Goal: Task Accomplishment & Management: Use online tool/utility

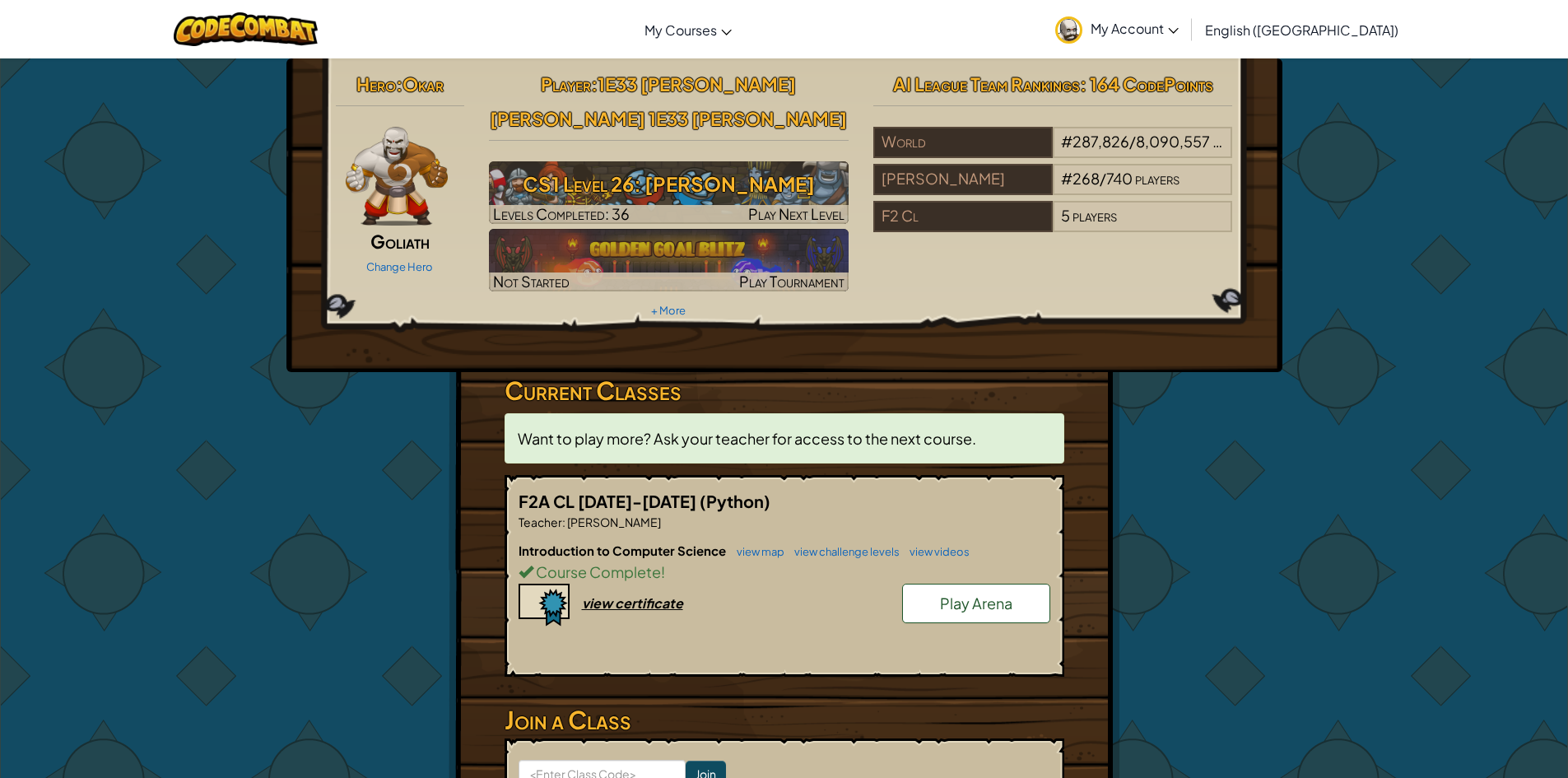
click at [973, 594] on span "Play Arena" at bounding box center [976, 603] width 73 height 19
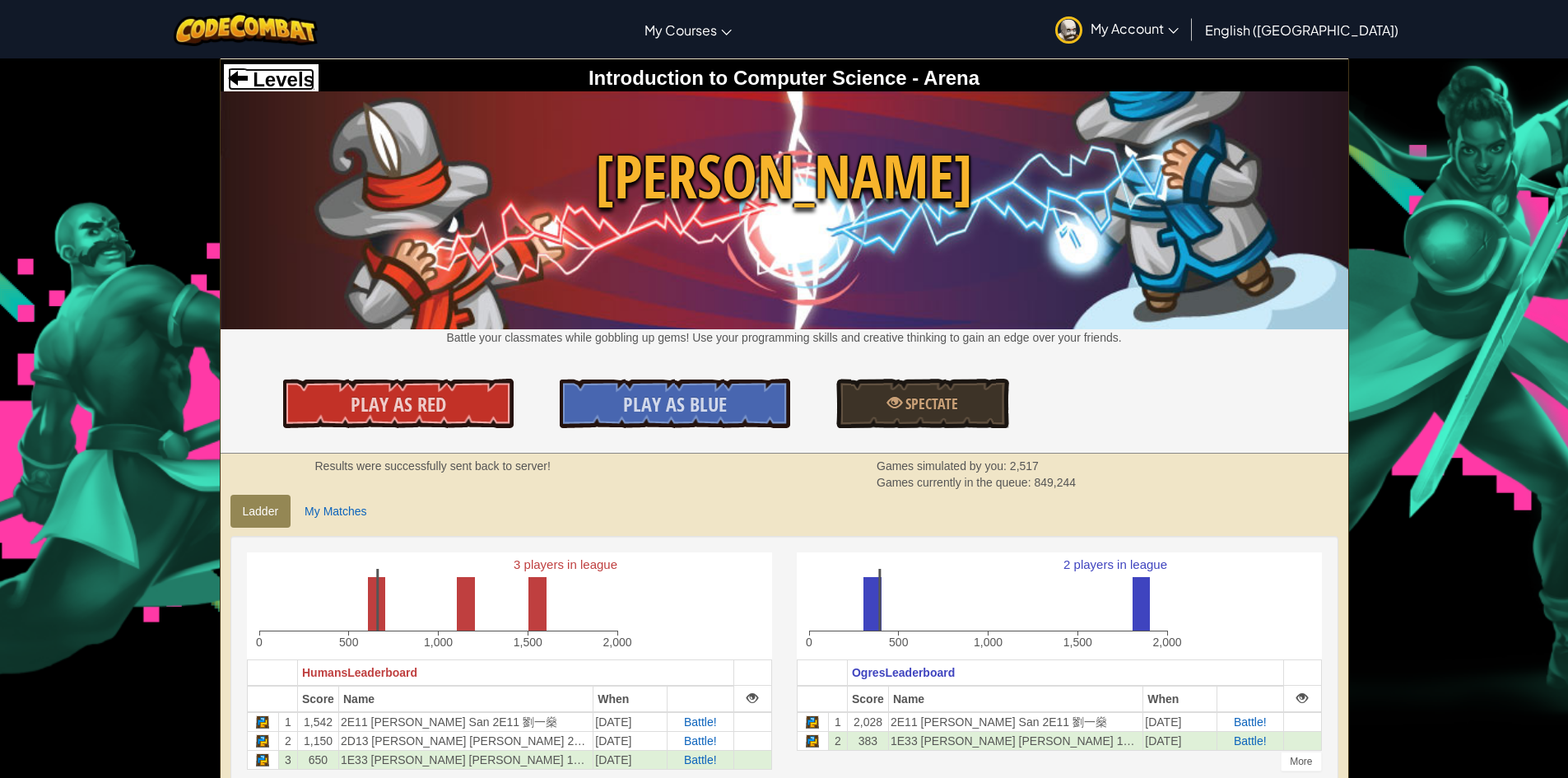
click at [307, 82] on span "Levels" at bounding box center [280, 79] width 67 height 22
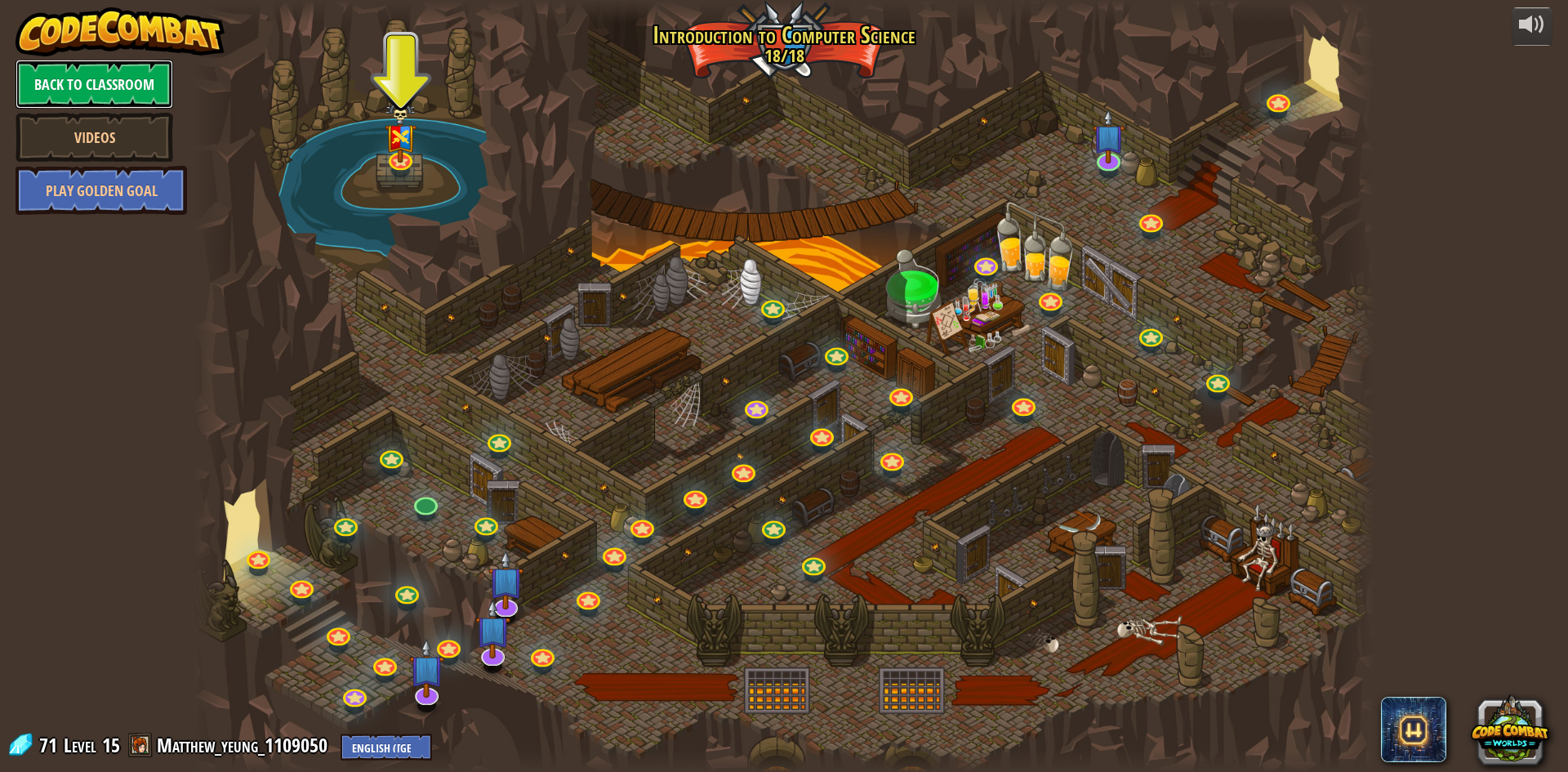
click at [137, 74] on link "Back to Classroom" at bounding box center [94, 83] width 157 height 49
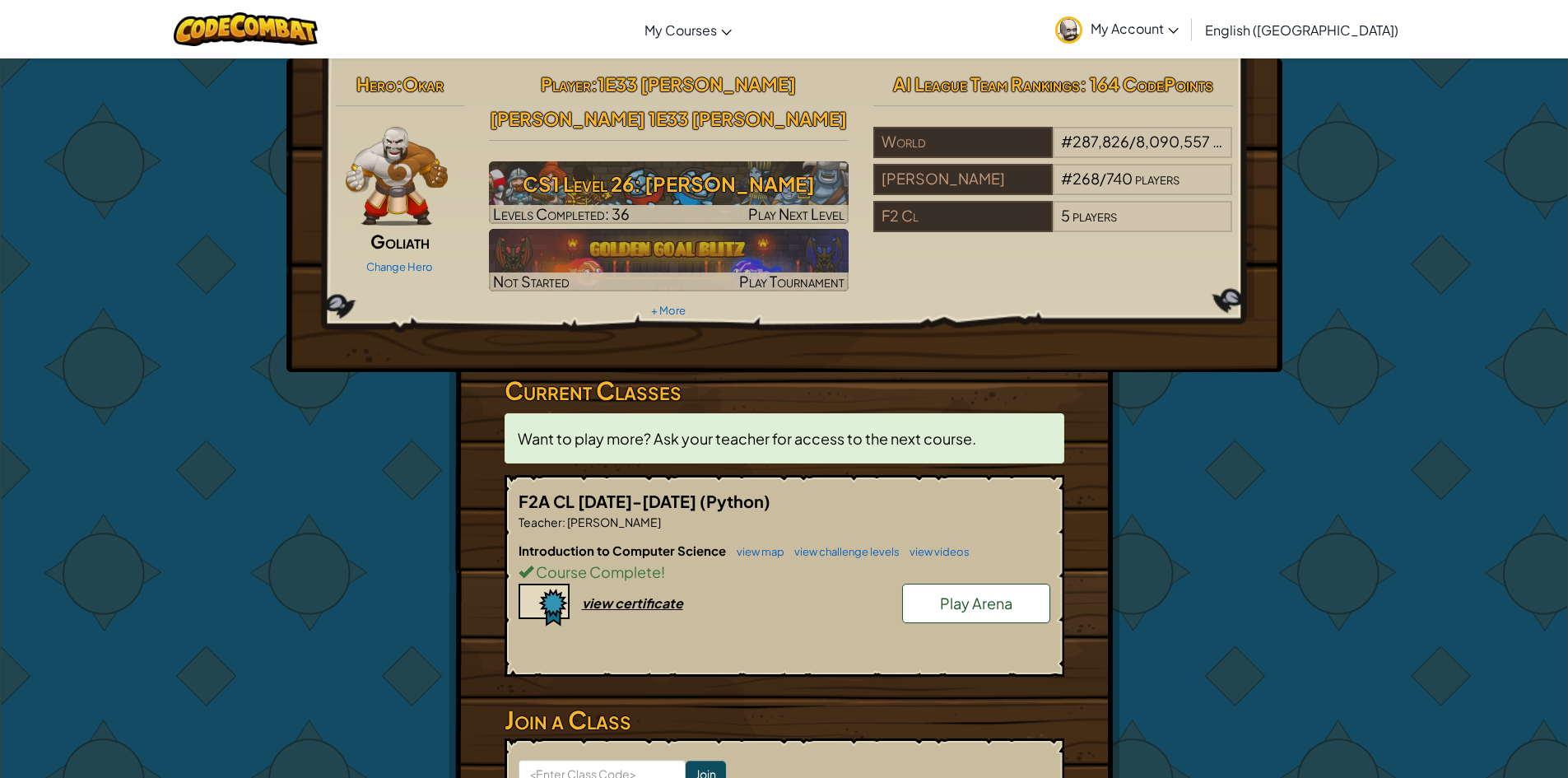
click at [1006, 594] on span "Play Arena" at bounding box center [976, 603] width 73 height 19
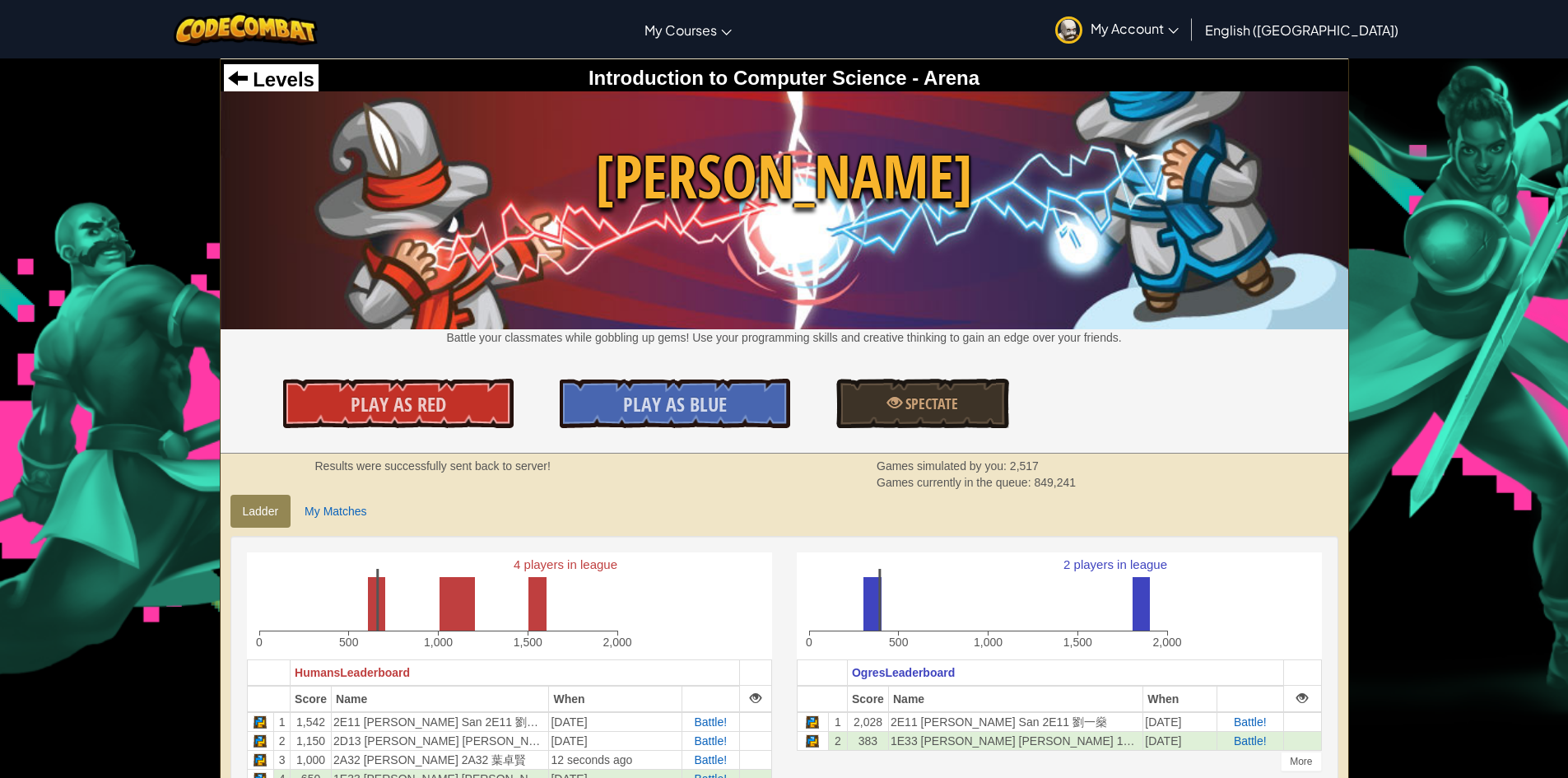
scroll to position [165, 0]
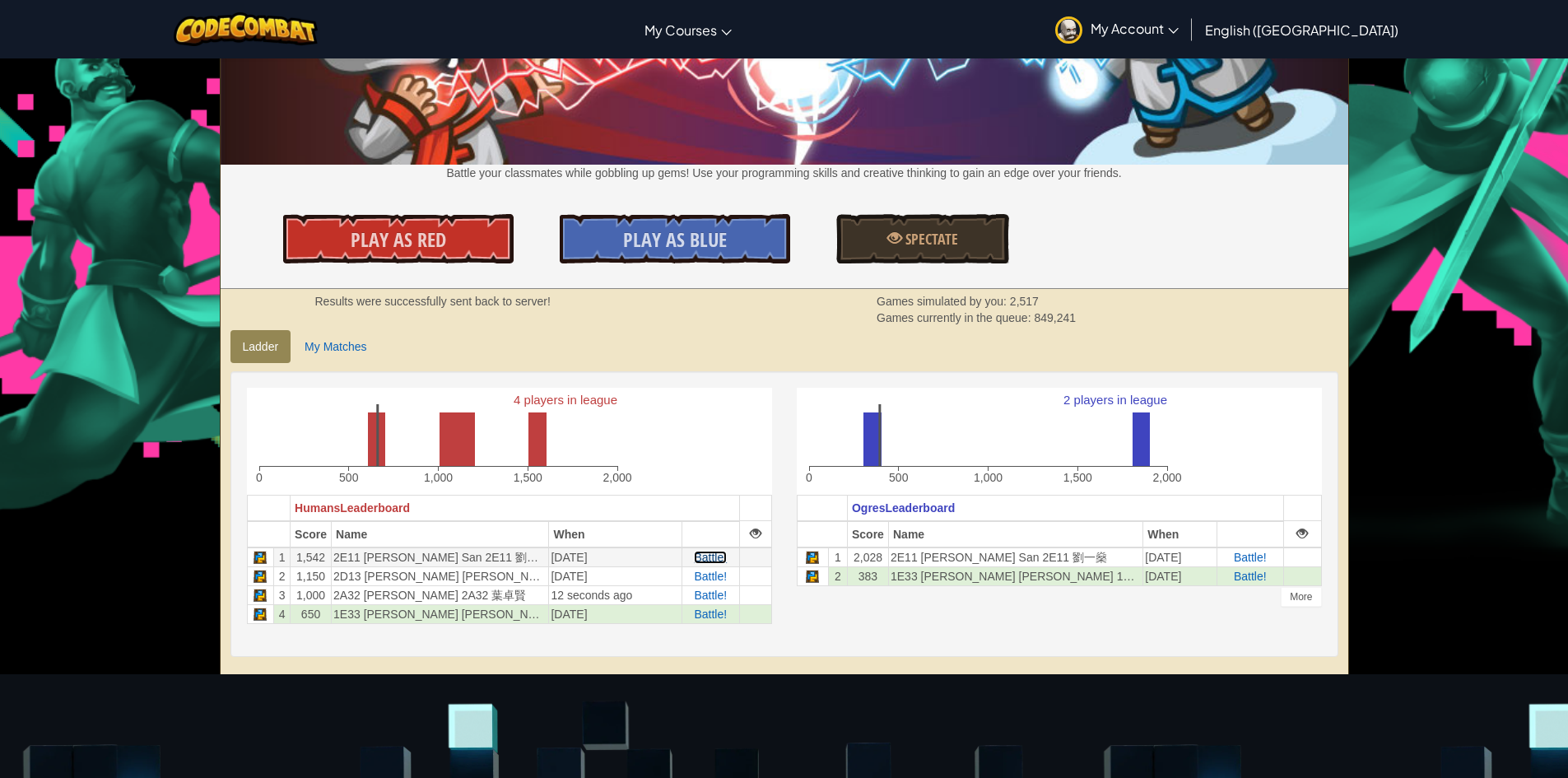
click at [701, 553] on span "Battle!" at bounding box center [710, 557] width 33 height 13
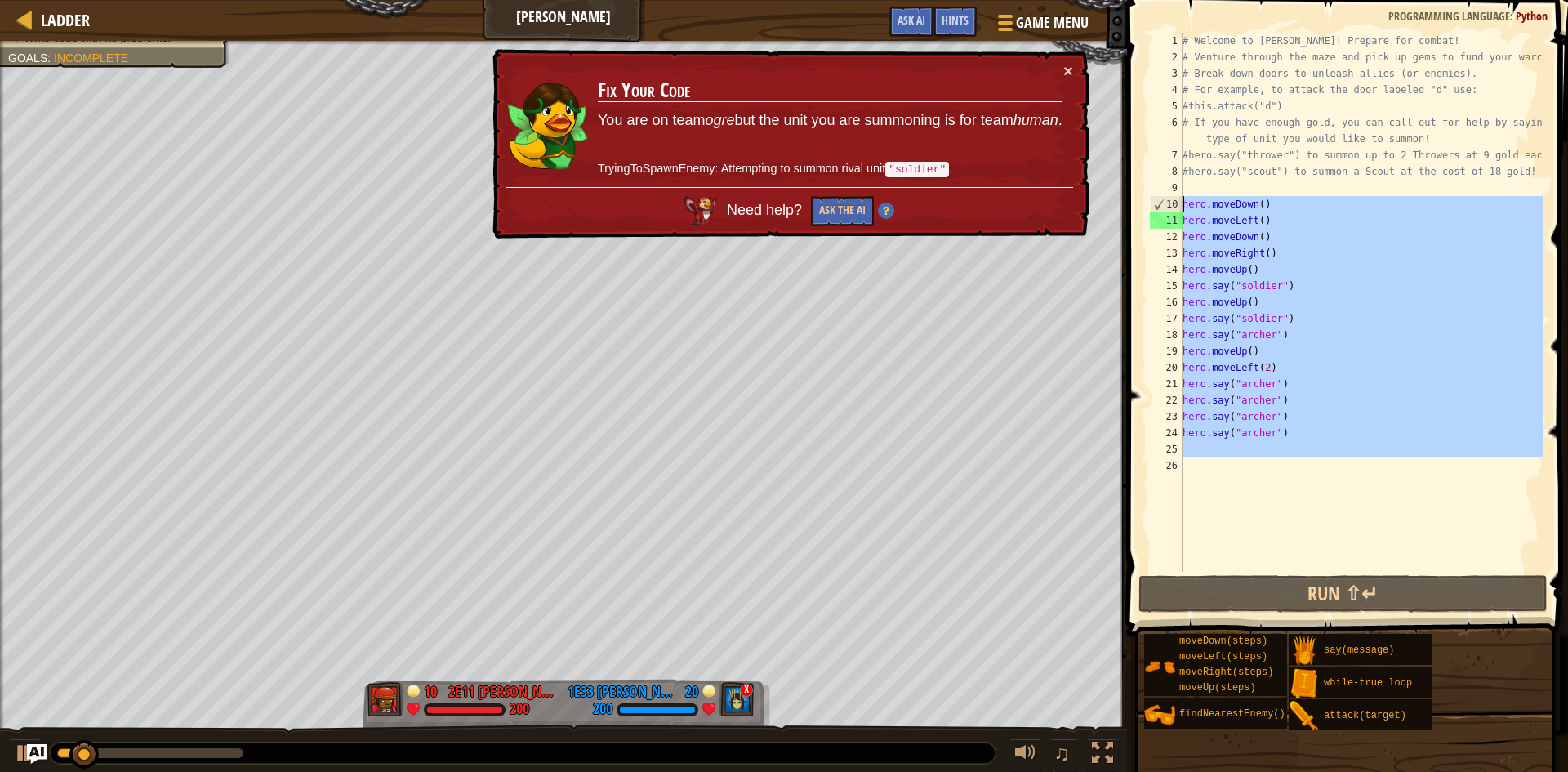
drag, startPoint x: 1389, startPoint y: 497, endPoint x: 1240, endPoint y: 328, distance: 225.3
click at [1230, 312] on div "# Welcome to Wakka Maul! Prepare for combat! # Venture through the maze and pic…" at bounding box center [1362, 318] width 365 height 572
type textarea "hero.say("soldier") hero.say("archer")"
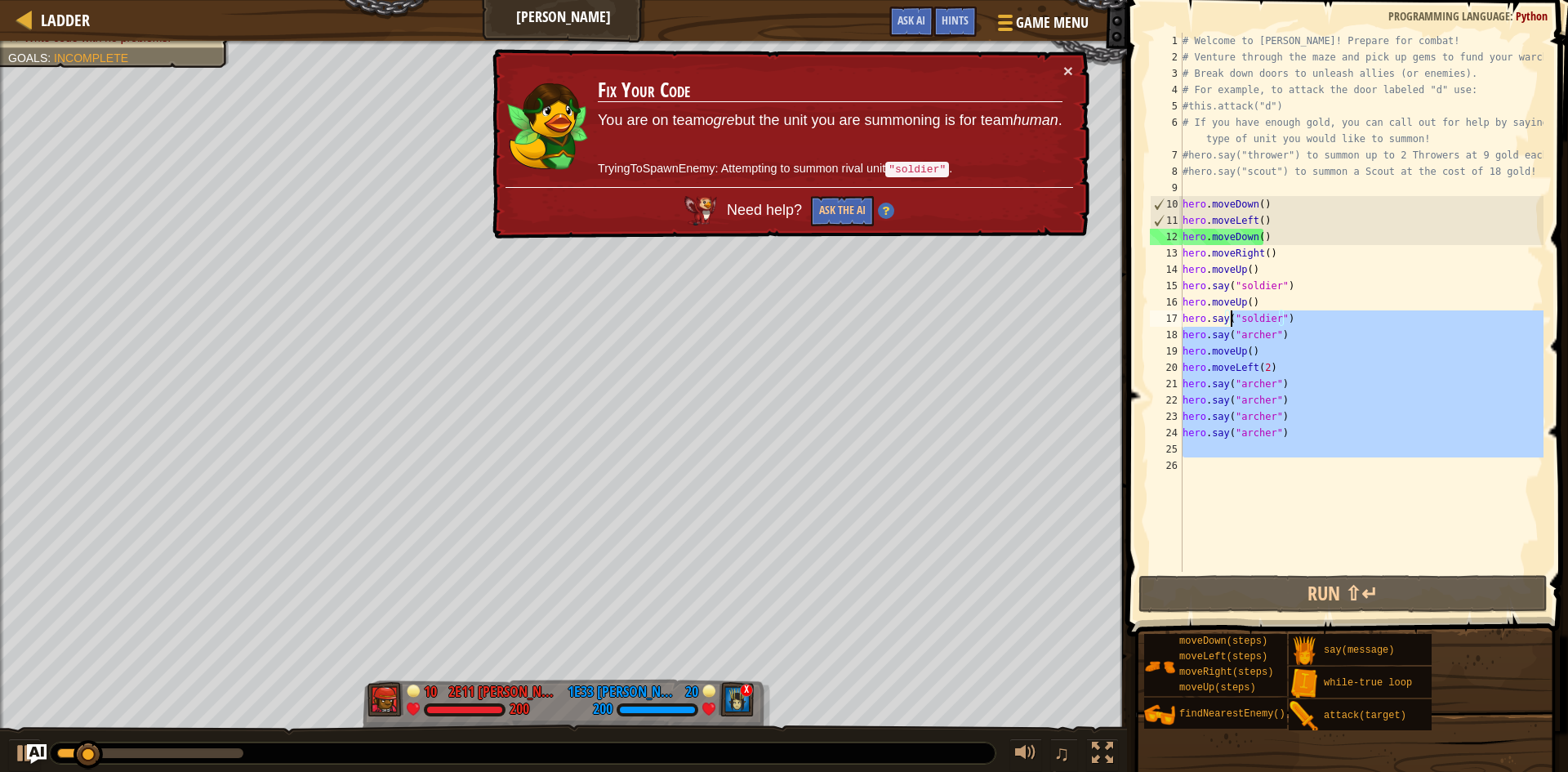
click at [1291, 497] on div "# Welcome to Wakka Maul! Prepare for combat! # Venture through the maze and pic…" at bounding box center [1362, 302] width 365 height 539
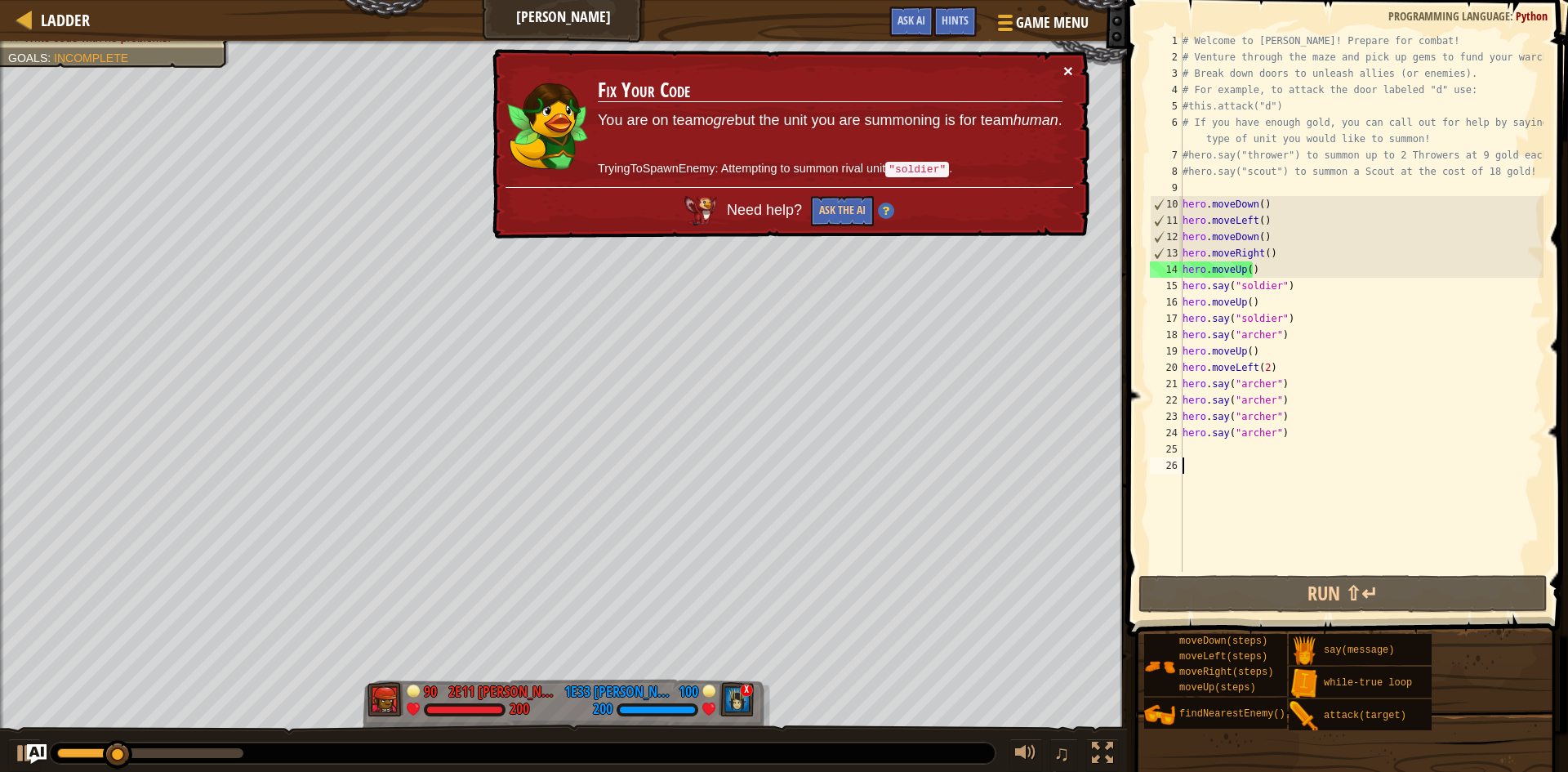
click at [1068, 72] on button "×" at bounding box center [1069, 70] width 10 height 17
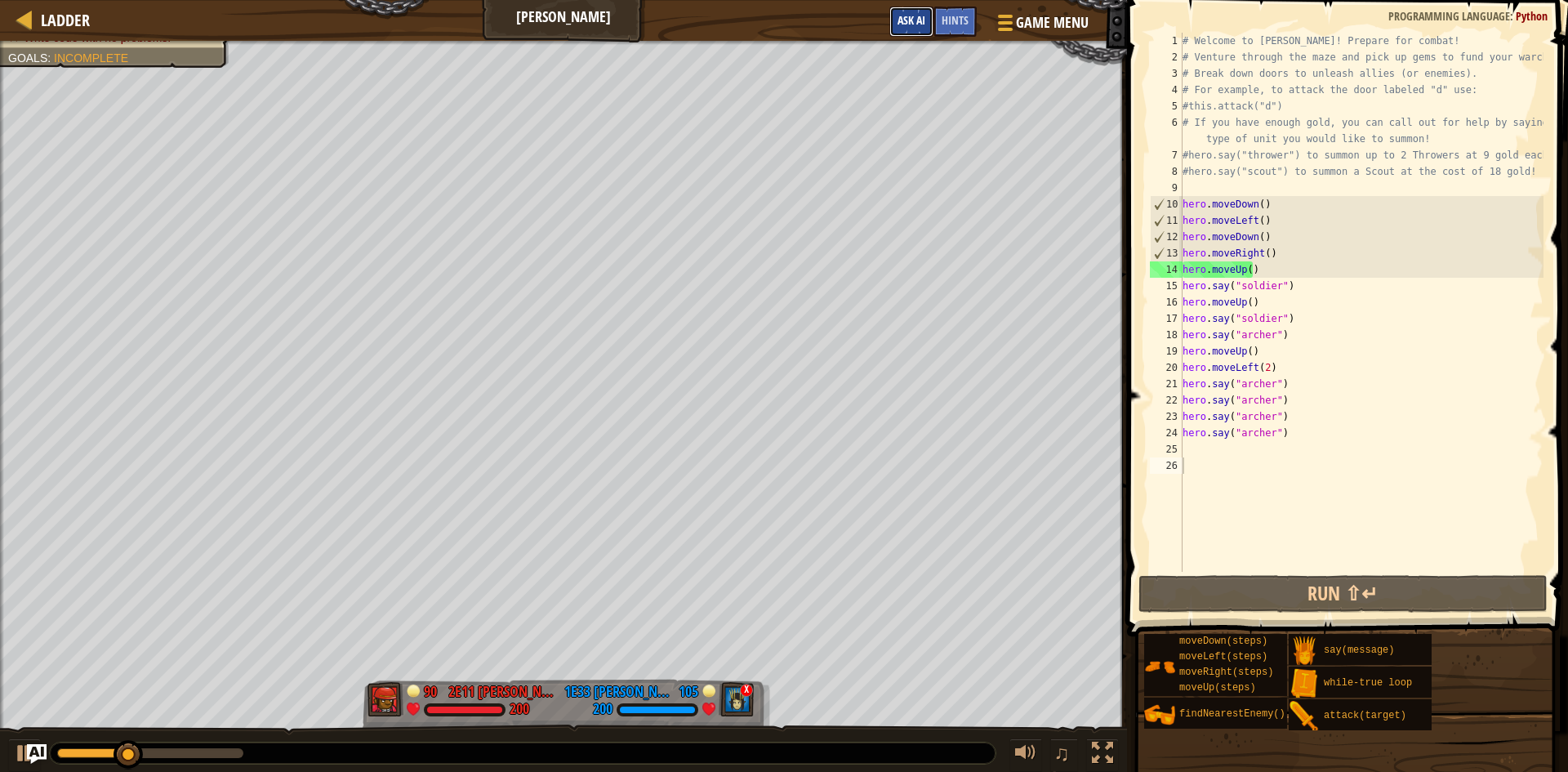
click at [924, 22] on span "Ask AI" at bounding box center [911, 20] width 28 height 16
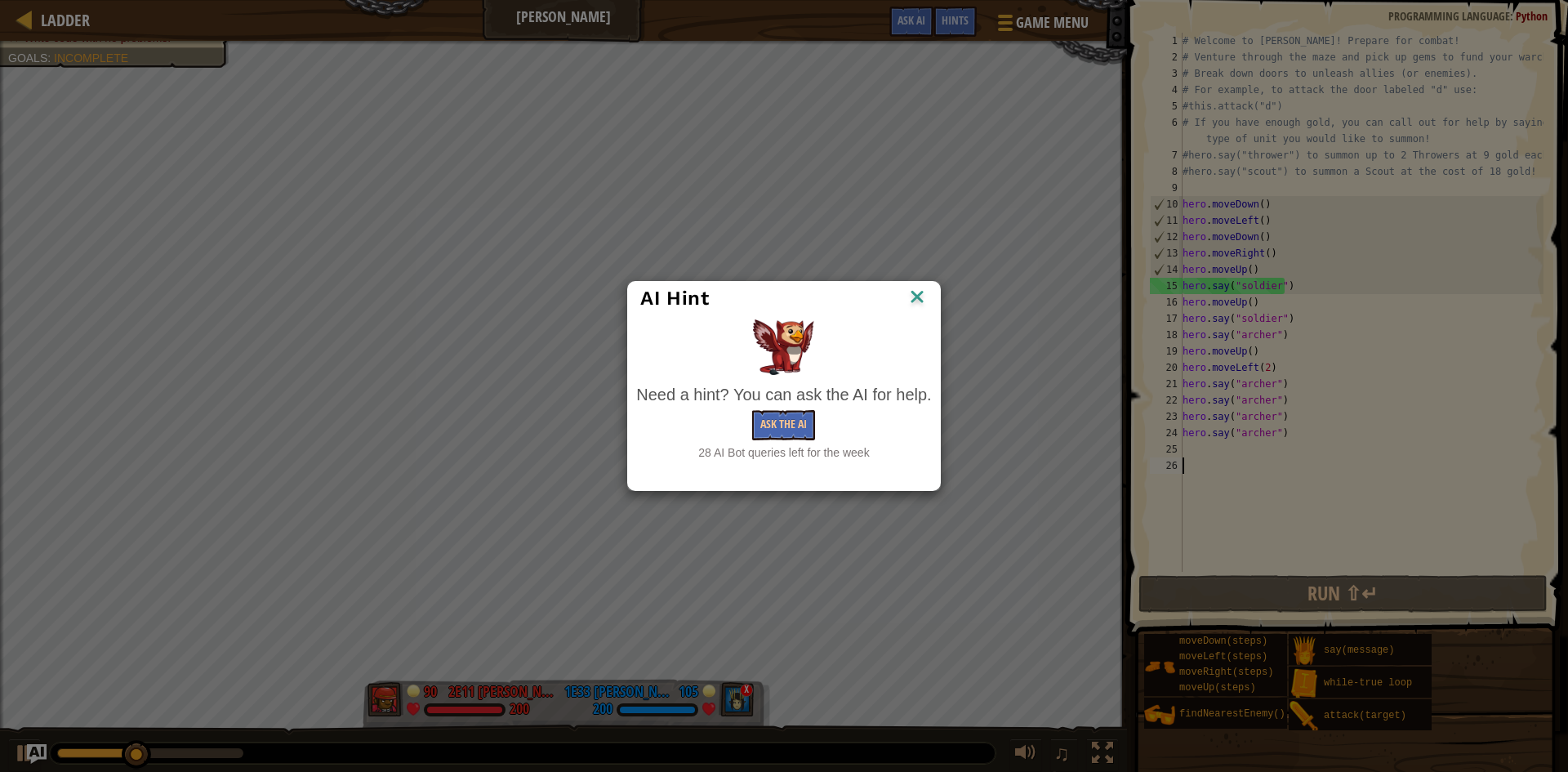
click at [787, 450] on div "28 AI Bot queries left for the week" at bounding box center [784, 453] width 295 height 16
click at [798, 436] on button "Ask the AI" at bounding box center [783, 425] width 62 height 31
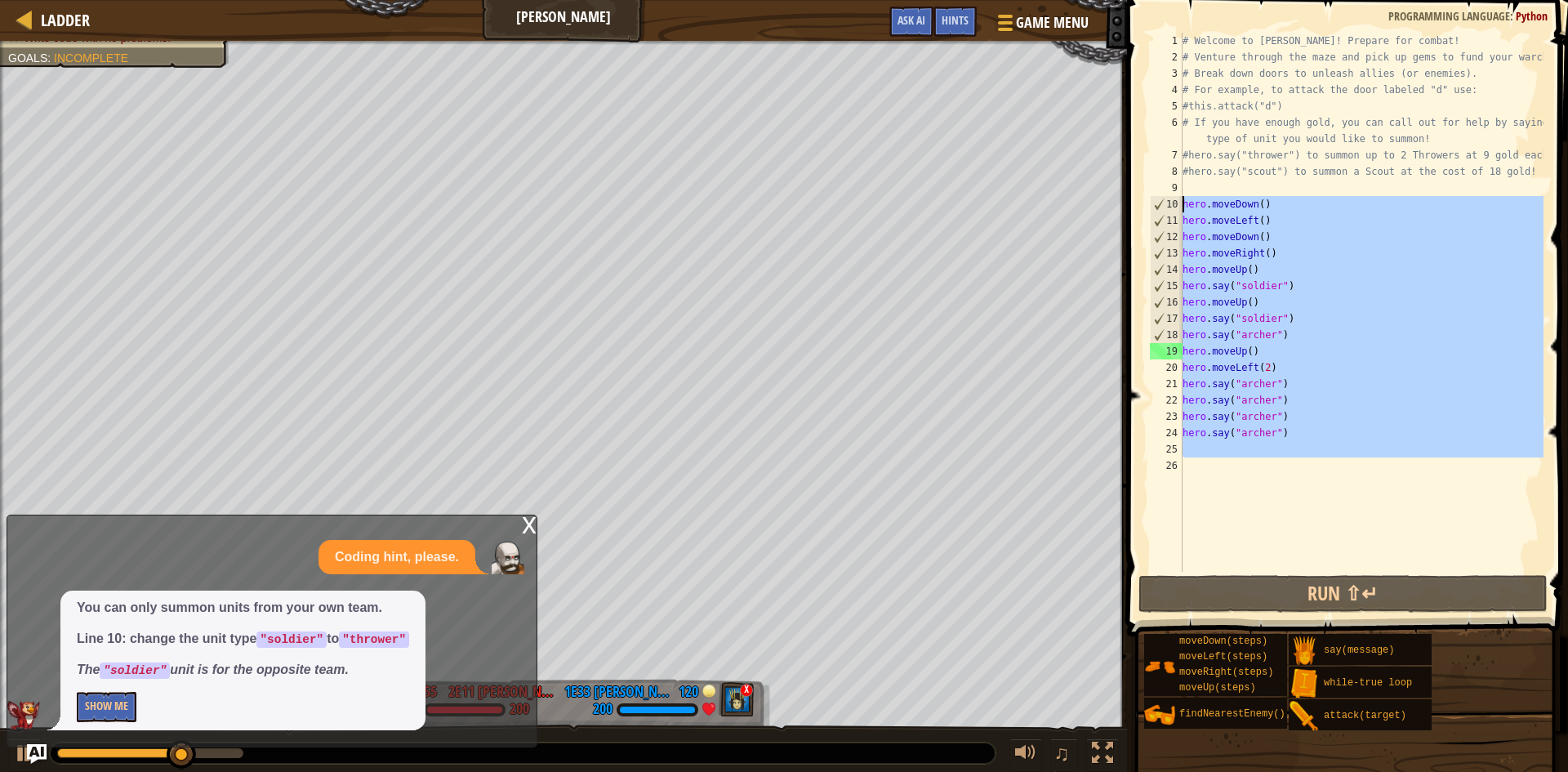
drag, startPoint x: 1300, startPoint y: 448, endPoint x: 1167, endPoint y: 205, distance: 277.0
click at [1167, 205] on div "1 2 3 4 5 6 7 8 9 10 11 12 13 14 15 16 17 18 19 20 21 22 23 24 25 26 # Welcome …" at bounding box center [1345, 302] width 397 height 539
type textarea "hero.moveDown() hero.moveLeft()"
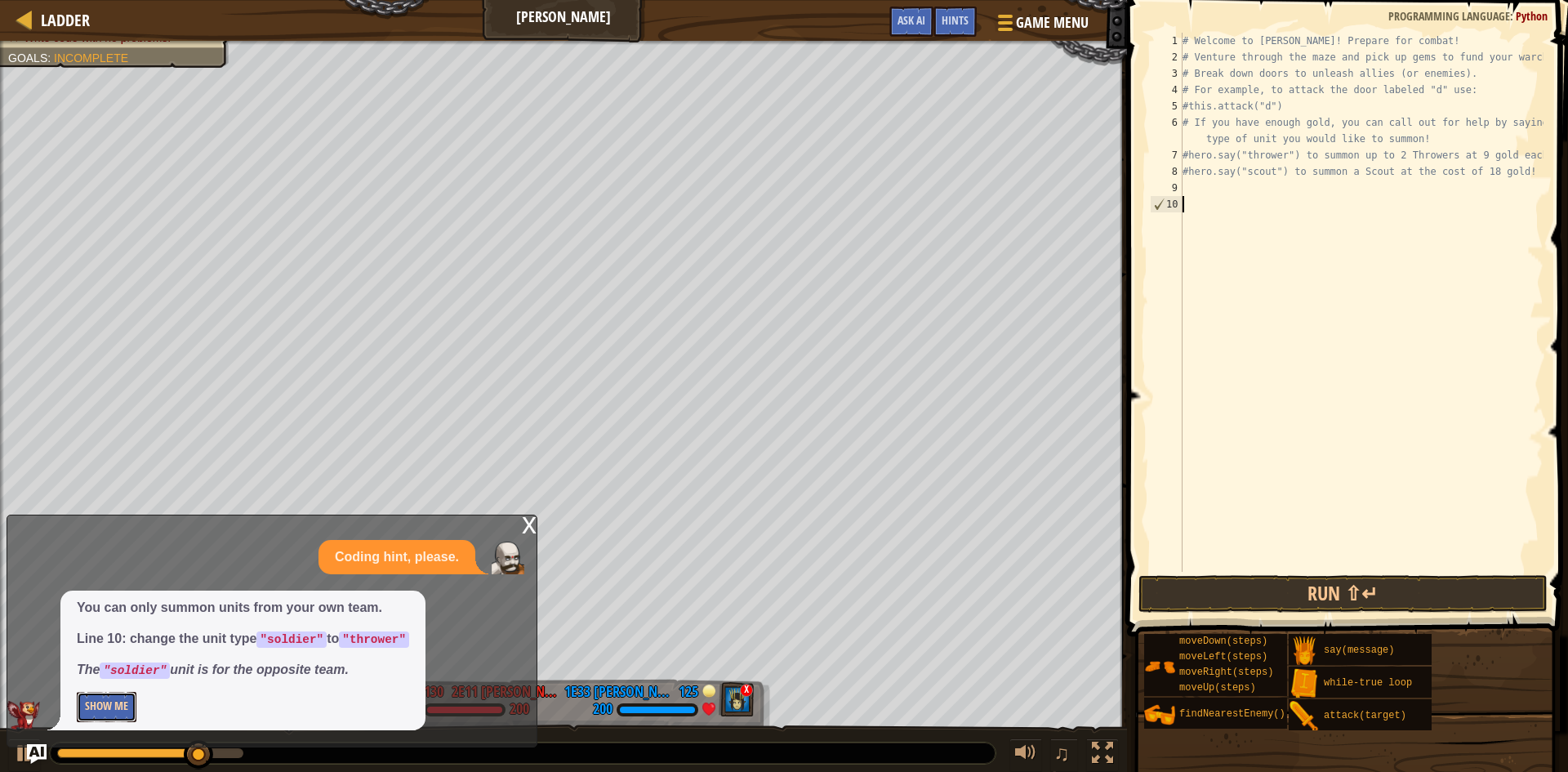
click at [128, 710] on button "Show Me" at bounding box center [107, 707] width 59 height 31
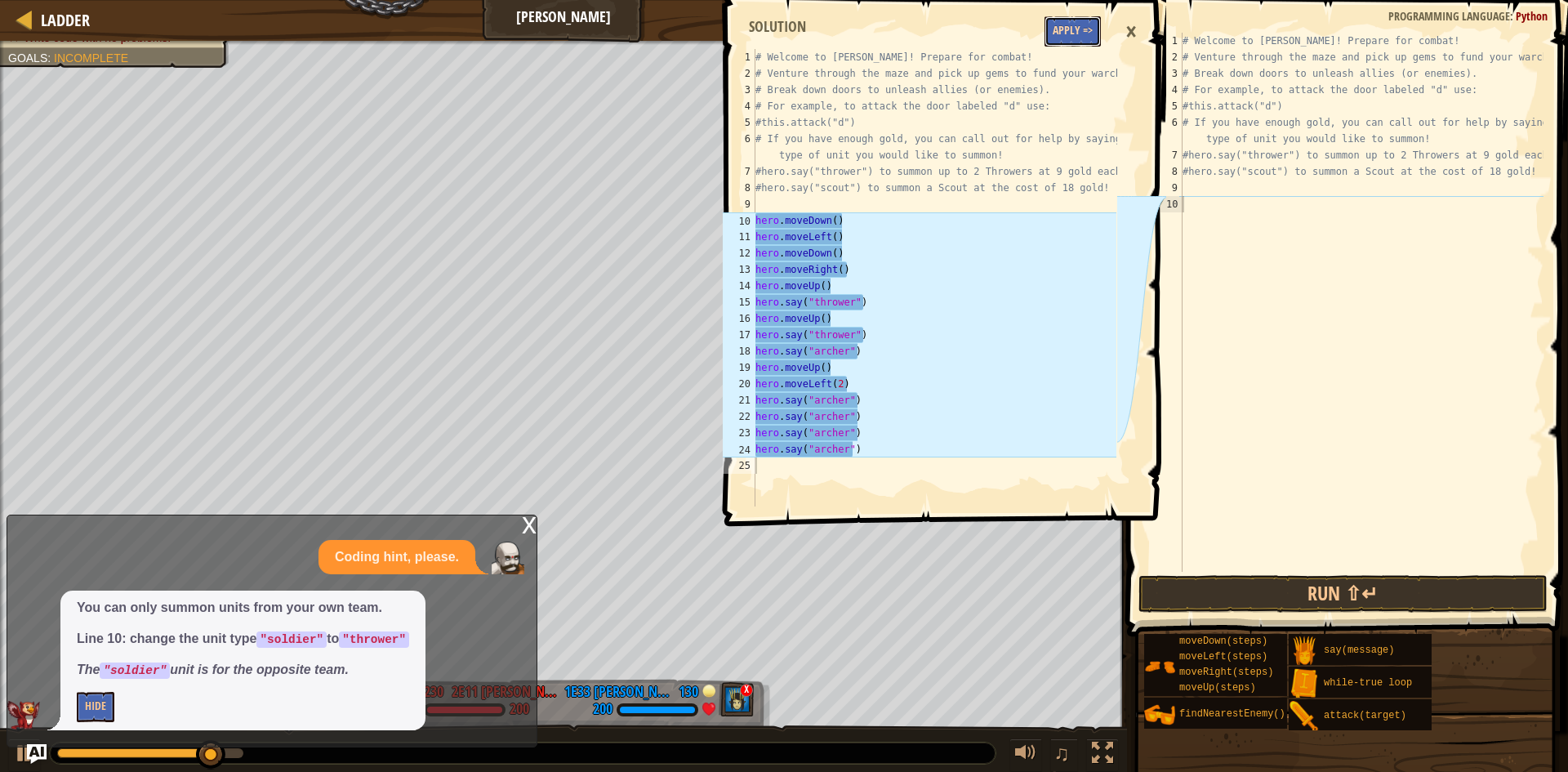
click at [1063, 25] on button "Apply =>" at bounding box center [1073, 31] width 56 height 31
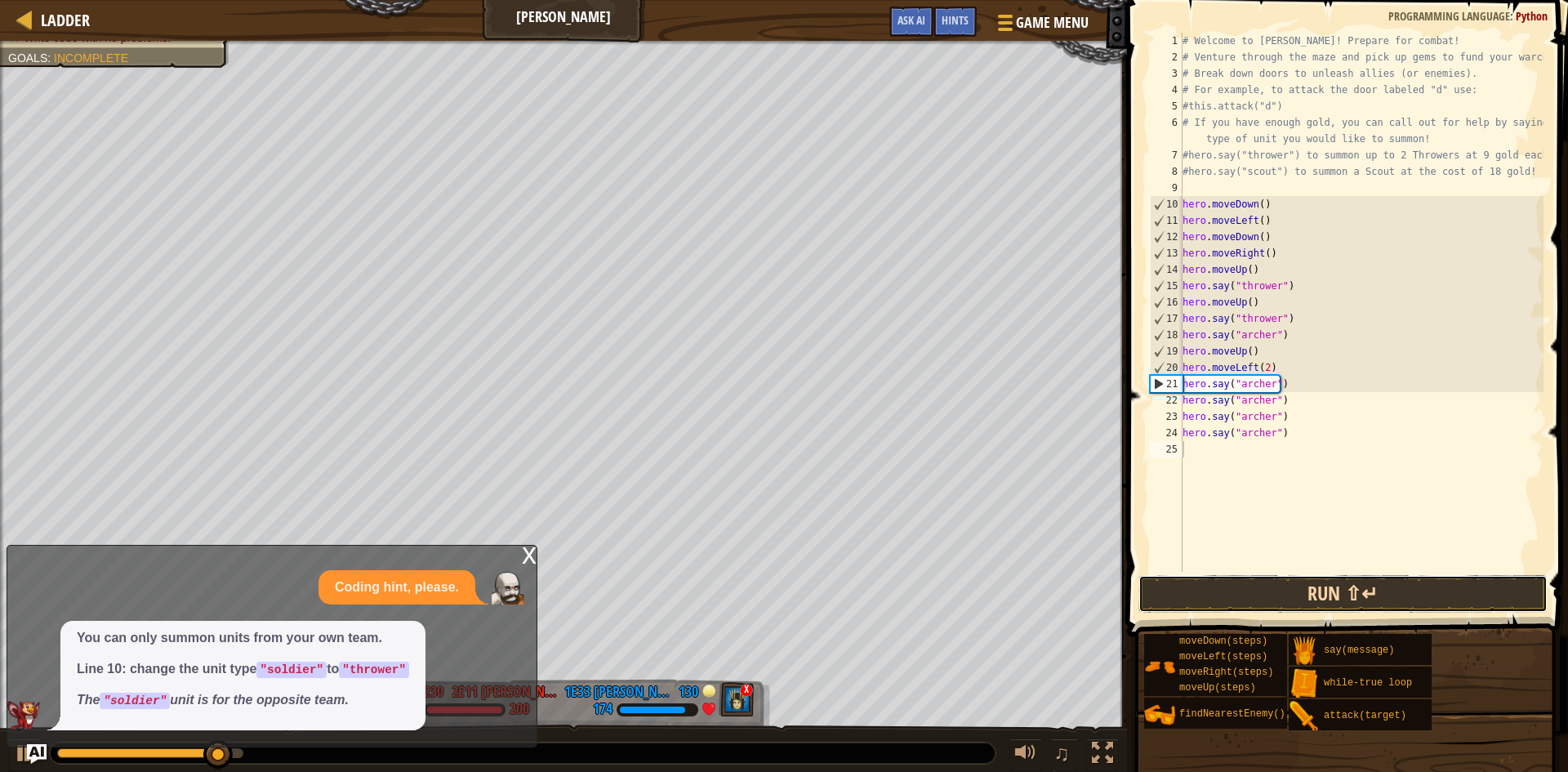
click at [1357, 585] on button "Run ⇧↵" at bounding box center [1342, 595] width 409 height 38
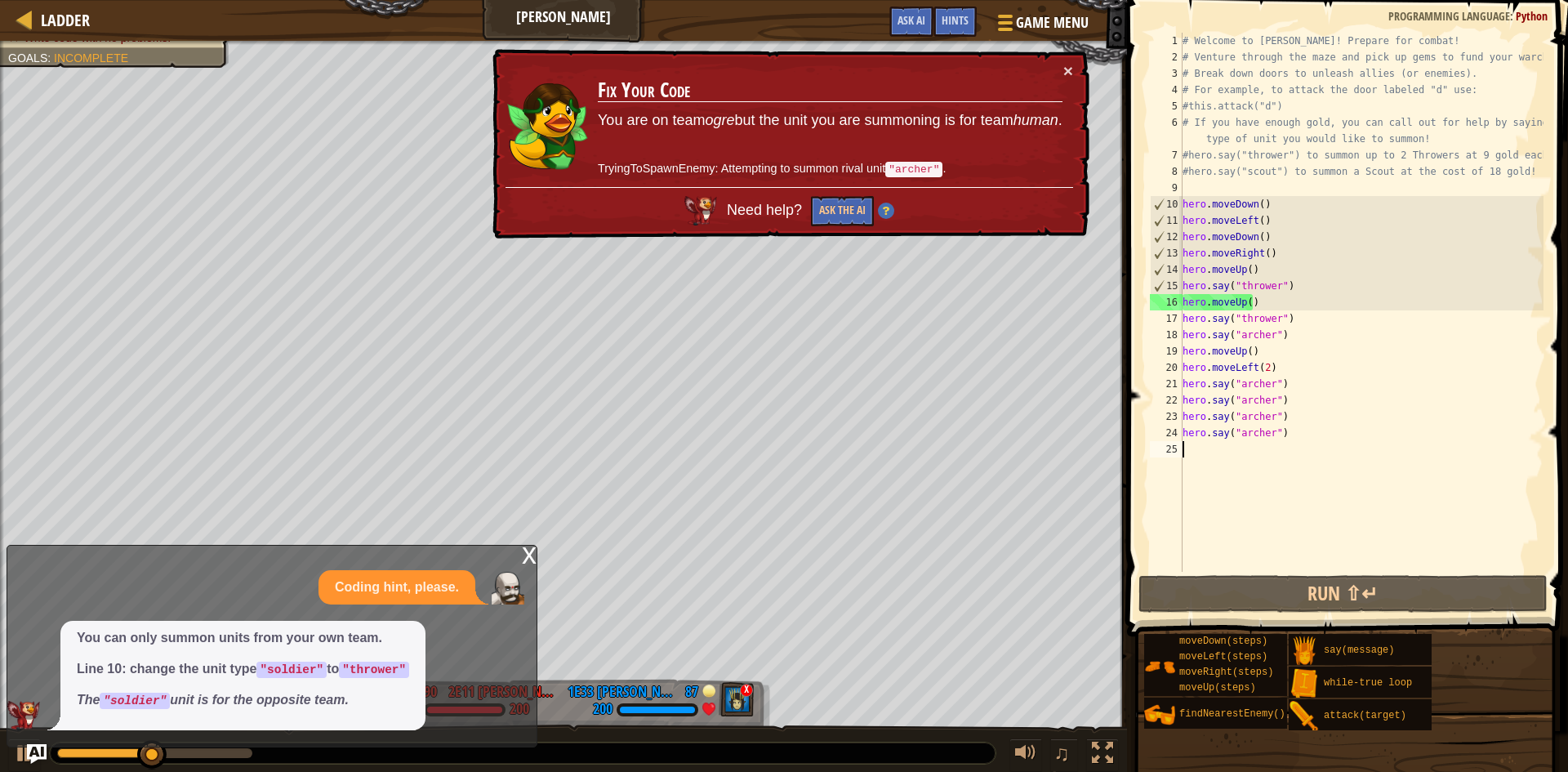
click at [1060, 65] on td "Fix Your Code You are on team ogre but the unit you are summoning is for team h…" at bounding box center [830, 125] width 467 height 125
click at [1064, 69] on button "×" at bounding box center [1069, 70] width 10 height 17
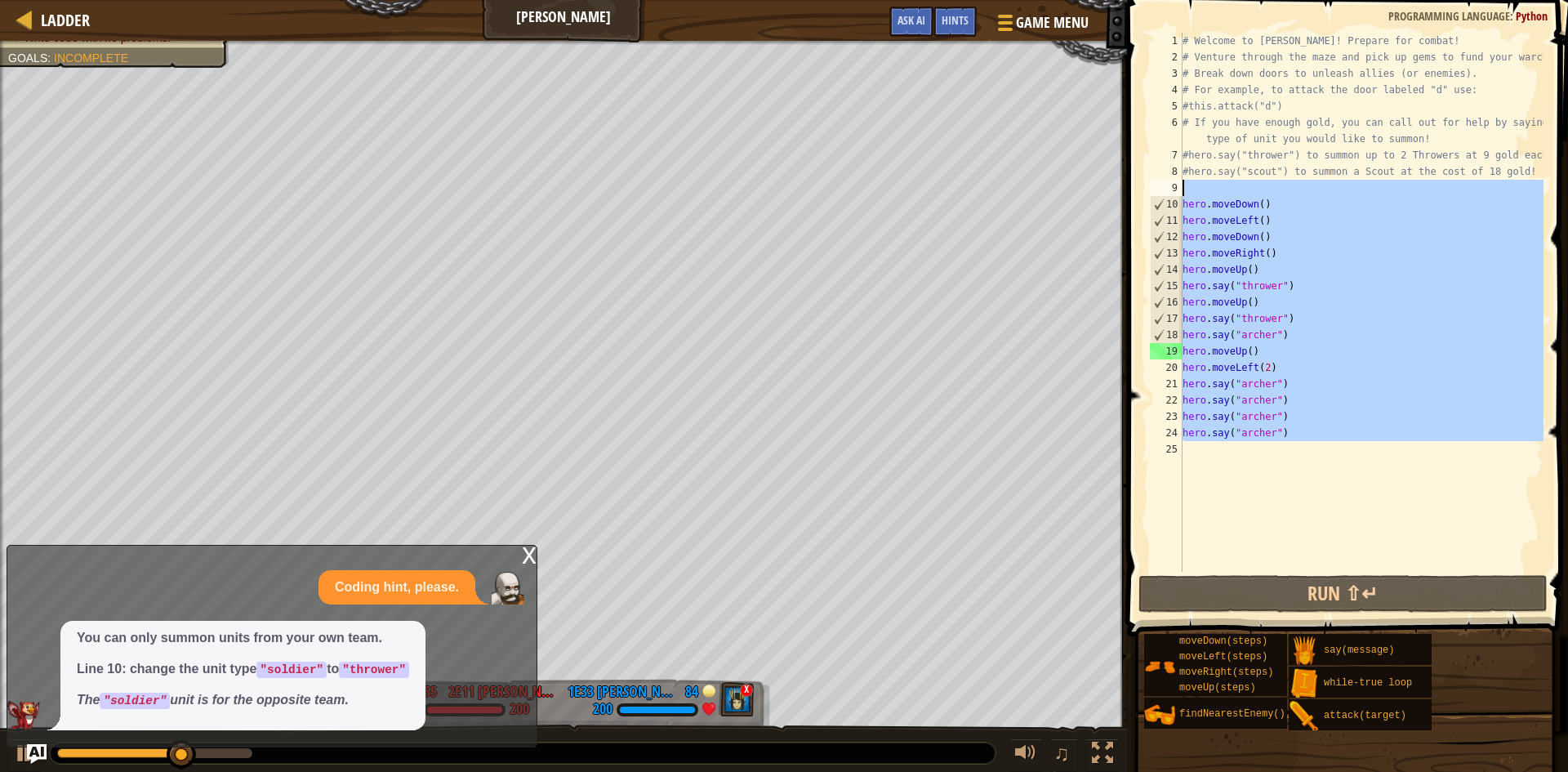
drag, startPoint x: 1371, startPoint y: 537, endPoint x: 1171, endPoint y: 183, distance: 406.6
click at [1171, 183] on div "1 2 3 4 5 6 7 8 9 10 11 12 13 14 15 16 17 18 19 20 21 22 23 24 25 # Welcome to …" at bounding box center [1345, 302] width 397 height 539
type textarea "hero.moveDown()"
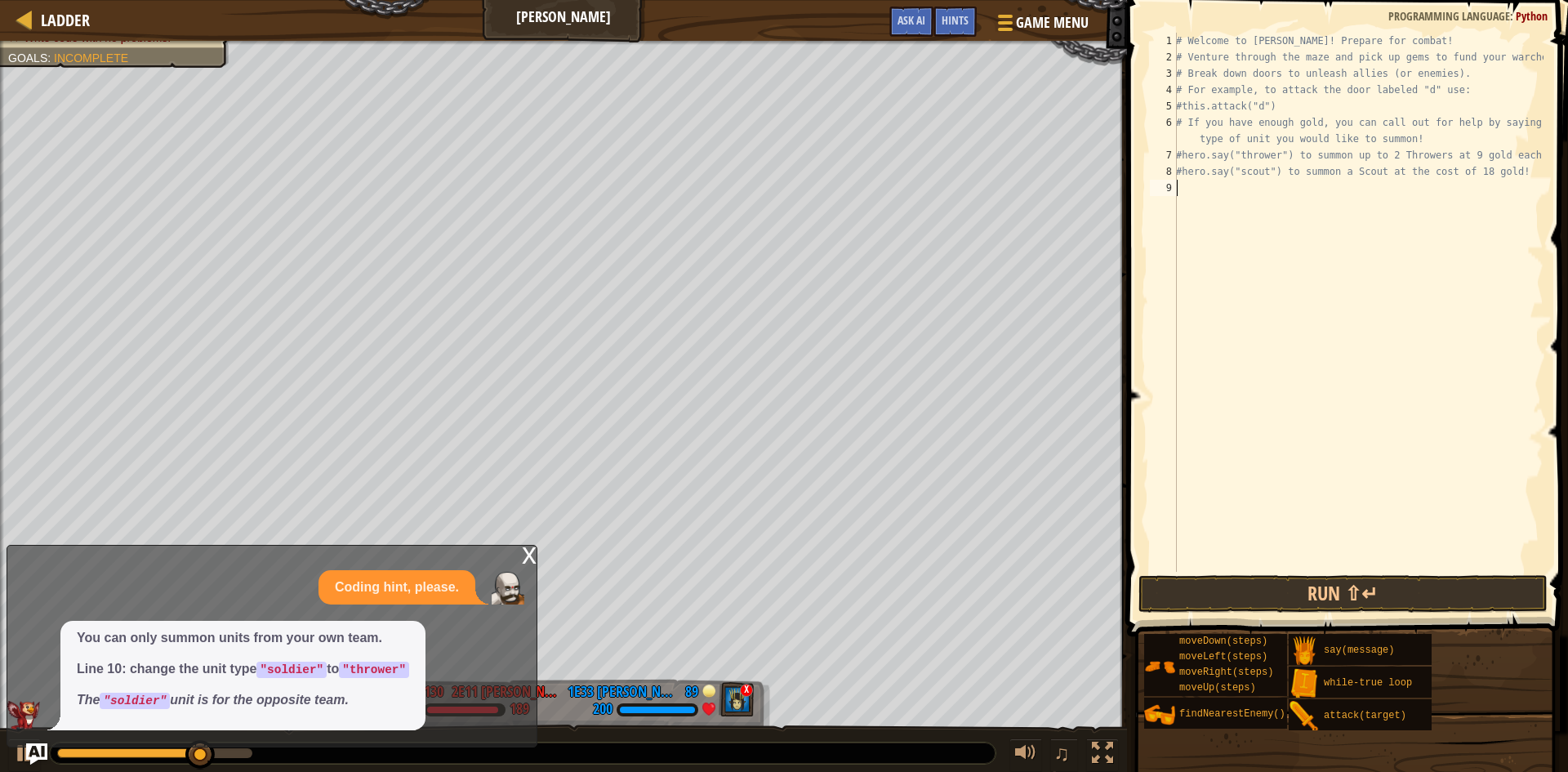
click at [26, 757] on img "Ask AI" at bounding box center [36, 753] width 21 height 21
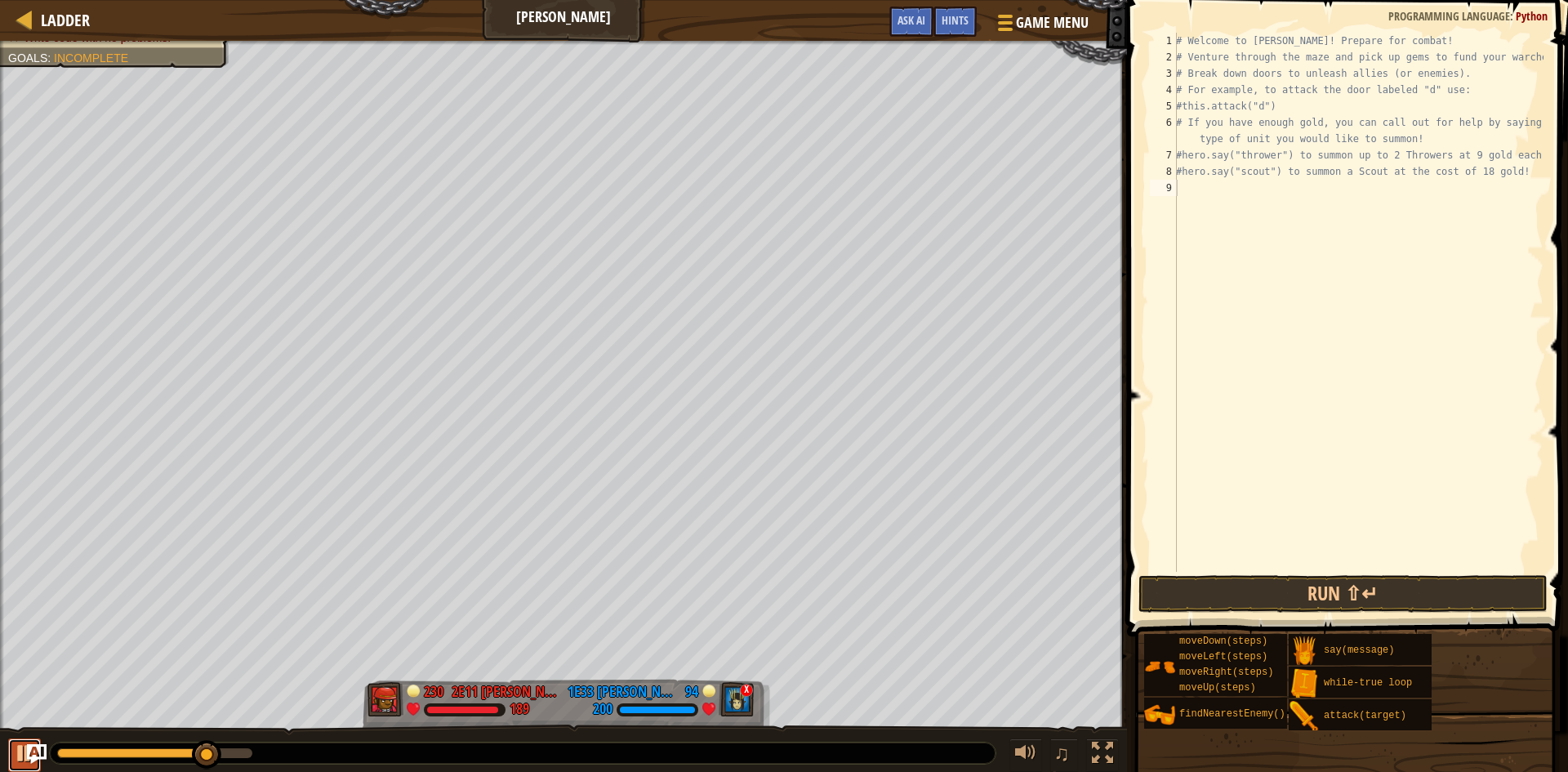
click at [21, 757] on div at bounding box center [24, 753] width 21 height 21
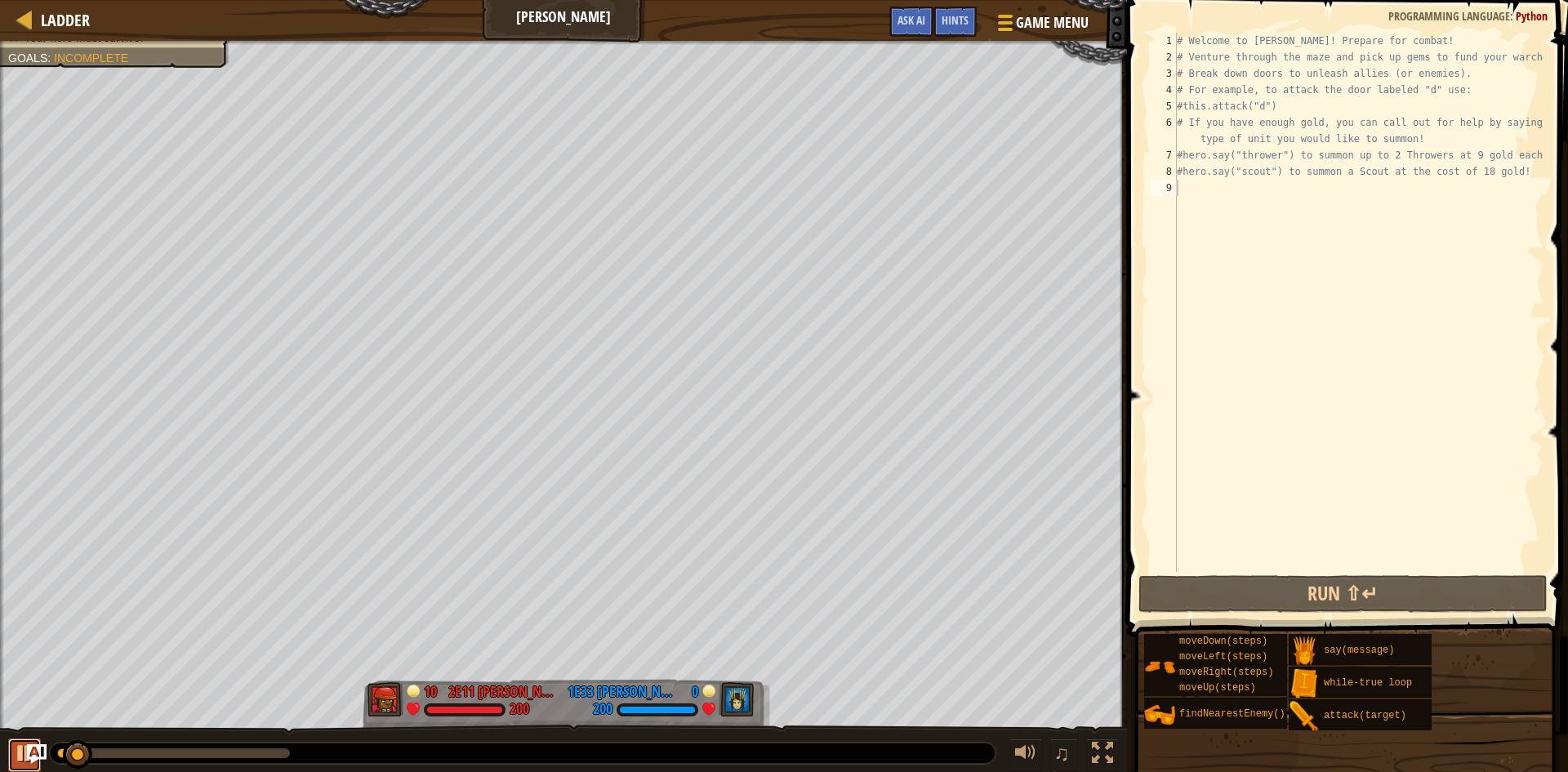
click at [18, 756] on div at bounding box center [24, 753] width 21 height 21
click at [11, 755] on button at bounding box center [24, 755] width 33 height 34
type textarea "h"
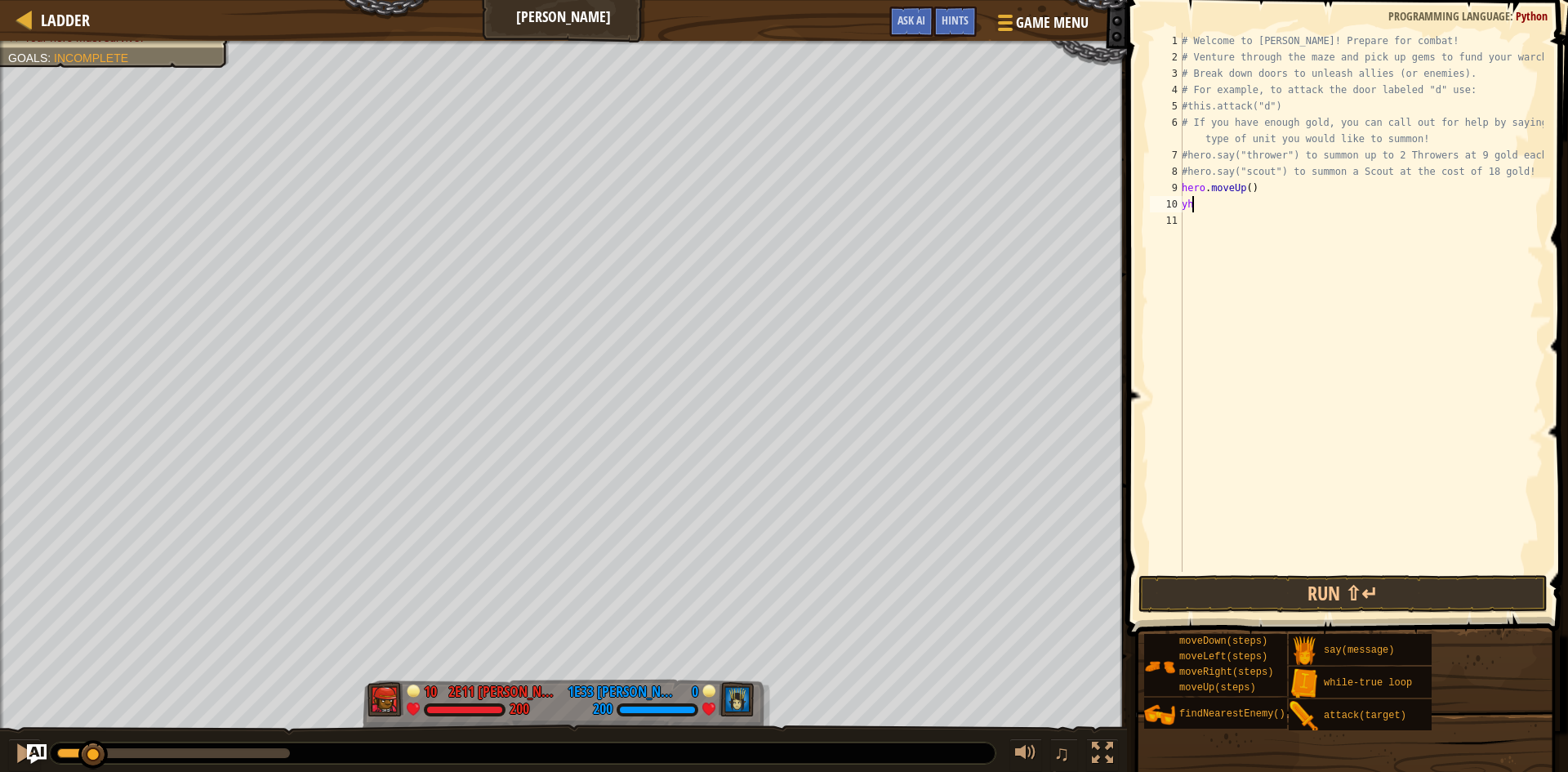
type textarea "y"
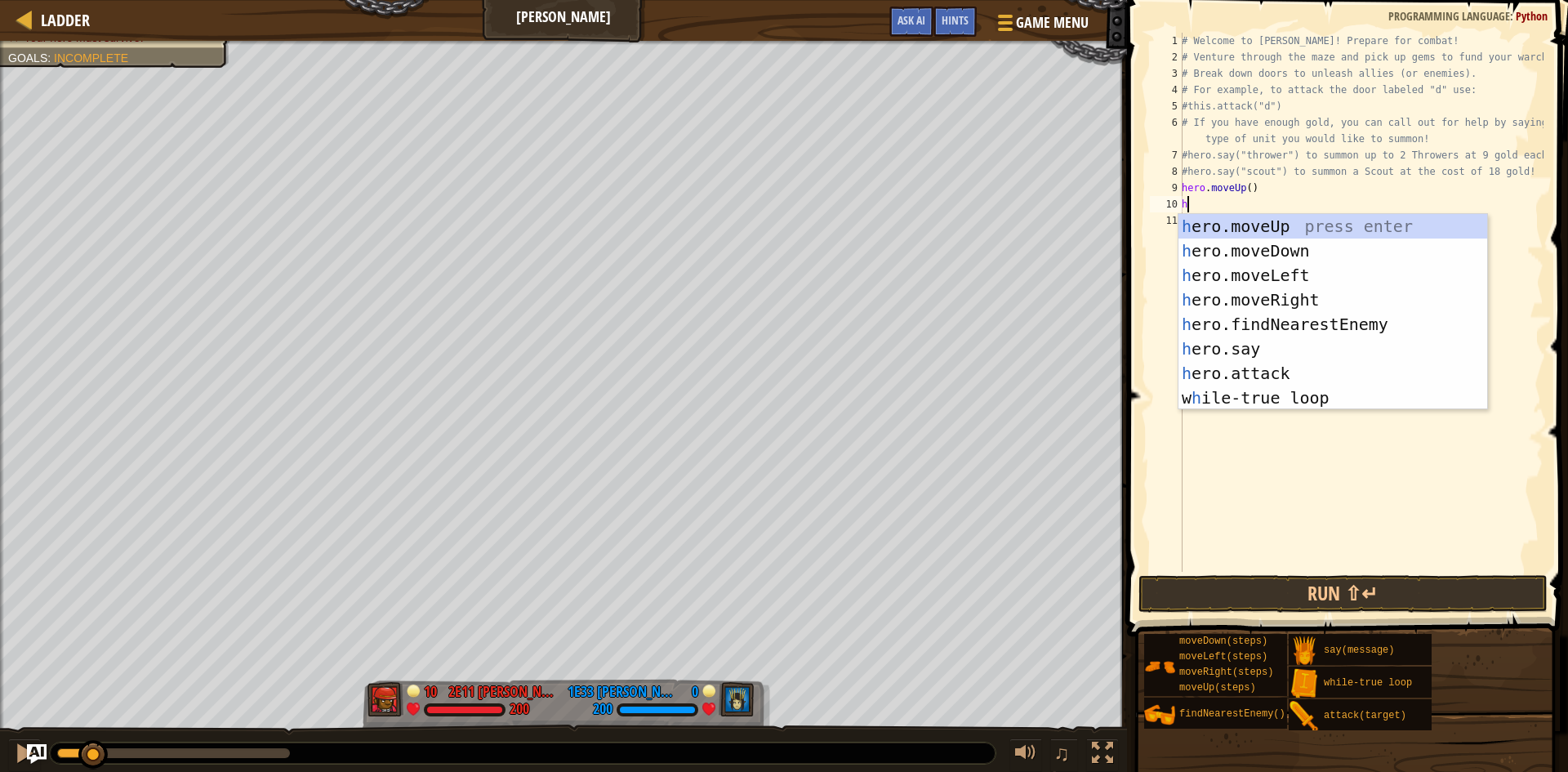
type textarea "h"
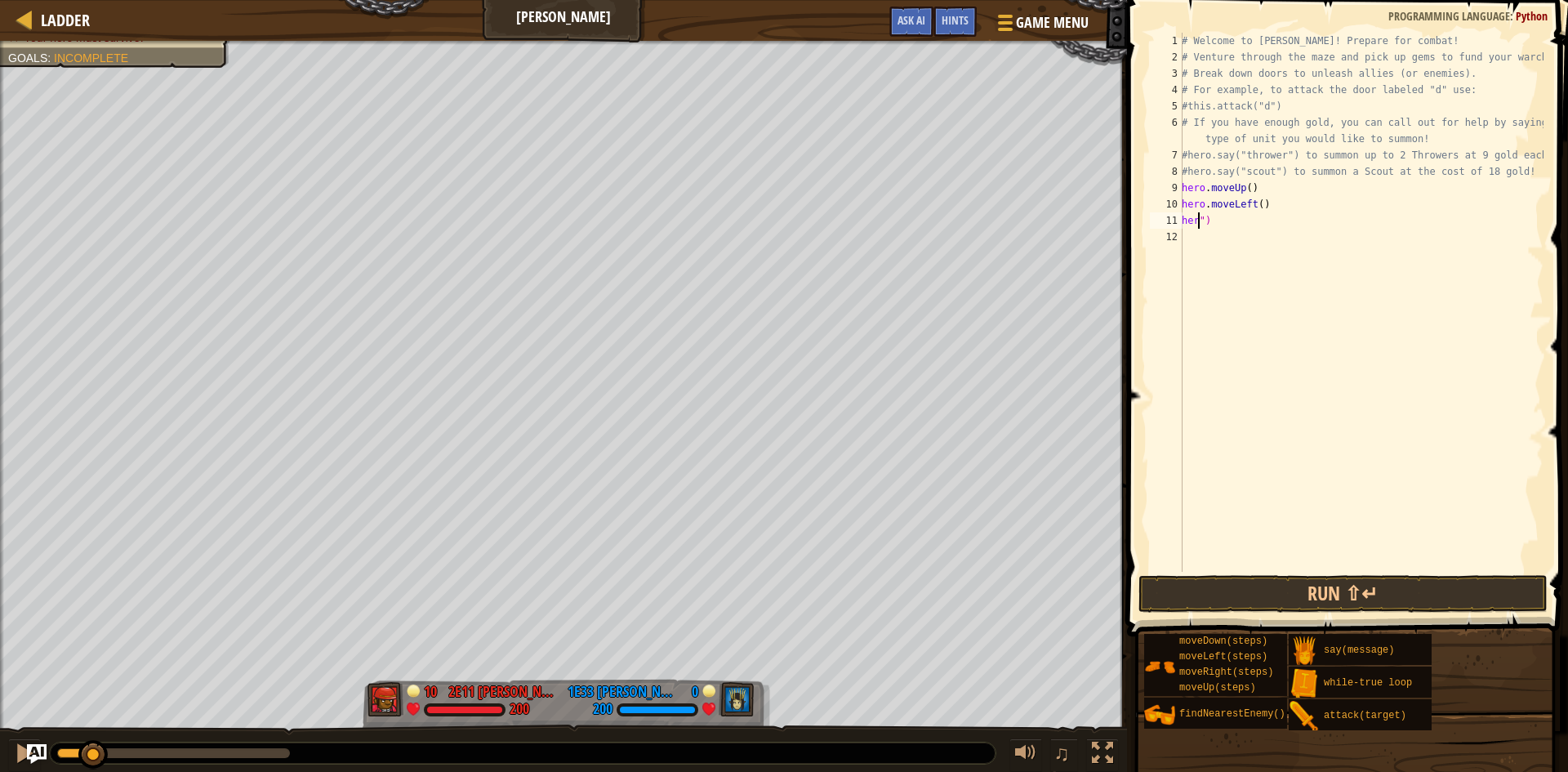
scroll to position [7, 1]
type textarea "")"
type textarea """
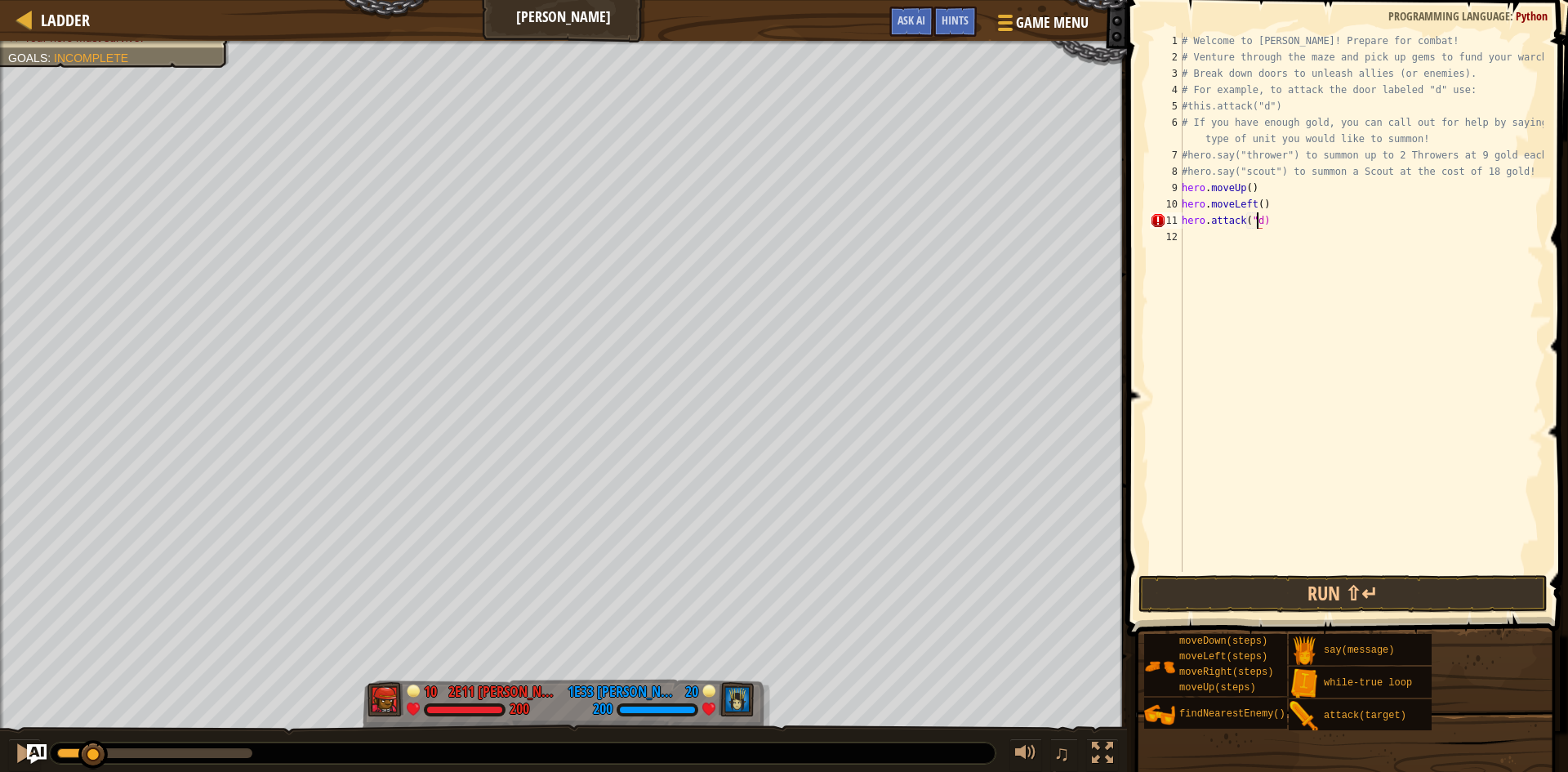
type textarea "hero.attack("d")"
click at [1336, 596] on button "Run ⇧↵" at bounding box center [1342, 595] width 409 height 38
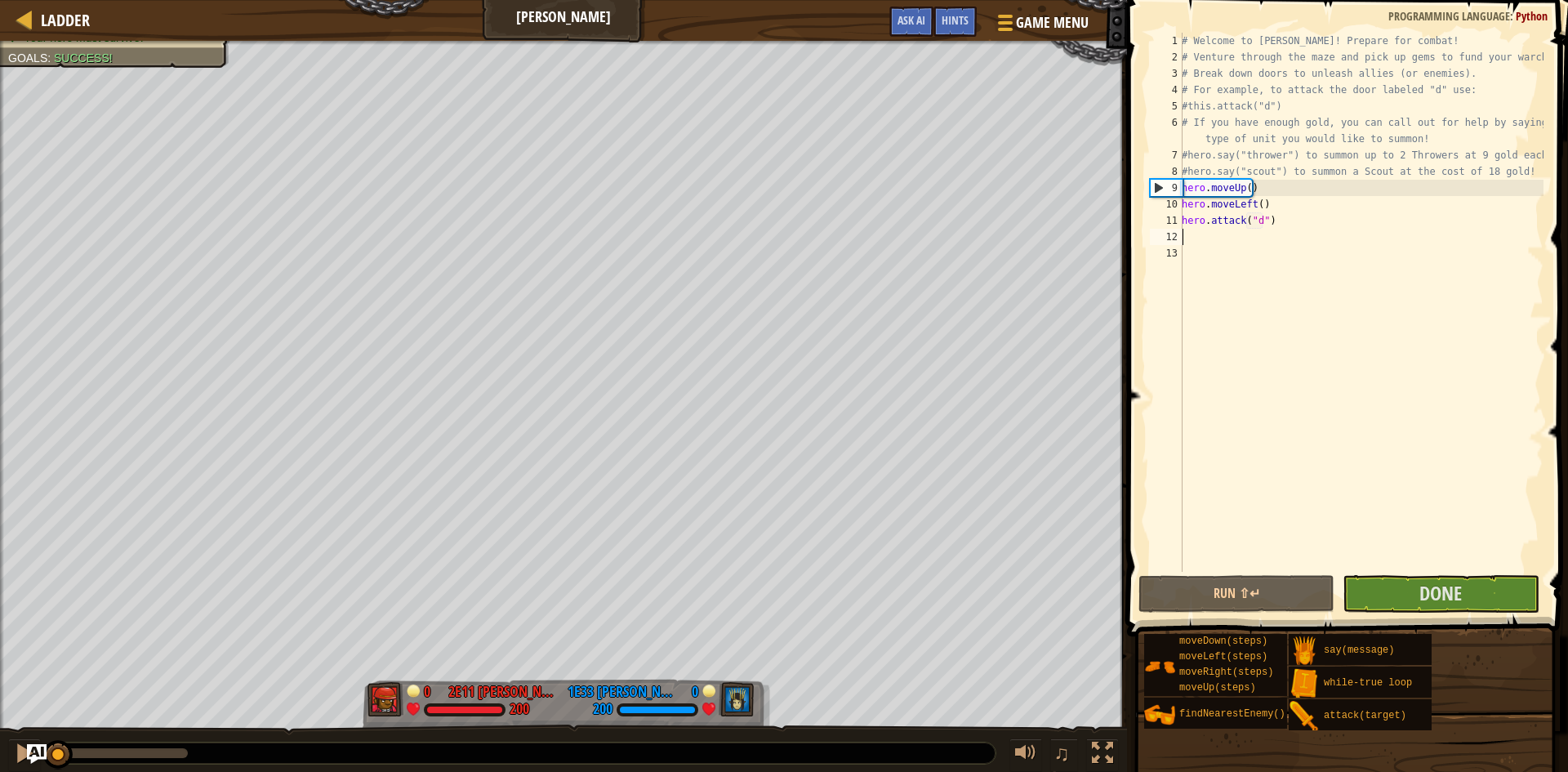
drag, startPoint x: 138, startPoint y: 760, endPoint x: 0, endPoint y: 766, distance: 138.1
click at [0, 766] on div "♫" at bounding box center [564, 748] width 1127 height 49
click at [16, 752] on div at bounding box center [24, 753] width 21 height 21
click at [1248, 245] on div "# Welcome to Wakka Maul! Prepare for combat! # Venture through the maze and pic…" at bounding box center [1361, 318] width 366 height 572
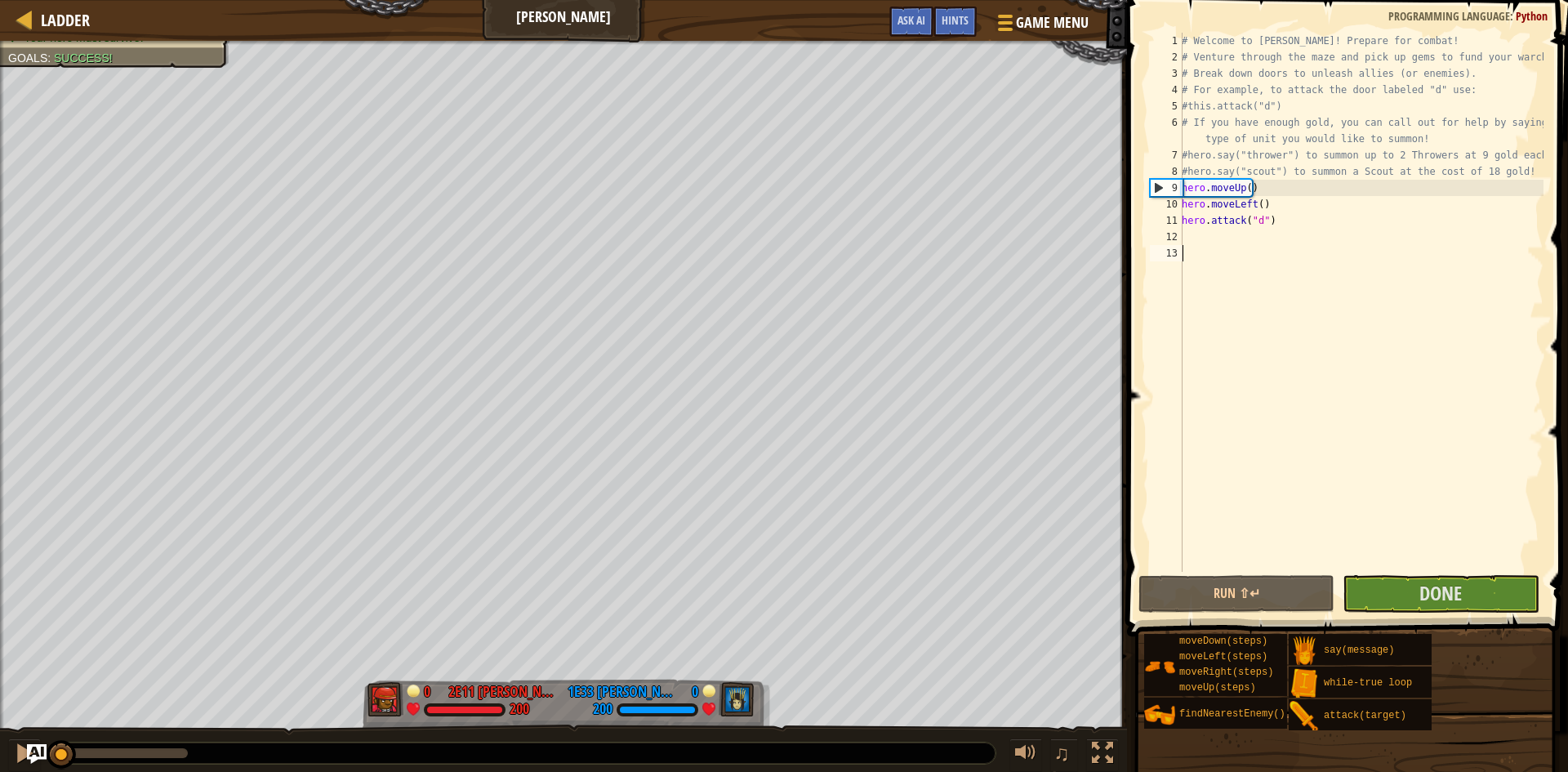
click at [1250, 237] on div "# Welcome to Wakka Maul! Prepare for combat! # Venture through the maze and pic…" at bounding box center [1361, 318] width 366 height 572
type textarea "h"
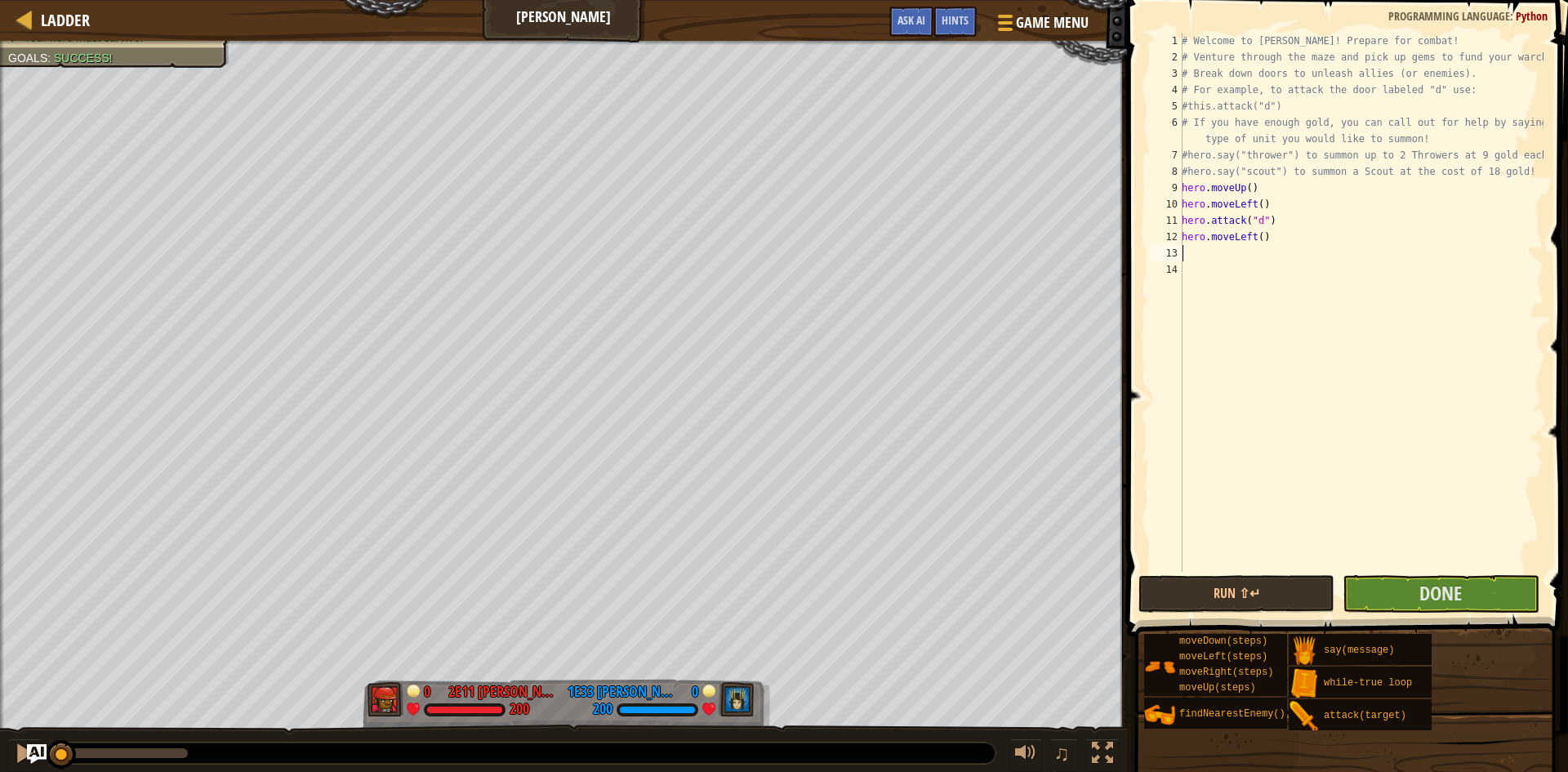
click at [1258, 234] on div "# Welcome to Wakka Maul! Prepare for combat! # Venture through the maze and pic…" at bounding box center [1361, 318] width 366 height 572
type textarea "hero.moveLeft(6)"
click at [1338, 464] on div "# Welcome to Wakka Maul! Prepare for combat! # Venture through the maze and pic…" at bounding box center [1361, 318] width 366 height 572
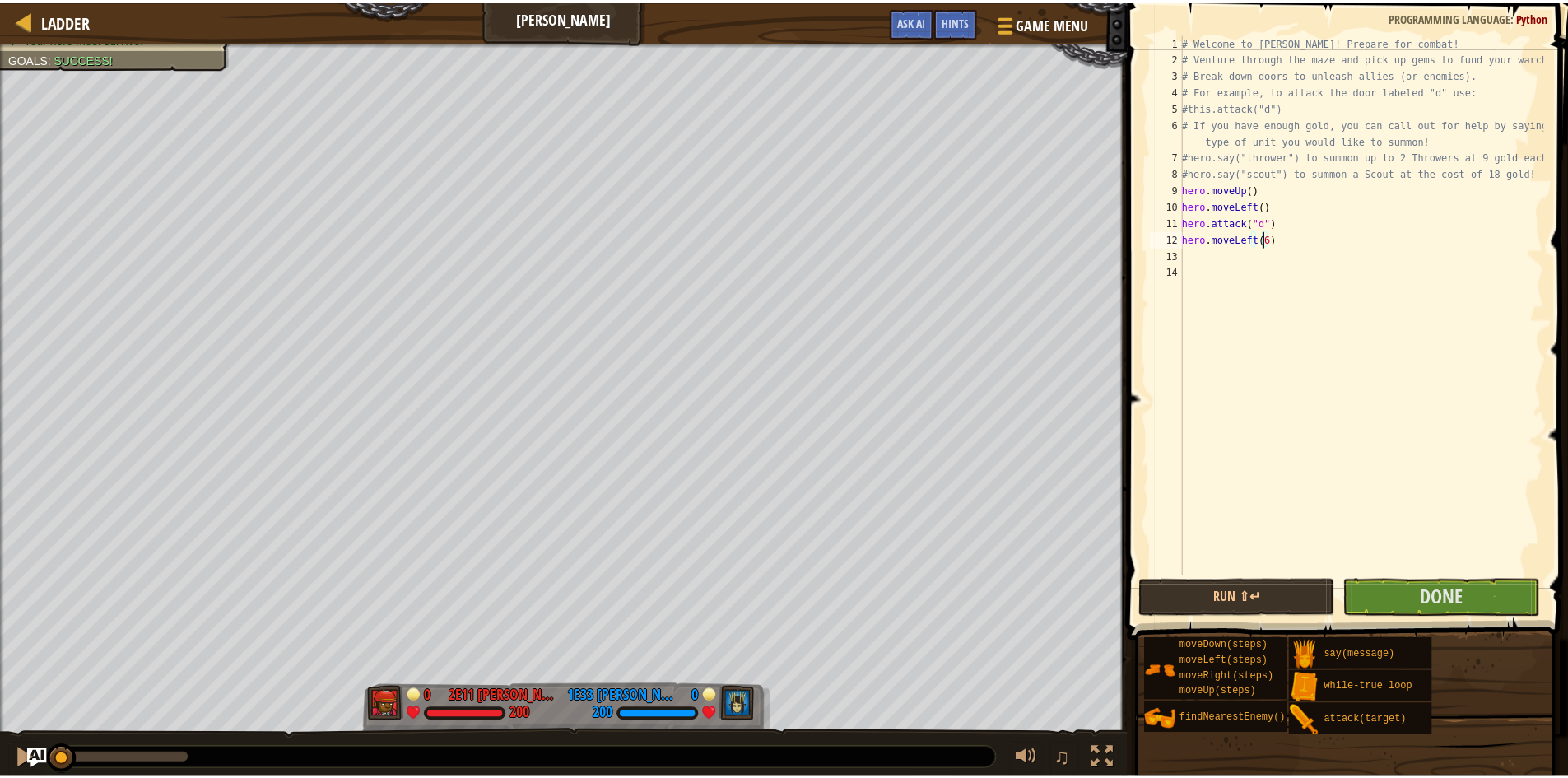
scroll to position [7, 0]
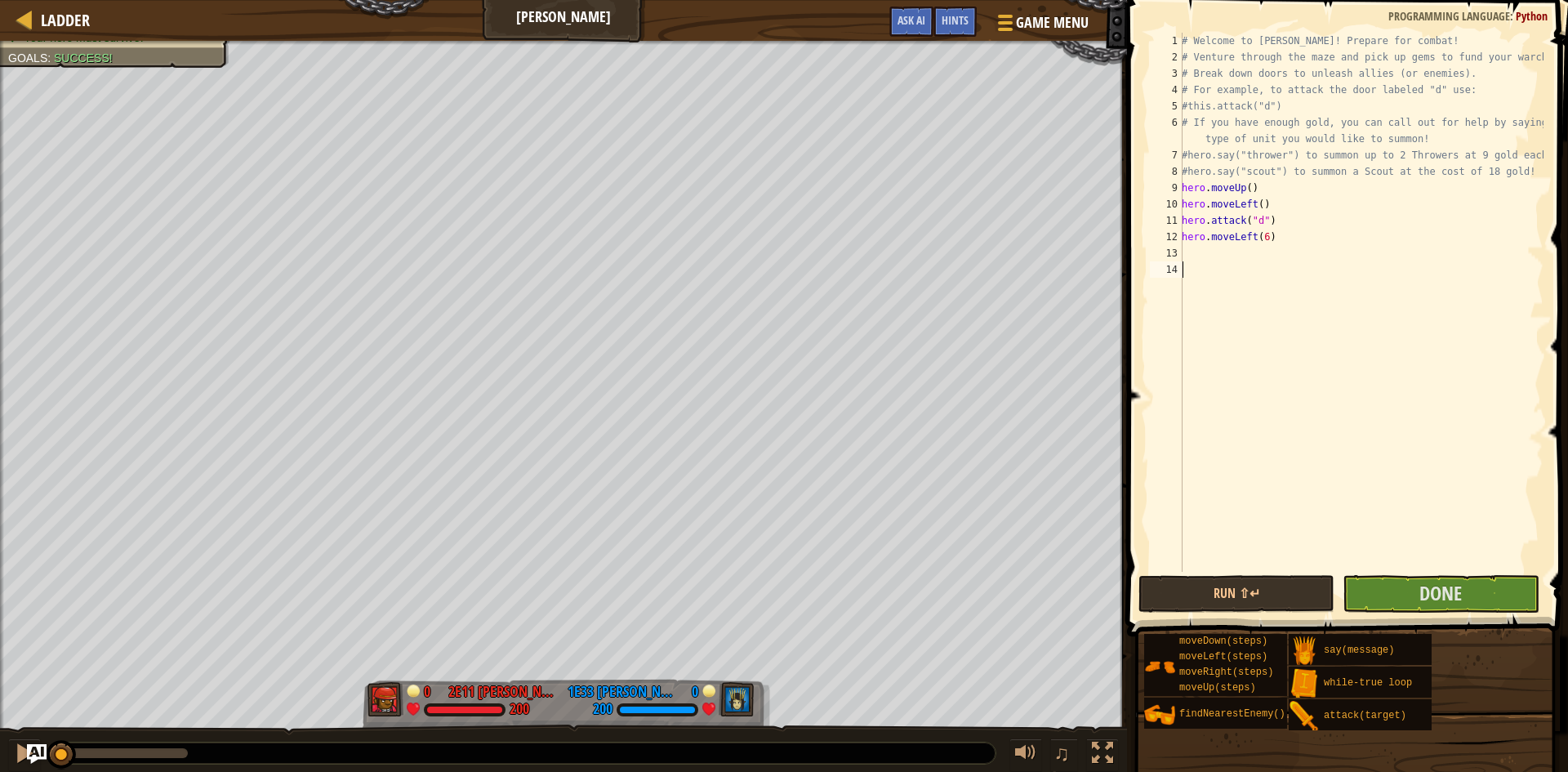
click at [1231, 258] on div "# Welcome to Wakka Maul! Prepare for combat! # Venture through the maze and pic…" at bounding box center [1361, 318] width 366 height 572
type textarea "h"
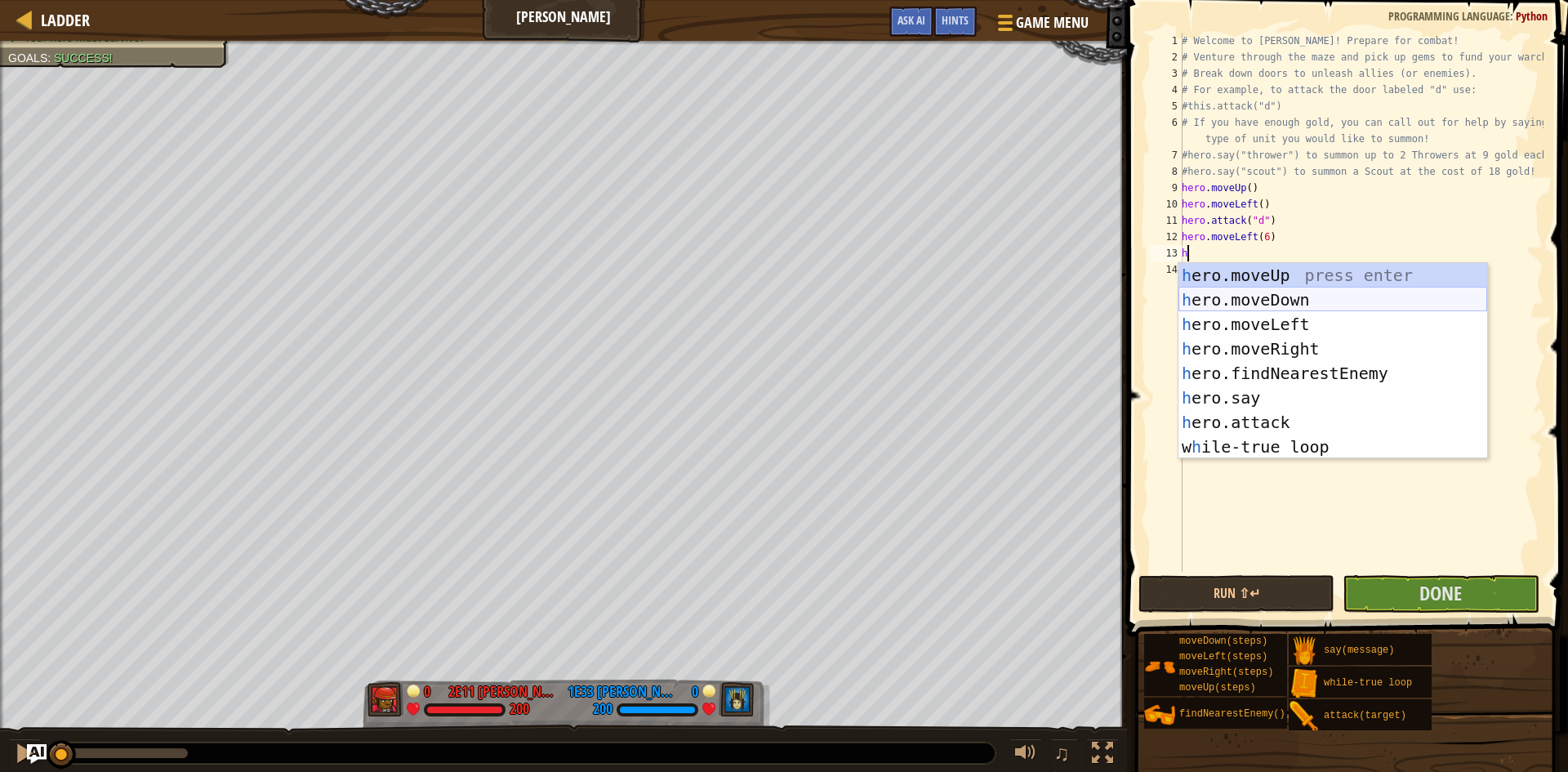
click at [1264, 294] on div "h ero.moveUp press enter h ero.moveDown press enter h ero.moveLeft press enter …" at bounding box center [1333, 386] width 309 height 245
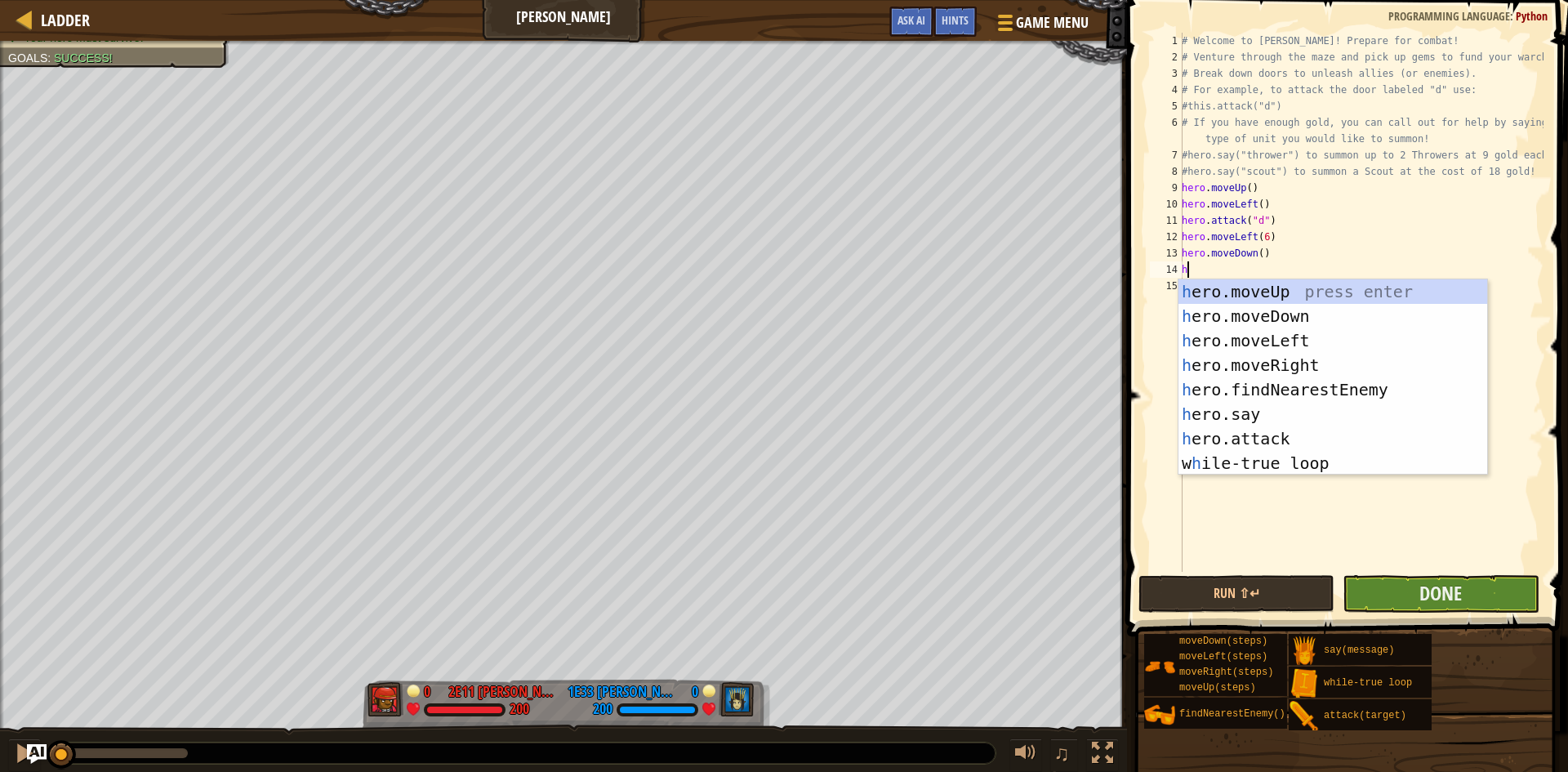
type textarea "h"
click at [1369, 598] on button "Done" at bounding box center [1441, 595] width 196 height 38
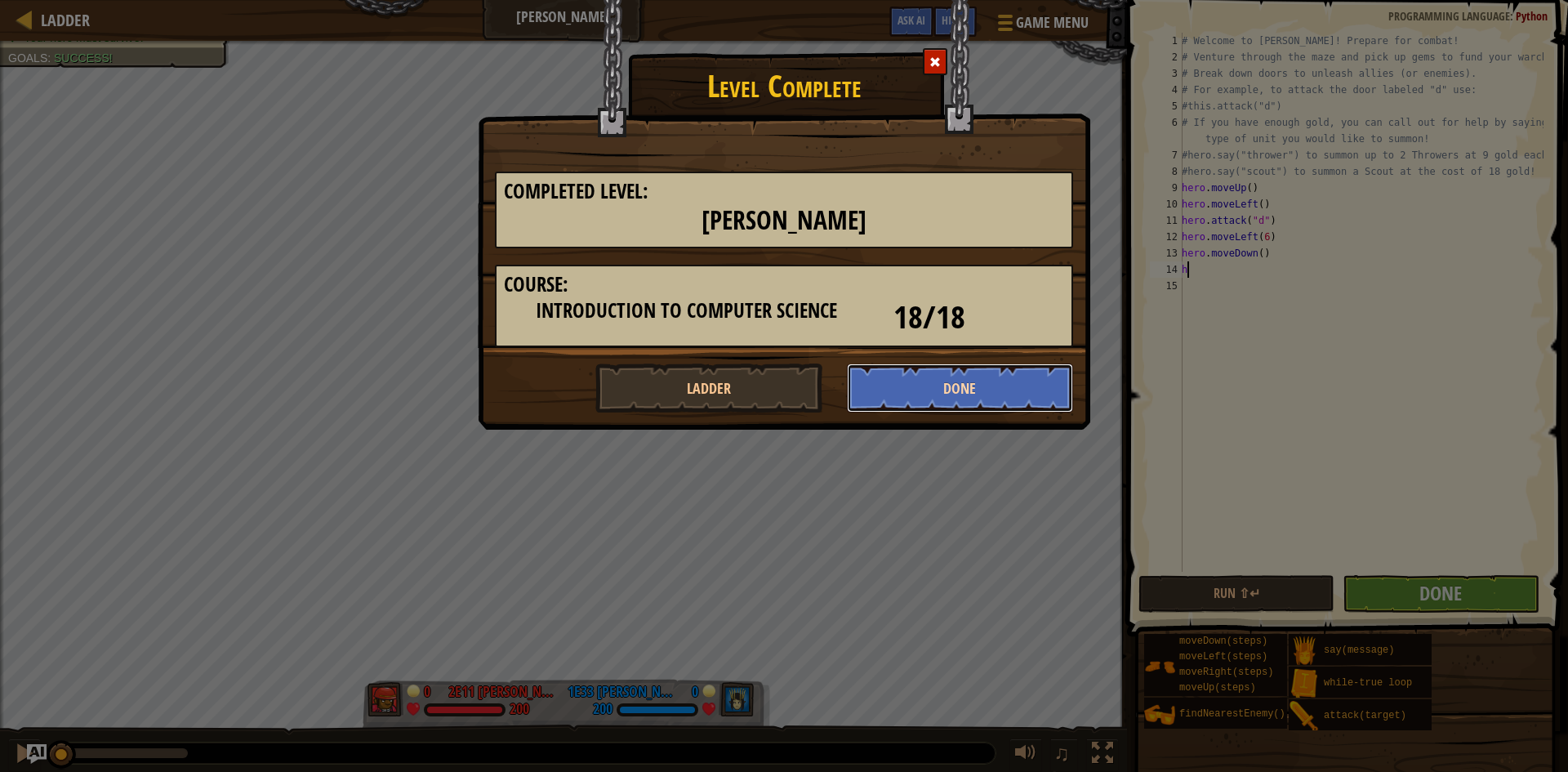
click at [1004, 390] on button "Done" at bounding box center [960, 387] width 227 height 49
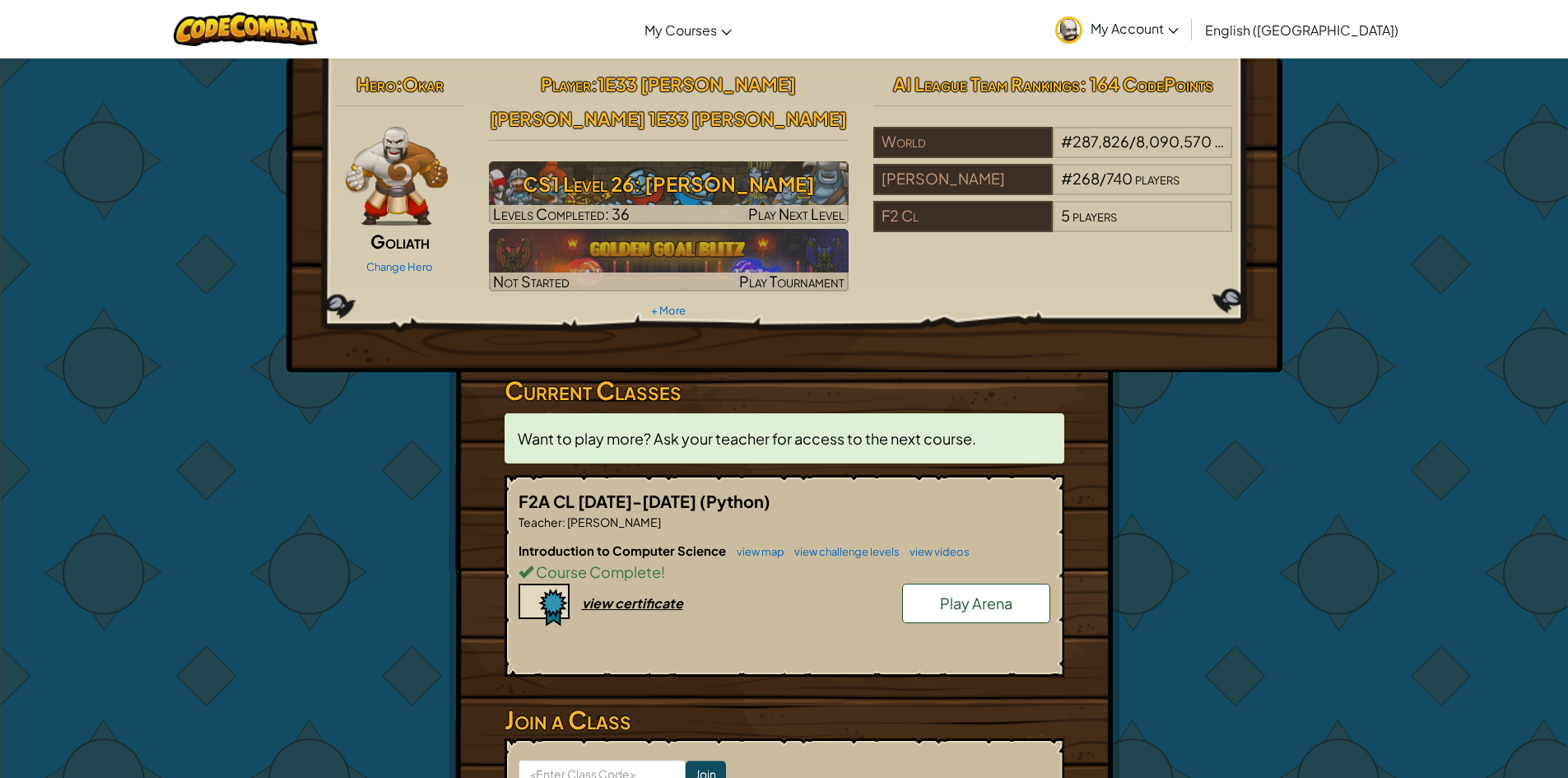
click at [982, 594] on span "Play Arena" at bounding box center [976, 603] width 73 height 19
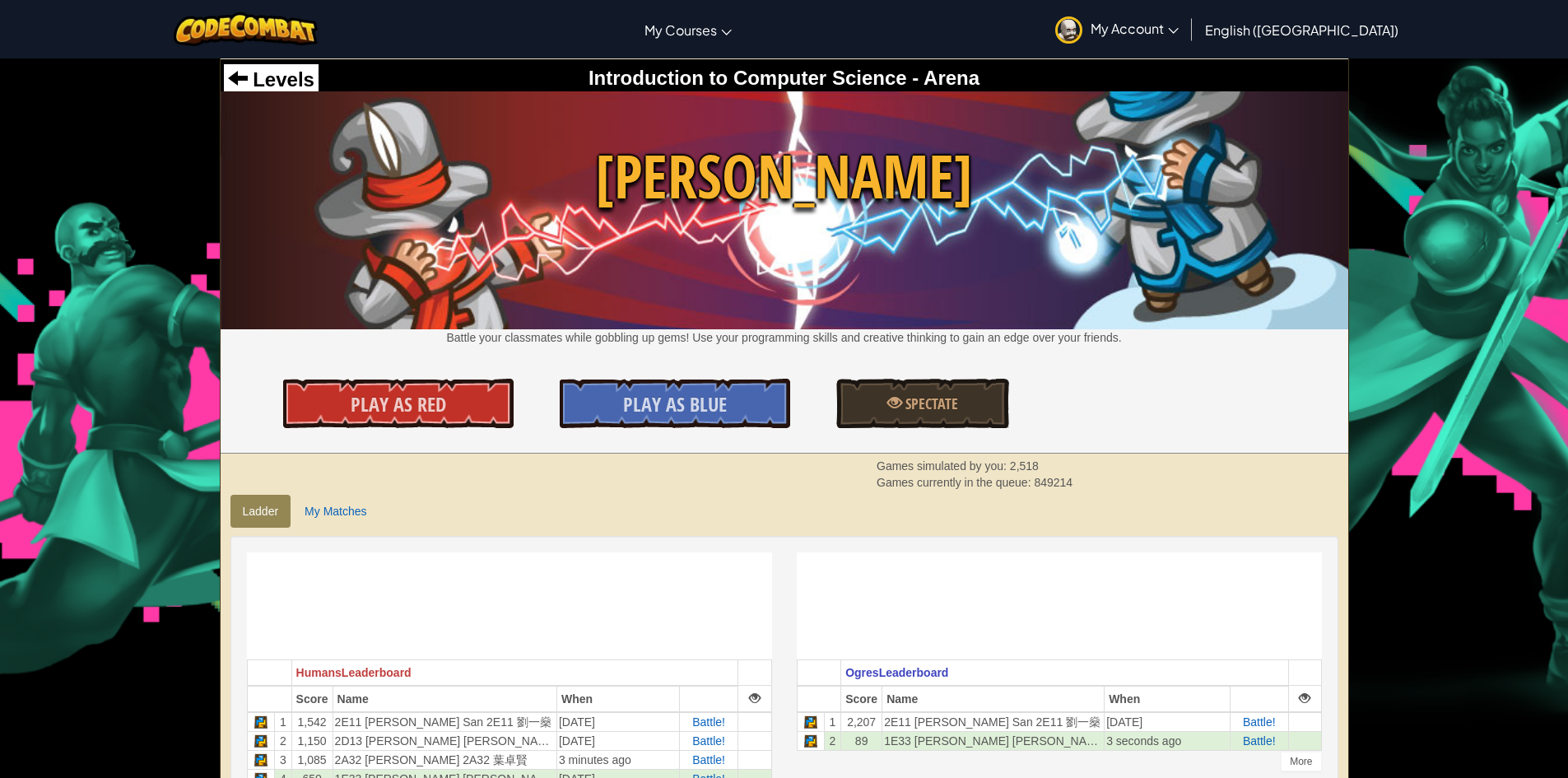
scroll to position [247, 0]
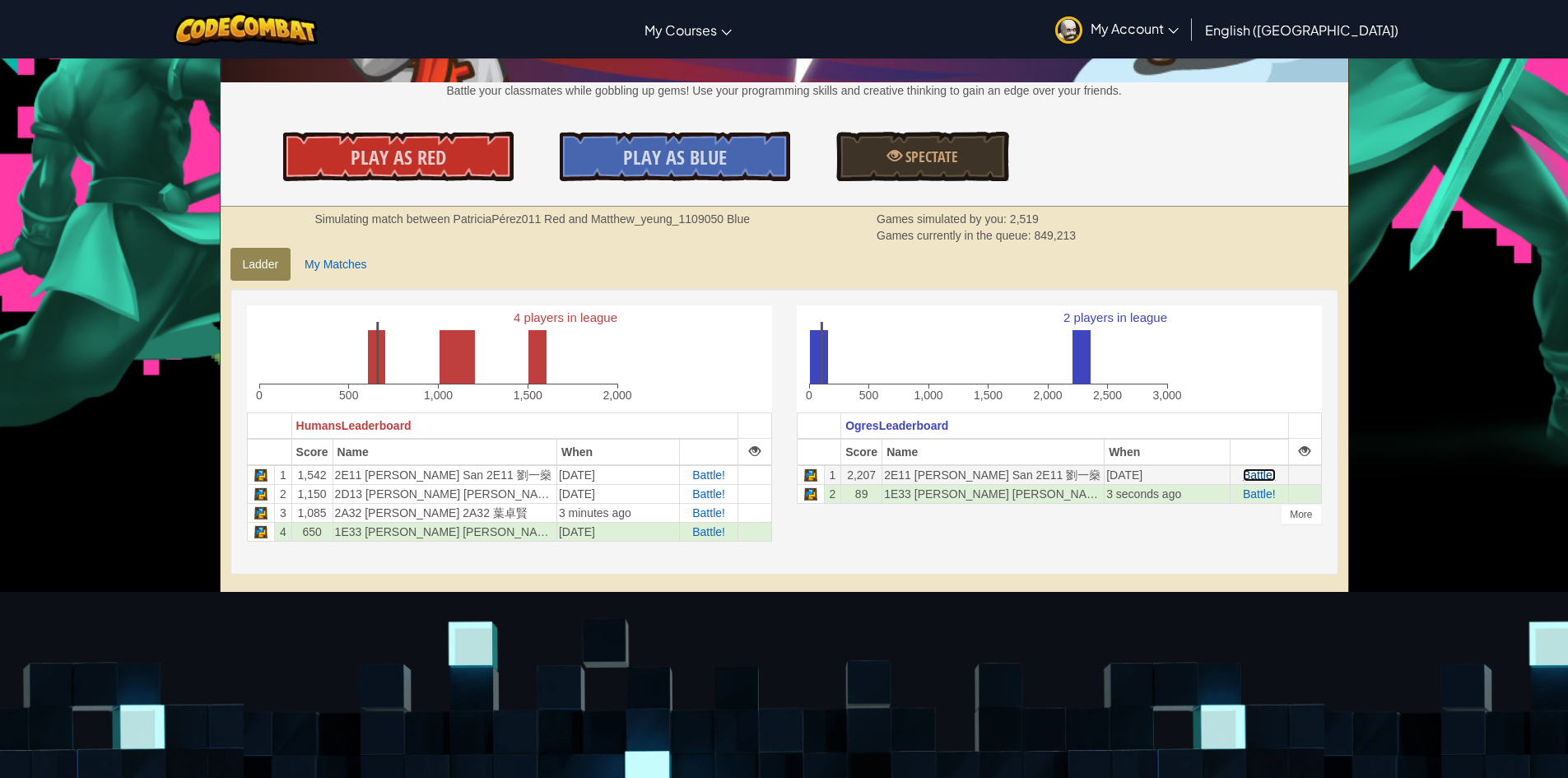
click at [1265, 468] on span "Battle!" at bounding box center [1259, 474] width 33 height 13
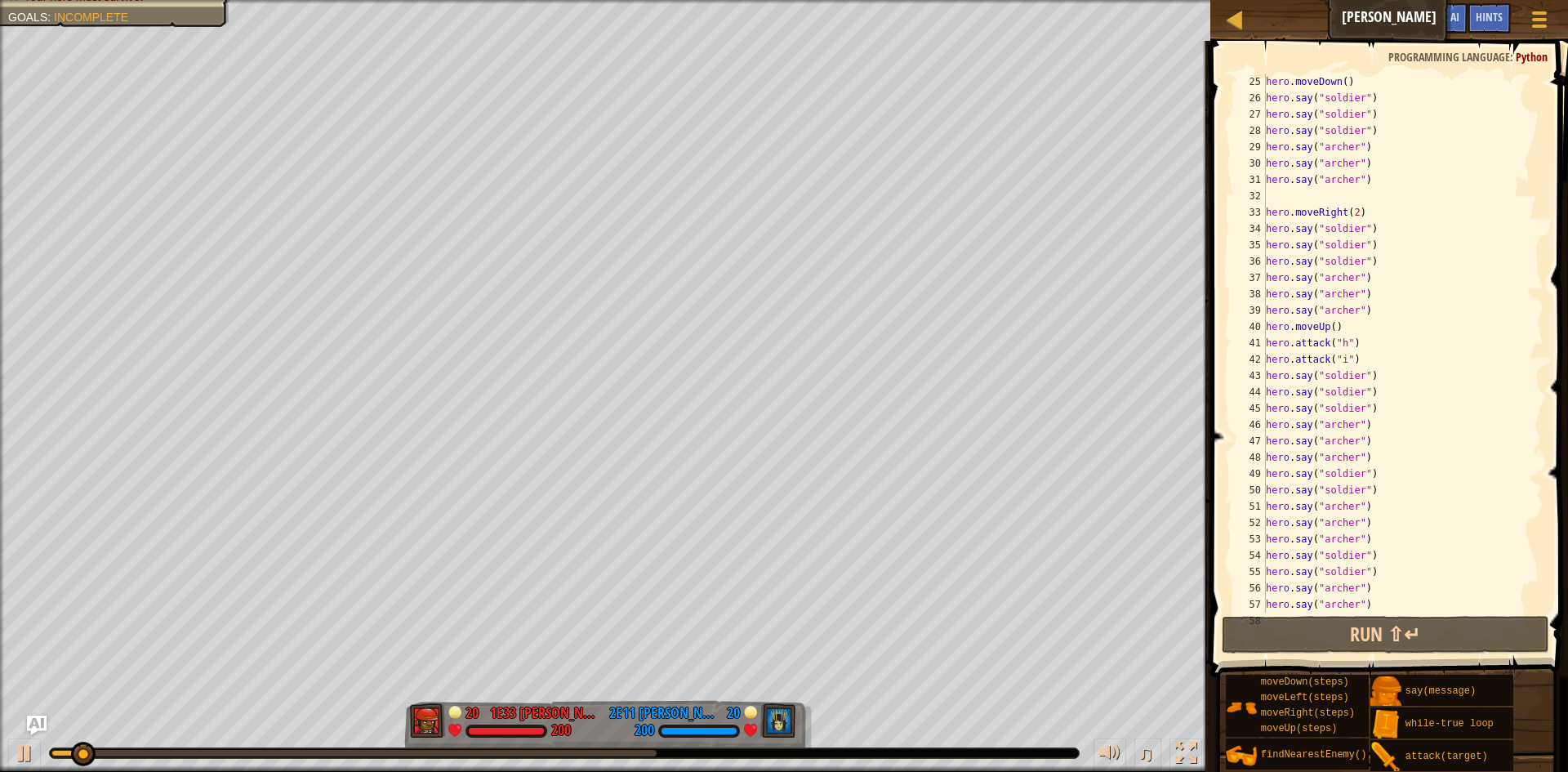
scroll to position [539, 0]
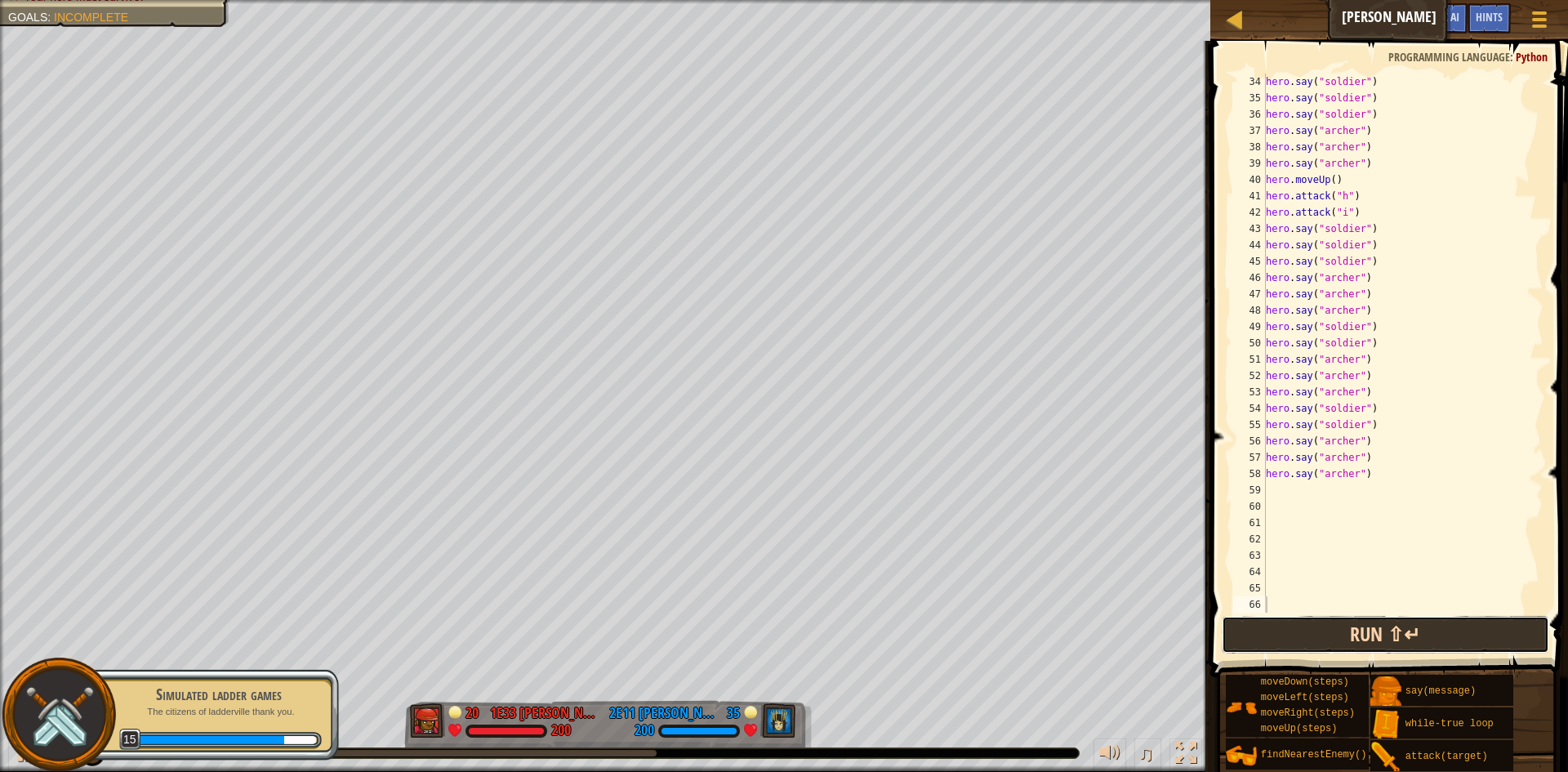
click at [1300, 636] on button "Run ⇧↵" at bounding box center [1386, 635] width 328 height 38
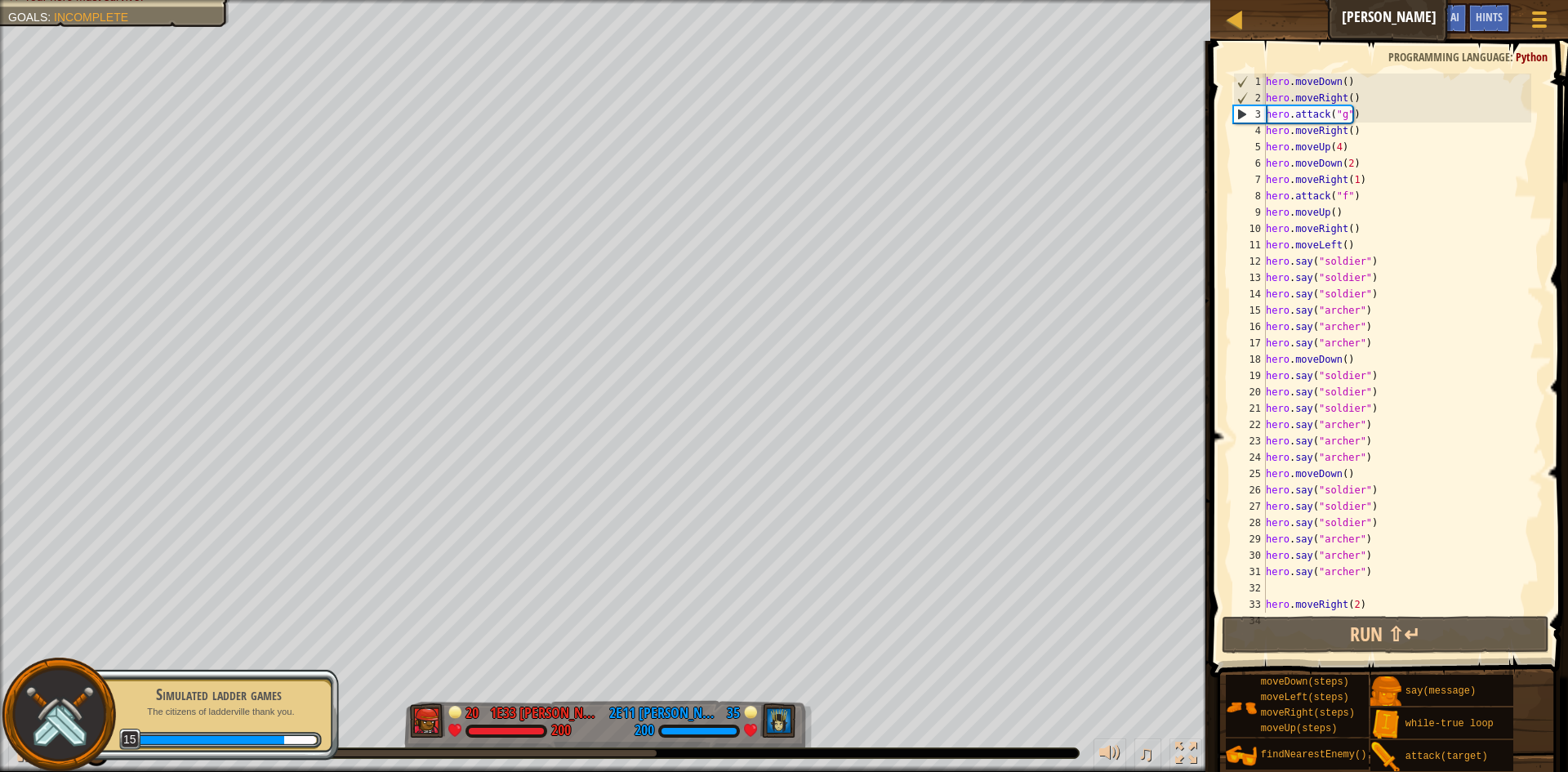
scroll to position [0, 0]
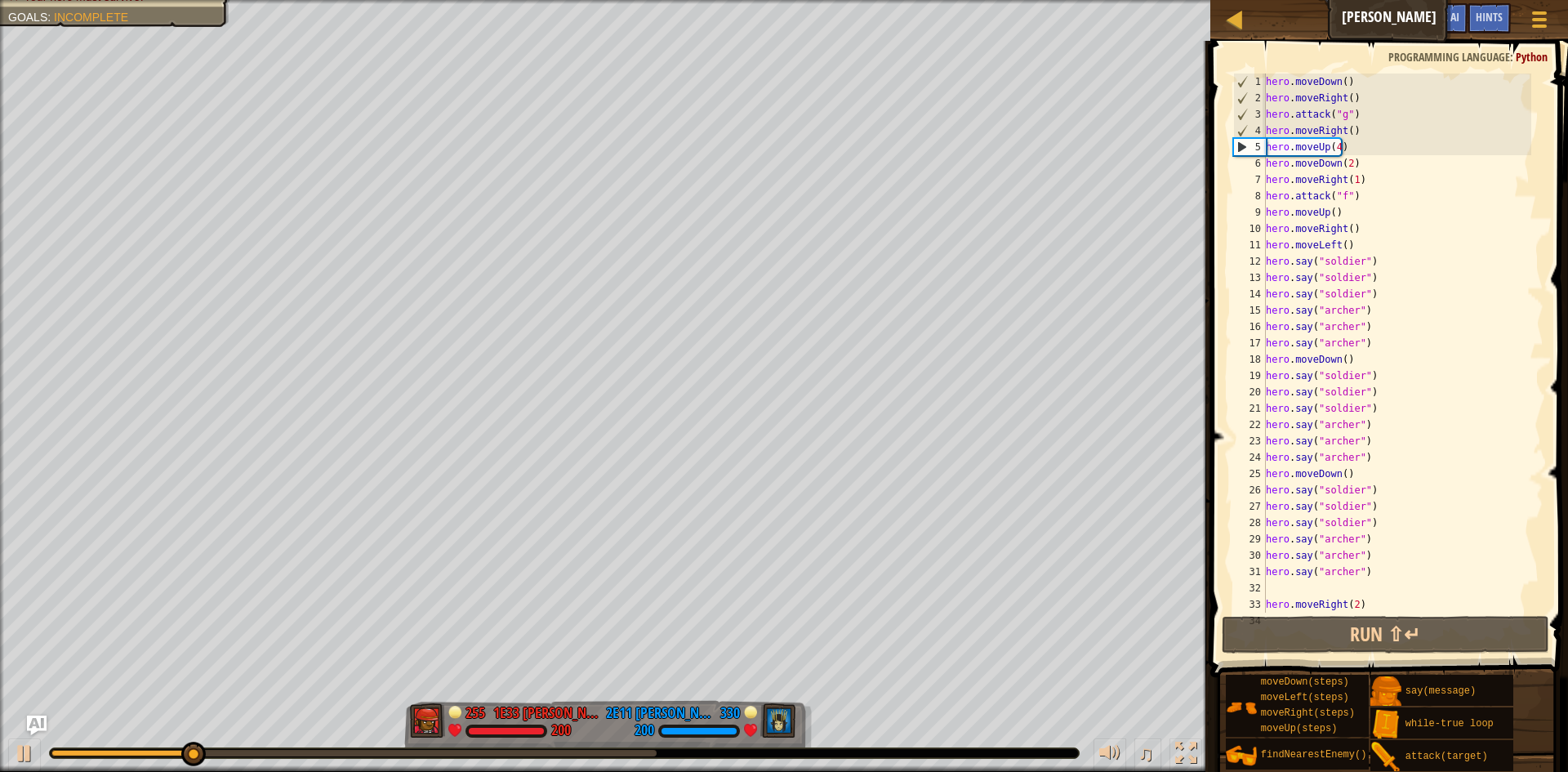
drag, startPoint x: 403, startPoint y: 748, endPoint x: 559, endPoint y: 751, distance: 156.0
click at [559, 751] on div at bounding box center [564, 754] width 1031 height 12
click at [561, 764] on div "♫" at bounding box center [605, 748] width 1210 height 49
click at [589, 759] on div "♫" at bounding box center [605, 748] width 1210 height 49
click at [603, 757] on div at bounding box center [564, 753] width 1029 height 10
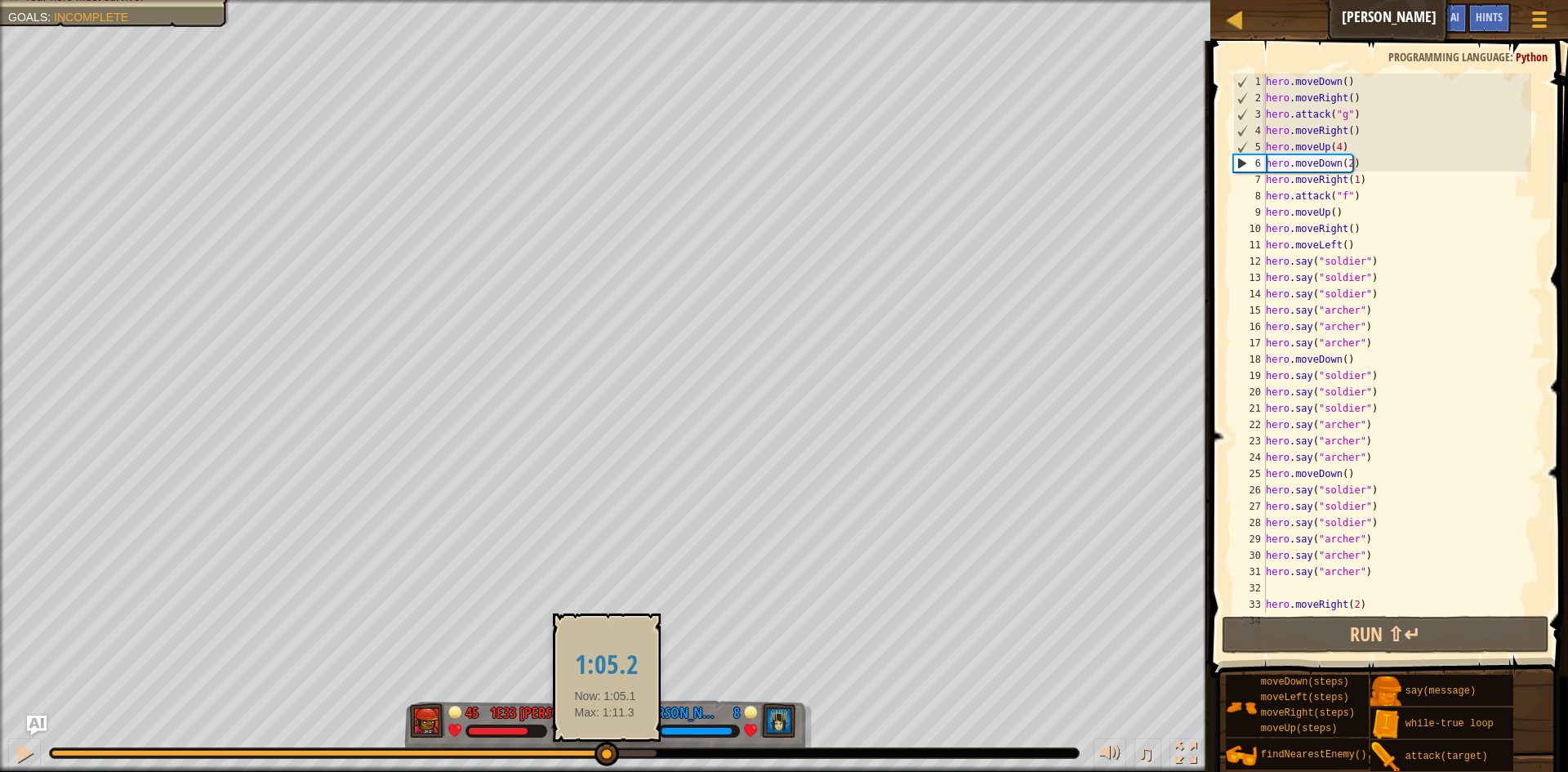
click at [608, 754] on div at bounding box center [354, 753] width 605 height 7
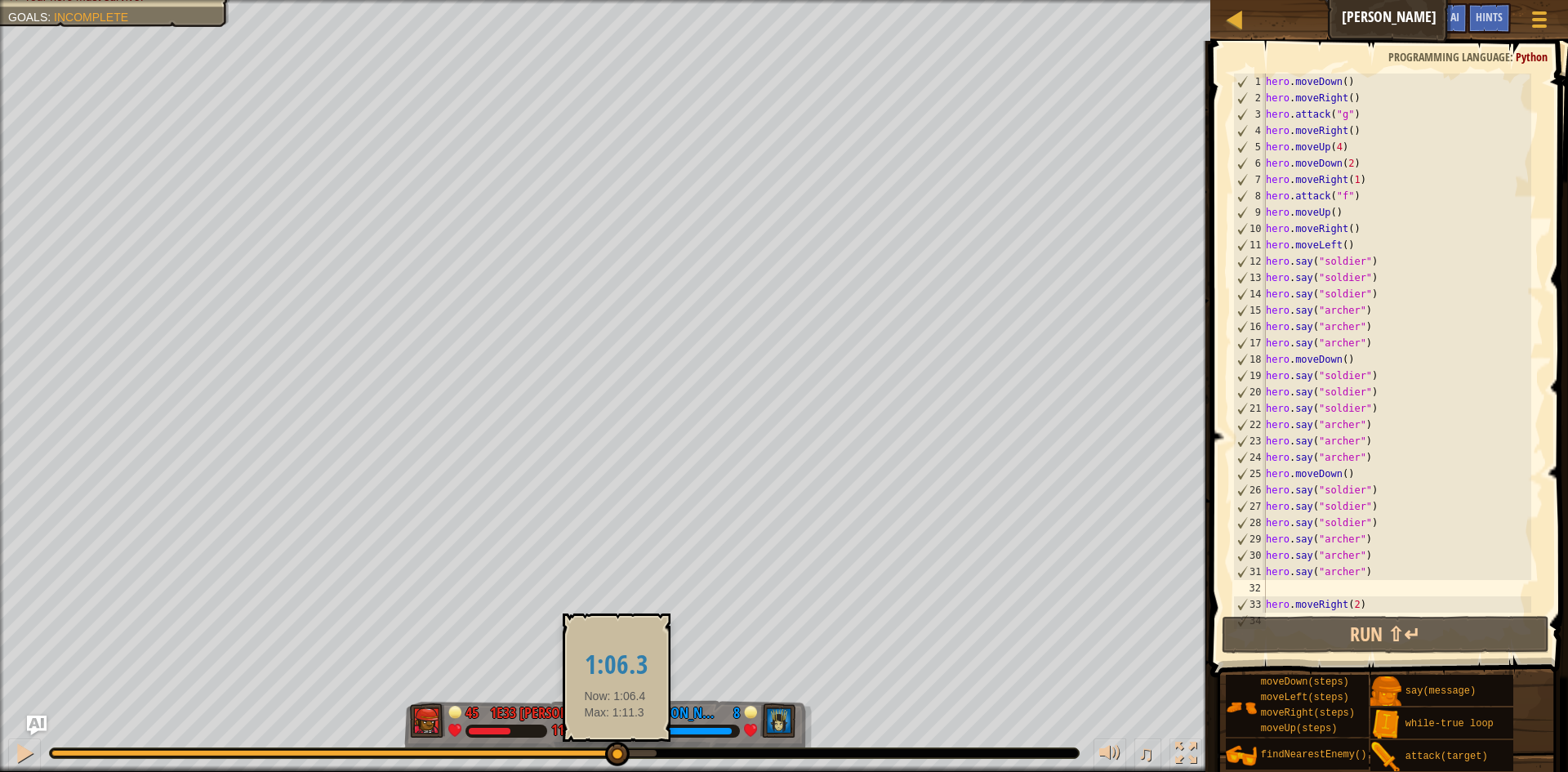
click at [617, 754] on div at bounding box center [617, 754] width 25 height 25
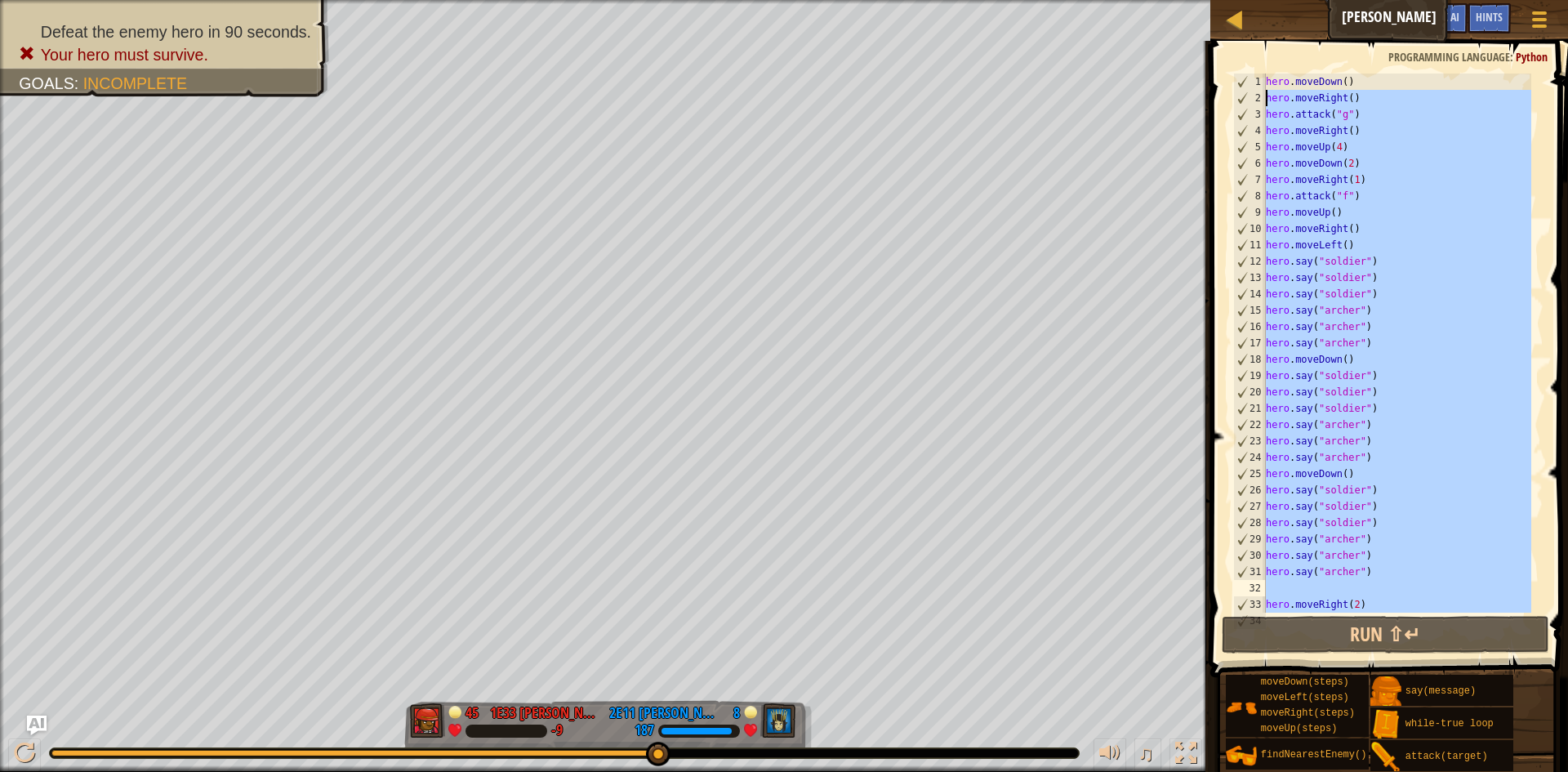
type textarea "hero.moveRight() hero.attack("g")"
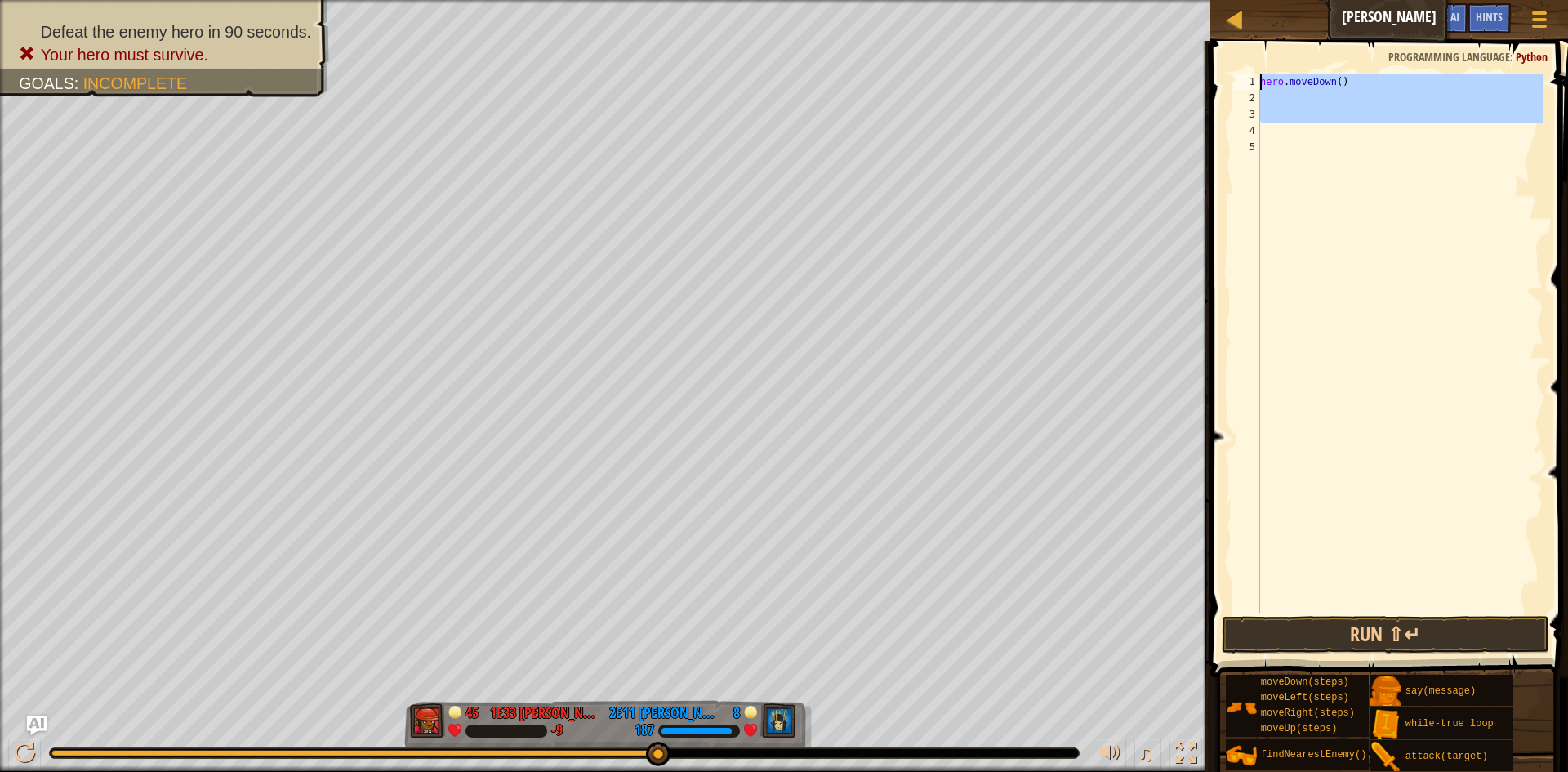
drag, startPoint x: 1363, startPoint y: 134, endPoint x: 1285, endPoint y: 65, distance: 104.1
click at [1285, 65] on div "1 2 3 4 5 hero . moveDown ( ) ההההההההההההההההההההההההההההההההההההההההההההההההה…" at bounding box center [1387, 390] width 363 height 685
type textarea "hero.moveDown()"
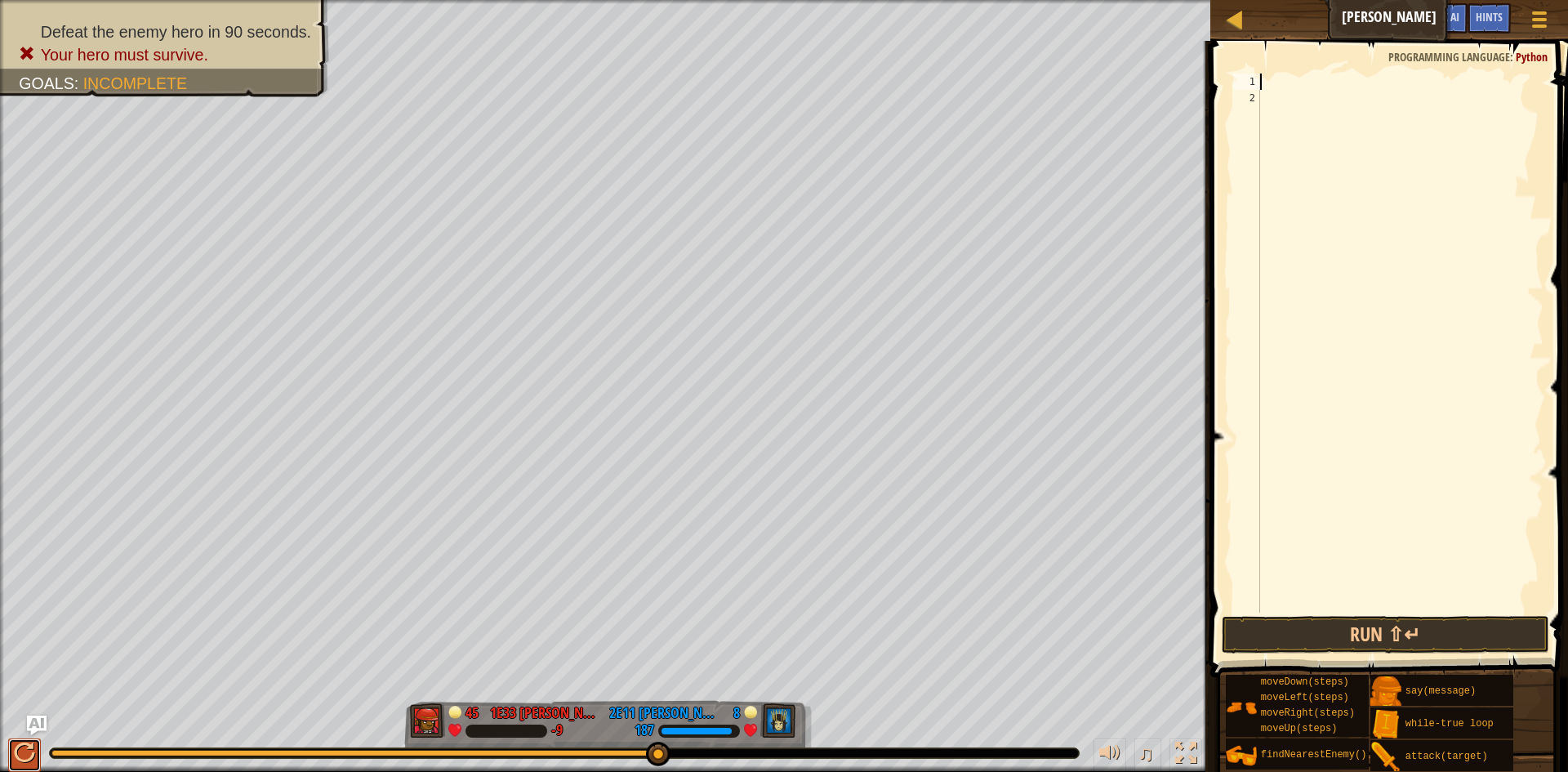
click at [17, 757] on div at bounding box center [24, 753] width 21 height 21
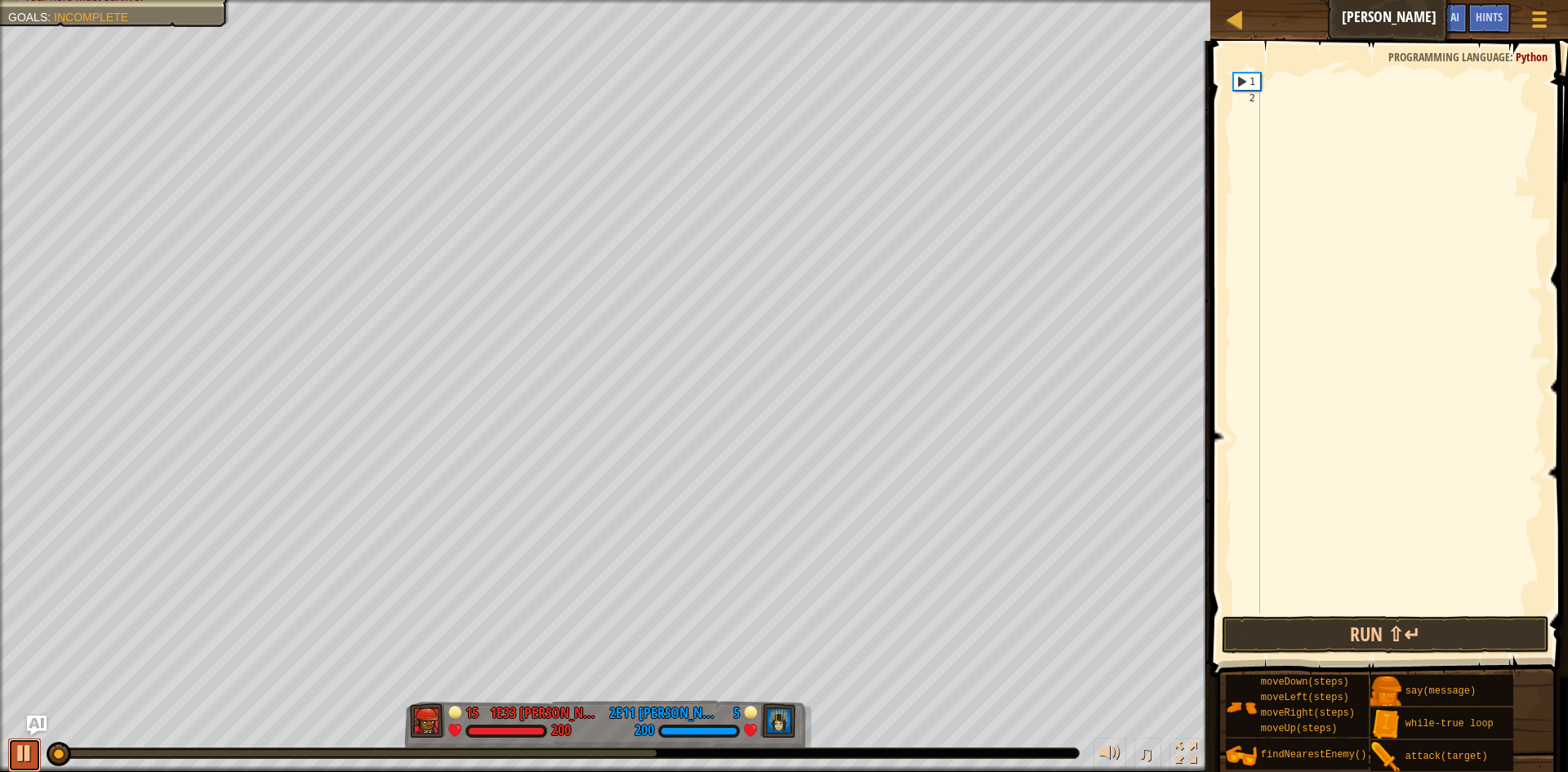
click at [19, 756] on div at bounding box center [24, 753] width 21 height 21
click at [19, 757] on div at bounding box center [24, 753] width 21 height 21
click at [16, 757] on div at bounding box center [24, 753] width 21 height 21
type textarea "h"
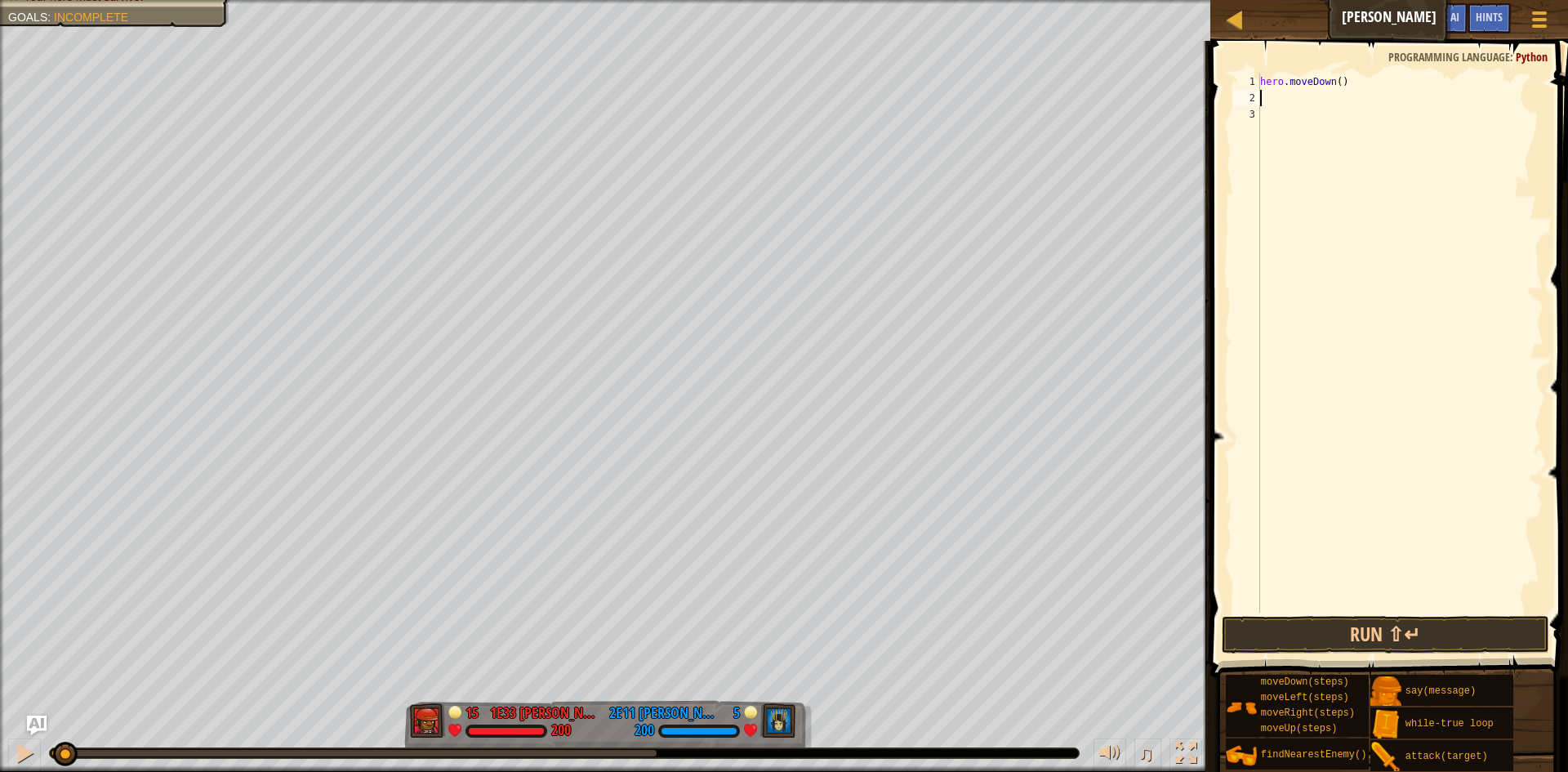
type textarea "h"
type textarea "k"
type textarea "hero.attack("g")"
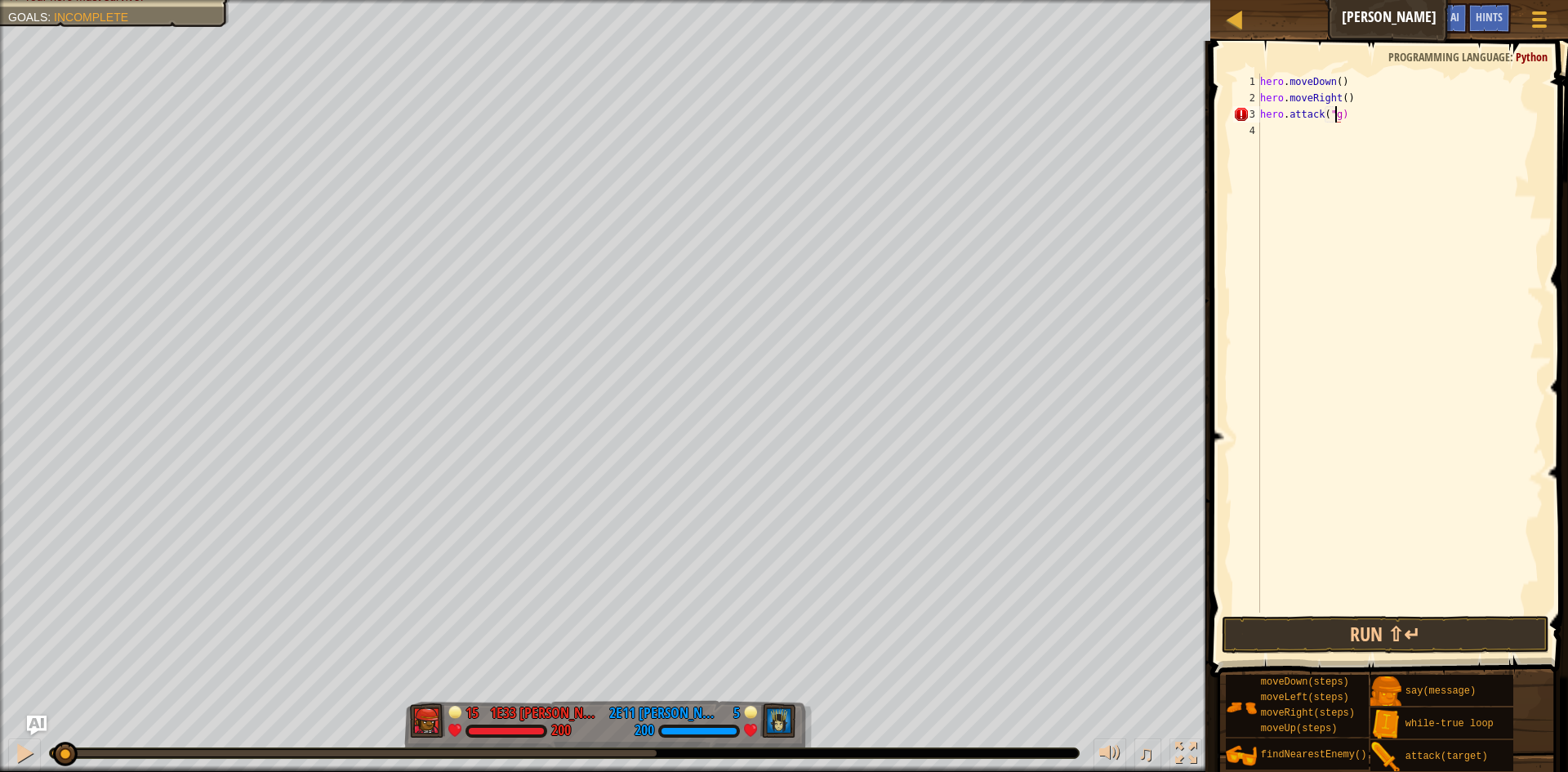
scroll to position [7, 7]
click at [1266, 140] on div "hero . moveDown ( ) hero . moveRight ( ) hero . attack ( "g" )" at bounding box center [1400, 359] width 286 height 572
type textarea "h"
click at [1334, 130] on div "hero . moveDown ( ) hero . moveRight ( ) hero . attack ( "g" ) hero . moveLeft …" at bounding box center [1400, 359] width 286 height 572
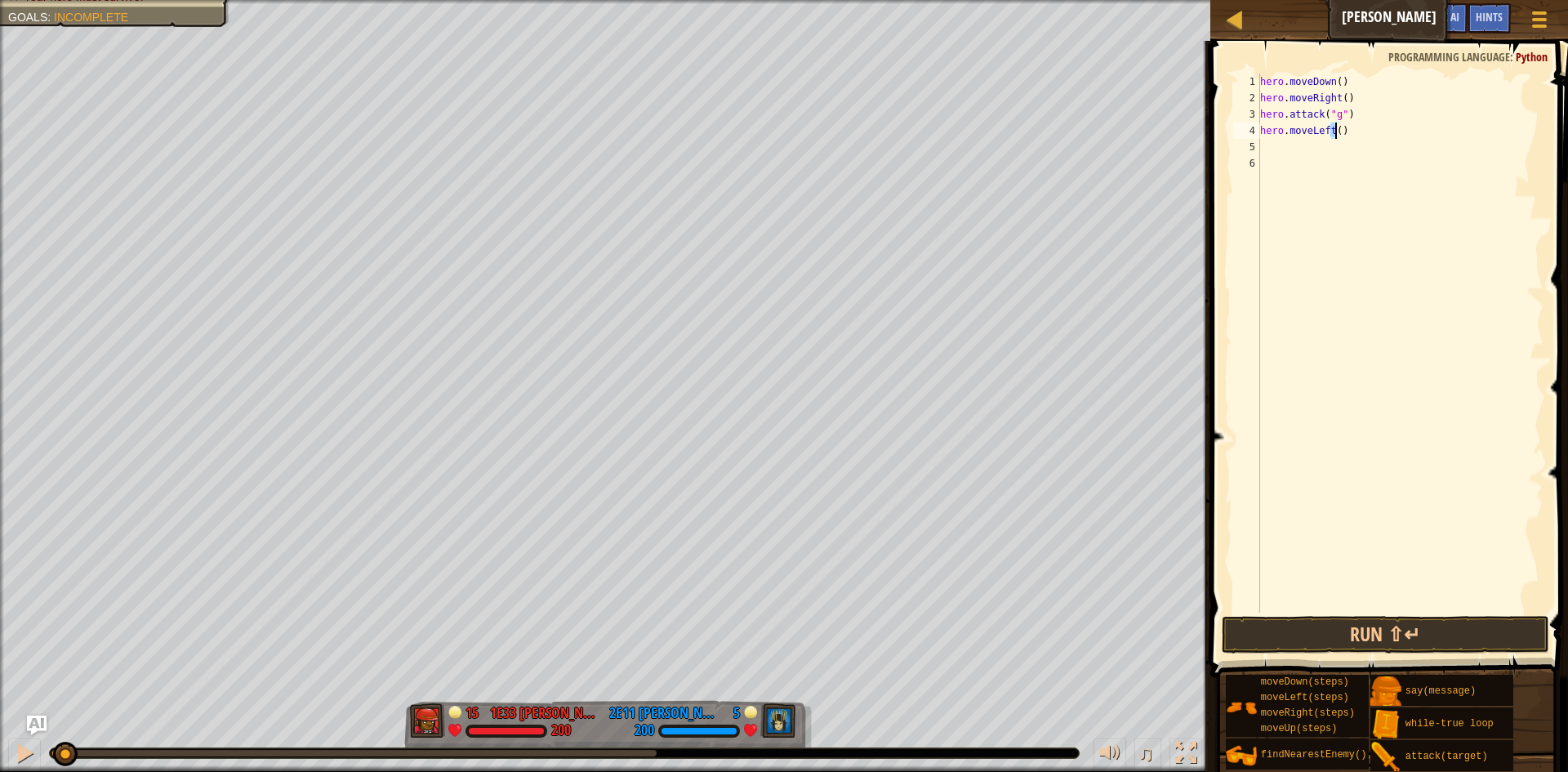
type textarea "hero.moveLeft4)"
click at [1404, 217] on div "hero . moveDown ( ) hero . moveRight ( ) hero . attack ( "g" ) hero . moveLeft4…" at bounding box center [1400, 359] width 286 height 572
click at [1329, 131] on div "hero . moveDown ( ) hero . moveRight ( ) hero . attack ( "g" ) hero . moveLeft4…" at bounding box center [1400, 359] width 286 height 572
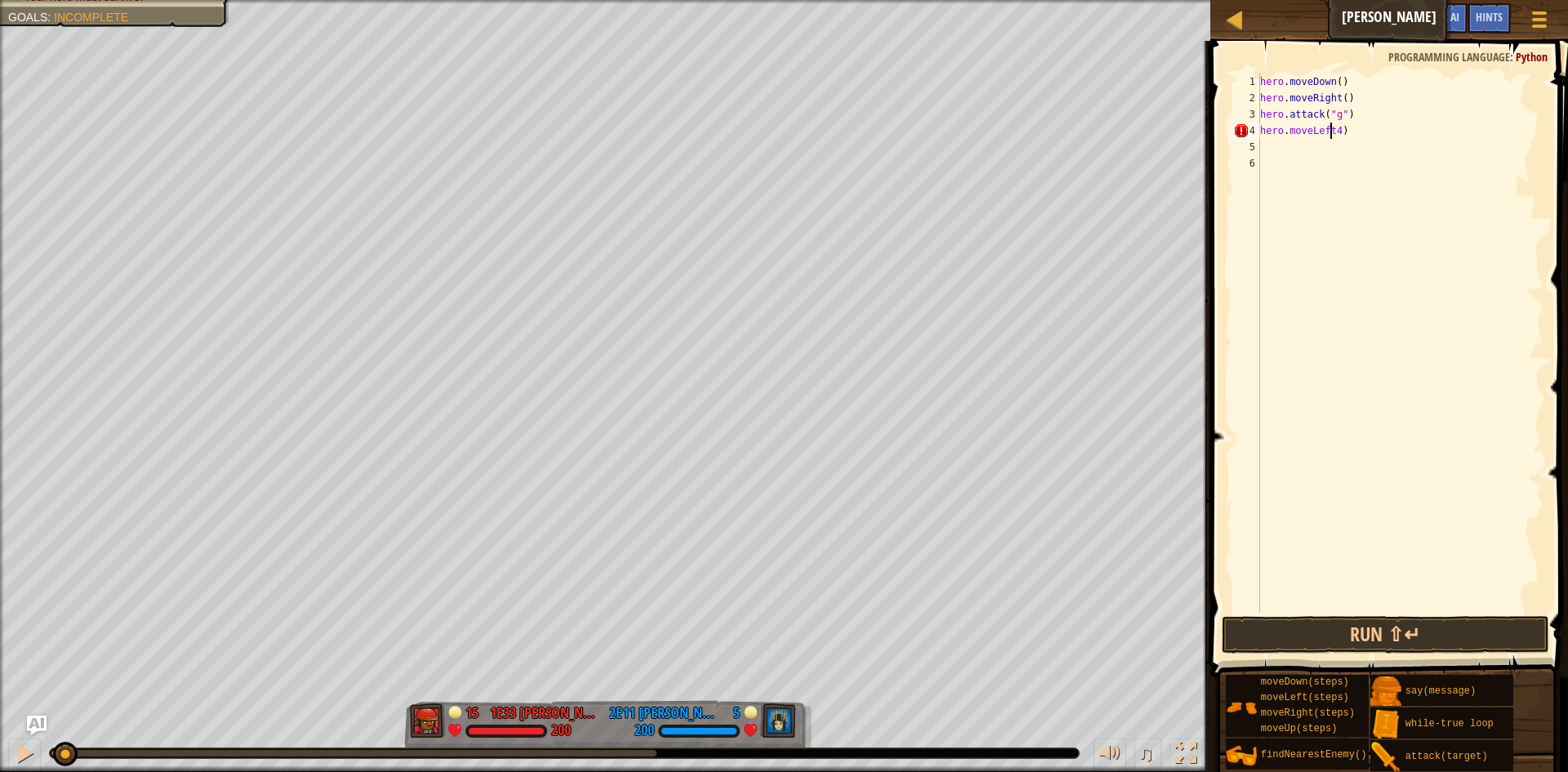
type textarea "hero.moveLeft(4)"
click at [1269, 142] on div "hero . moveDown ( ) hero . moveRight ( ) hero . attack ( "g" ) hero . moveLeft …" at bounding box center [1400, 359] width 286 height 572
type textarea "h"
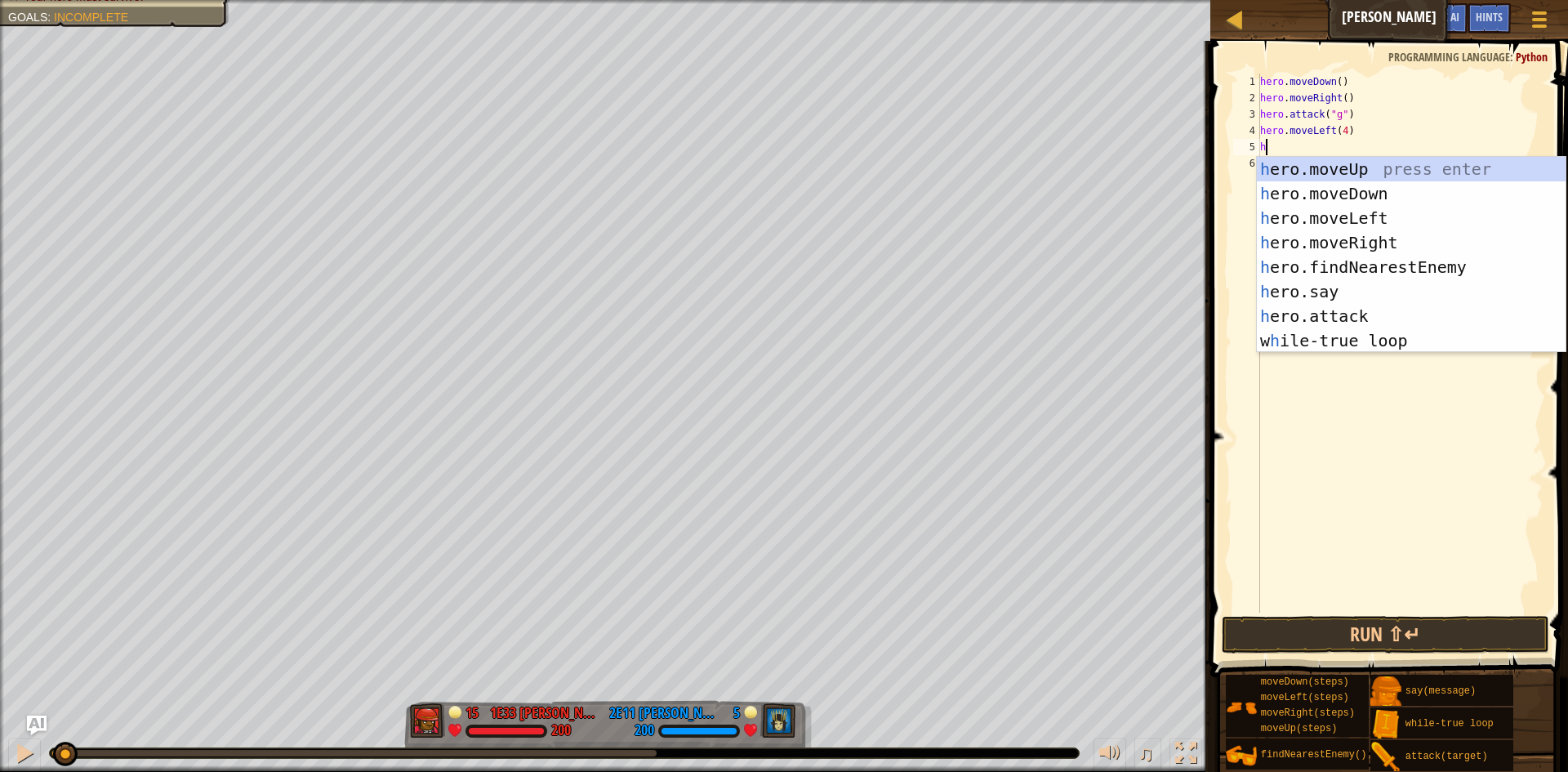
type textarea "hu"
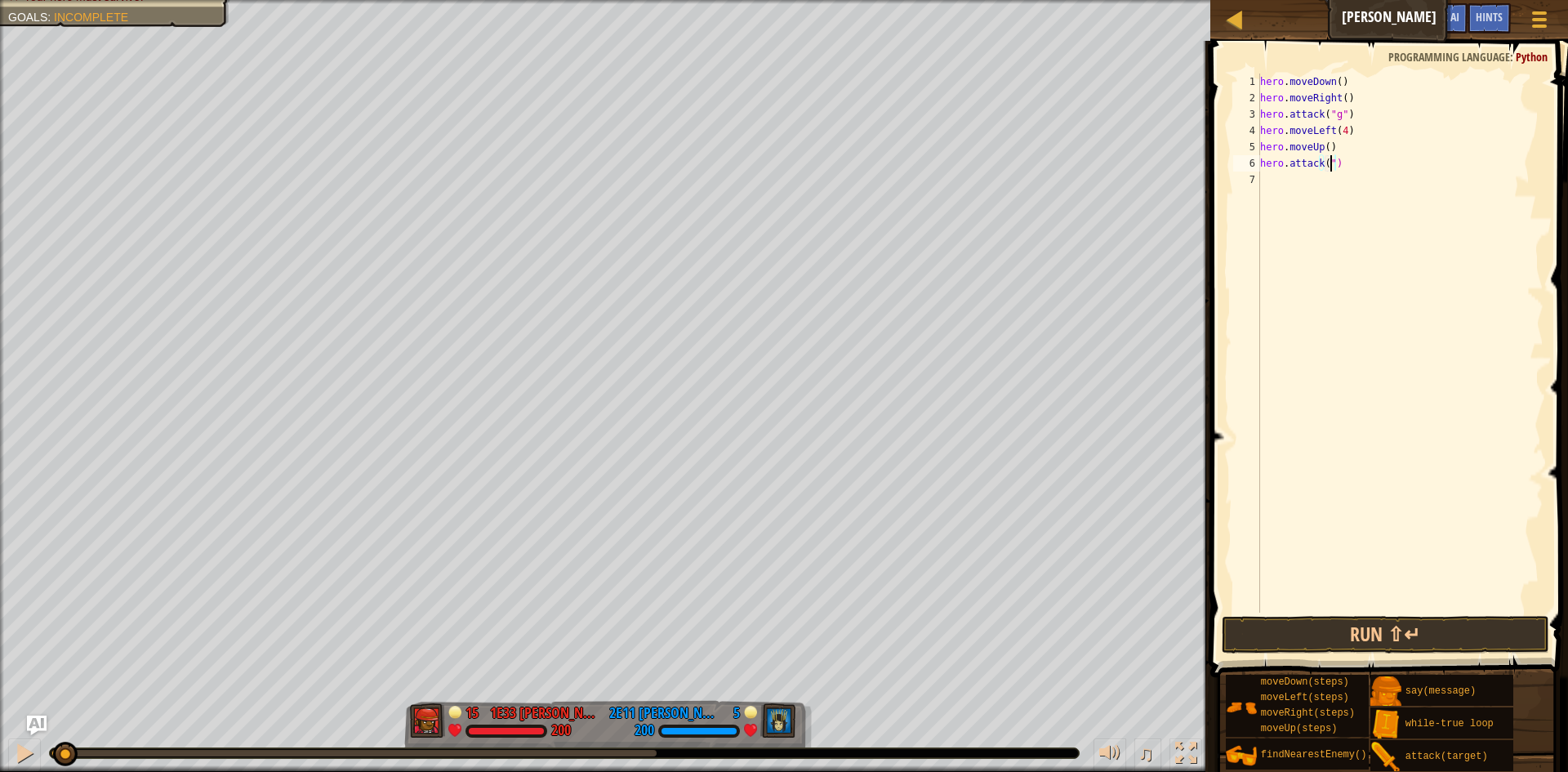
scroll to position [7, 6]
type textarea "hero.attack("h")"
click at [1315, 187] on div "hero . moveDown ( ) hero . moveRight ( ) hero . attack ( "g" ) hero . moveLeft …" at bounding box center [1400, 359] width 286 height 572
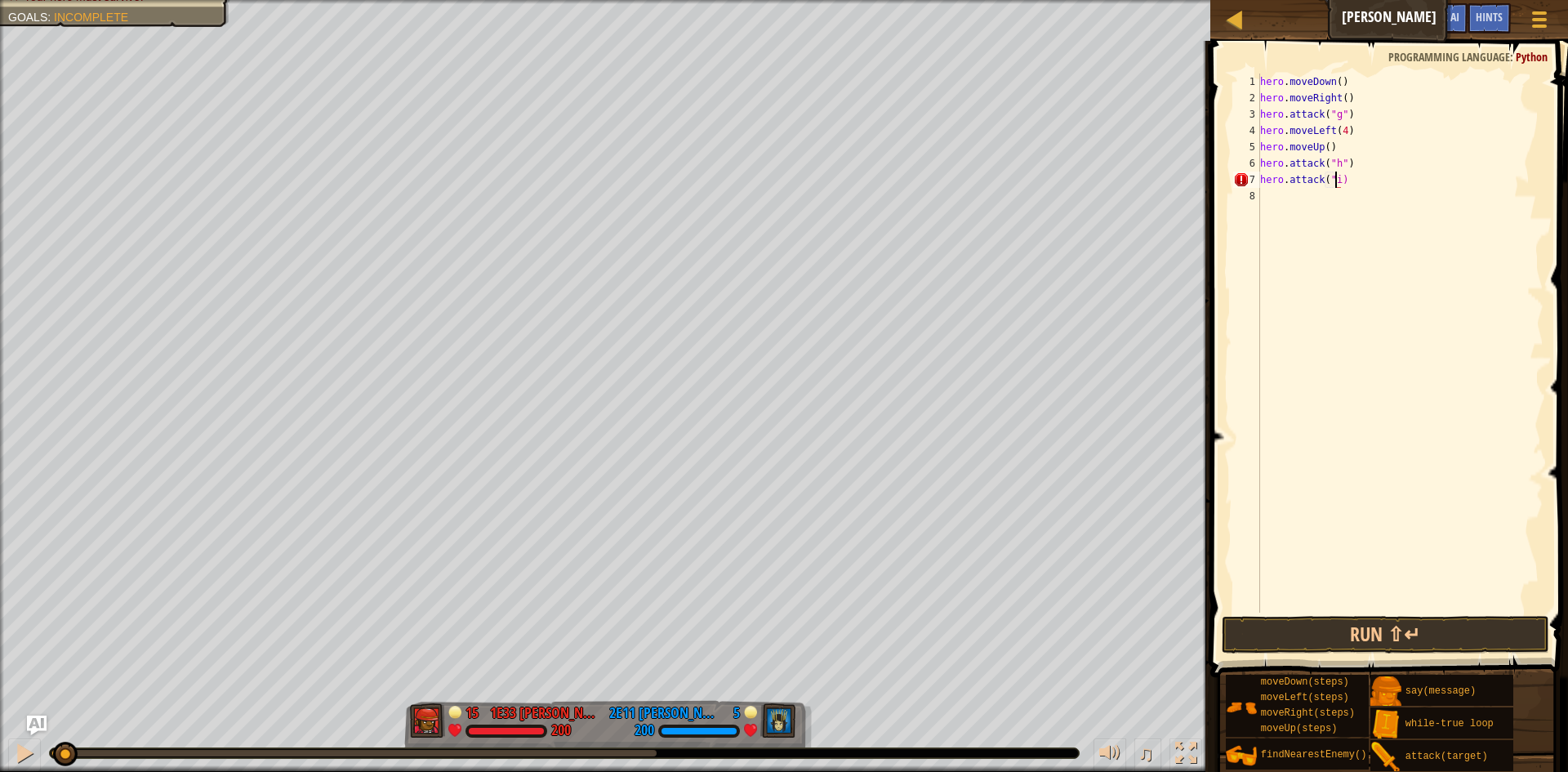
type textarea "hero.attack("i")"
type textarea "h"
click at [1329, 194] on div "hero . moveDown ( ) hero . moveRight ( ) hero . attack ( "g" ) hero . moveLeft …" at bounding box center [1404, 359] width 281 height 572
type textarea "hero.moveUp(3)"
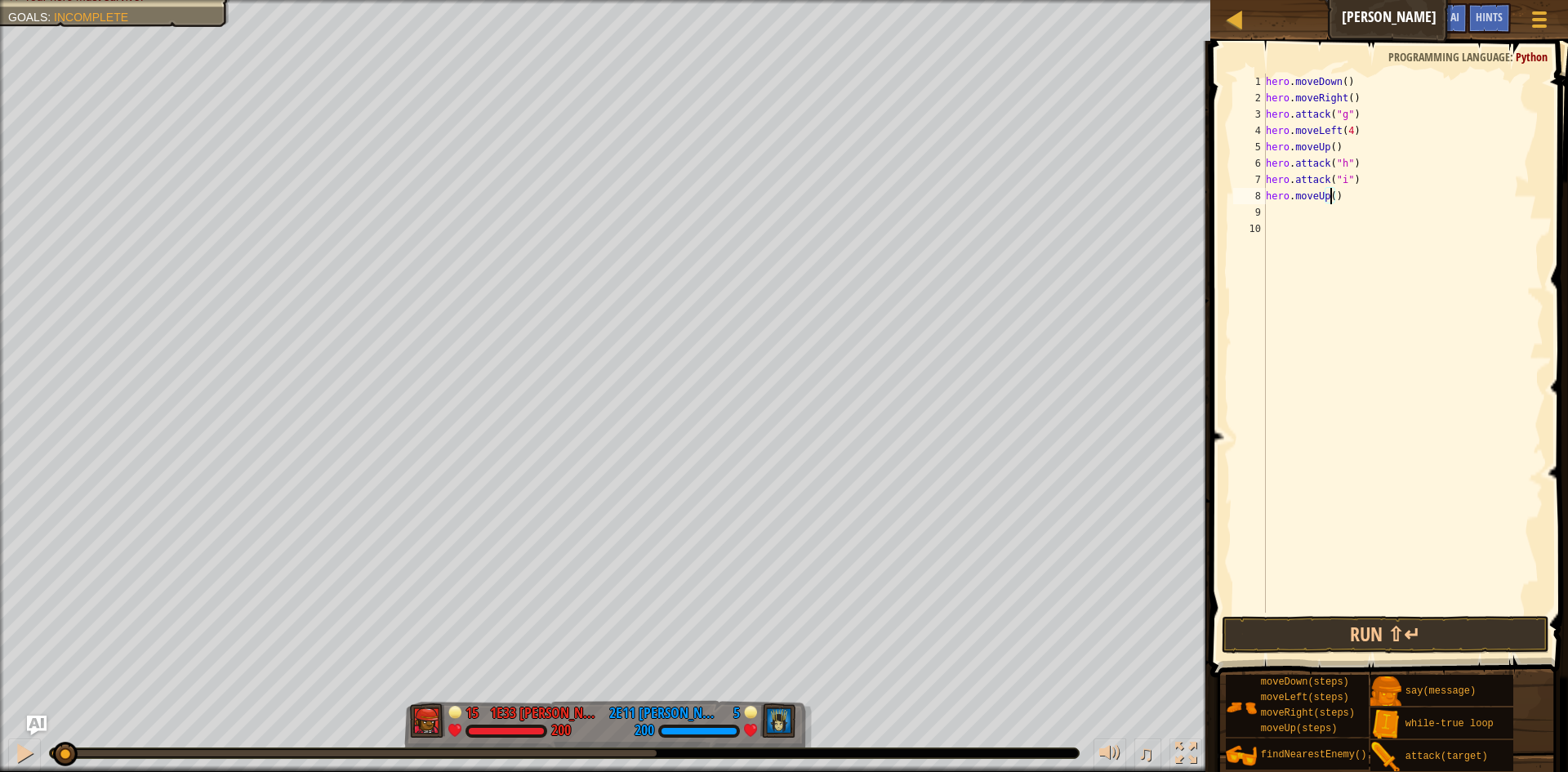
scroll to position [7, 6]
click at [1273, 214] on div "hero . moveDown ( ) hero . moveRight ( ) hero . attack ( "g" ) hero . moveLeft …" at bounding box center [1404, 359] width 281 height 572
type textarea "h"
click at [1341, 212] on div "hero . moveDown ( ) hero . moveRight ( ) hero . attack ( "g" ) hero . moveLeft …" at bounding box center [1404, 359] width 281 height 572
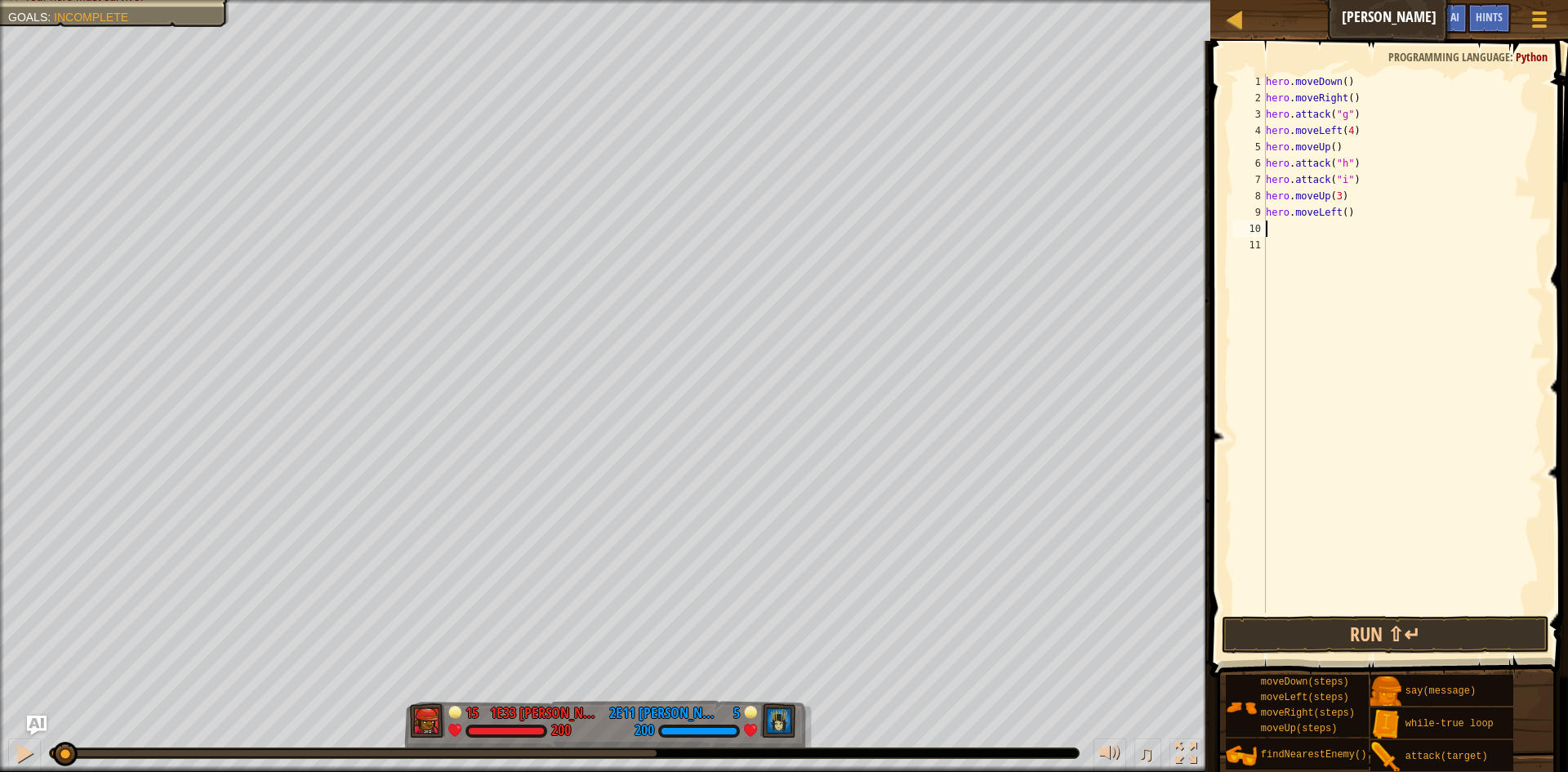
type textarea "hero.moveLeft()"
click at [1311, 236] on div "hero . moveDown ( ) hero . moveRight ( ) hero . attack ( "g" ) hero . moveLeft …" at bounding box center [1404, 359] width 281 height 572
type textarea "hero.attack("e")"
click at [1312, 244] on div "hero . moveDown ( ) hero . moveRight ( ) hero . attack ( "g" ) hero . moveLeft …" at bounding box center [1404, 359] width 281 height 572
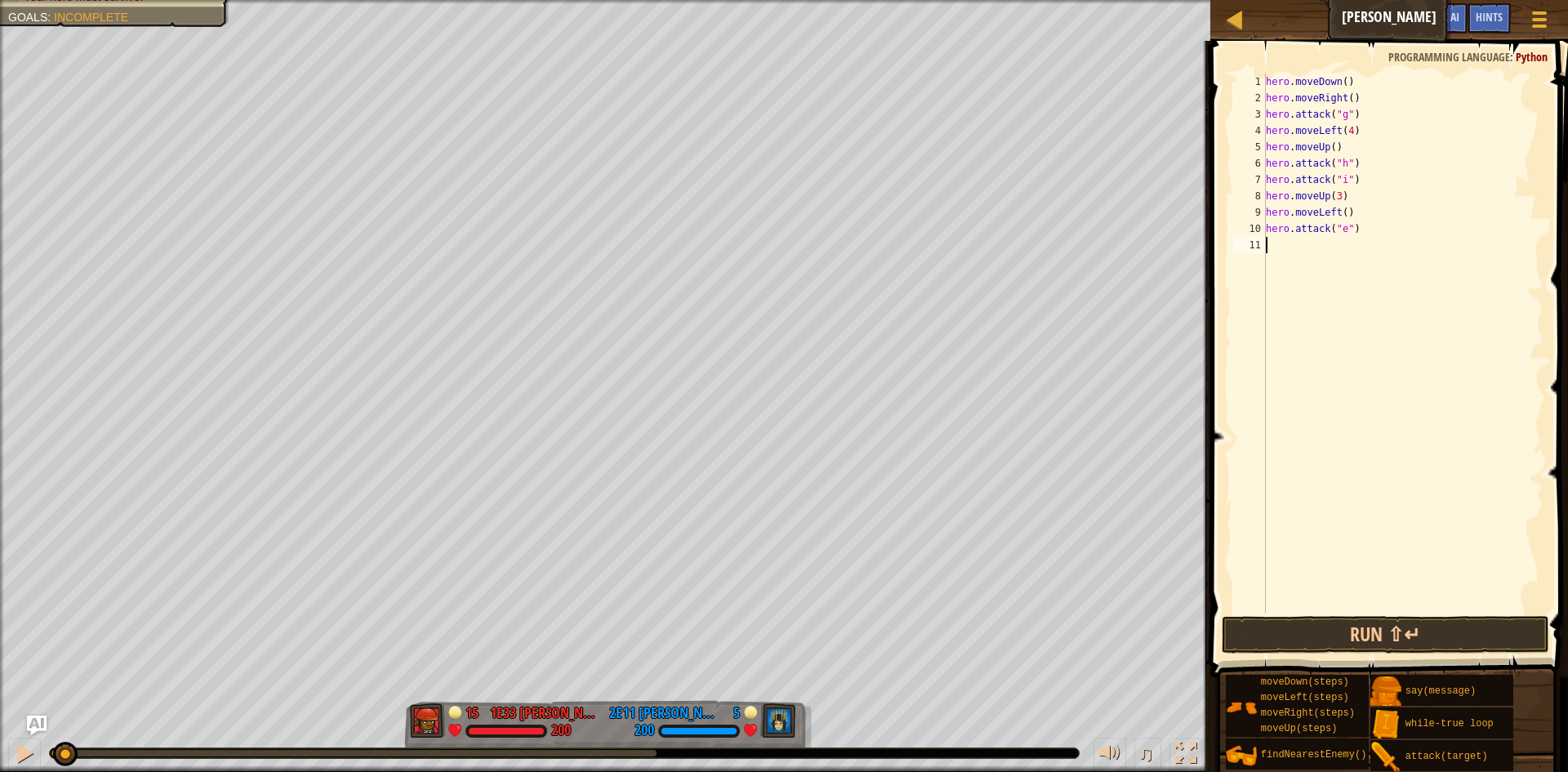
scroll to position [7, 0]
type textarea "h"
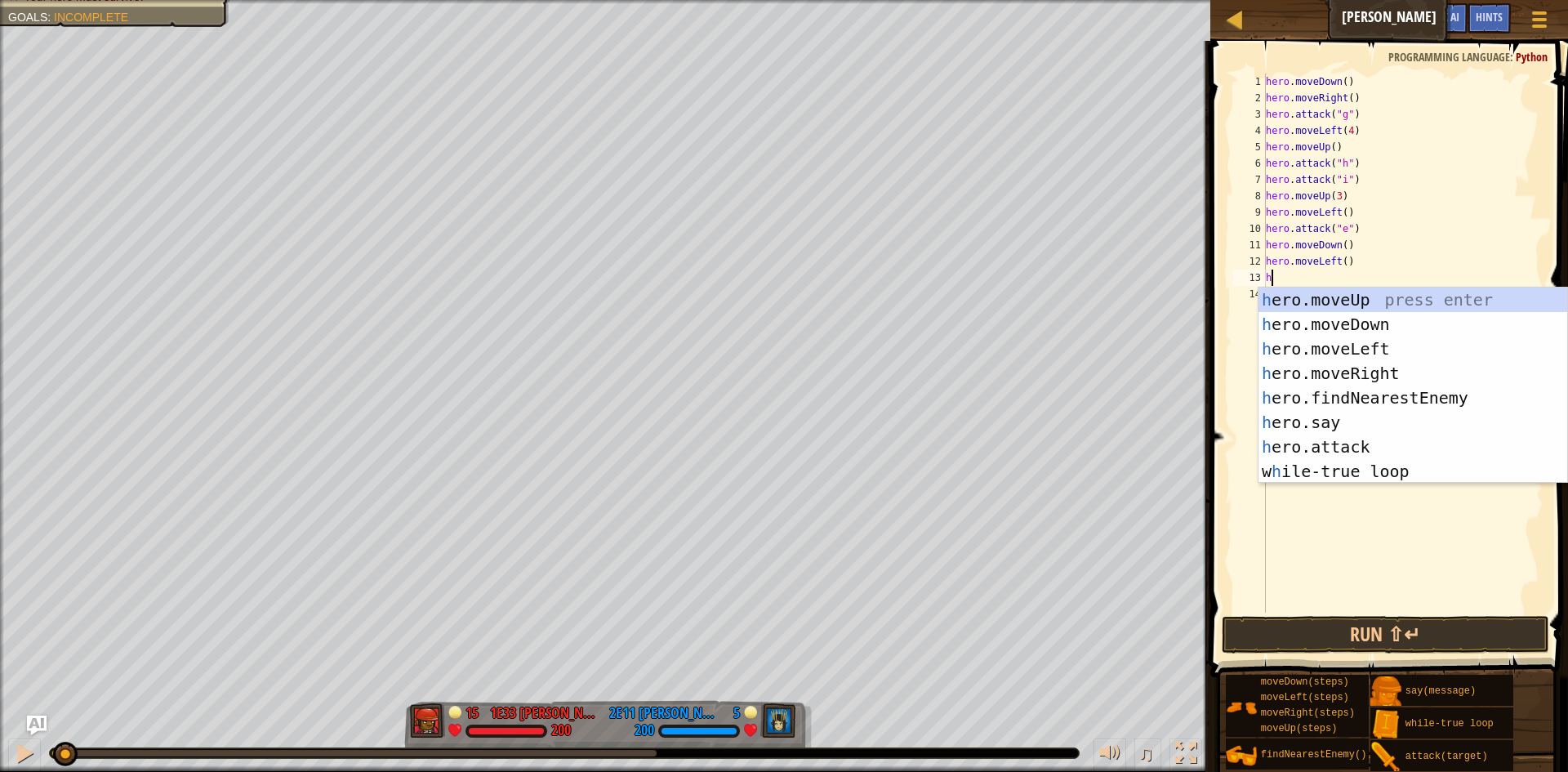
type textarea "ha"
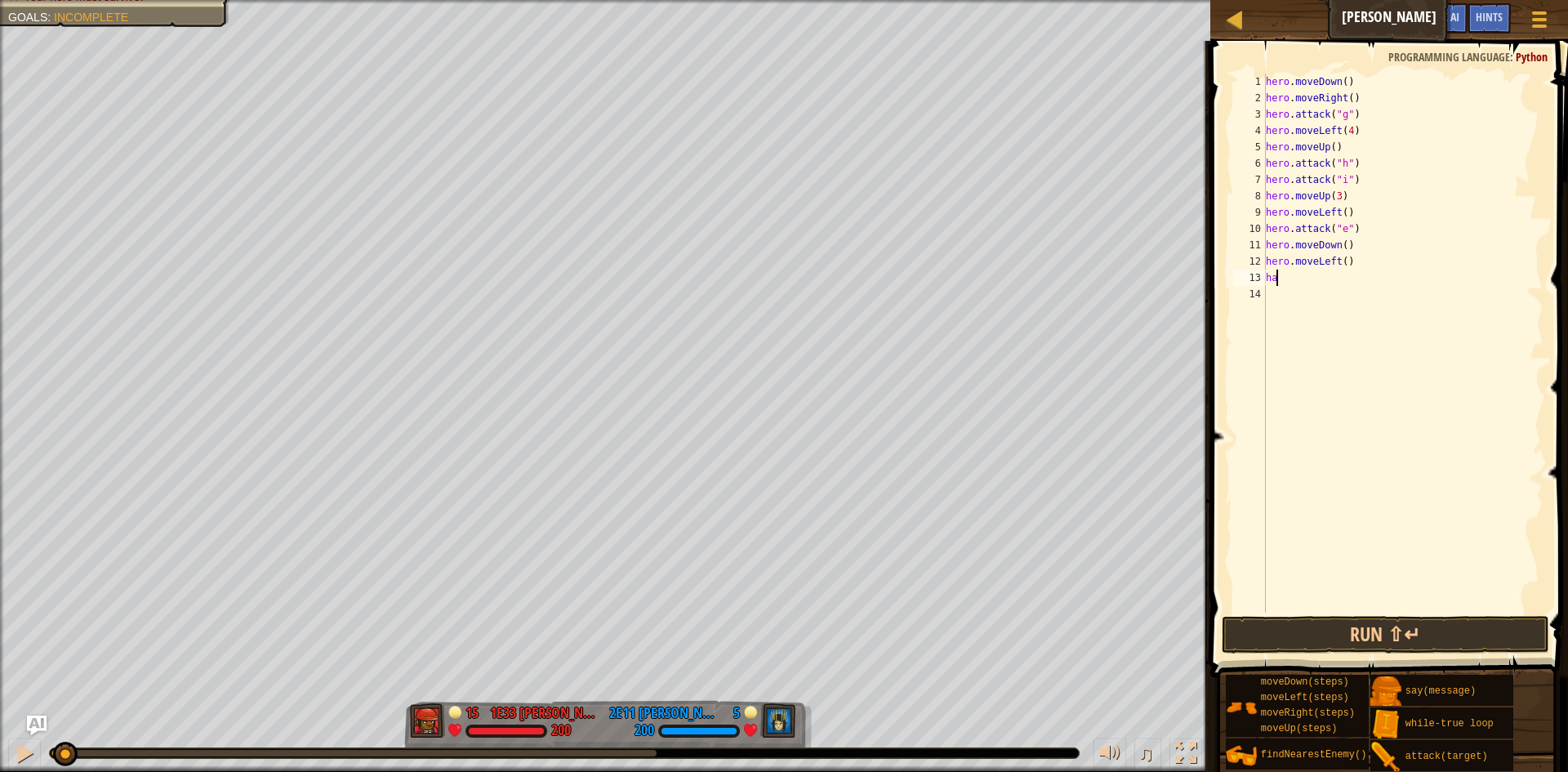
type textarea "h"
type textarea "hero.attack("f")"
type textarea "h"
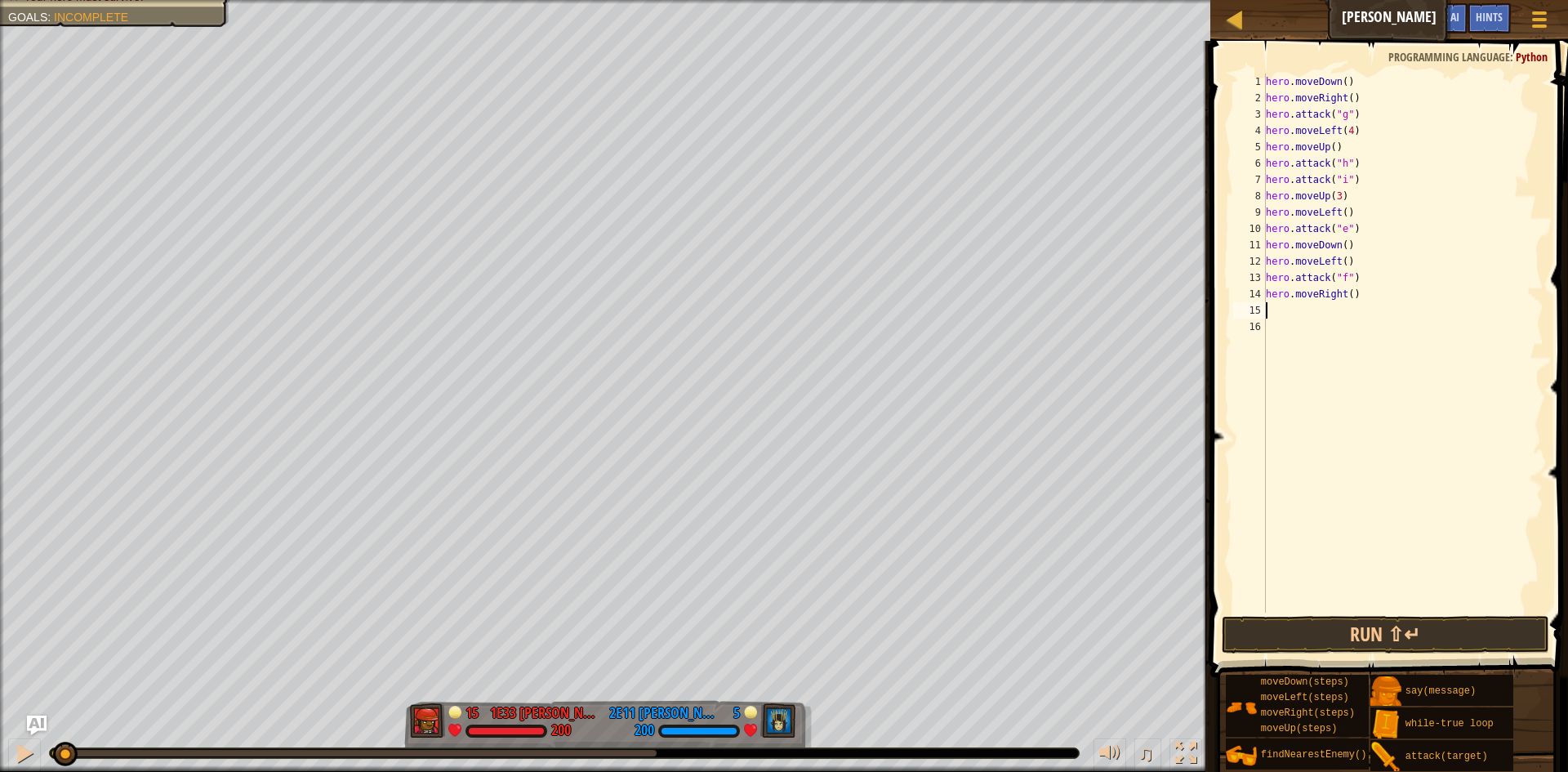
click at [1348, 296] on div "hero . moveDown ( ) hero . moveRight ( ) hero . attack ( "g" ) hero . moveLeft …" at bounding box center [1404, 359] width 281 height 572
type textarea "hero.moveRight(3)"
click at [1312, 313] on div "hero . moveDown ( ) hero . moveRight ( ) hero . attack ( "g" ) hero . moveLeft …" at bounding box center [1404, 359] width 281 height 572
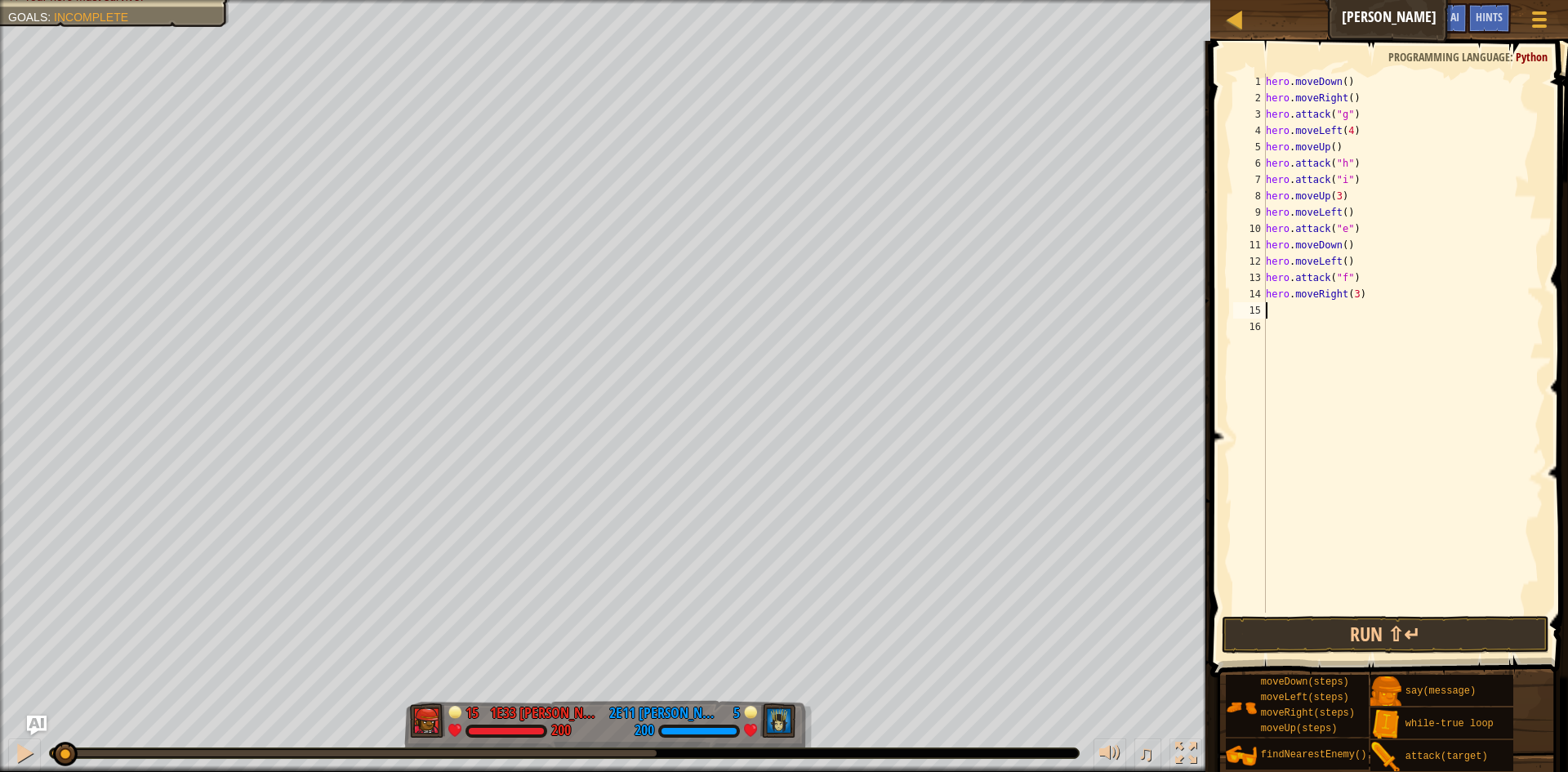
type textarea "h"
click at [1330, 314] on div "hero . moveDown ( ) hero . moveRight ( ) hero . attack ( "g" ) hero . moveLeft …" at bounding box center [1404, 359] width 281 height 572
type textarea "hero.moveUp(4)"
click at [1291, 451] on div "hero . moveDown ( ) hero . moveRight ( ) hero . attack ( "g" ) hero . moveLeft …" at bounding box center [1404, 359] width 281 height 572
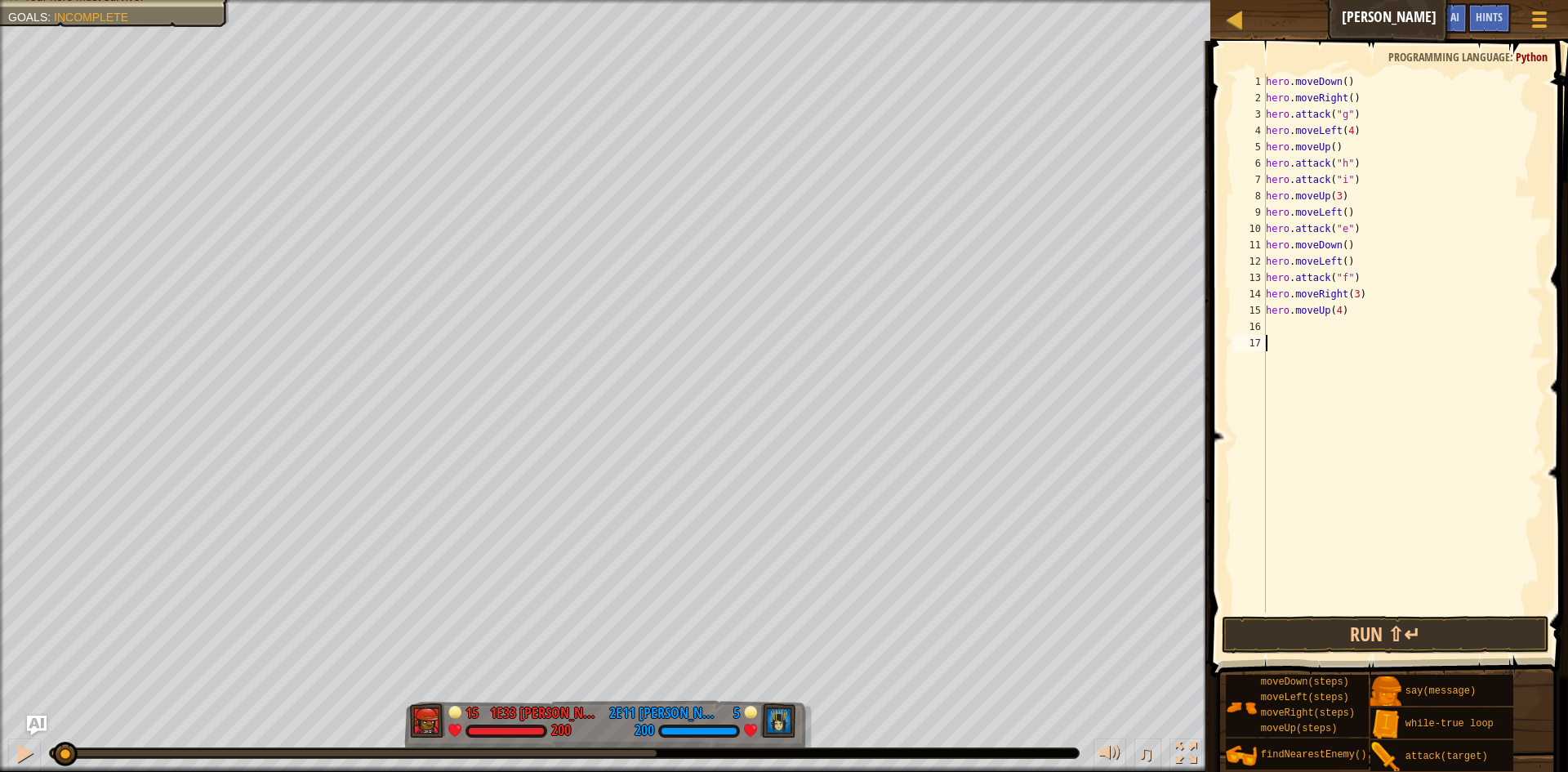
scroll to position [7, 0]
click at [1339, 634] on button "Run ⇧↵" at bounding box center [1386, 635] width 328 height 38
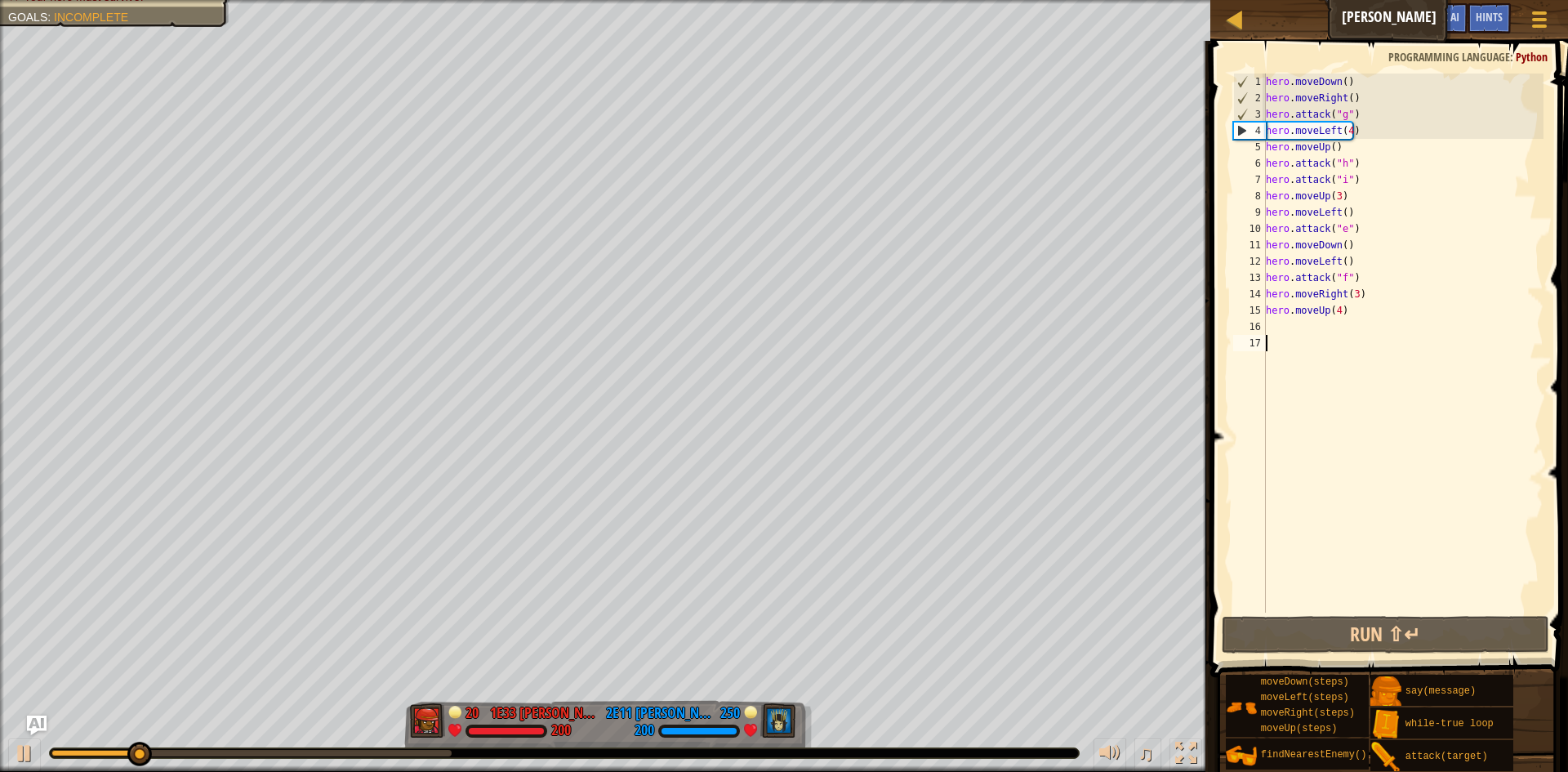
click at [1336, 128] on div "hero . moveDown ( ) hero . moveRight ( ) hero . attack ( "g" ) hero . moveLeft …" at bounding box center [1404, 359] width 281 height 572
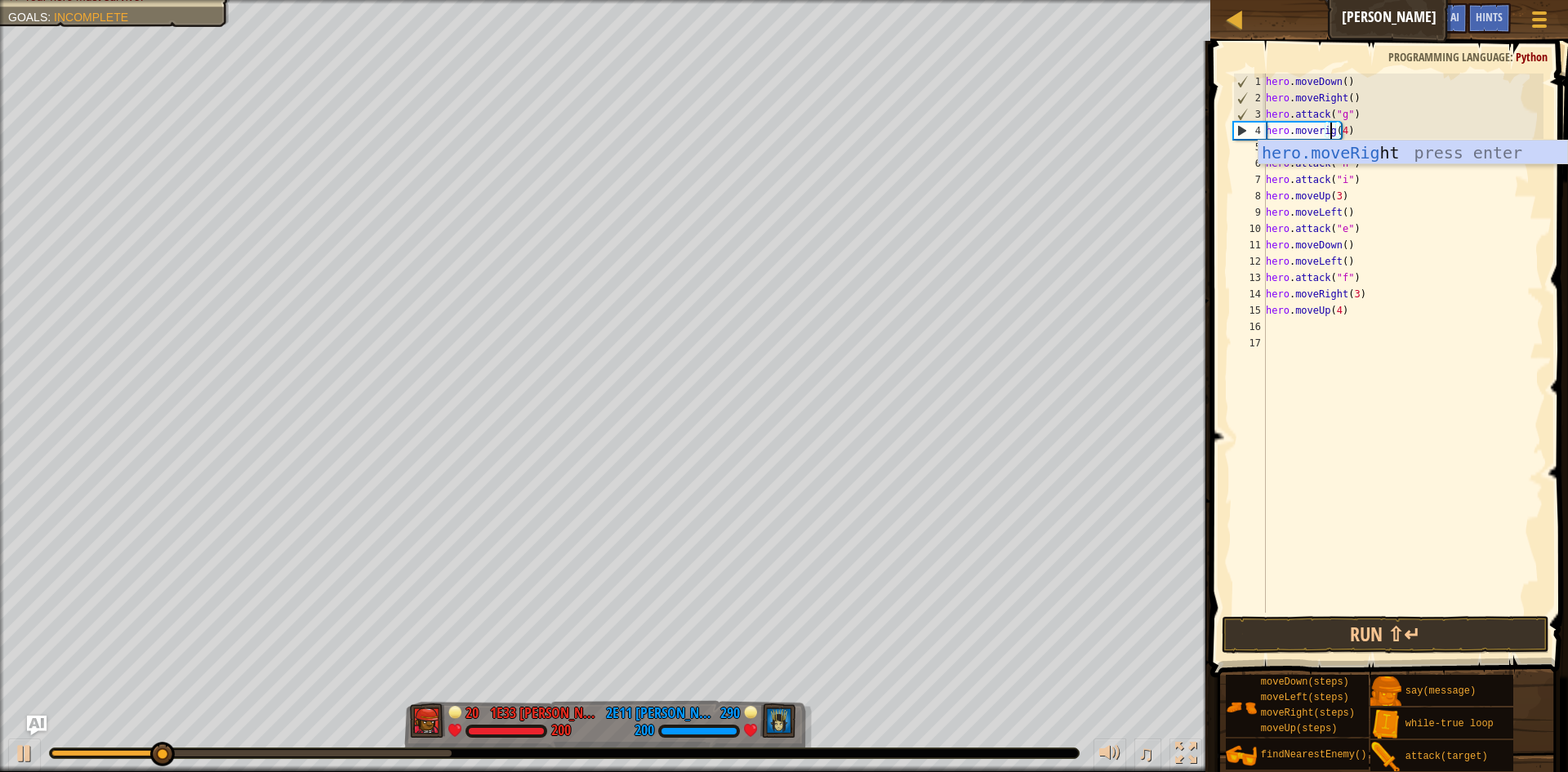
scroll to position [7, 7]
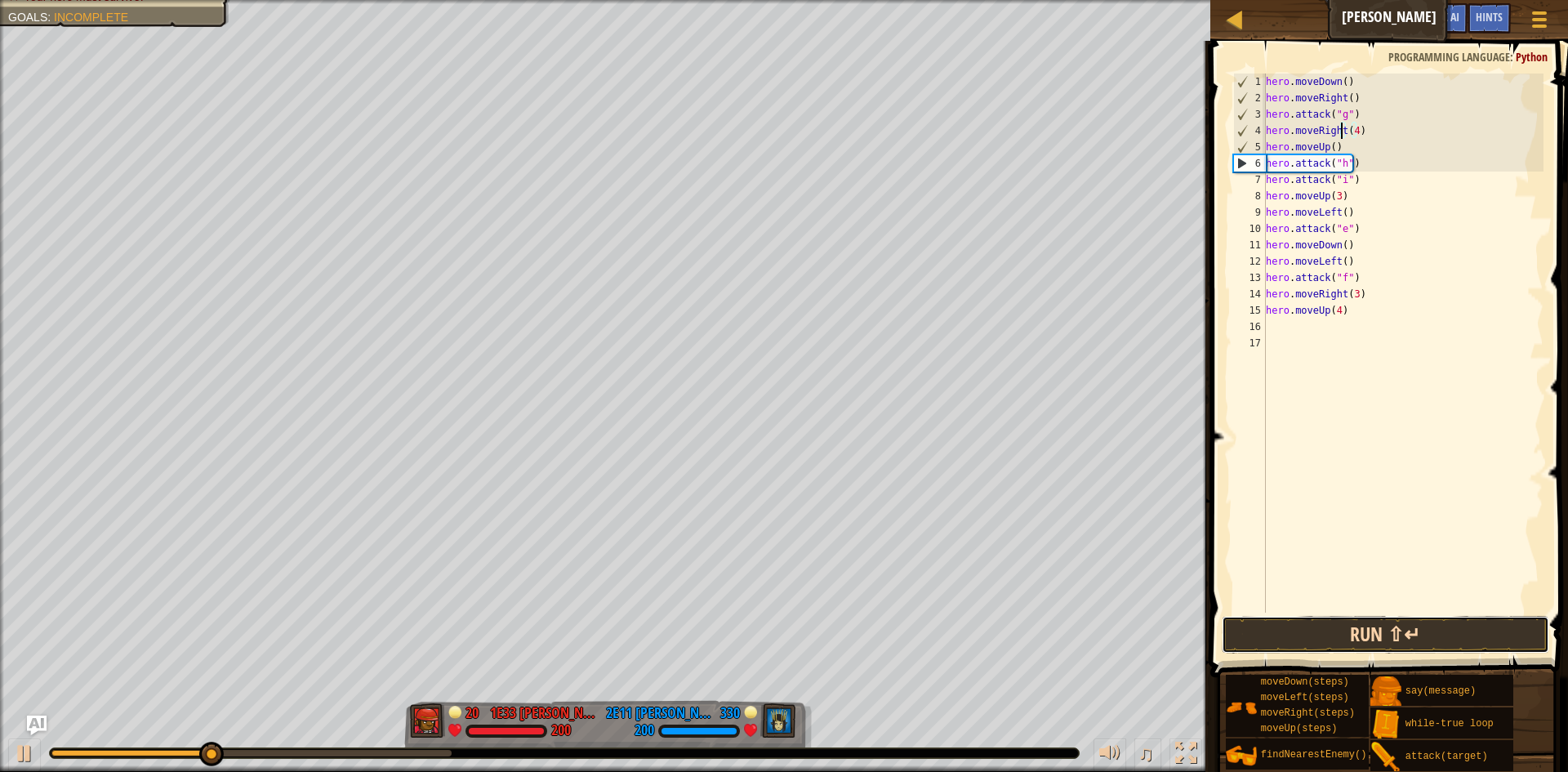
click at [1320, 626] on button "Run ⇧↵" at bounding box center [1386, 635] width 328 height 38
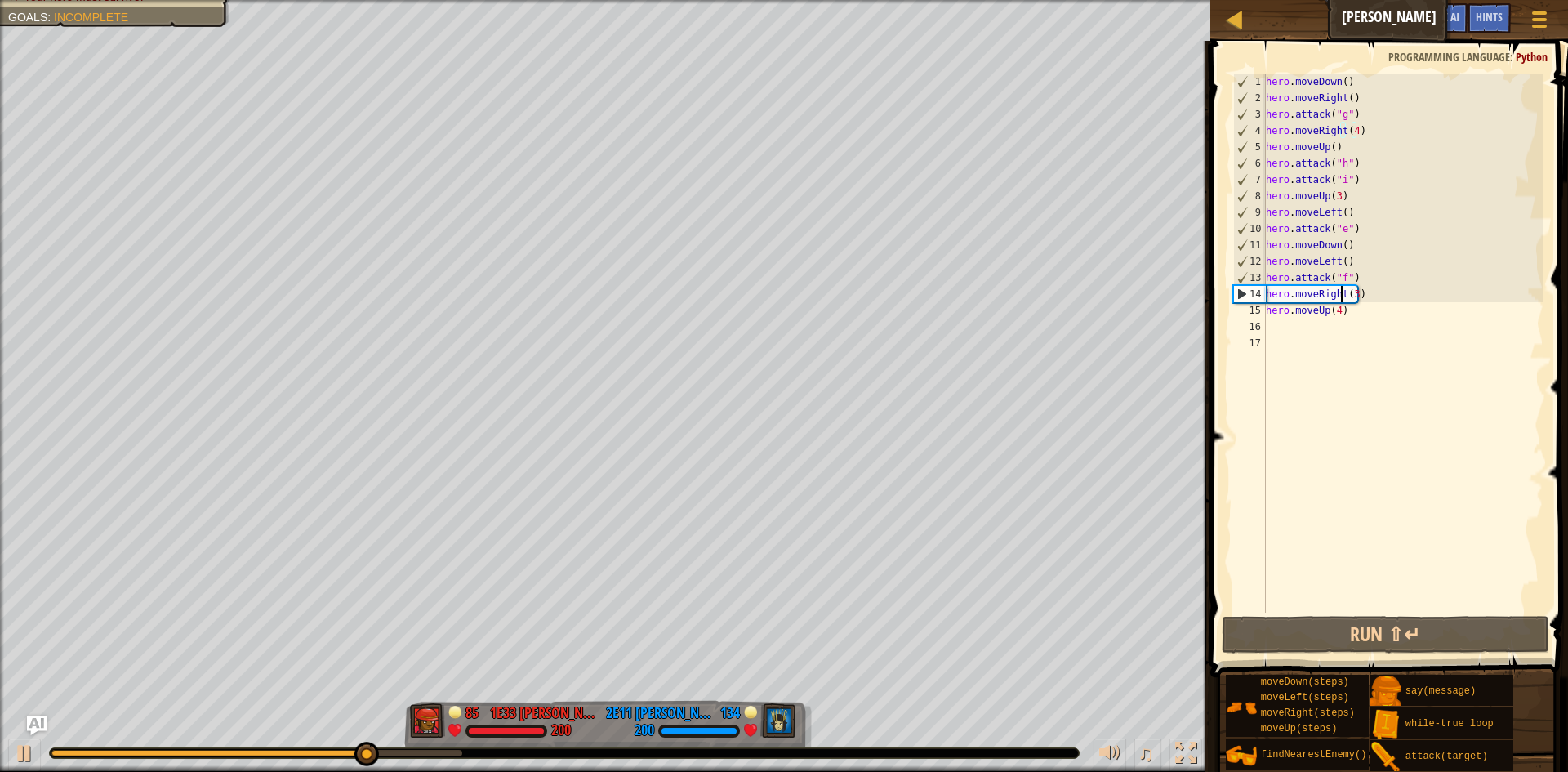
click at [1339, 296] on div "hero . moveDown ( ) hero . moveRight ( ) hero . attack ( "g" ) hero . moveRight…" at bounding box center [1404, 359] width 281 height 572
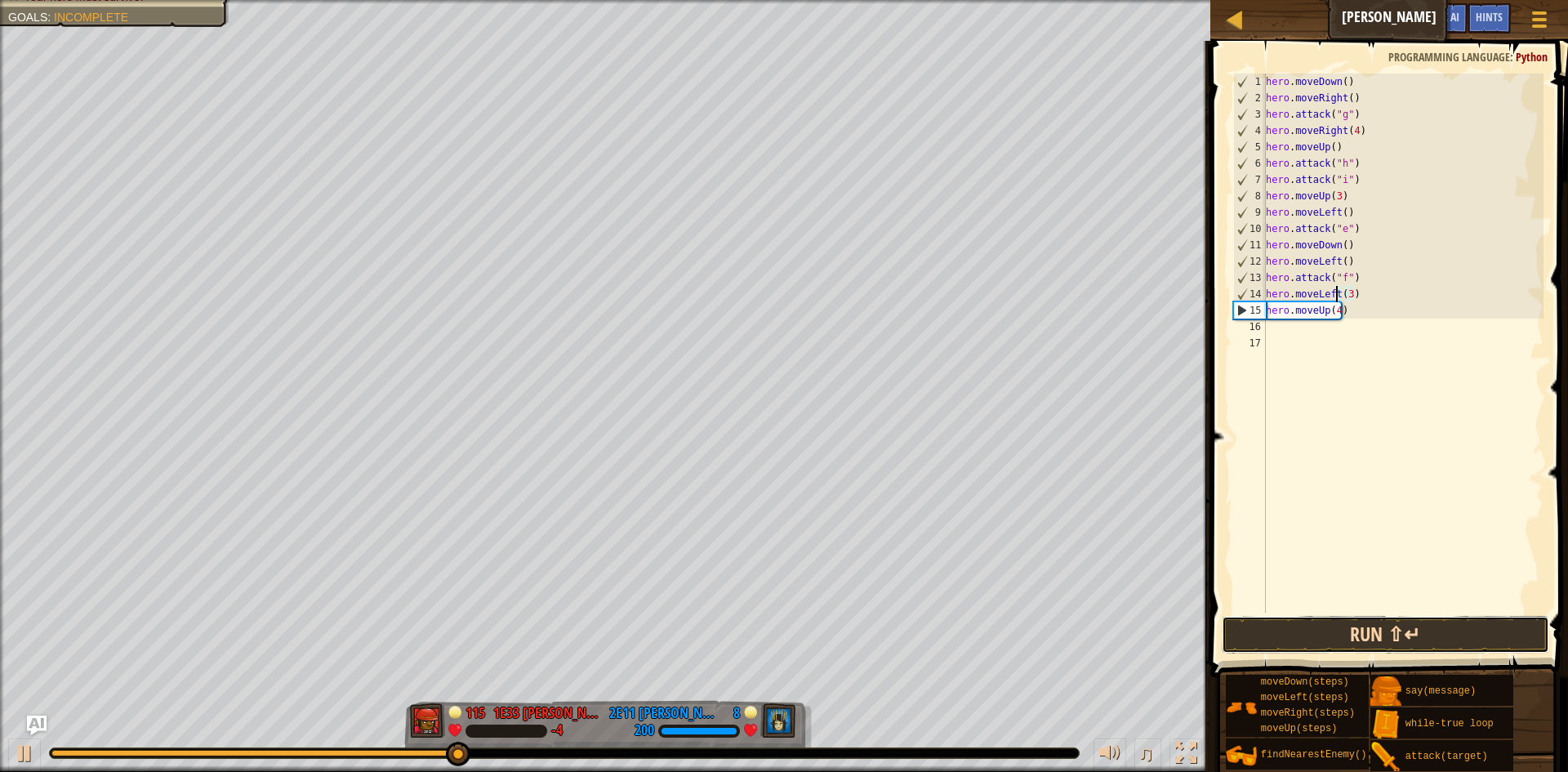
click at [1418, 636] on button "Run ⇧↵" at bounding box center [1386, 635] width 328 height 38
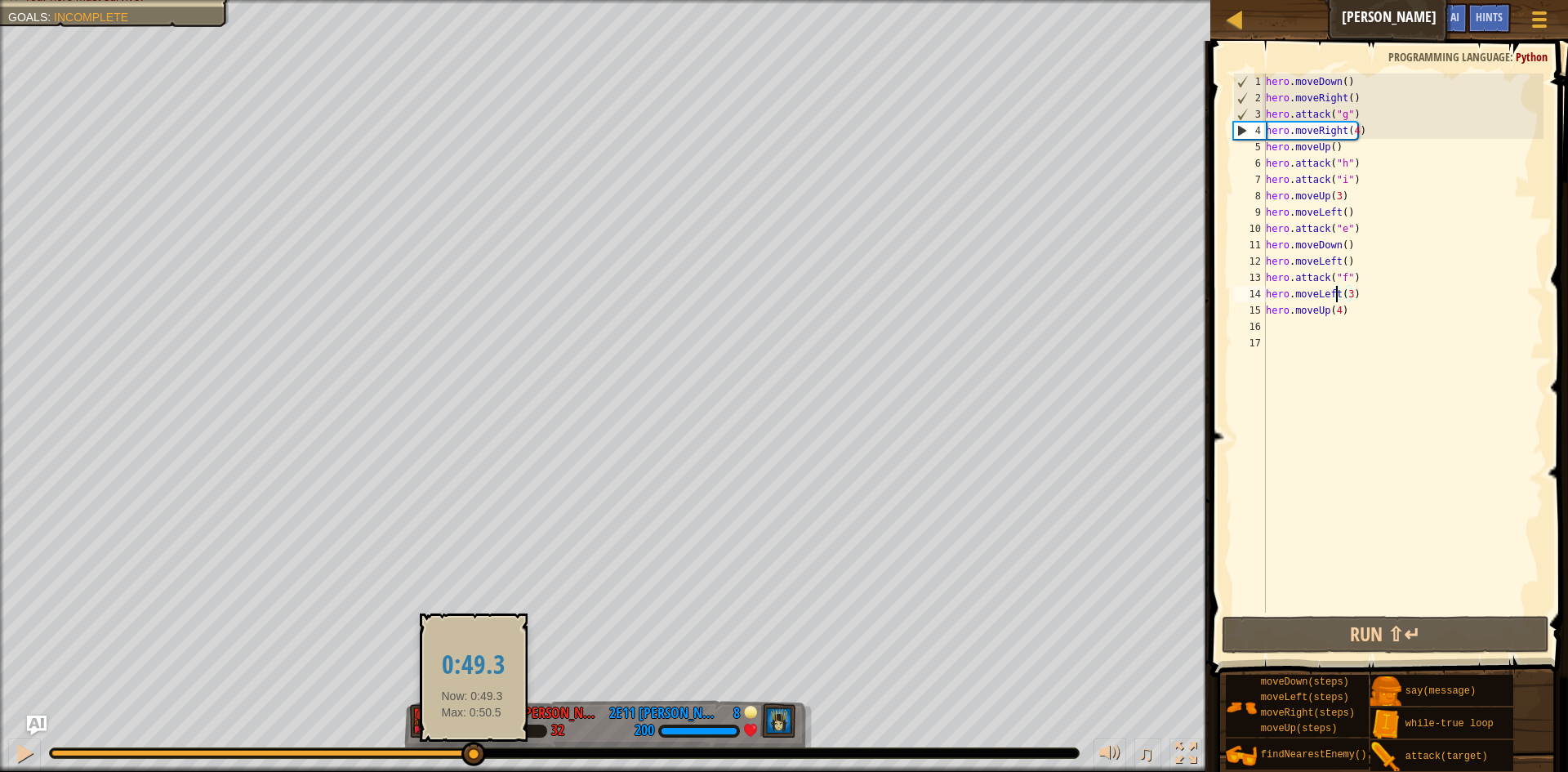
click at [472, 752] on div at bounding box center [266, 753] width 431 height 7
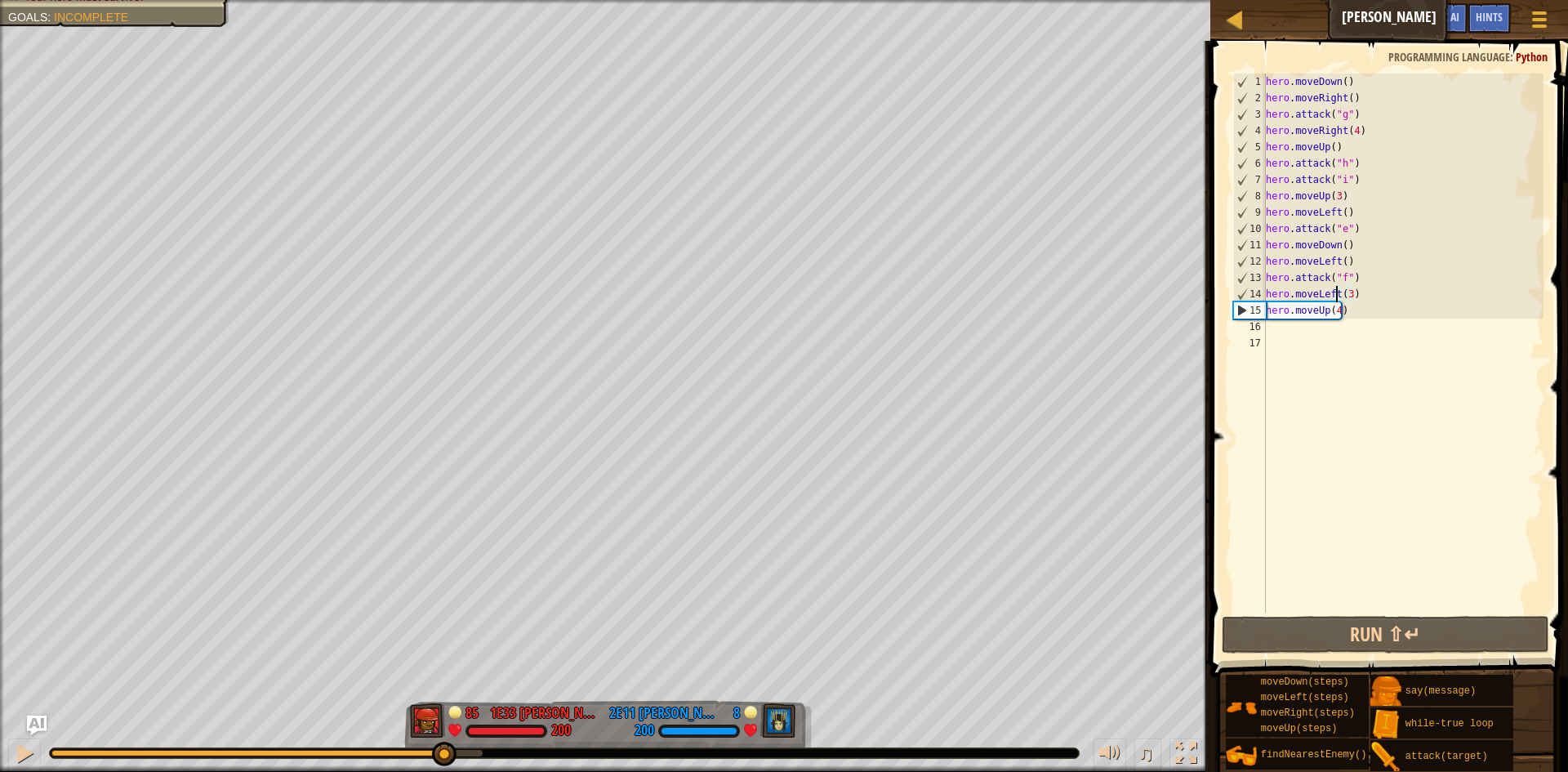
click at [443, 753] on div at bounding box center [247, 753] width 391 height 7
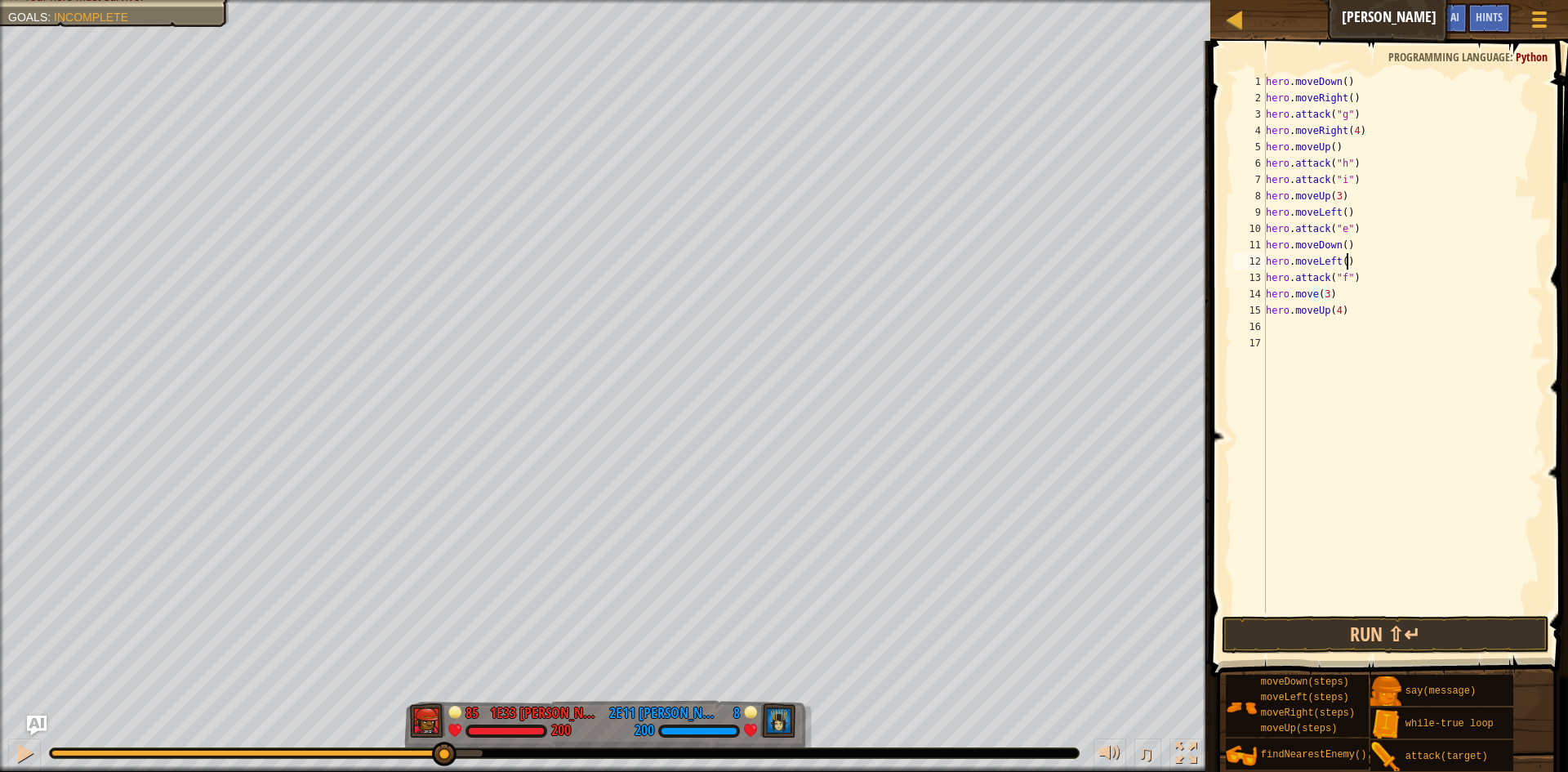
click at [1350, 259] on div "hero . moveDown ( ) hero . moveRight ( ) hero . attack ( "g" ) hero . moveRight…" at bounding box center [1404, 359] width 281 height 572
type textarea "hero.moveLeft()"
type textarea "h"
click at [1366, 296] on div "hero . moveDown ( ) hero . moveRight ( ) hero . attack ( "g" ) hero . moveRight…" at bounding box center [1404, 359] width 281 height 572
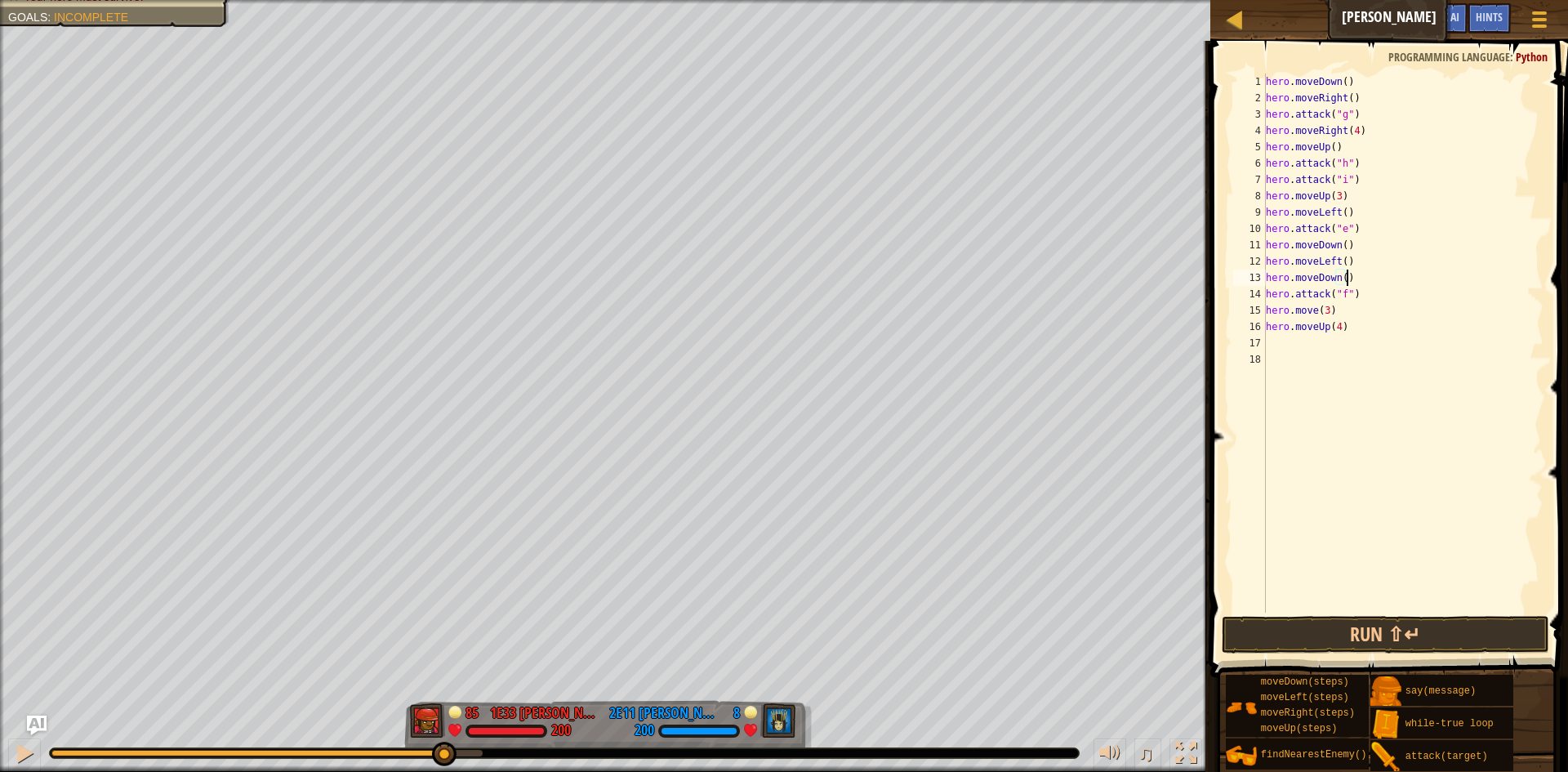
type textarea "hero.attack("f")"
type textarea "g"
type textarea "hl"
click at [1343, 310] on div "hero . moveDown ( ) hero . moveRight ( ) hero . attack ( "g" ) hero . moveRight…" at bounding box center [1404, 359] width 281 height 572
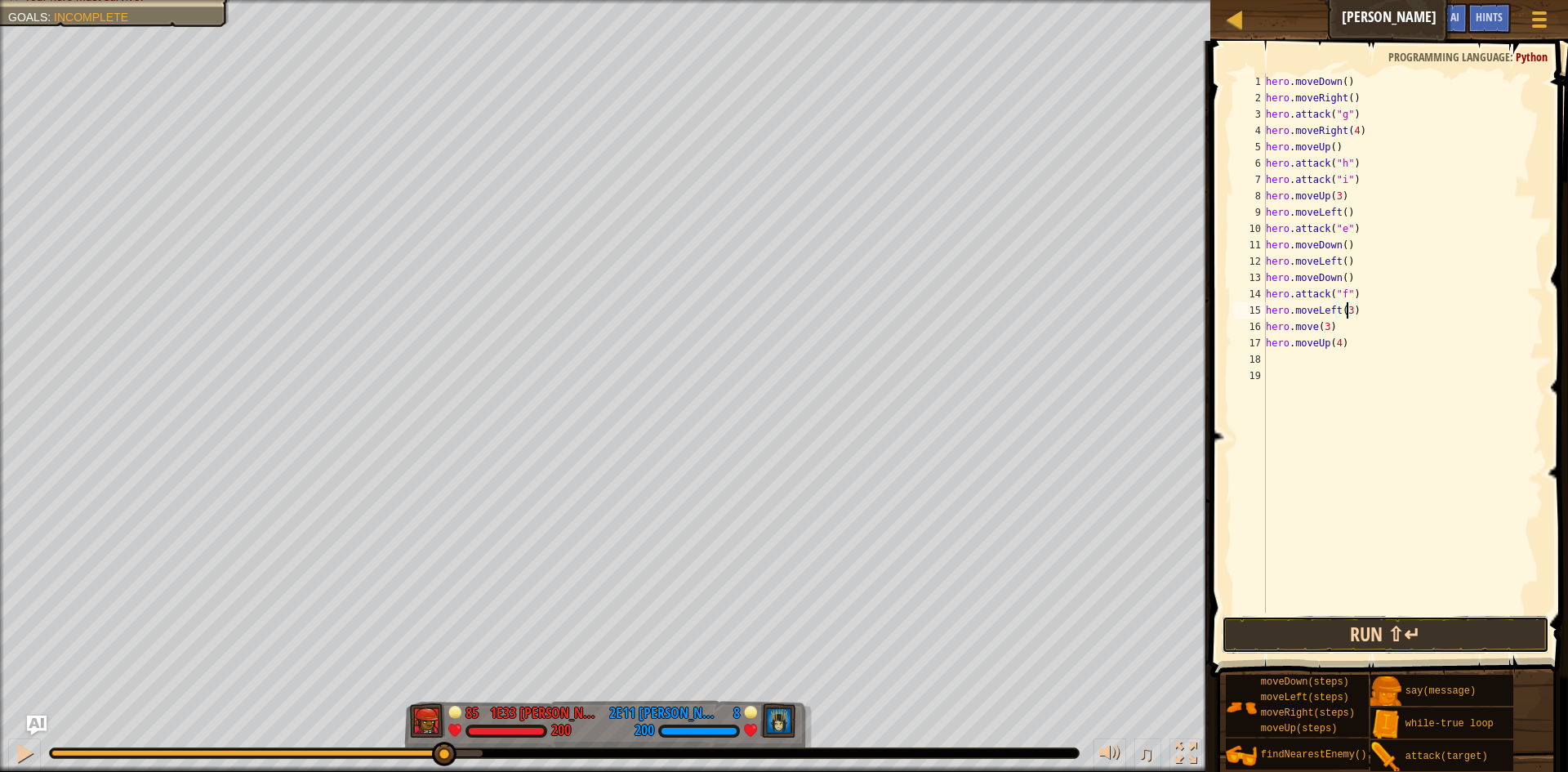
click at [1400, 631] on button "Run ⇧↵" at bounding box center [1386, 635] width 328 height 38
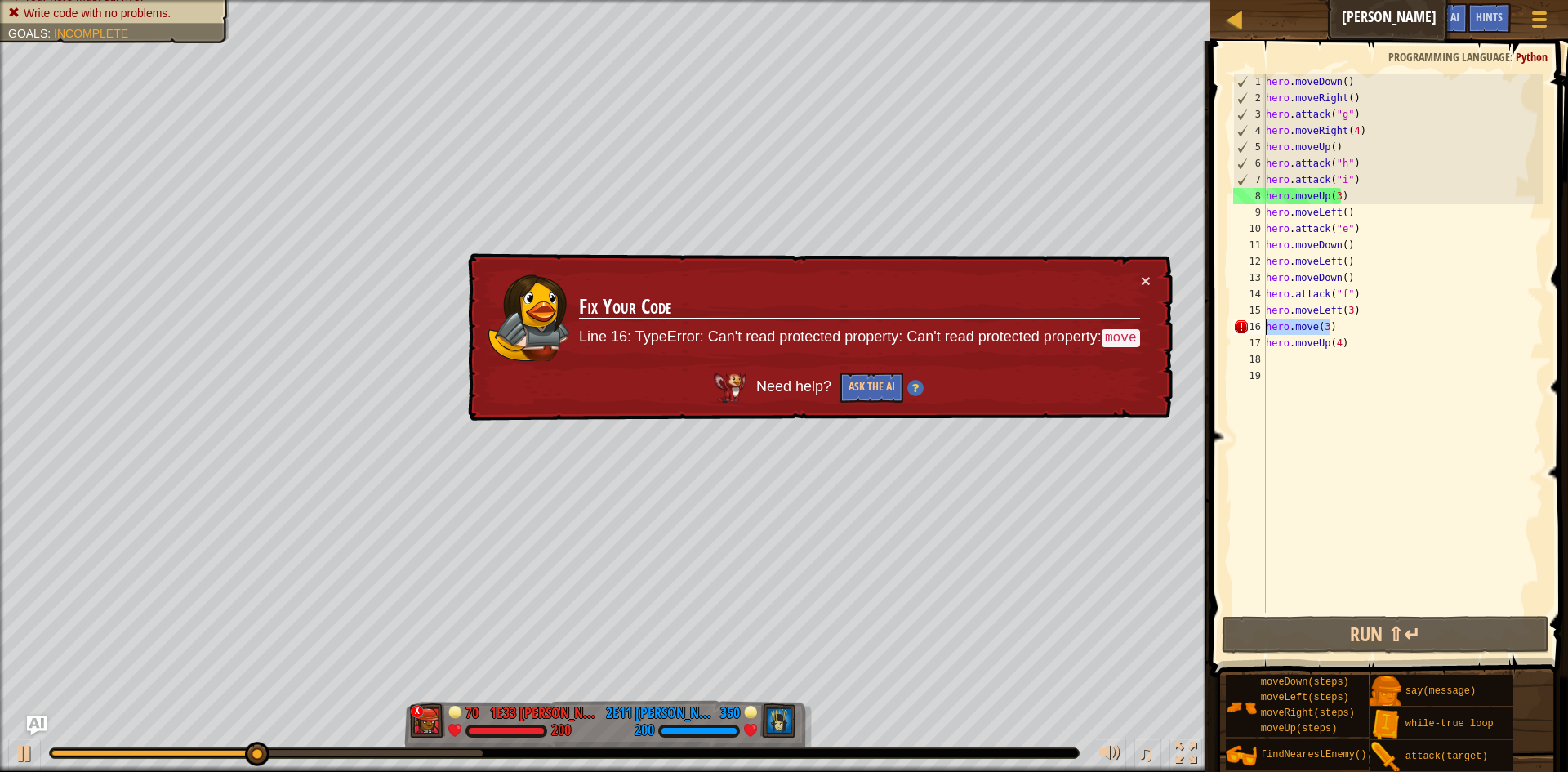
drag, startPoint x: 1341, startPoint y: 324, endPoint x: 1240, endPoint y: 320, distance: 101.1
click at [1240, 320] on div "hero.moveLeft(3) 1 2 3 4 5 6 7 8 9 10 11 12 13 14 15 16 17 18 19 hero . moveDow…" at bounding box center [1387, 343] width 314 height 539
type textarea "hero.move(3)"
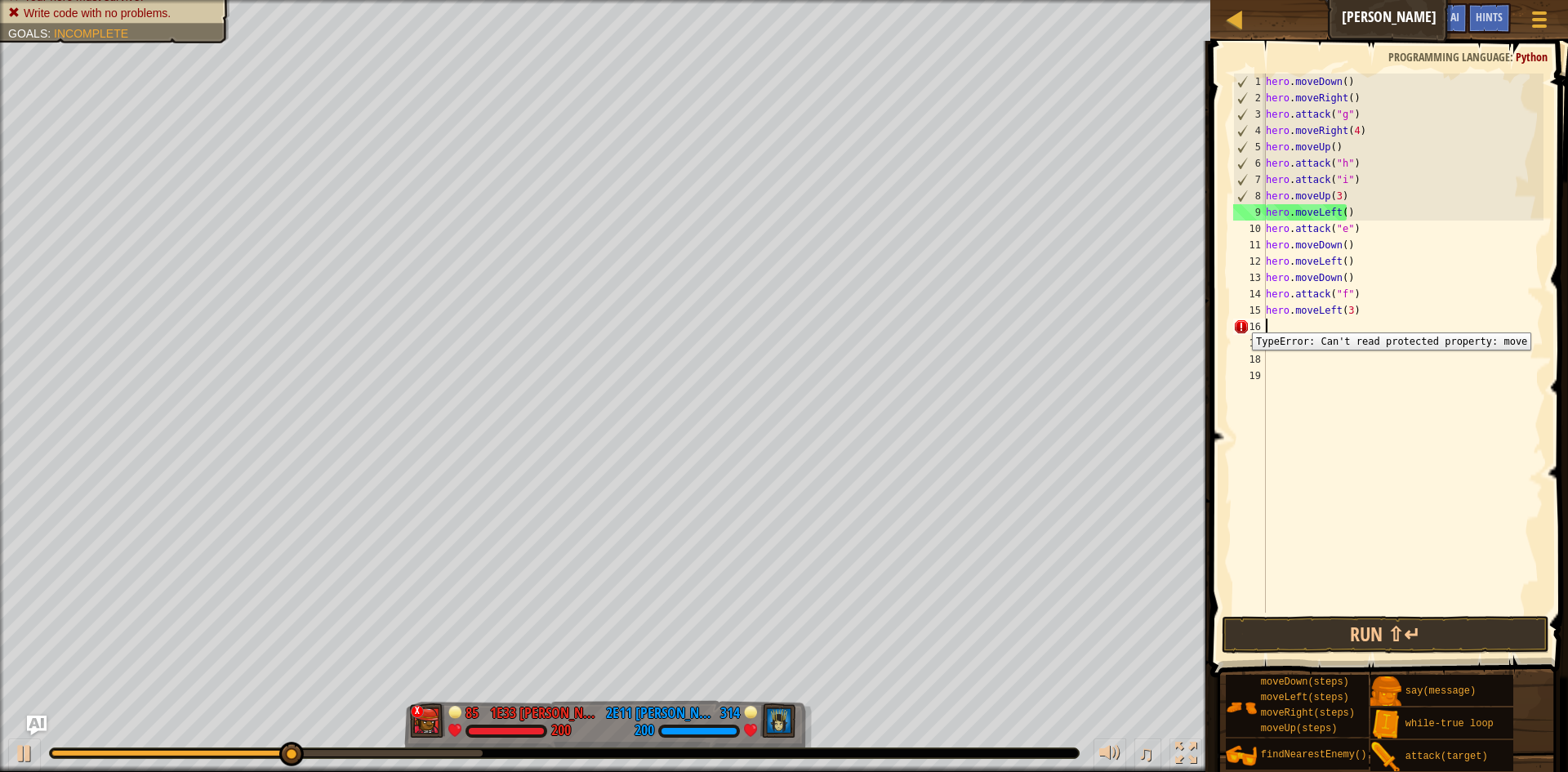
scroll to position [7, 0]
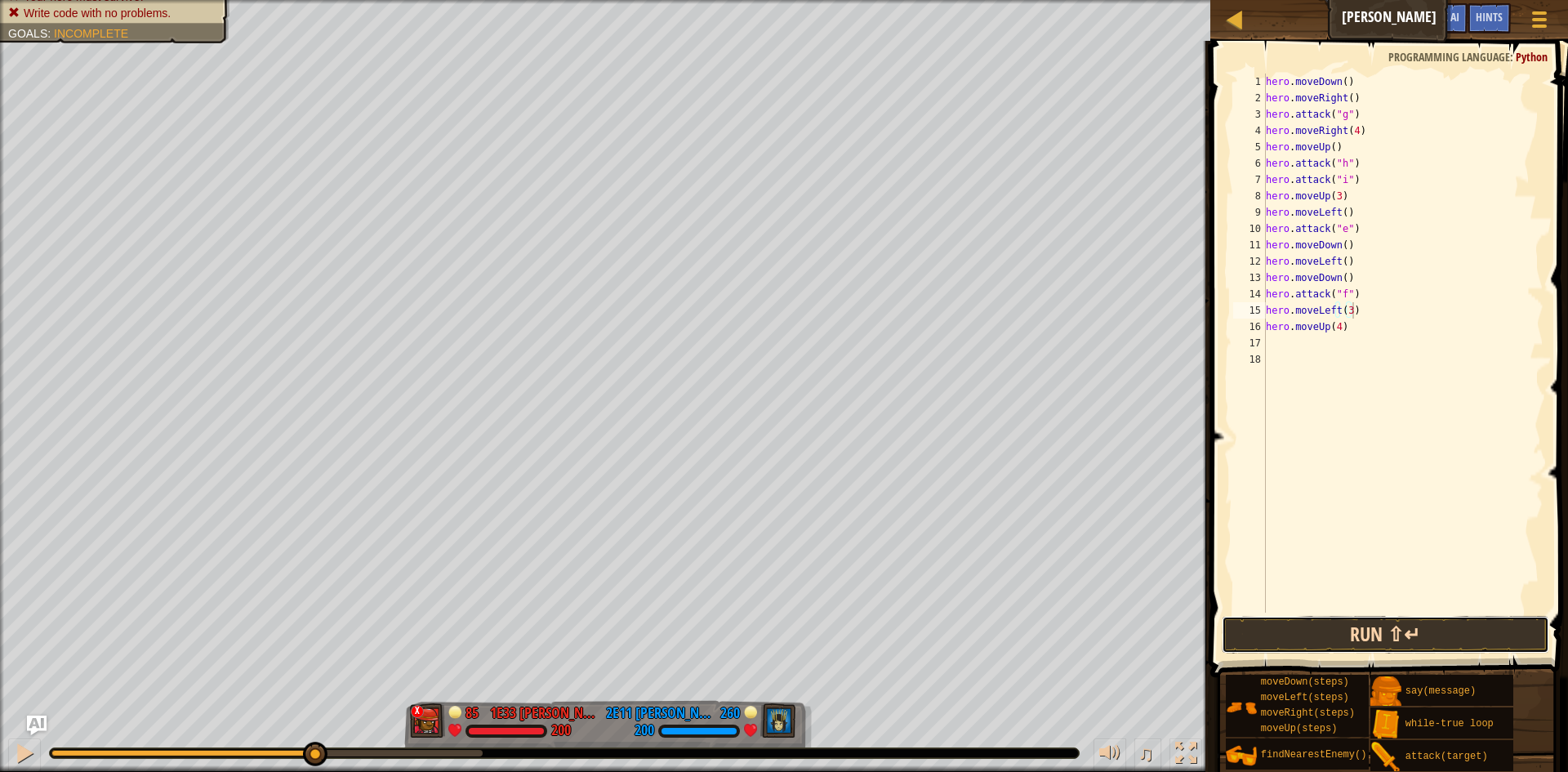
click at [1445, 636] on button "Run ⇧↵" at bounding box center [1386, 635] width 328 height 38
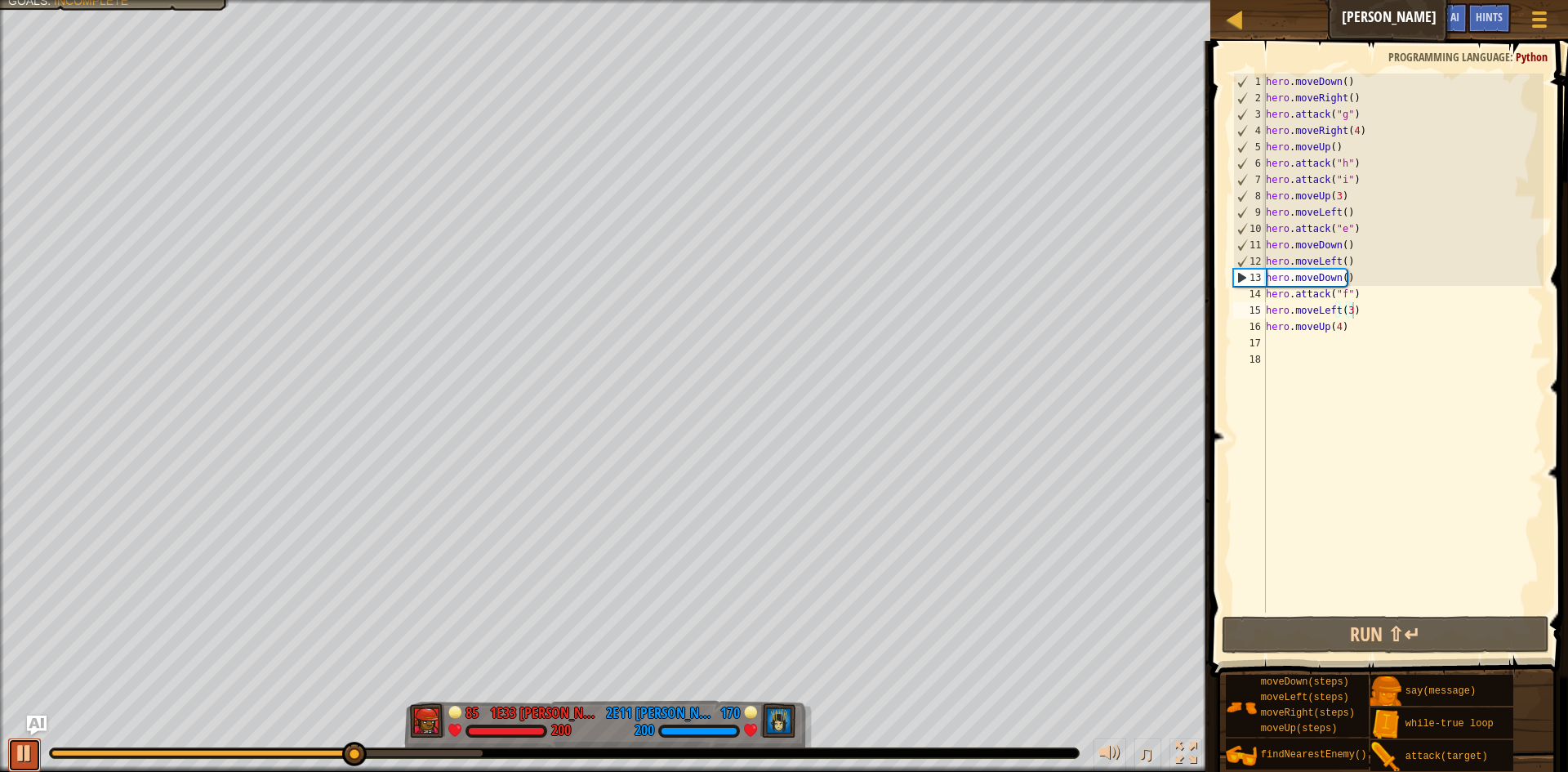
click at [22, 758] on div at bounding box center [24, 753] width 21 height 21
drag, startPoint x: 1363, startPoint y: 291, endPoint x: 1265, endPoint y: 294, distance: 98.0
click at [1265, 294] on div "hero.moveLeft(3) 1 2 3 4 5 6 7 8 9 10 11 12 13 14 15 16 17 18 hero . moveDown (…" at bounding box center [1387, 343] width 314 height 539
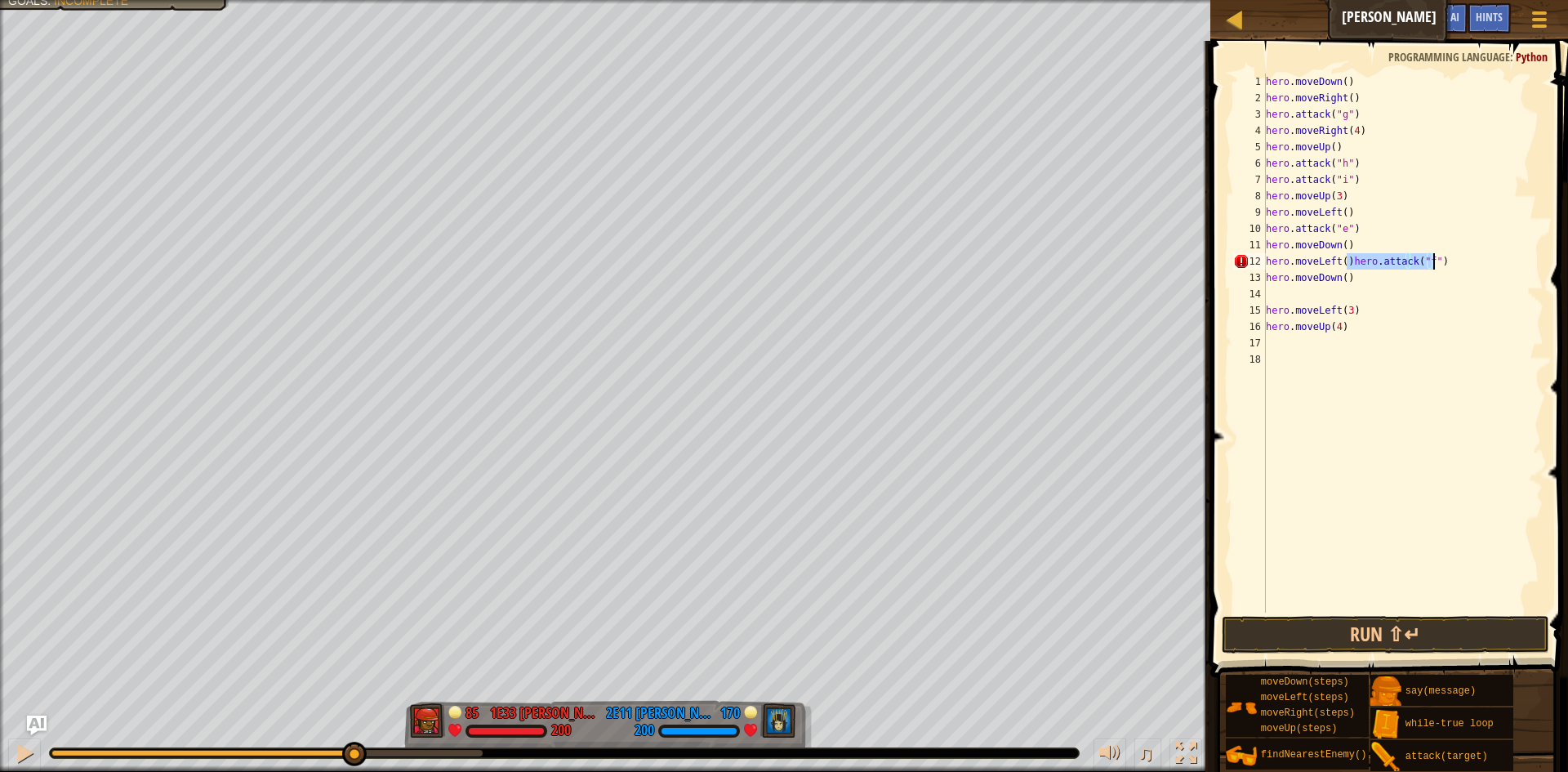
click at [1347, 259] on div "hero . moveDown ( ) hero . moveRight ( ) hero . attack ( "g" ) hero . moveRight…" at bounding box center [1404, 343] width 281 height 539
type textarea "hero.attack("f")"
click at [1351, 305] on div "hero . moveDown ( ) hero . moveRight ( ) hero . attack ( "g" ) hero . moveRight…" at bounding box center [1404, 359] width 281 height 572
click at [1380, 638] on button "Run ⇧↵" at bounding box center [1386, 635] width 328 height 38
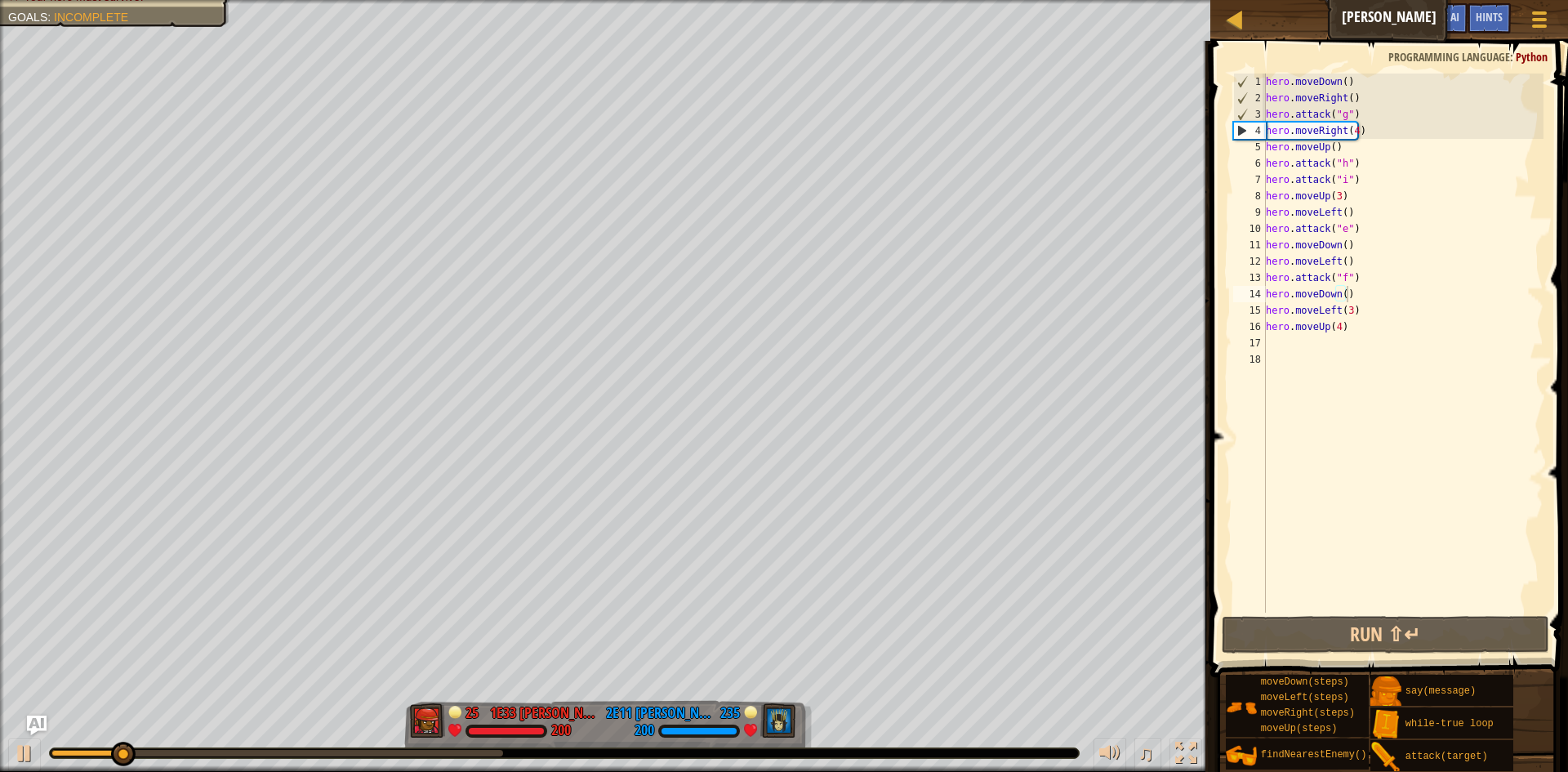
click at [482, 749] on div at bounding box center [564, 753] width 1029 height 10
click at [488, 751] on div at bounding box center [277, 753] width 452 height 7
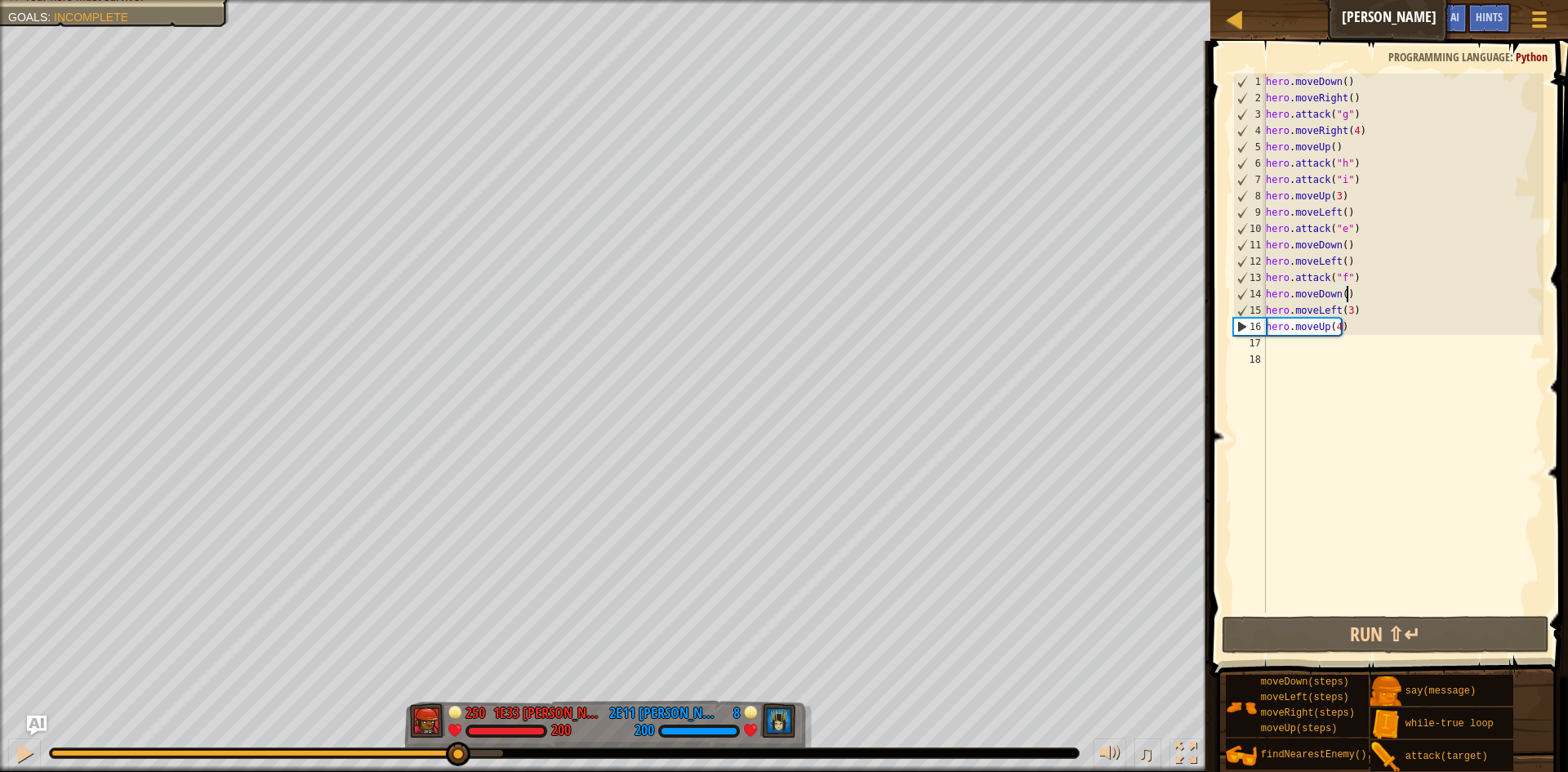
click at [457, 754] on div at bounding box center [254, 753] width 405 height 7
click at [29, 749] on div at bounding box center [24, 753] width 21 height 21
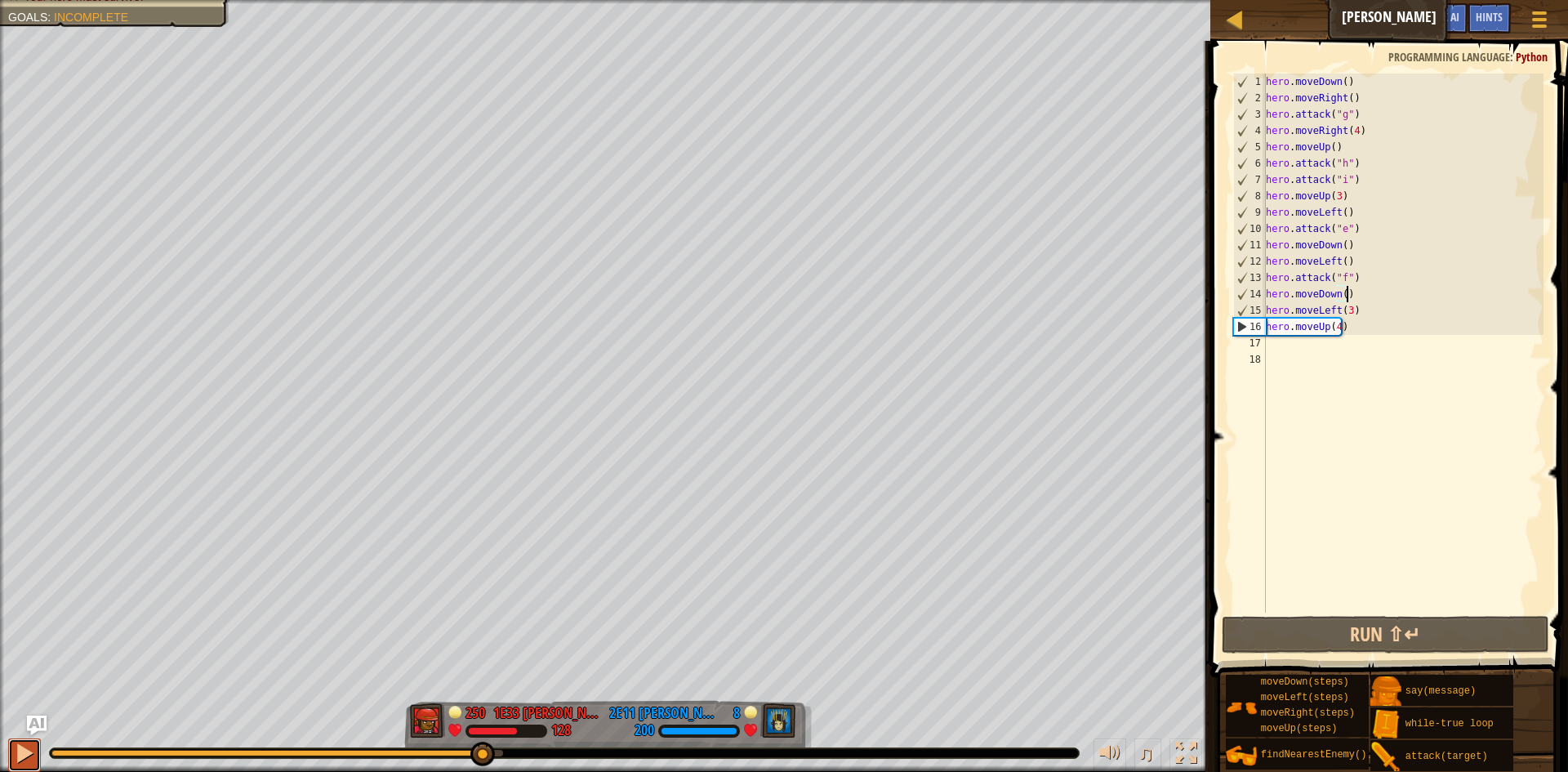
click at [29, 749] on div at bounding box center [24, 753] width 21 height 21
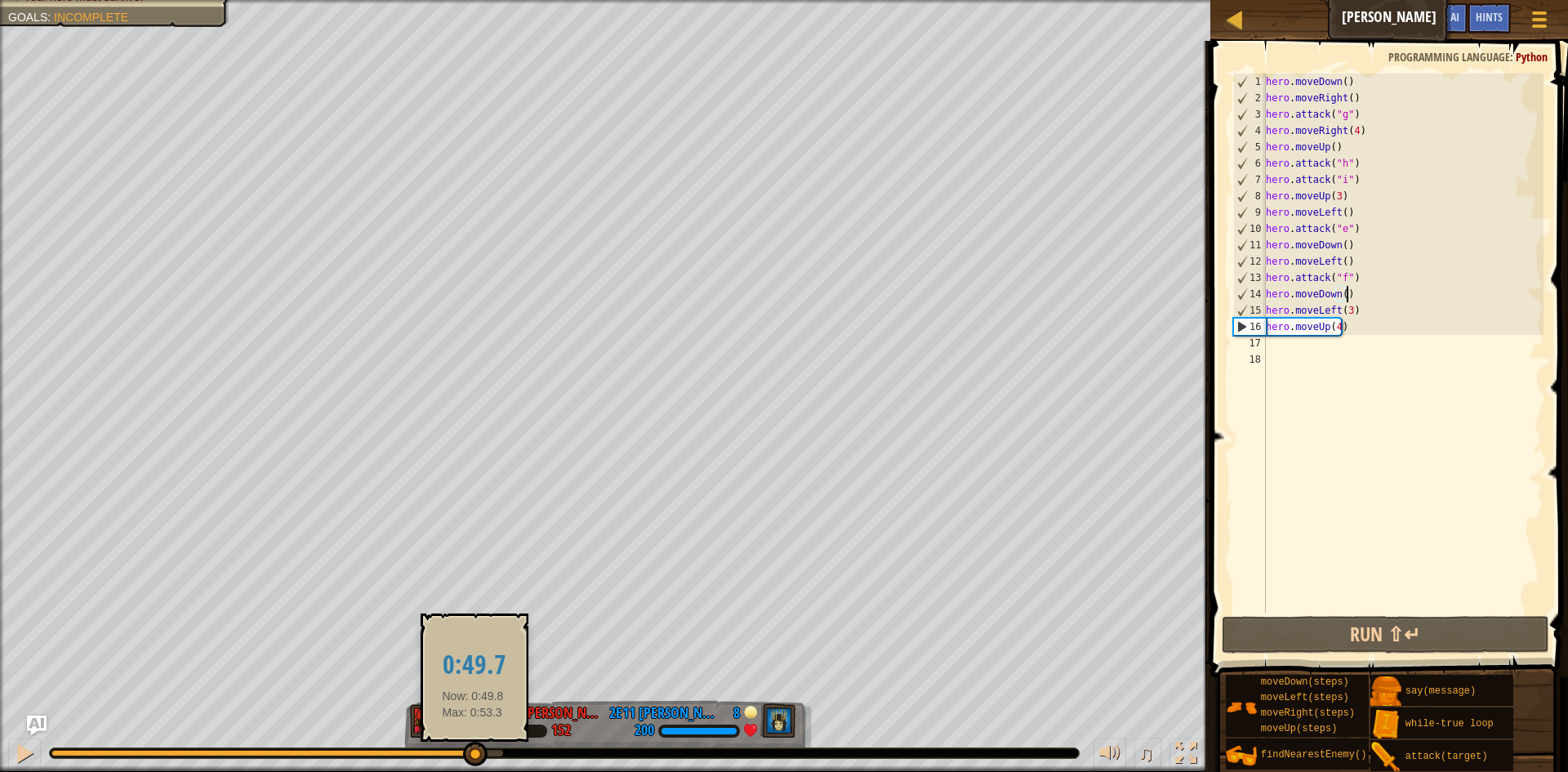
drag, startPoint x: 472, startPoint y: 752, endPoint x: 440, endPoint y: 759, distance: 32.8
click at [464, 759] on div at bounding box center [475, 754] width 25 height 25
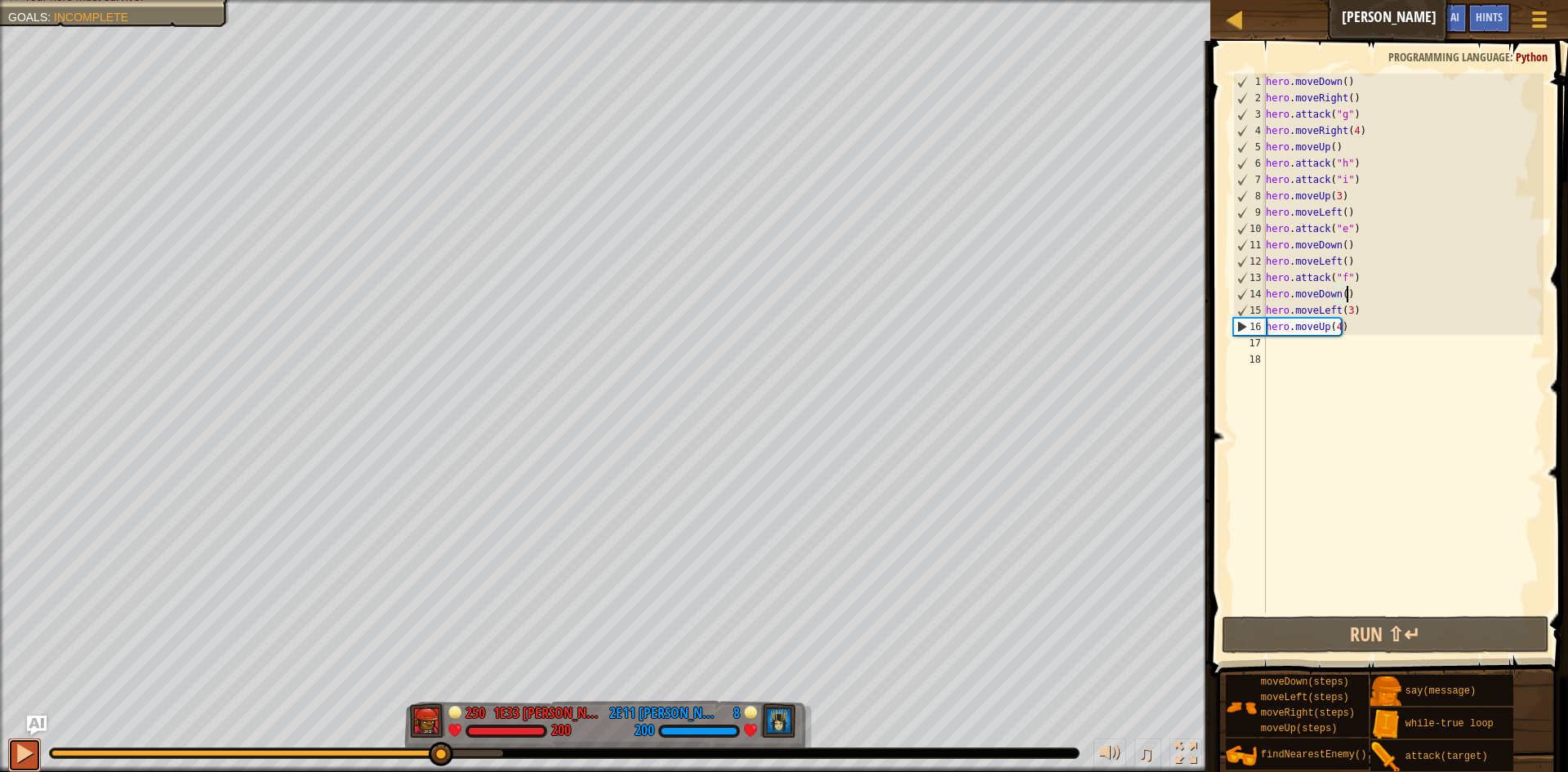
click at [22, 750] on div at bounding box center [24, 753] width 21 height 21
click at [21, 750] on div at bounding box center [24, 753] width 21 height 21
click at [1336, 328] on div "hero . moveDown ( ) hero . moveRight ( ) hero . attack ( "g" ) hero . moveRight…" at bounding box center [1404, 359] width 281 height 572
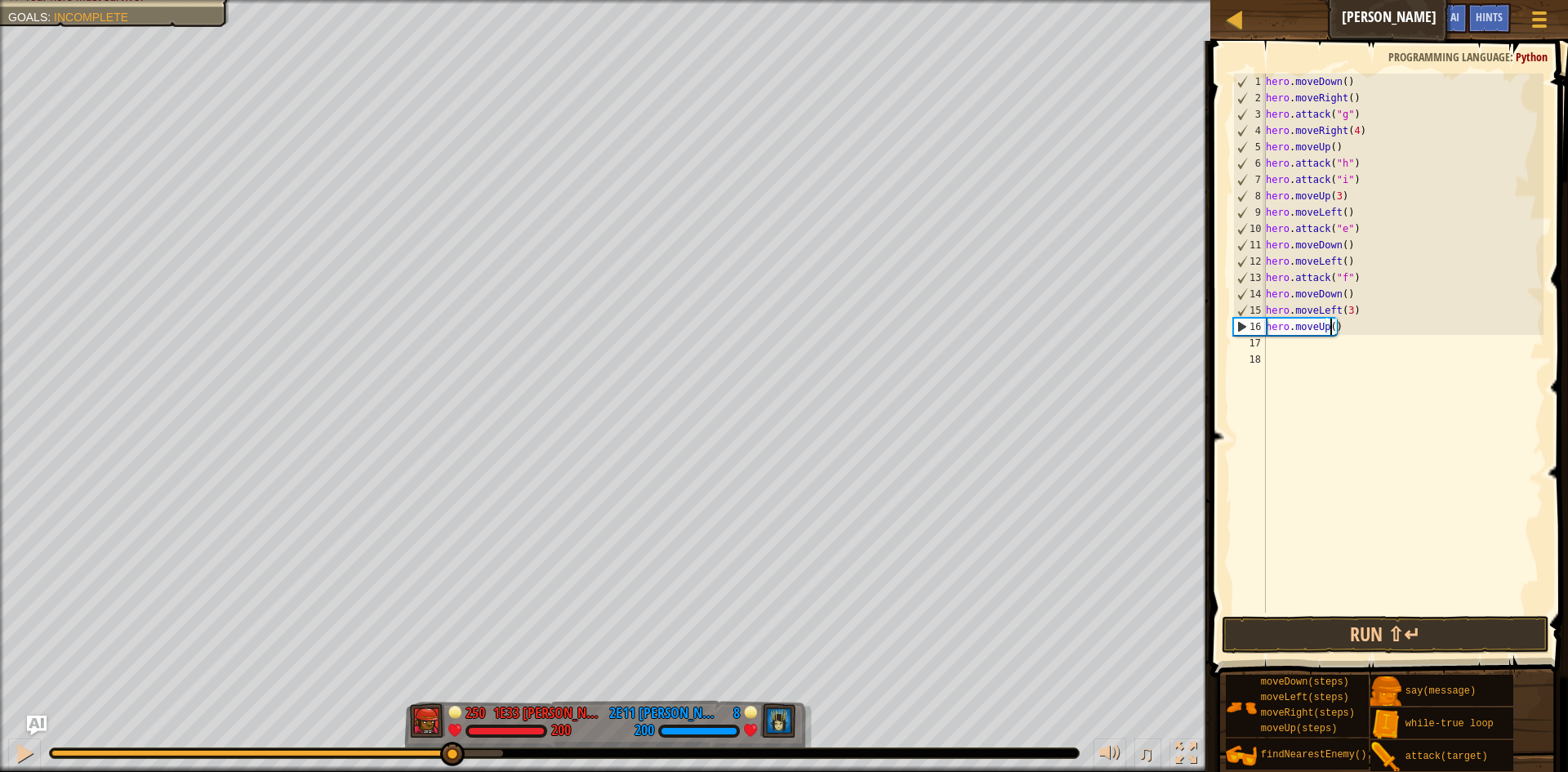
type textarea "hero.moveUp(3)"
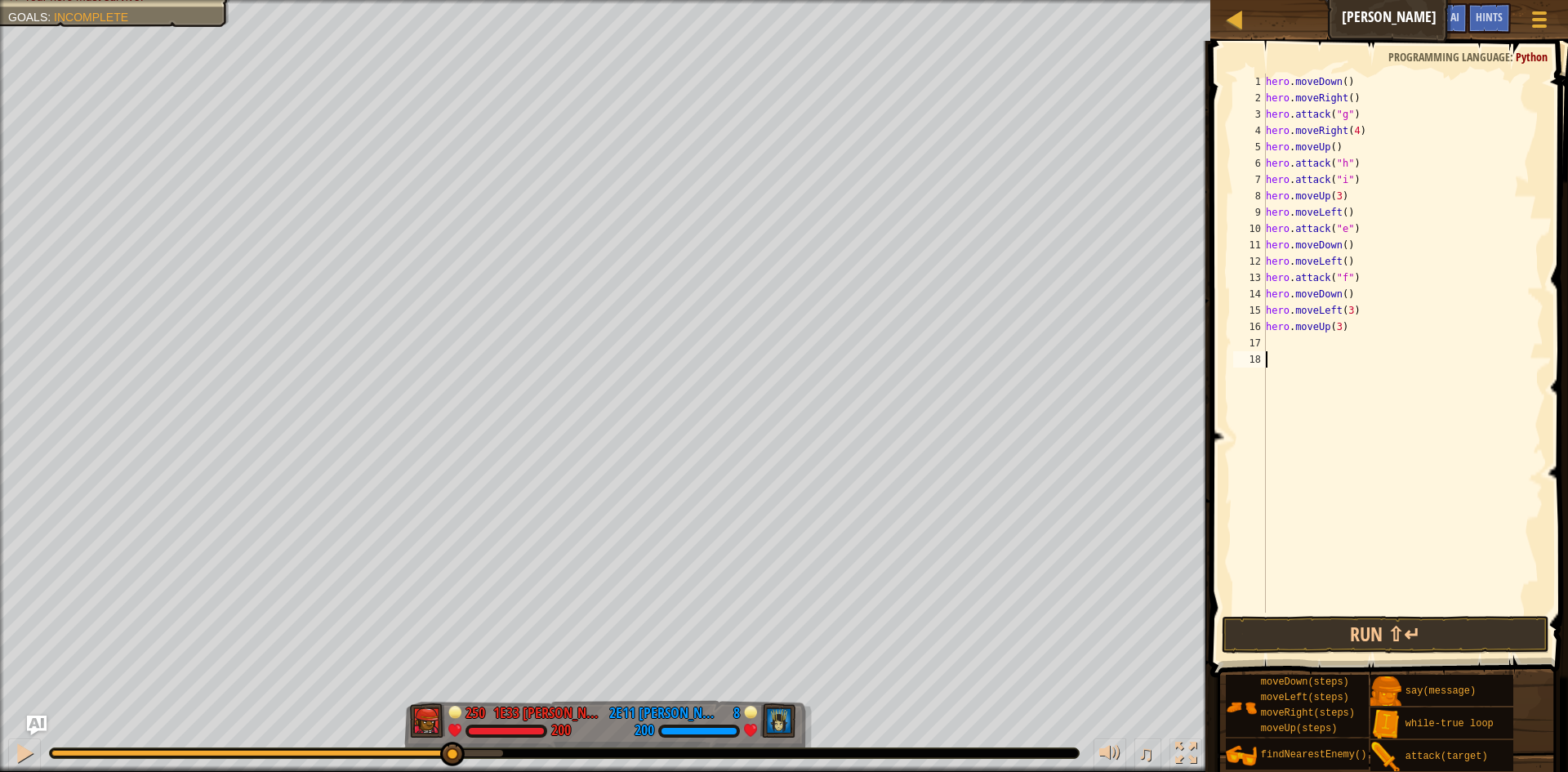
click at [1280, 354] on div "hero . moveDown ( ) hero . moveRight ( ) hero . attack ( "g" ) hero . moveRight…" at bounding box center [1404, 359] width 281 height 572
click at [1294, 347] on div "hero . moveDown ( ) hero . moveRight ( ) hero . attack ( "g" ) hero . moveRight…" at bounding box center [1404, 359] width 281 height 572
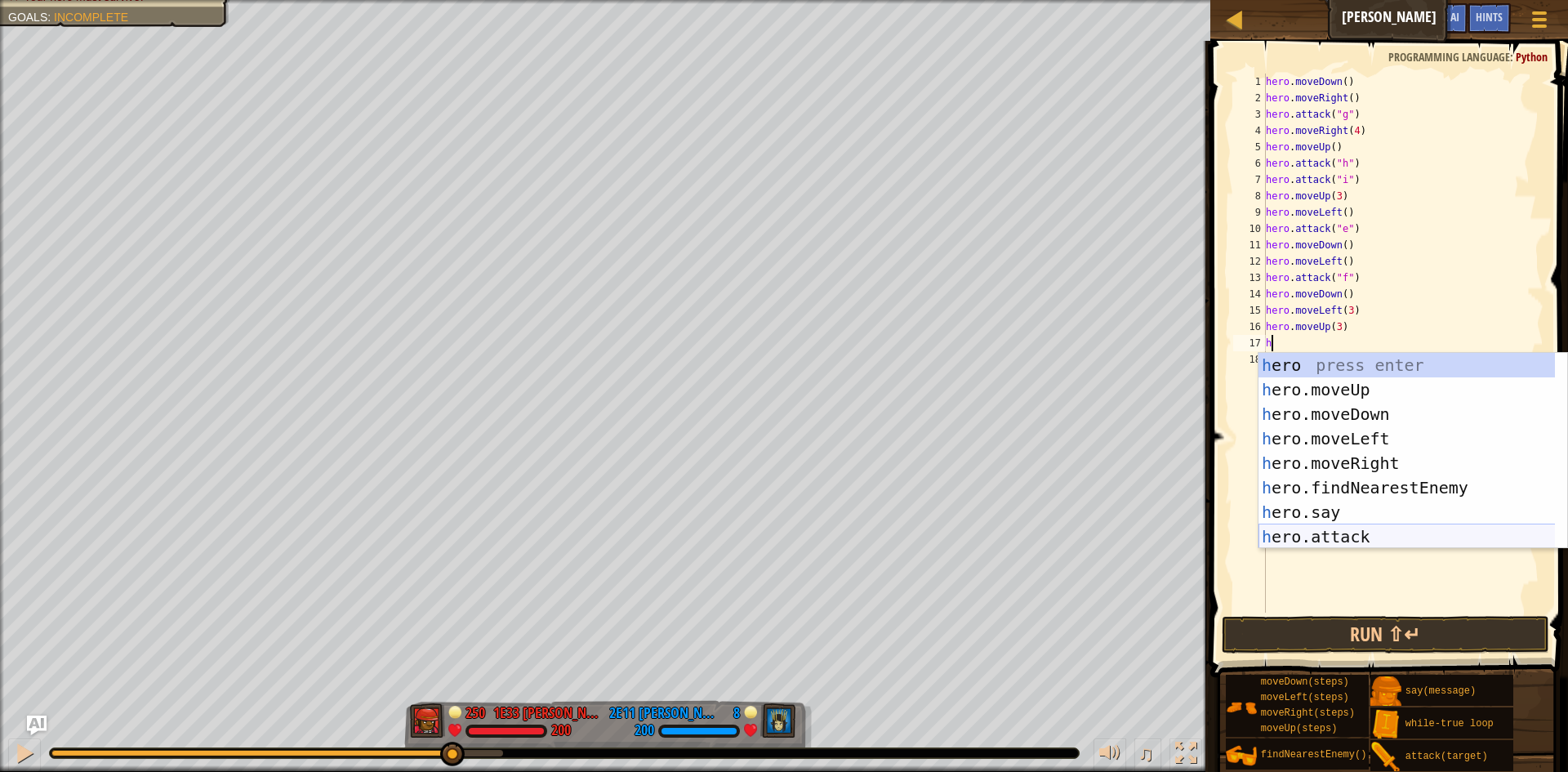
click at [1342, 531] on div "h ero press enter h ero.moveUp press enter h ero.moveDown press enter h ero.mov…" at bounding box center [1413, 475] width 309 height 245
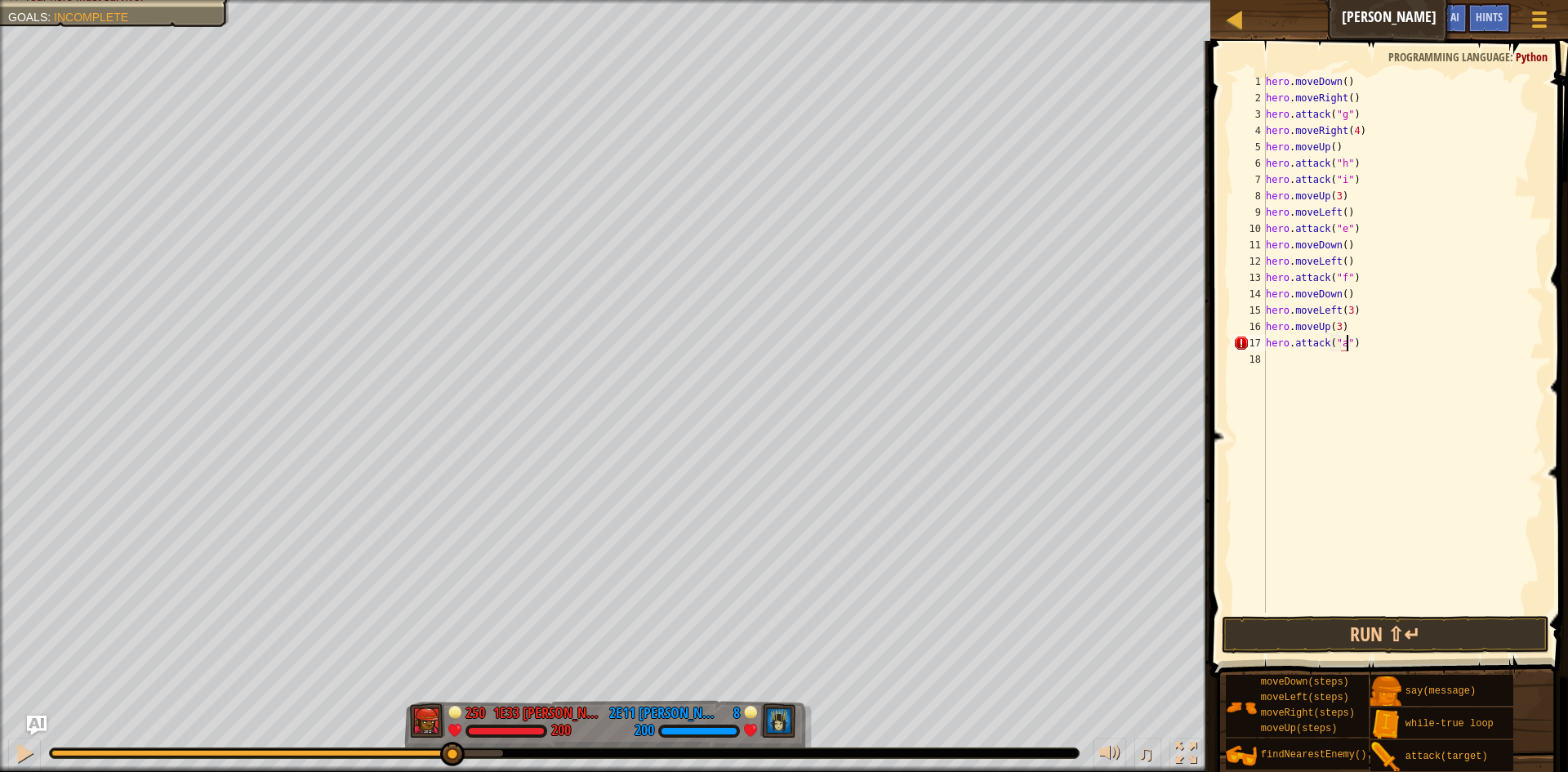
scroll to position [7, 7]
type textarea "hero.attack("a")"
click at [1469, 640] on button "Run ⇧↵" at bounding box center [1386, 635] width 328 height 38
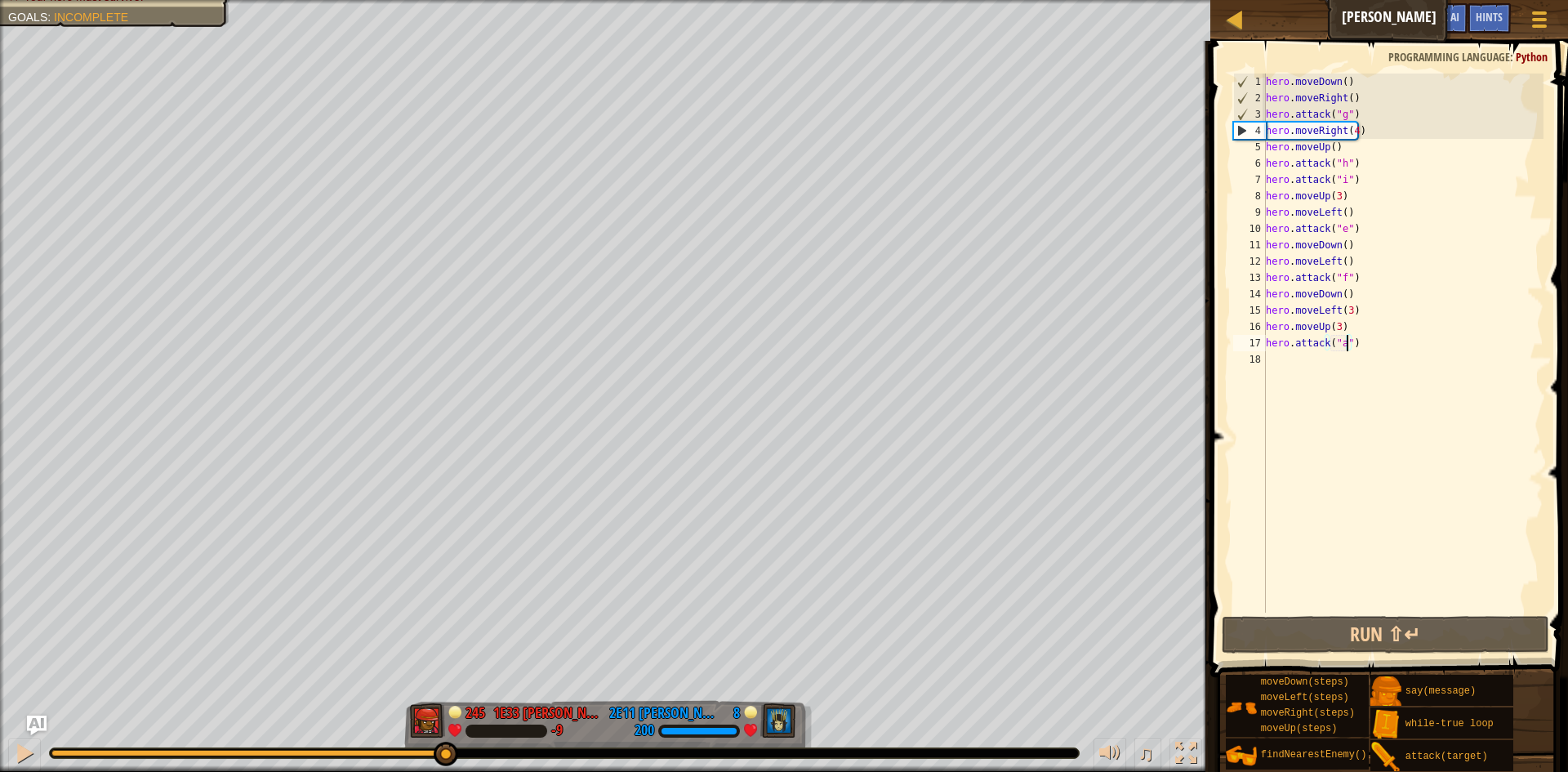
click at [445, 752] on div at bounding box center [252, 753] width 400 height 7
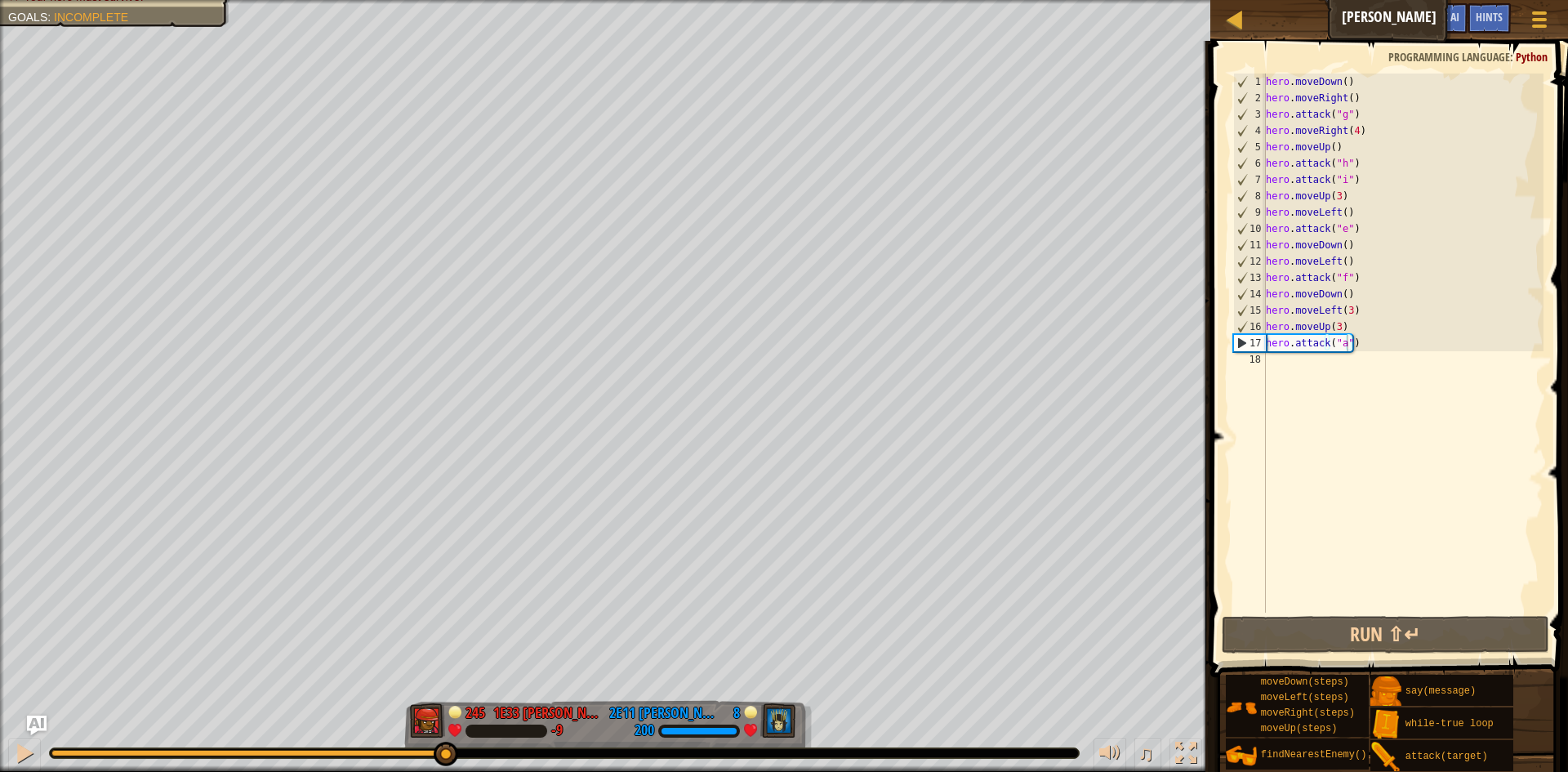
click at [430, 746] on div "♫" at bounding box center [605, 748] width 1210 height 49
click at [426, 749] on div at bounding box center [564, 753] width 1029 height 10
click at [426, 754] on div at bounding box center [239, 753] width 374 height 7
click at [29, 748] on div at bounding box center [24, 753] width 21 height 21
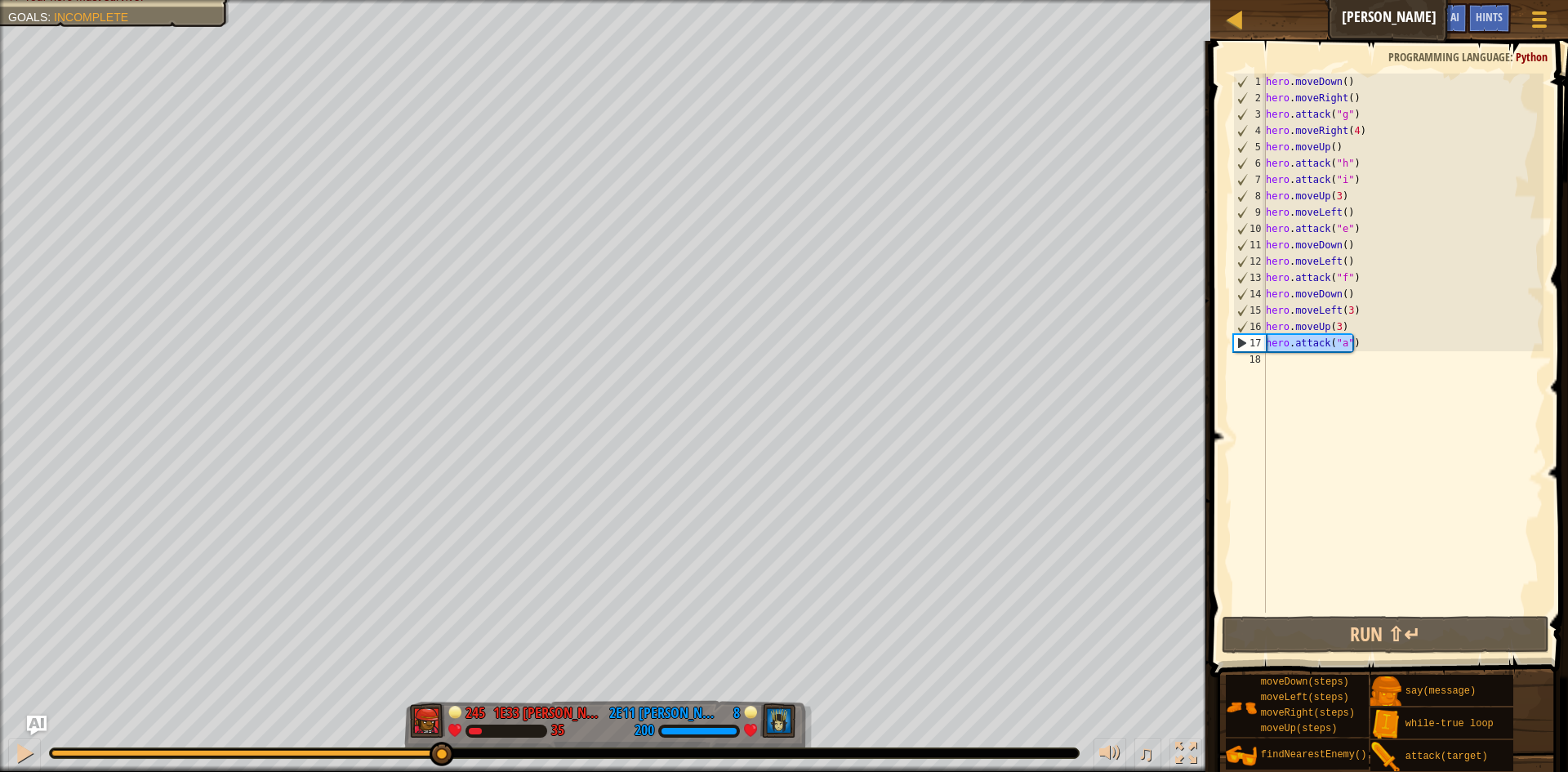
drag, startPoint x: 1392, startPoint y: 349, endPoint x: 1260, endPoint y: 351, distance: 132.0
click at [1260, 351] on div "hero.attack("a") 1 2 3 4 5 6 7 8 9 10 11 12 13 14 15 16 17 18 hero . moveDown (…" at bounding box center [1387, 343] width 314 height 539
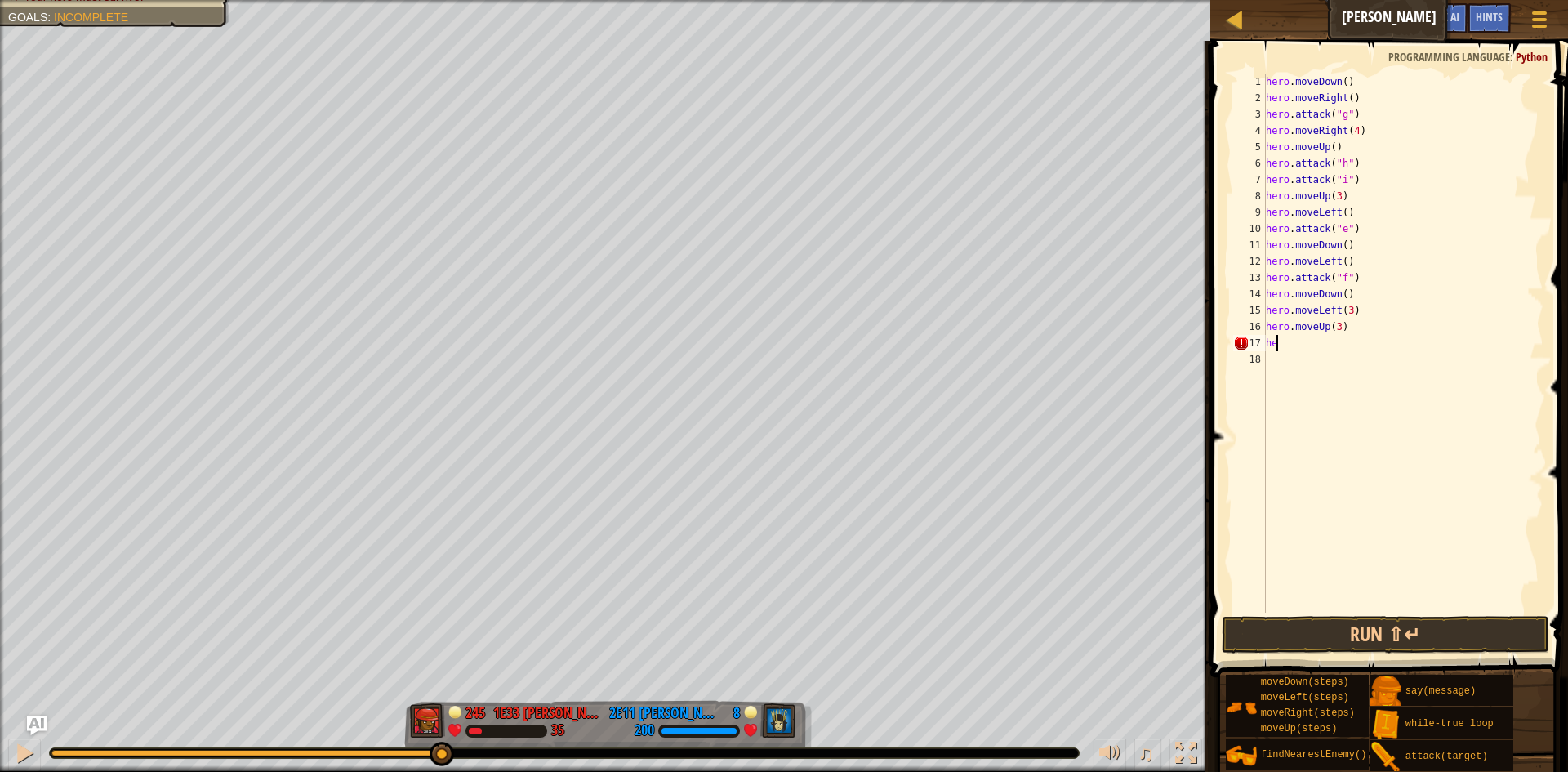
scroll to position [7, 0]
type textarea "h"
click at [1335, 323] on div "hero . moveDown ( ) hero . moveRight ( ) hero . attack ( "g" ) hero . moveRight…" at bounding box center [1404, 359] width 281 height 572
type textarea "hero.moveUp(4)"
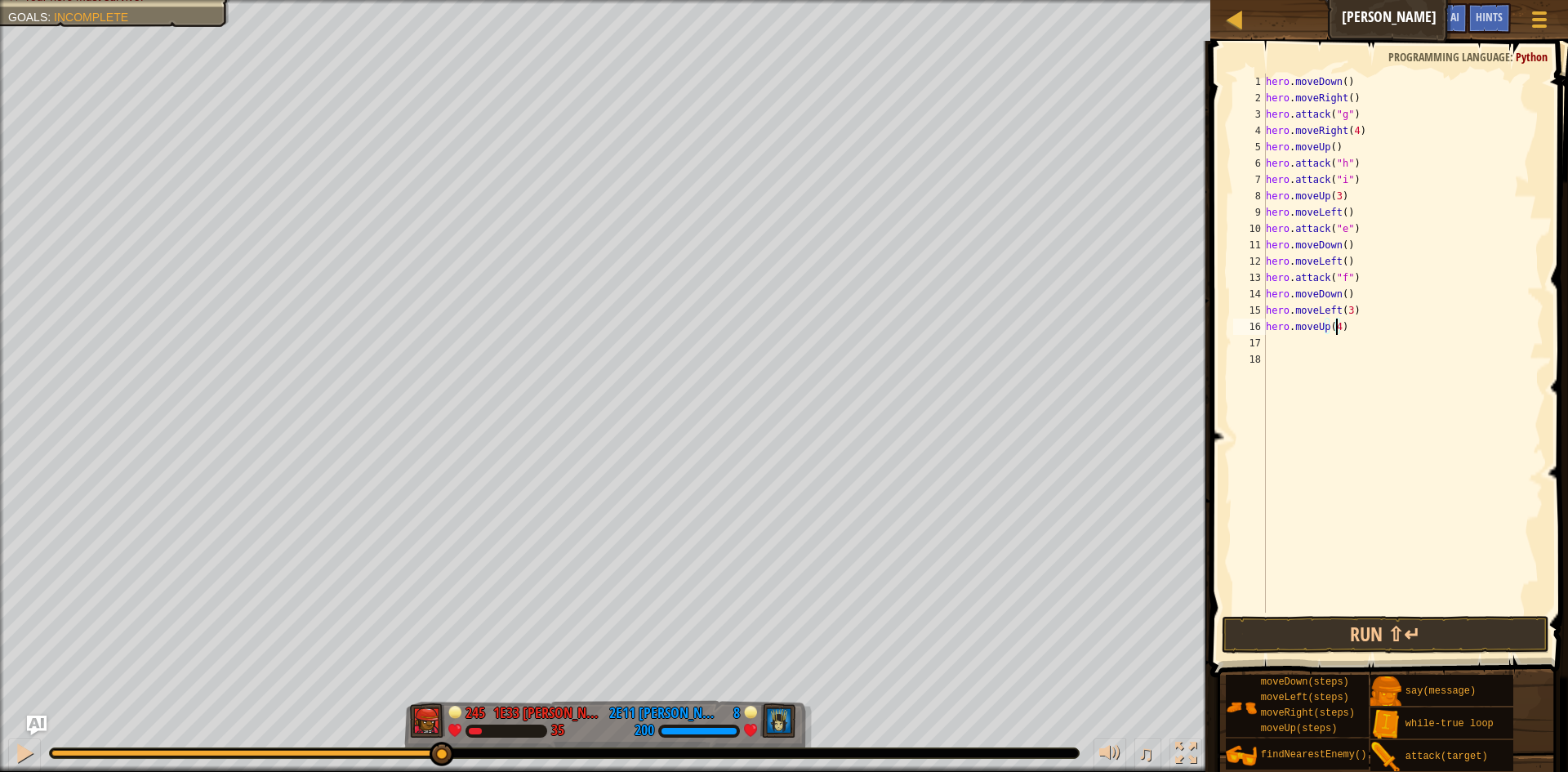
click at [1288, 350] on div "hero . moveDown ( ) hero . moveRight ( ) hero . attack ( "g" ) hero . moveRight…" at bounding box center [1404, 359] width 281 height 572
type textarea "h"
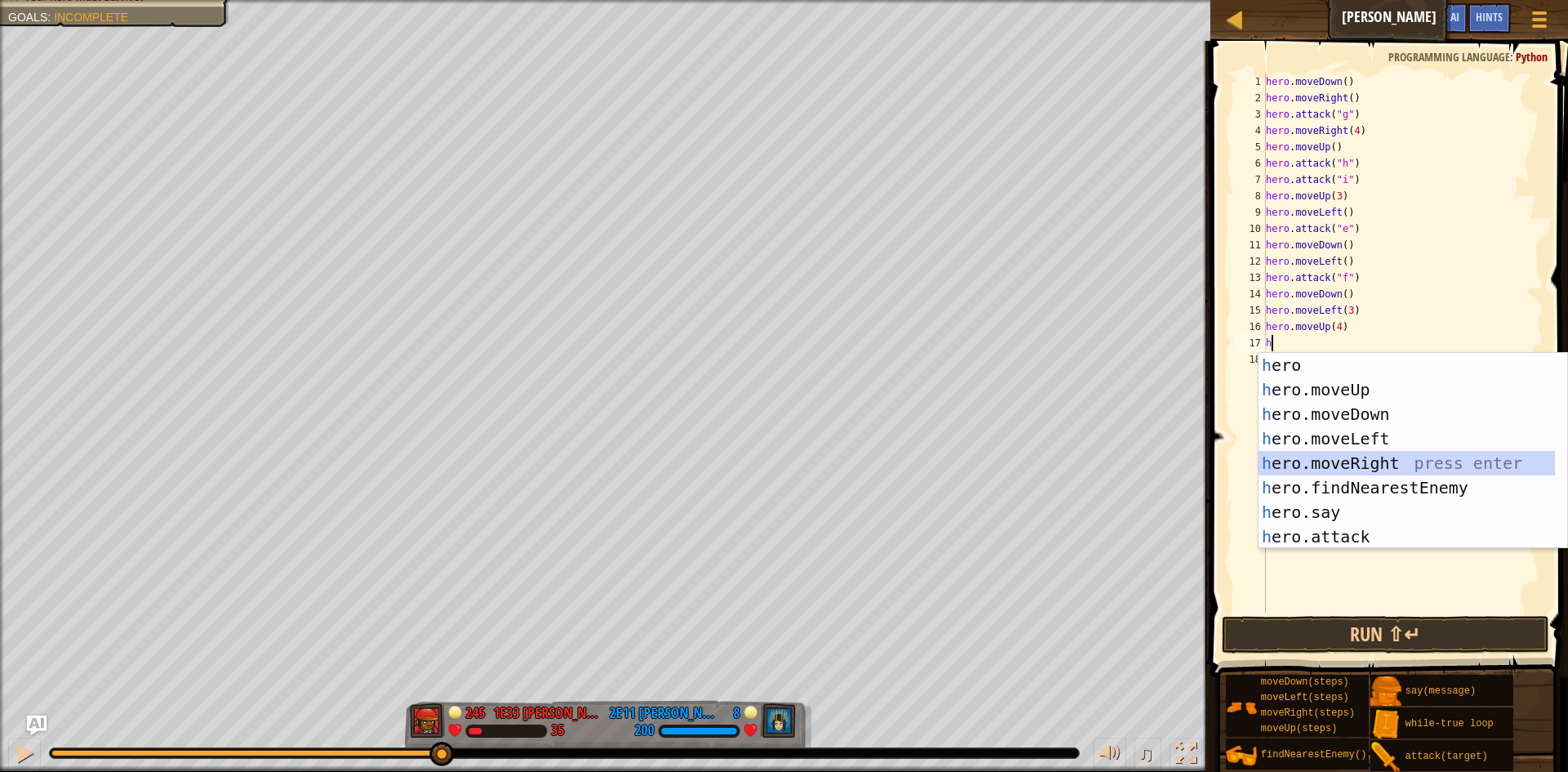
click at [1362, 465] on div "h ero press enter h ero.moveUp press enter h ero.moveDown press enter h ero.mov…" at bounding box center [1407, 475] width 296 height 245
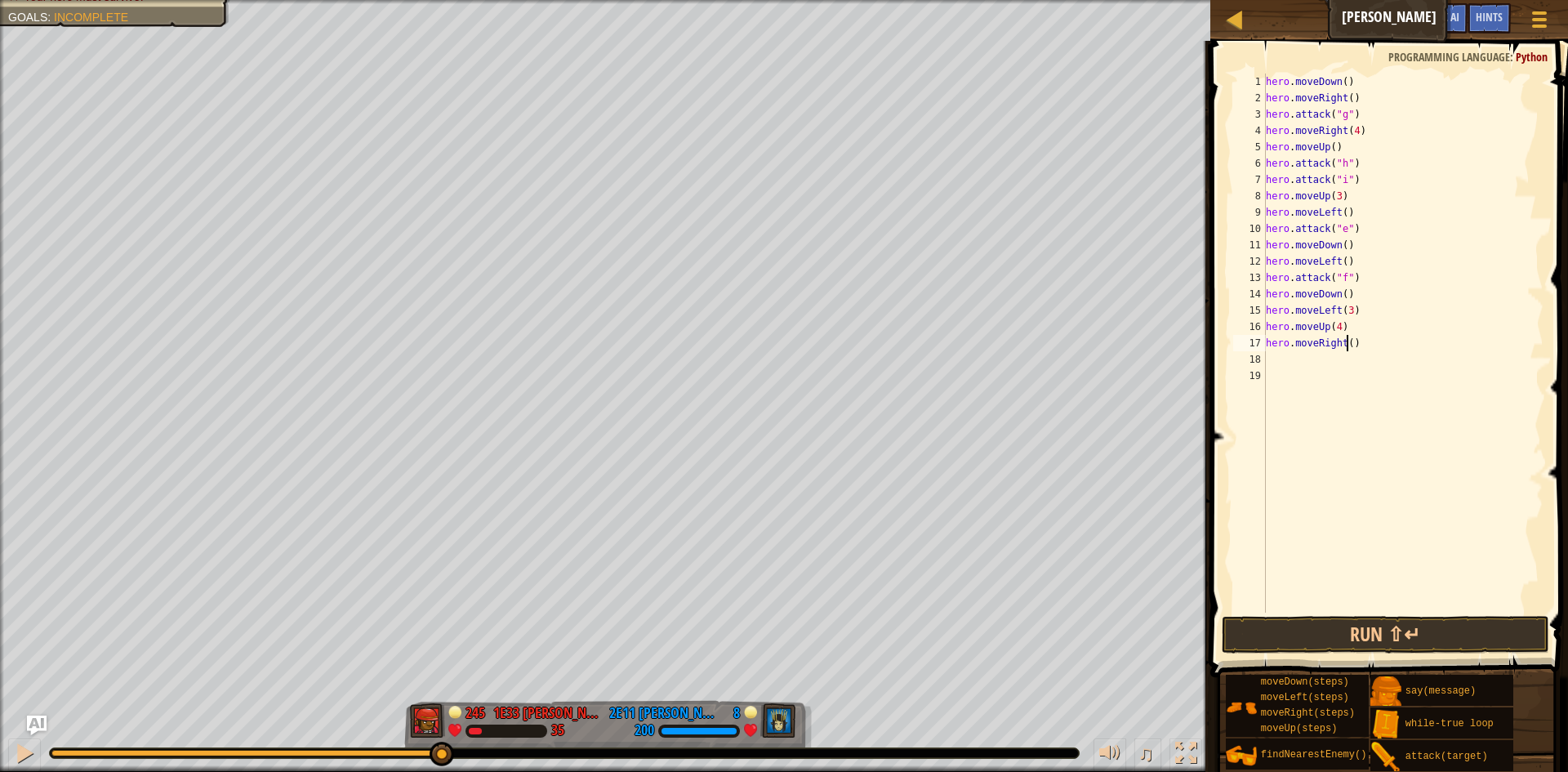
click at [1346, 345] on div "hero . moveDown ( ) hero . moveRight ( ) hero . attack ( "g" ) hero . moveRight…" at bounding box center [1404, 359] width 281 height 572
type textarea "hero.moveRight(7)"
click at [1345, 626] on button "Run ⇧↵" at bounding box center [1386, 635] width 328 height 38
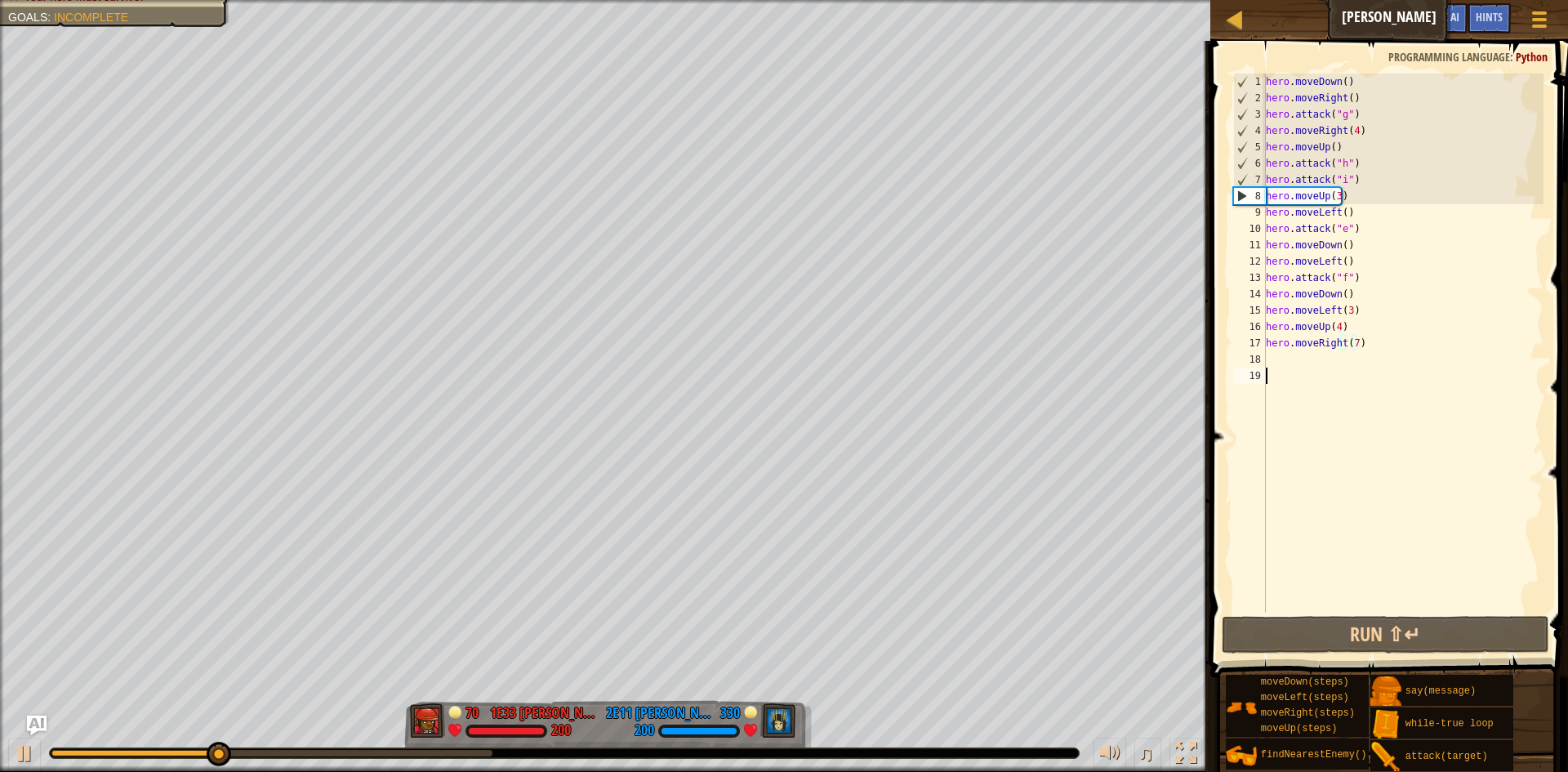
click at [1323, 372] on div "hero . moveDown ( ) hero . moveRight ( ) hero . attack ( "g" ) hero . moveRight…" at bounding box center [1404, 359] width 281 height 572
click at [1326, 365] on div "hero . moveDown ( ) hero . moveRight ( ) hero . attack ( "g" ) hero . moveRight…" at bounding box center [1404, 359] width 281 height 572
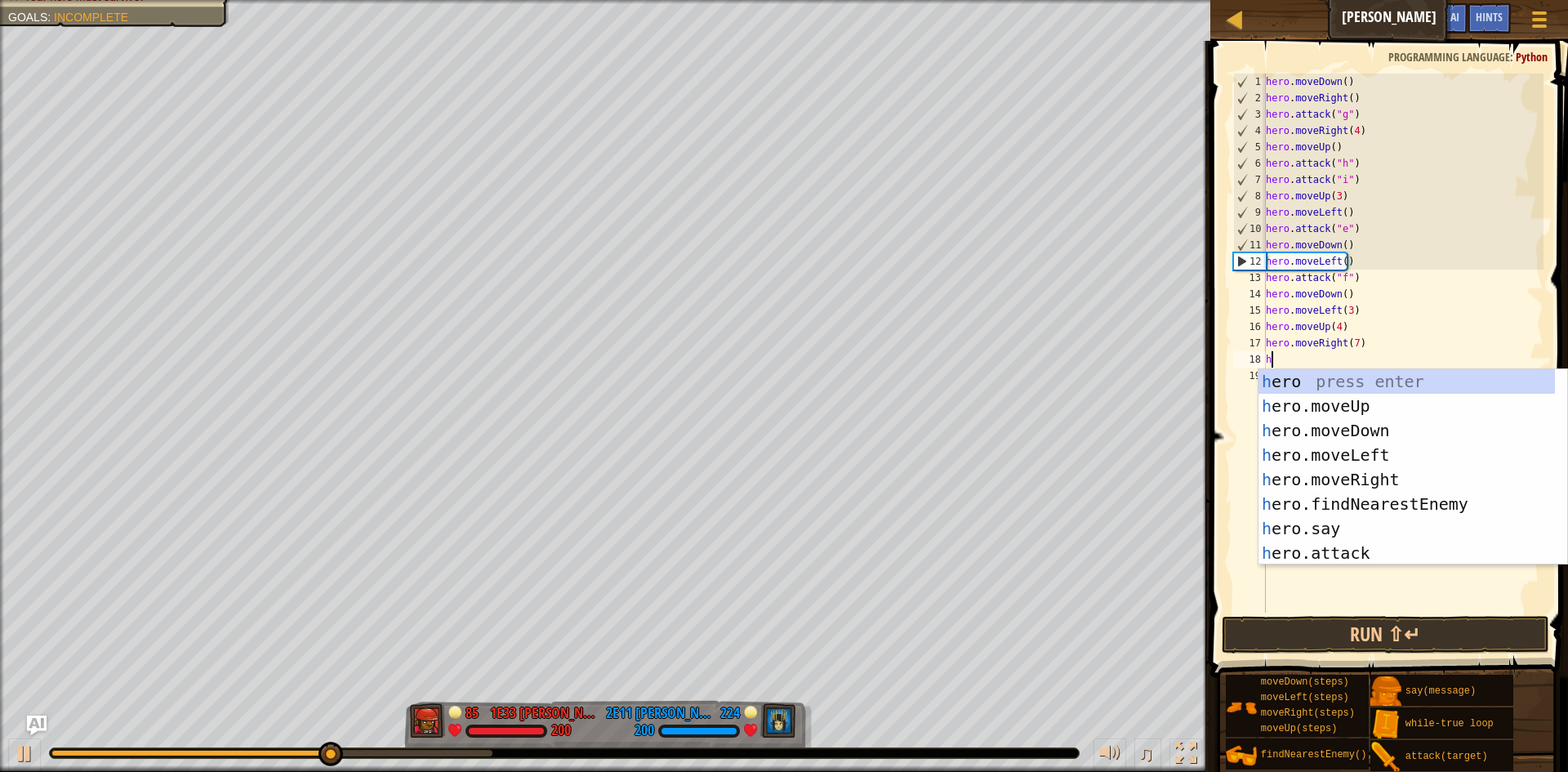
type textarea "hd"
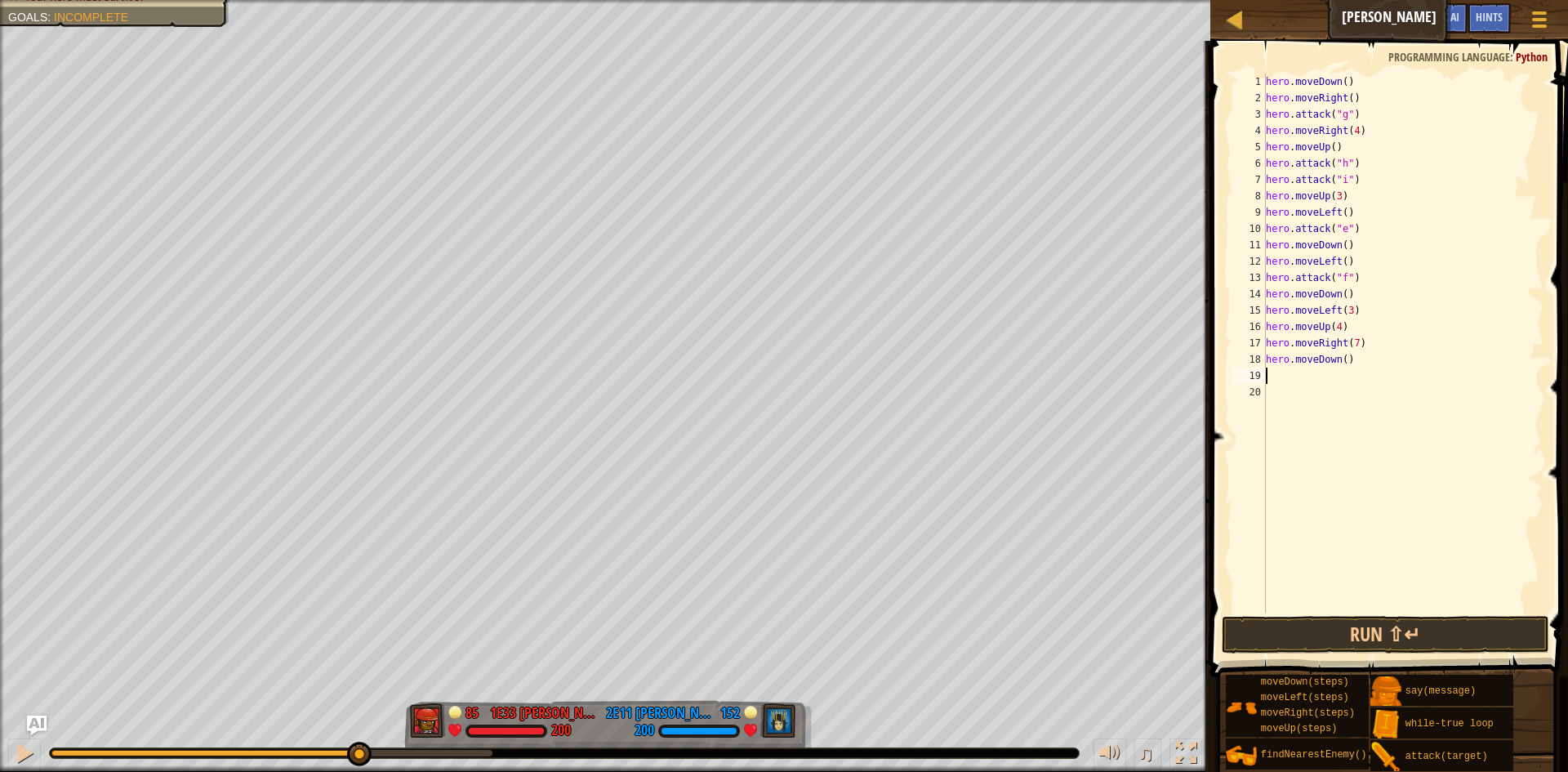
click at [1343, 360] on div "hero . moveDown ( ) hero . moveRight ( ) hero . attack ( "g" ) hero . moveRight…" at bounding box center [1404, 359] width 281 height 572
type textarea "hero.moveDown(6)"
click at [1309, 381] on div "hero . moveDown ( ) hero . moveRight ( ) hero . attack ( "g" ) hero . moveRight…" at bounding box center [1404, 359] width 281 height 572
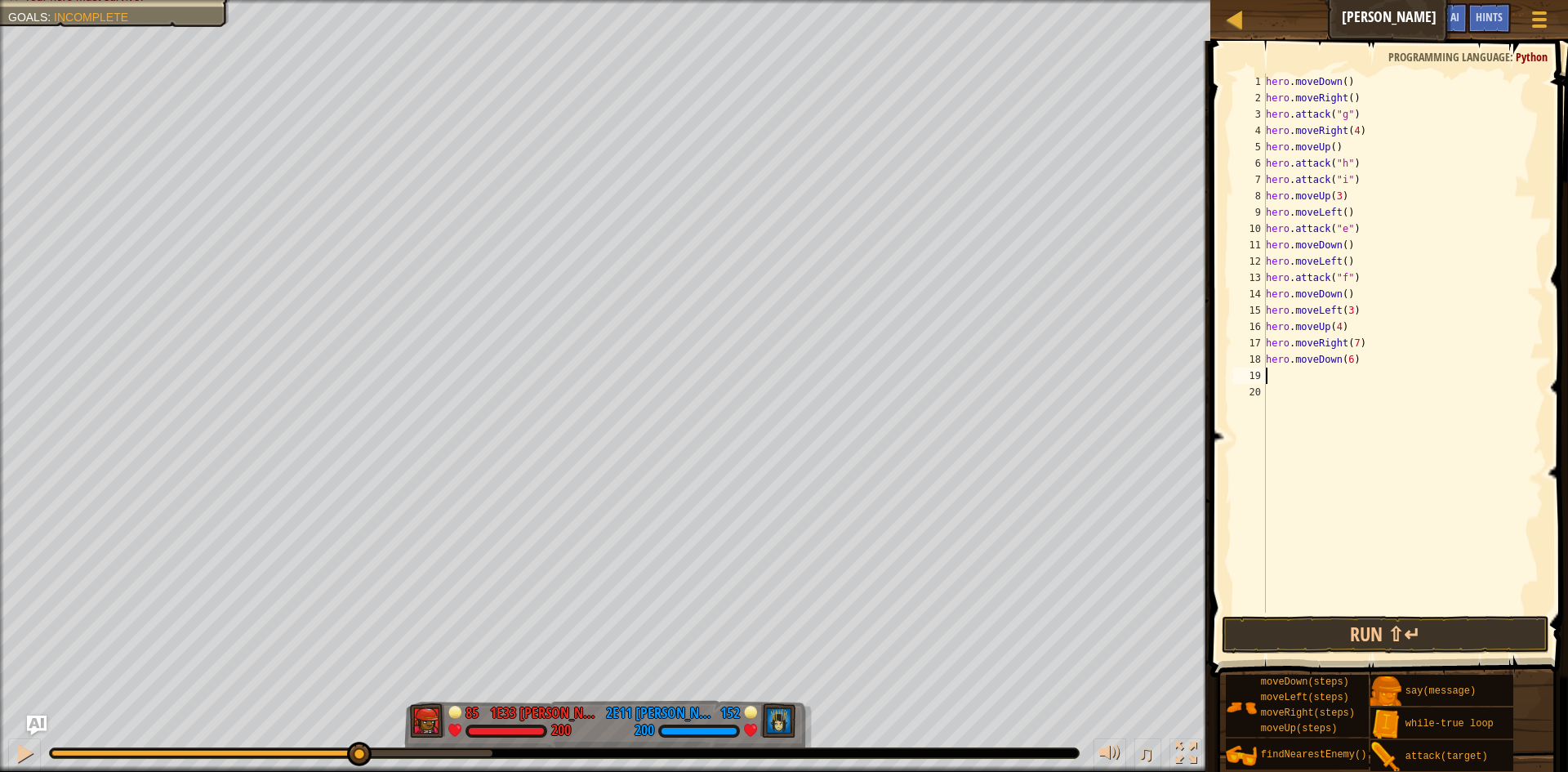
type textarea "h"
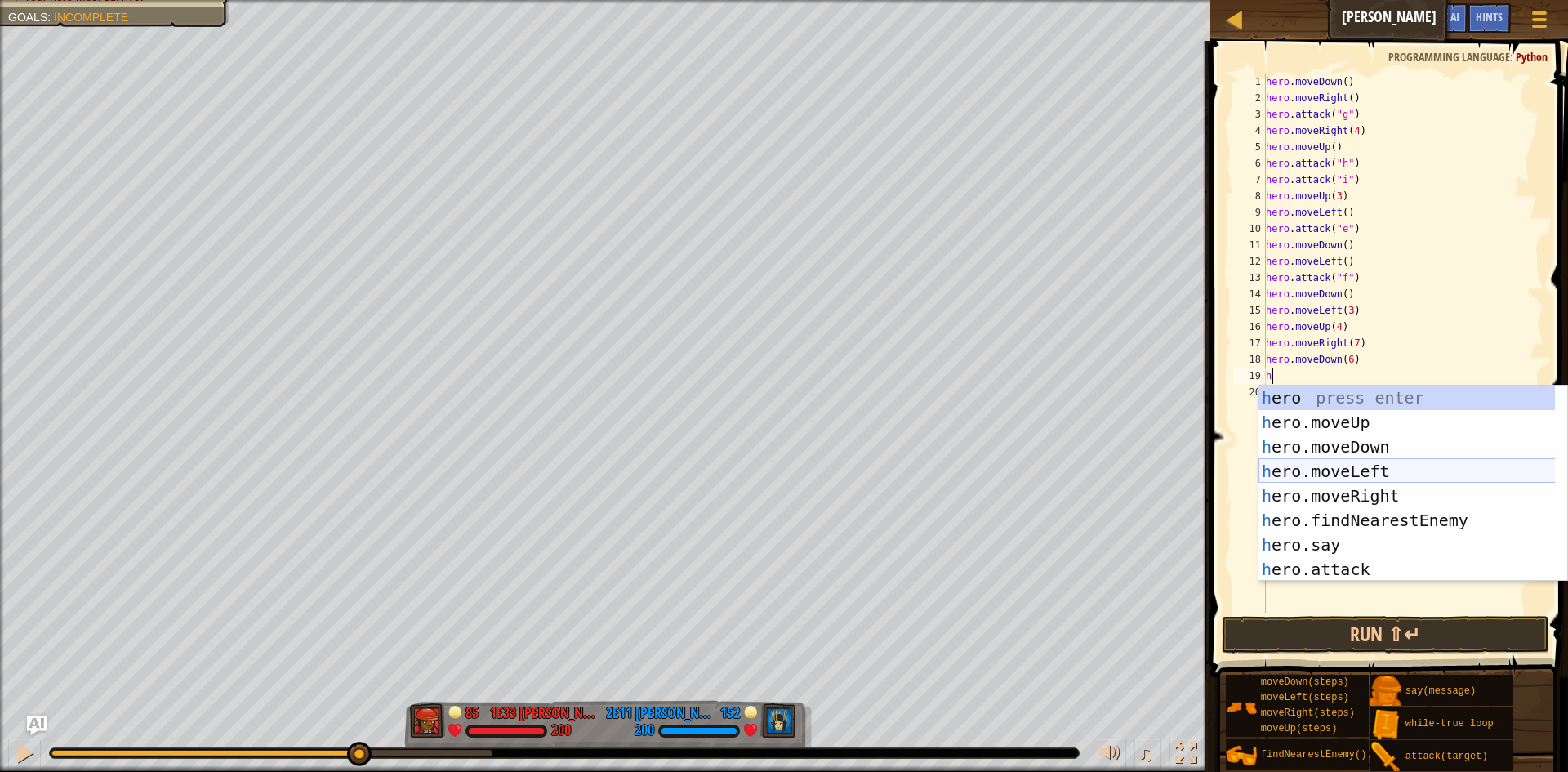
click at [1388, 483] on div "h ero press enter h ero.moveUp press enter h ero.moveDown press enter h ero.mov…" at bounding box center [1413, 507] width 309 height 245
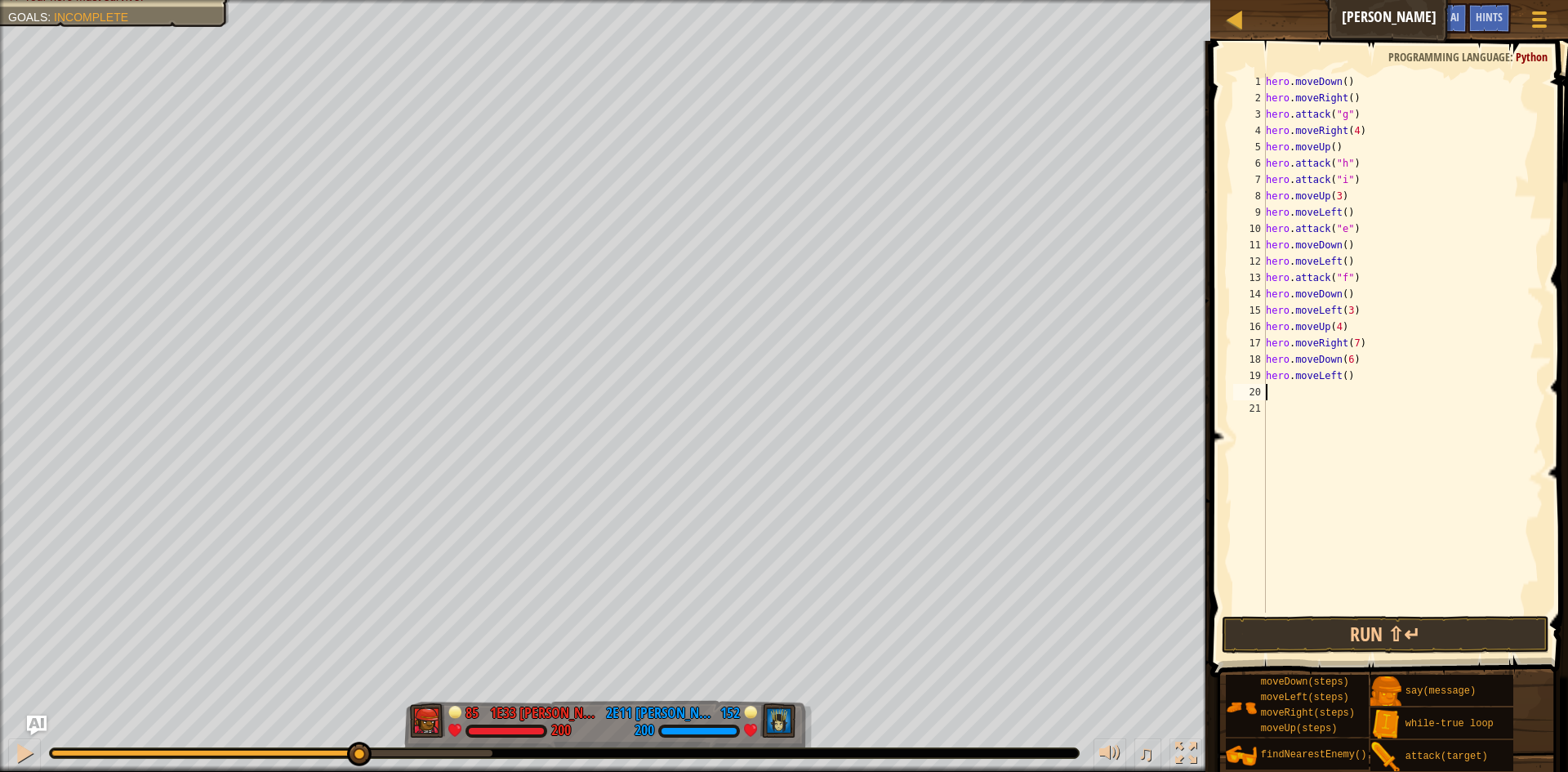
click at [1340, 382] on div "hero . moveDown ( ) hero . moveRight ( ) hero . attack ( "g" ) hero . moveRight…" at bounding box center [1404, 359] width 281 height 572
click at [1400, 631] on button "Run ⇧↵" at bounding box center [1386, 635] width 328 height 38
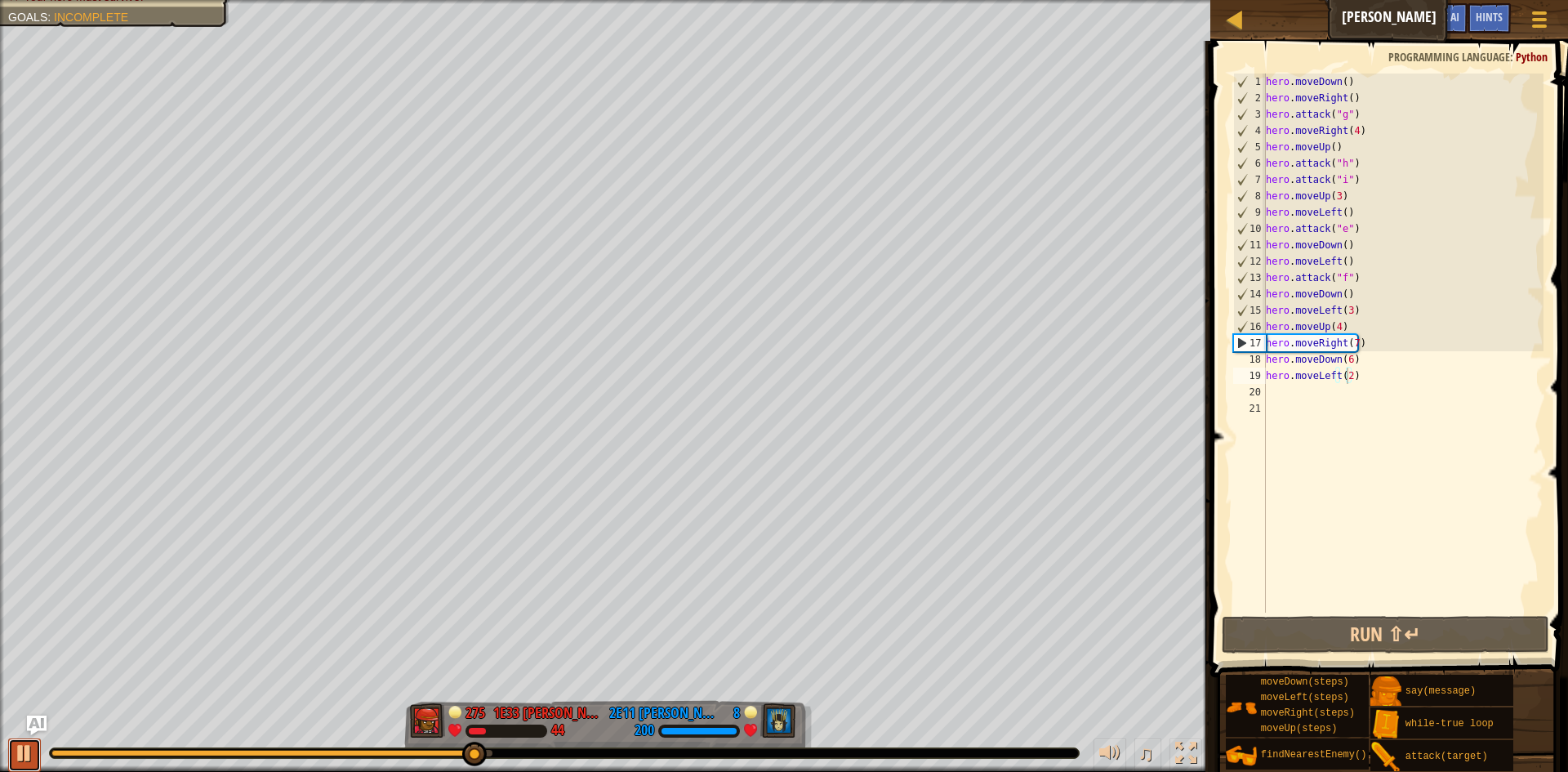
click at [34, 765] on button at bounding box center [24, 755] width 33 height 34
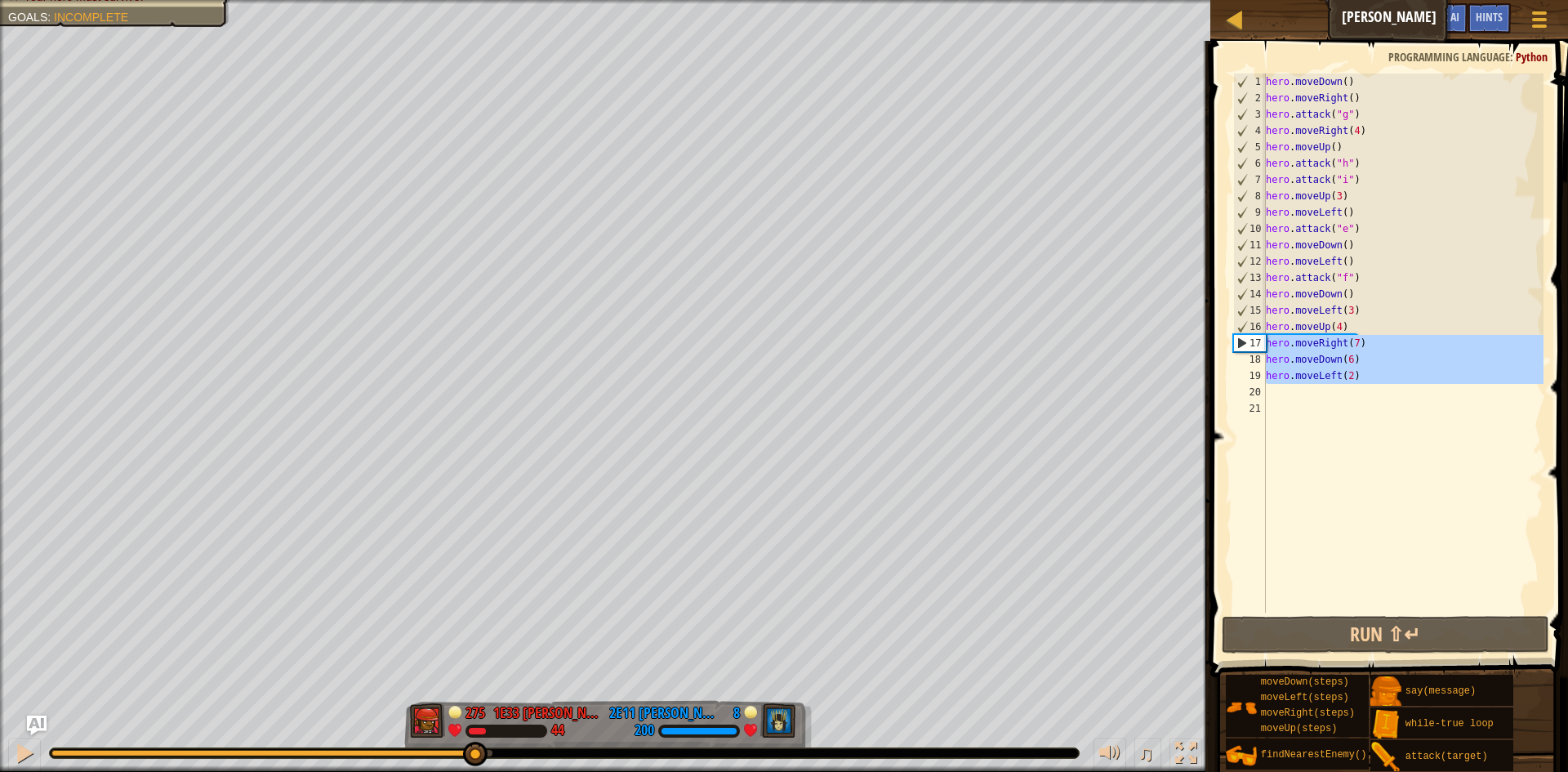
drag, startPoint x: 1371, startPoint y: 386, endPoint x: 1269, endPoint y: 341, distance: 111.5
click at [1269, 341] on div "hero . moveDown ( ) hero . moveRight ( ) hero . attack ( "g" ) hero . moveRight…" at bounding box center [1404, 359] width 281 height 572
type textarea "hero.moveRight(7) hero.moveDown(6)"
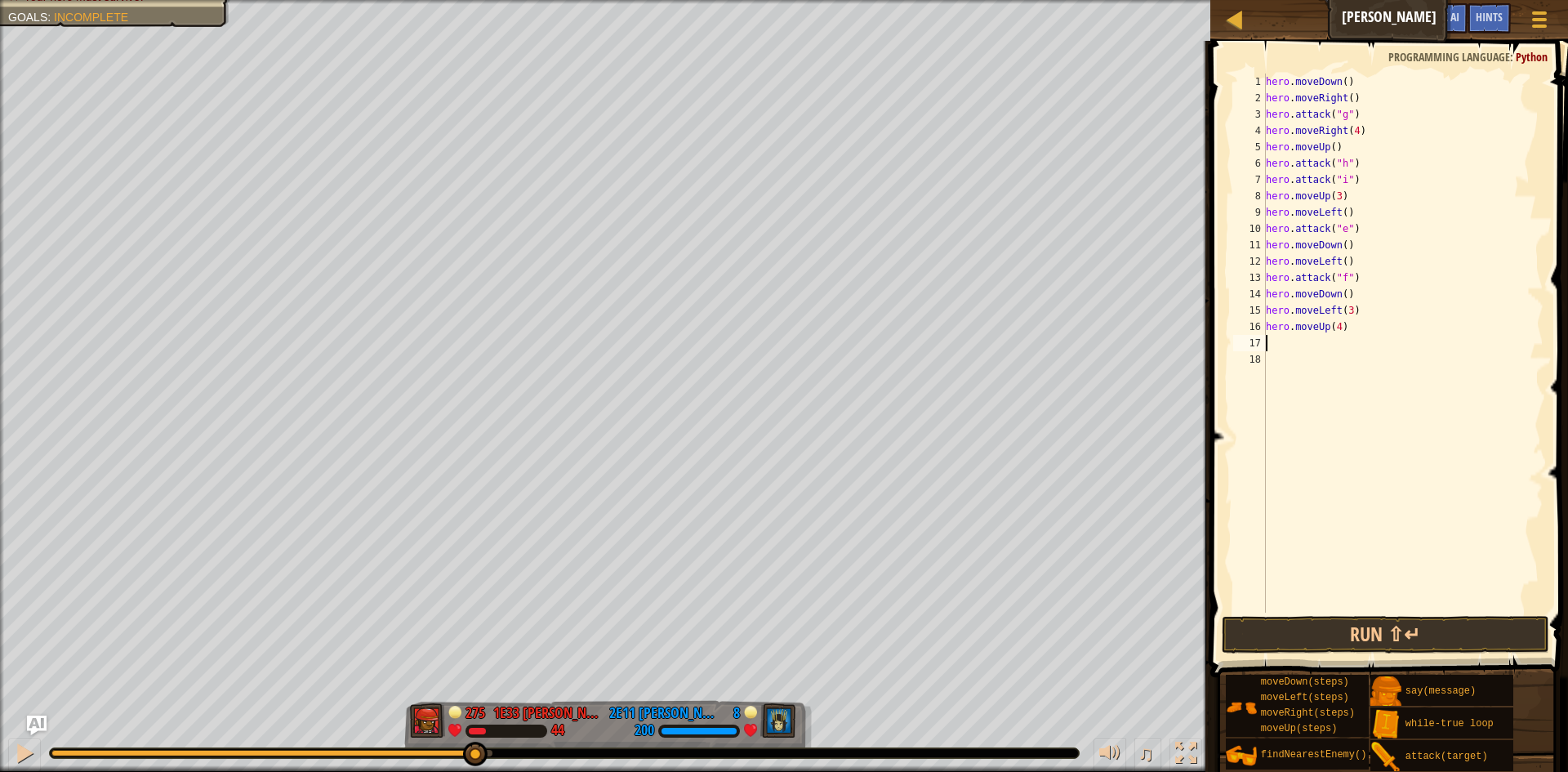
click at [1308, 345] on div "hero . moveDown ( ) hero . moveRight ( ) hero . attack ( "g" ) hero . moveRight…" at bounding box center [1404, 359] width 281 height 572
type textarea "h"
click at [1345, 340] on div "hero . moveDown ( ) hero . moveRight ( ) hero . attack ( "g" ) hero . moveRight…" at bounding box center [1404, 359] width 281 height 572
type textarea "hero.moveRight(2)"
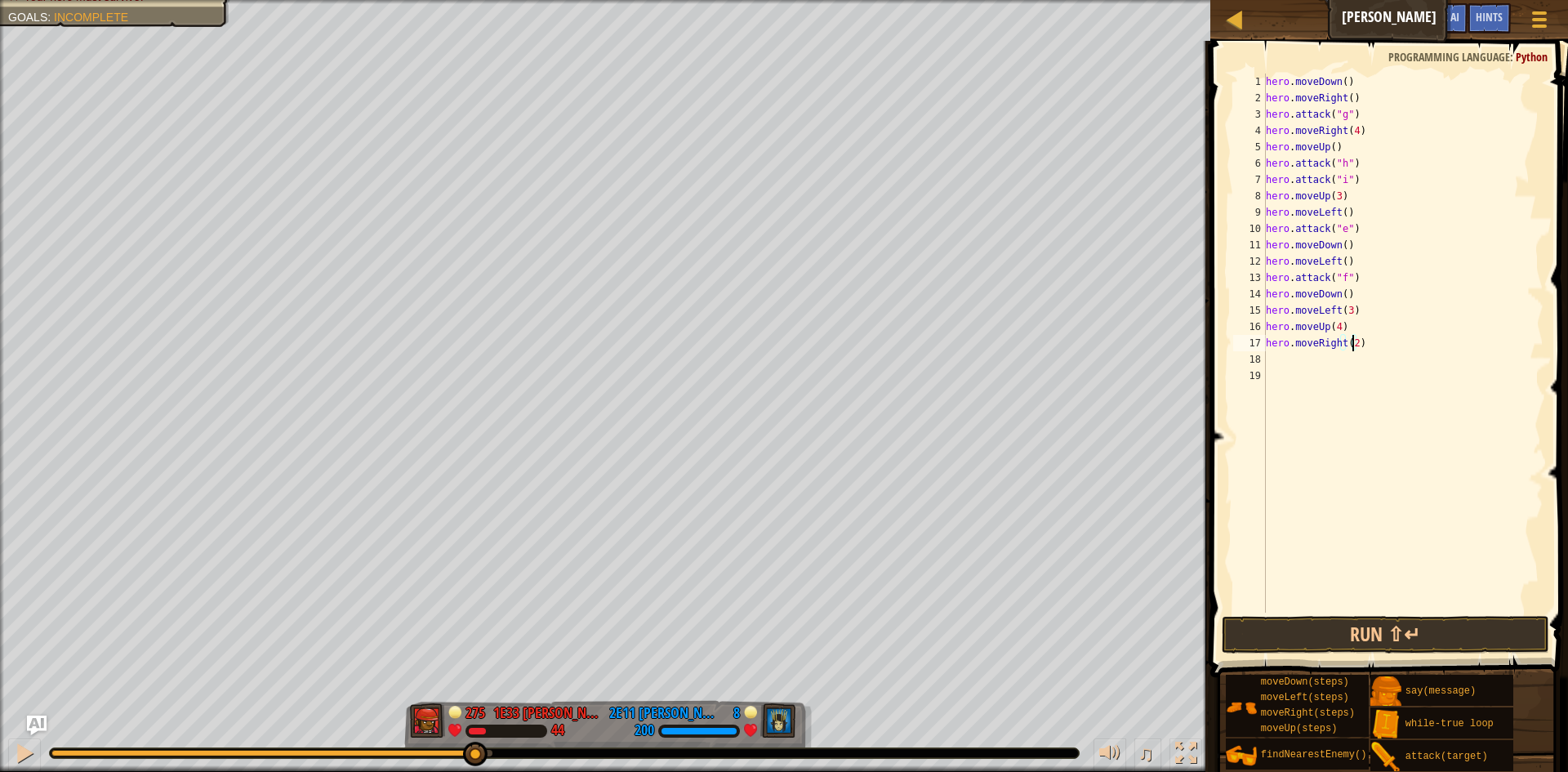
click at [1329, 362] on div "hero . moveDown ( ) hero . moveRight ( ) hero . attack ( "g" ) hero . moveRight…" at bounding box center [1404, 359] width 281 height 572
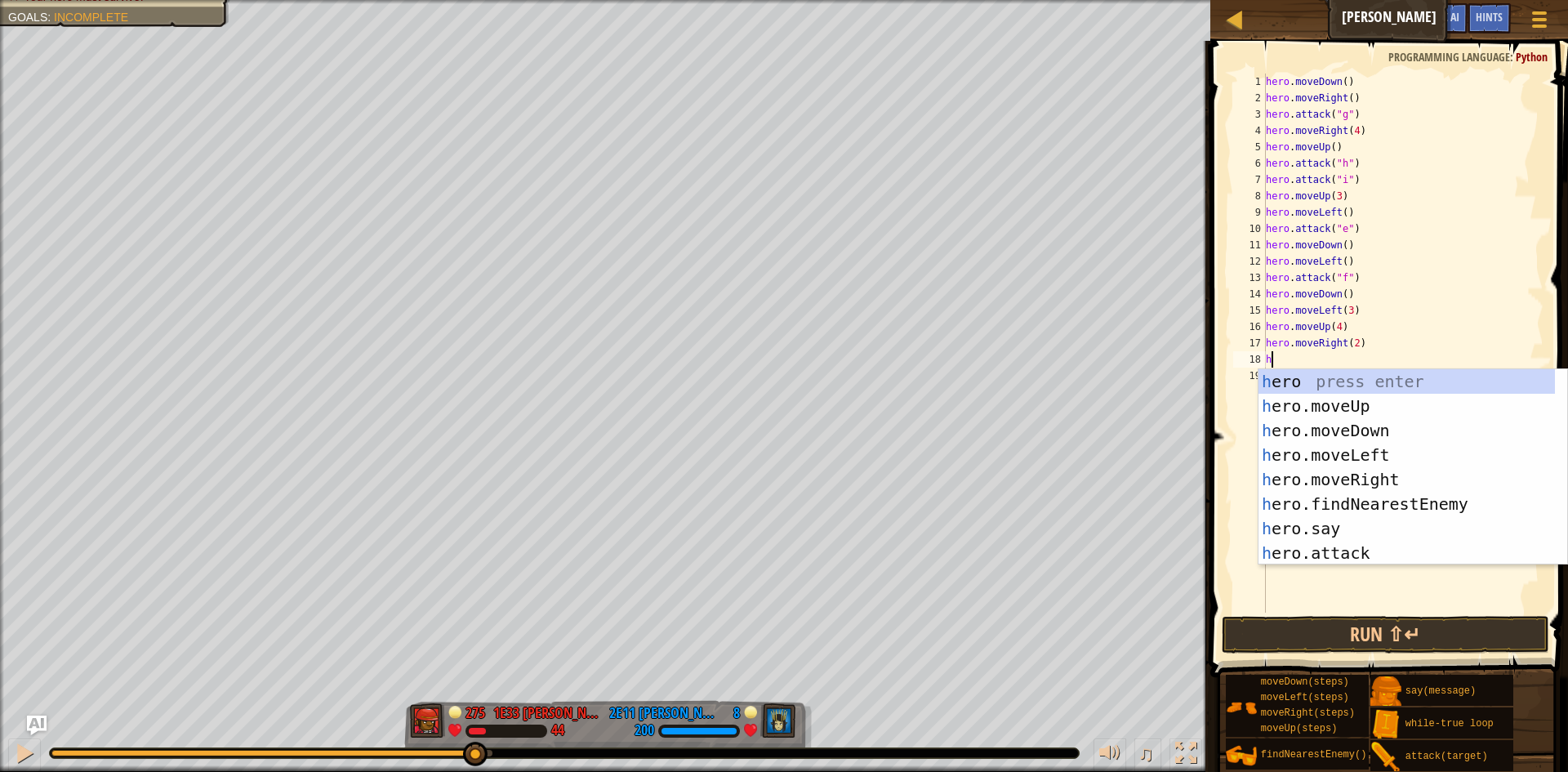
type textarea "hd"
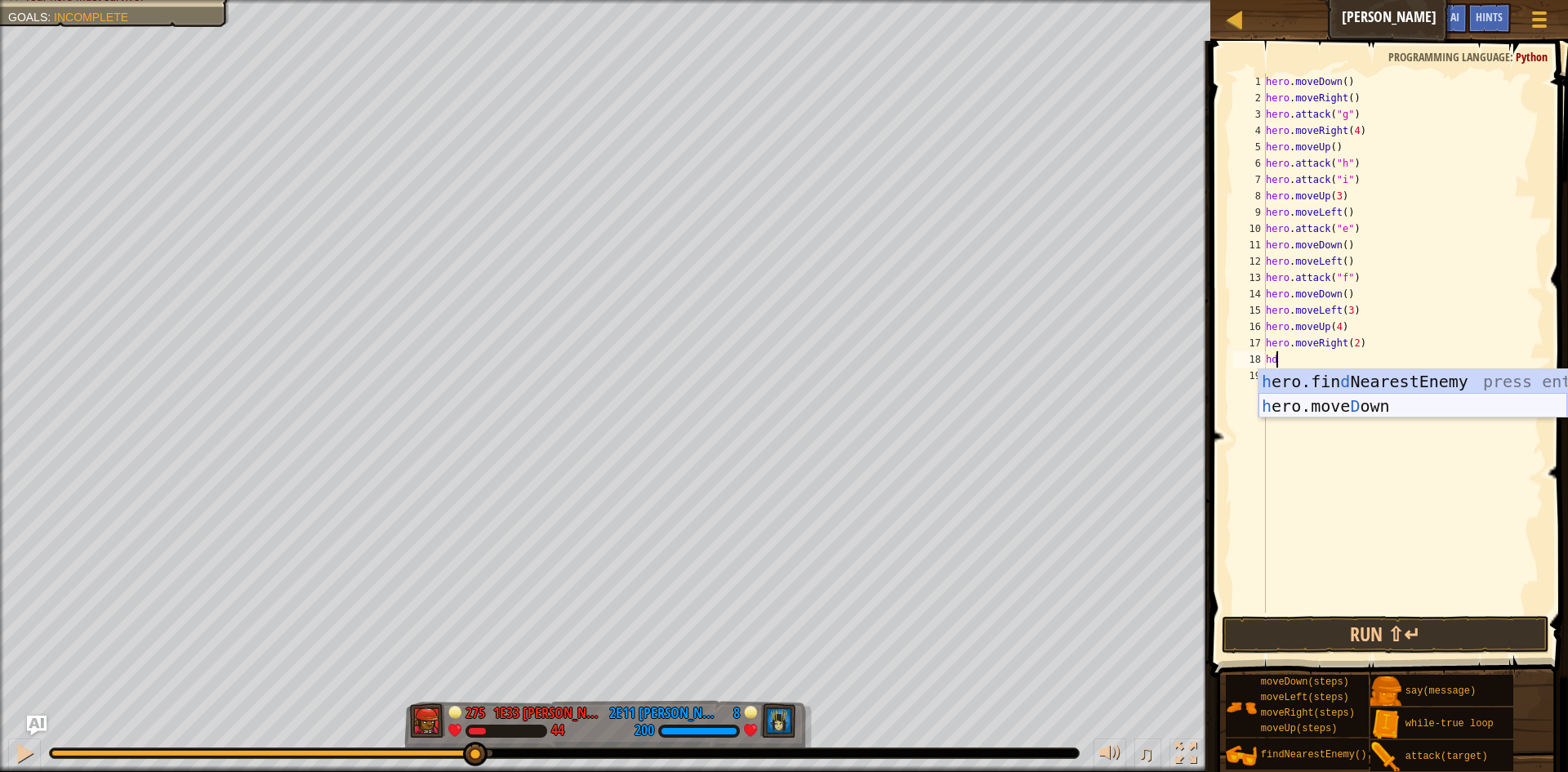
click at [1416, 393] on div "h ero.fin d NearestEnemy press enter h ero.move D own press enter" at bounding box center [1413, 418] width 309 height 98
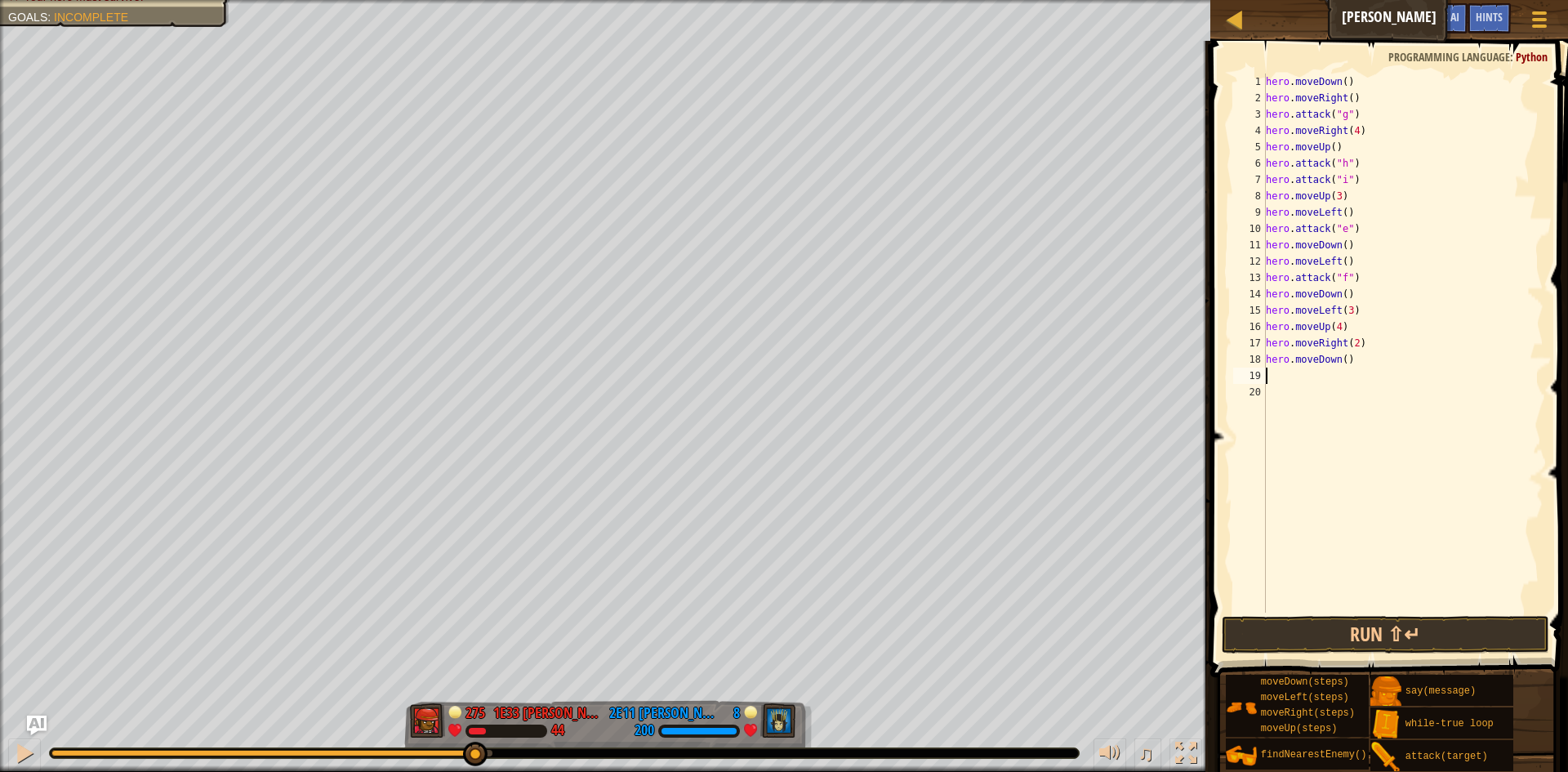
click at [1340, 358] on div "hero . moveDown ( ) hero . moveRight ( ) hero . attack ( "g" ) hero . moveRight…" at bounding box center [1404, 359] width 281 height 572
type textarea "hero.moveDown(6)"
click at [1394, 643] on button "Run ⇧↵" at bounding box center [1386, 635] width 328 height 38
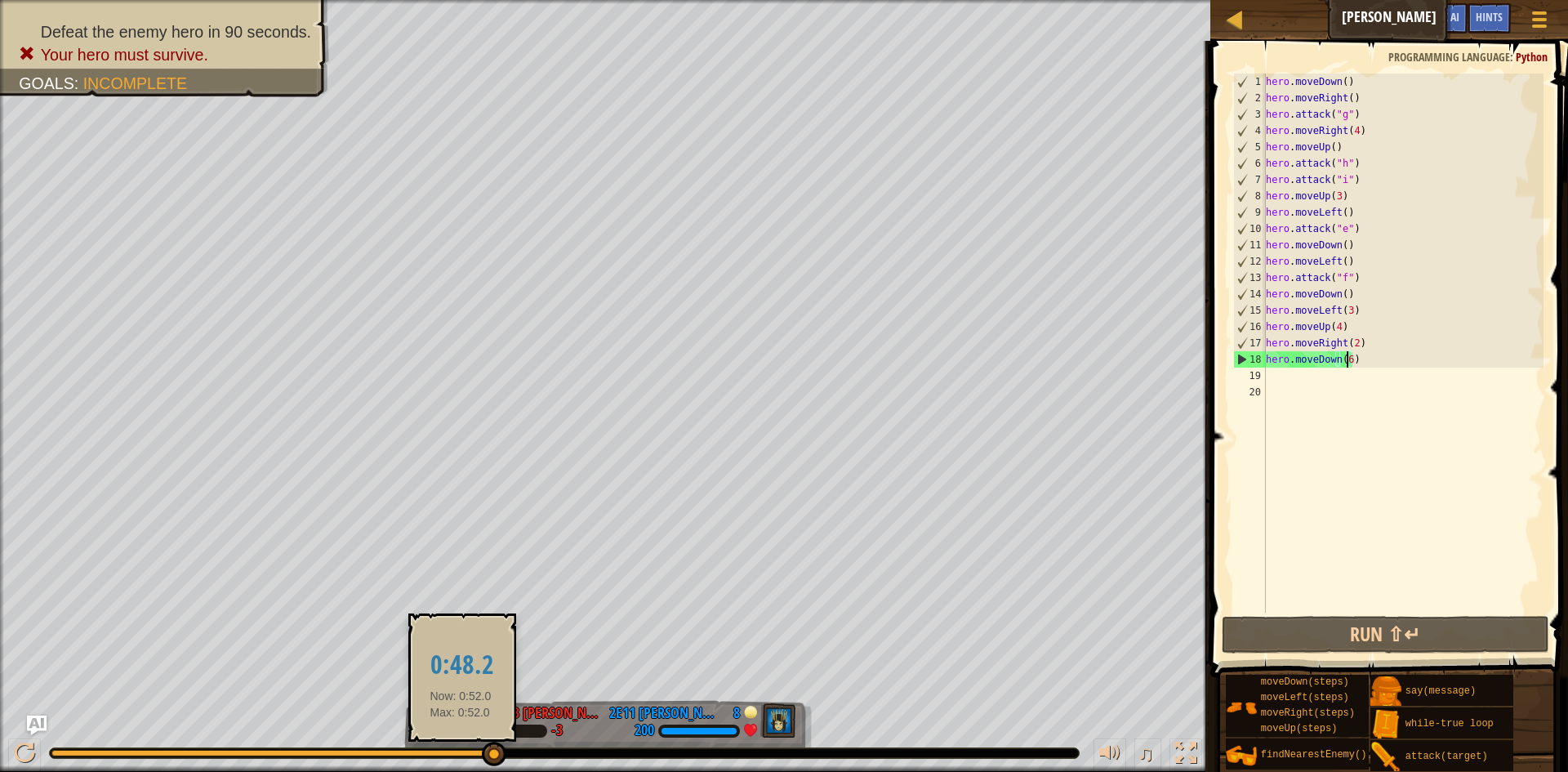
click at [461, 754] on div at bounding box center [271, 753] width 441 height 7
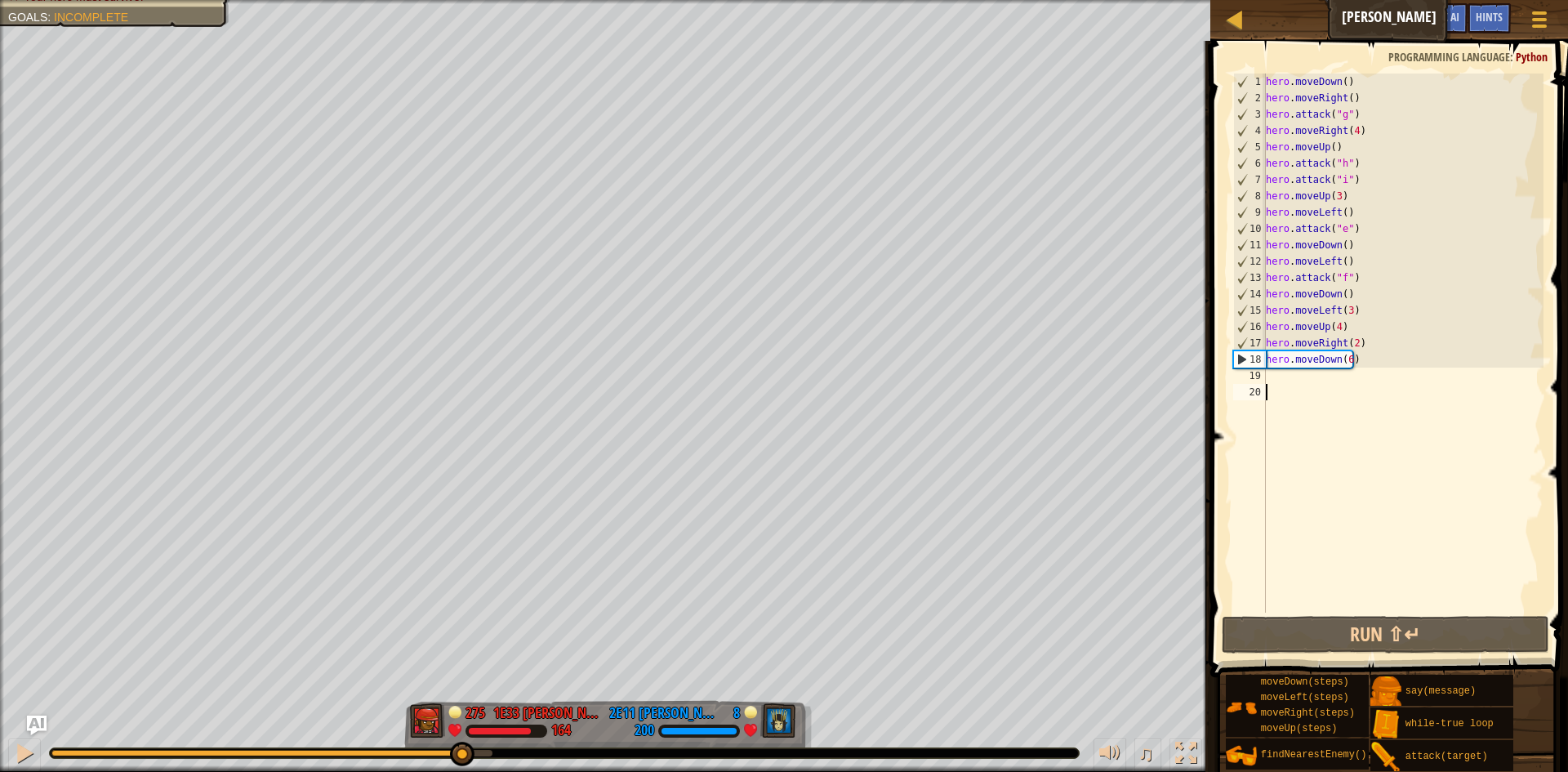
drag, startPoint x: 1404, startPoint y: 445, endPoint x: 1402, endPoint y: 428, distance: 17.1
click at [1402, 428] on div "hero . moveDown ( ) hero . moveRight ( ) hero . attack ( "g" ) hero . moveRight…" at bounding box center [1404, 359] width 281 height 572
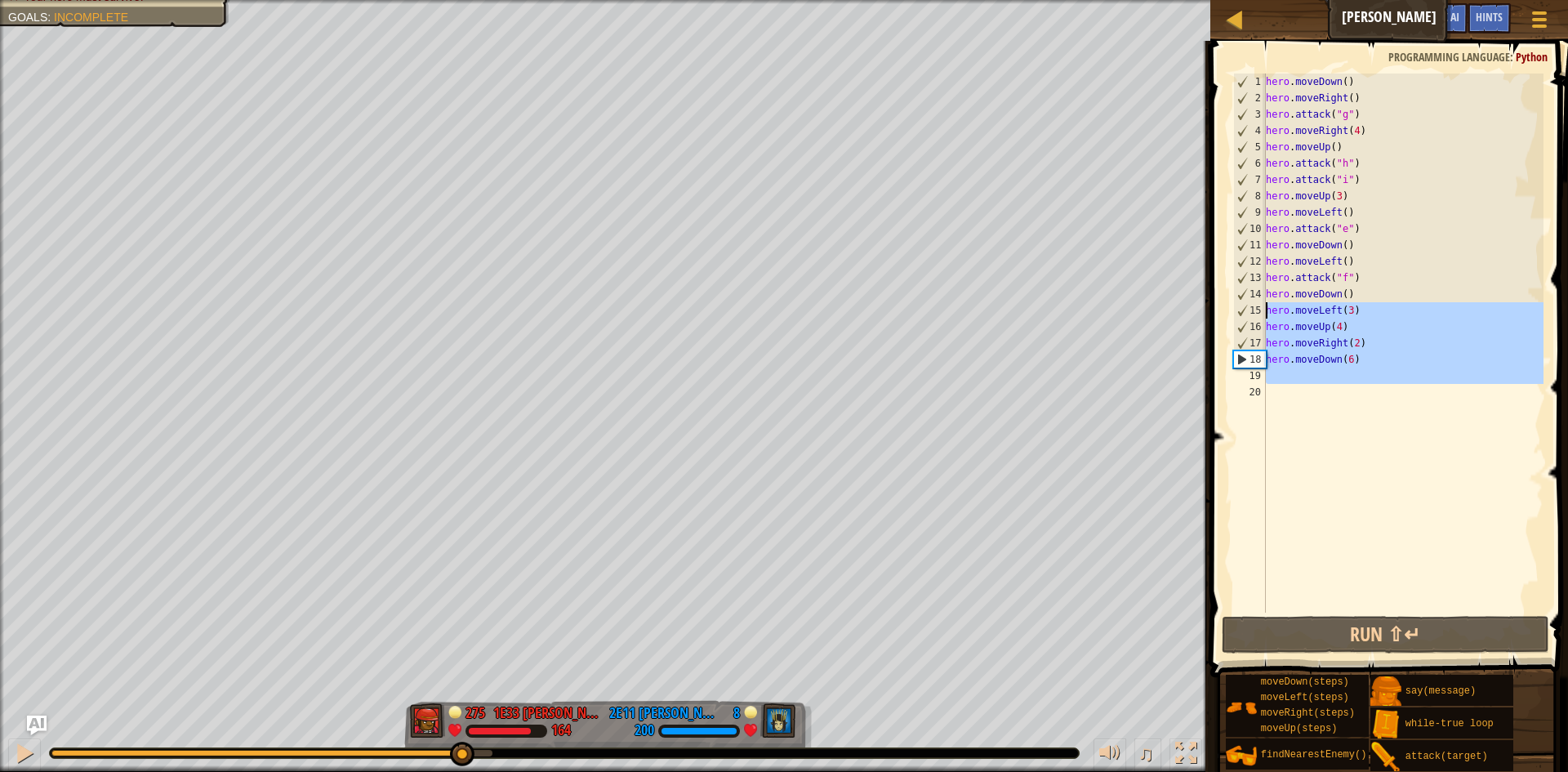
click at [1178, 313] on div "Ladder Wakka Maul Game Menu Done Hints Ask AI 1 ההההההההההההההההההההההההההההההה…" at bounding box center [784, 386] width 1568 height 772
type textarea "hero.moveLeft(3) hero.moveUp(4)"
click at [1358, 428] on div "hero . moveDown ( ) hero . moveRight ( ) hero . attack ( "g" ) hero . moveRight…" at bounding box center [1404, 343] width 281 height 539
drag, startPoint x: 1422, startPoint y: 399, endPoint x: 1264, endPoint y: 301, distance: 185.9
click at [1264, 301] on div "1 2 3 4 5 6 7 8 9 10 11 12 13 14 15 16 17 18 19 20 hero . moveDown ( ) hero . m…" at bounding box center [1387, 343] width 314 height 539
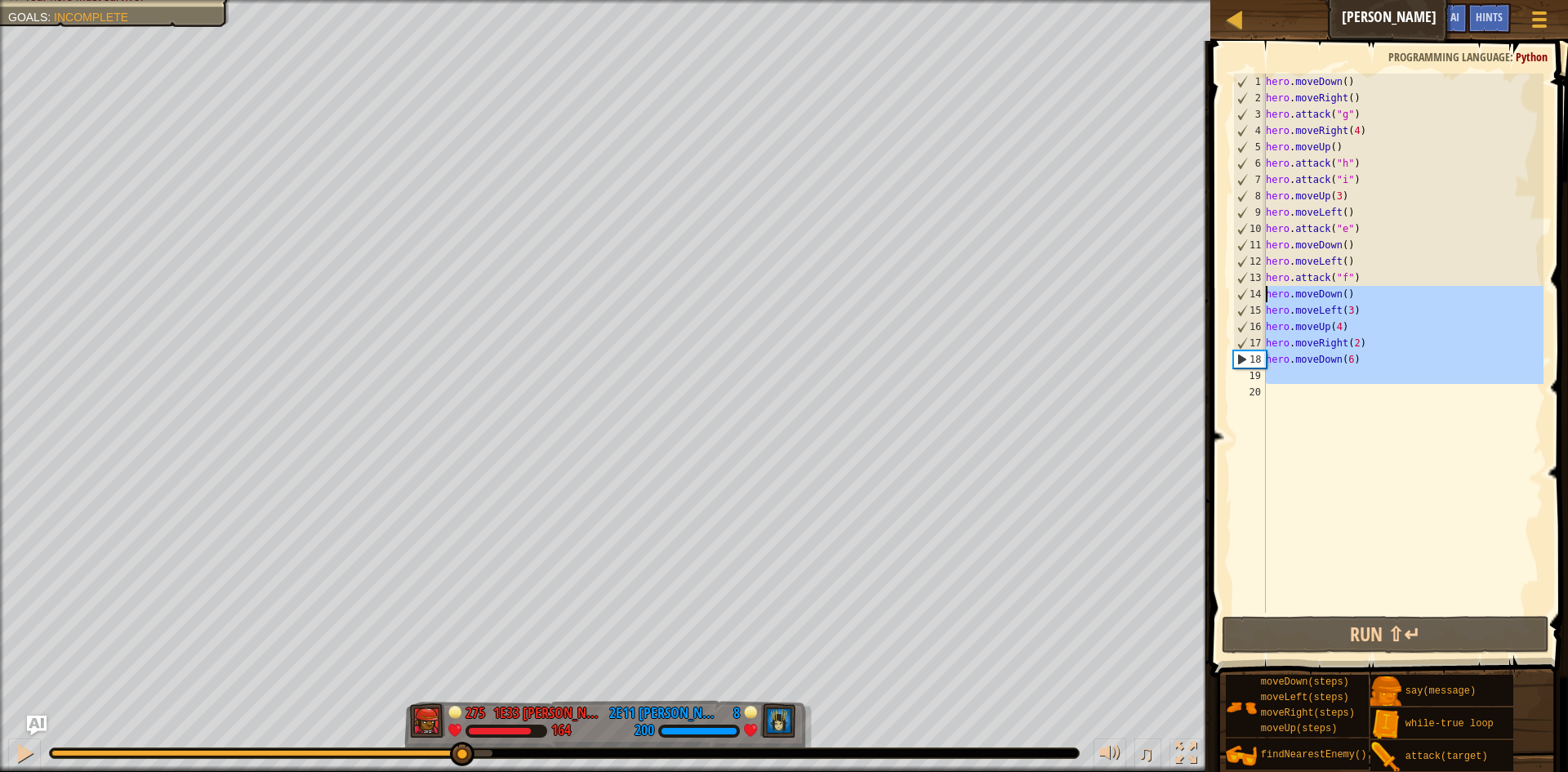
type textarea "hero.moveDown() hero.moveLeft(3)"
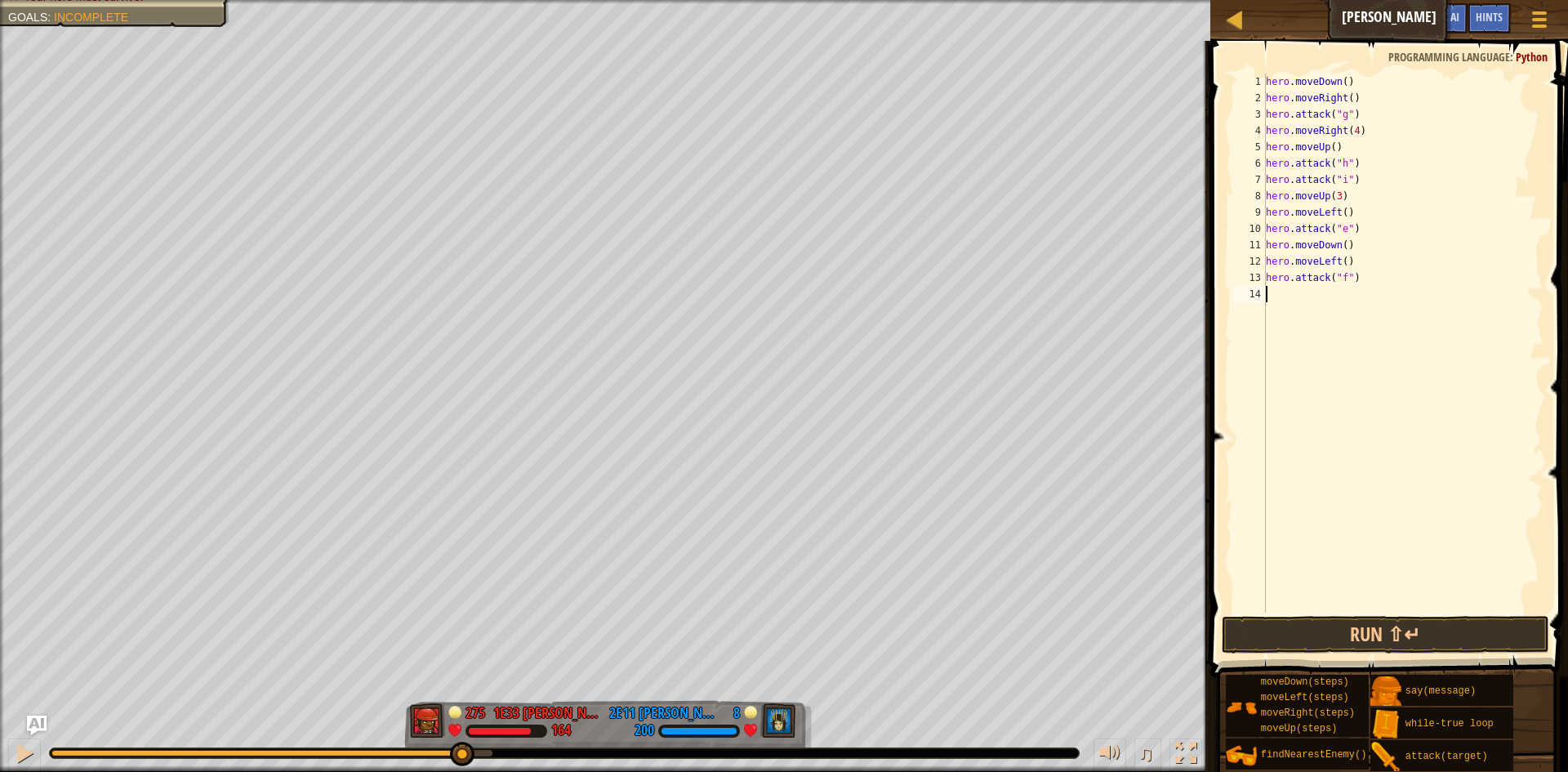
type textarea "j"
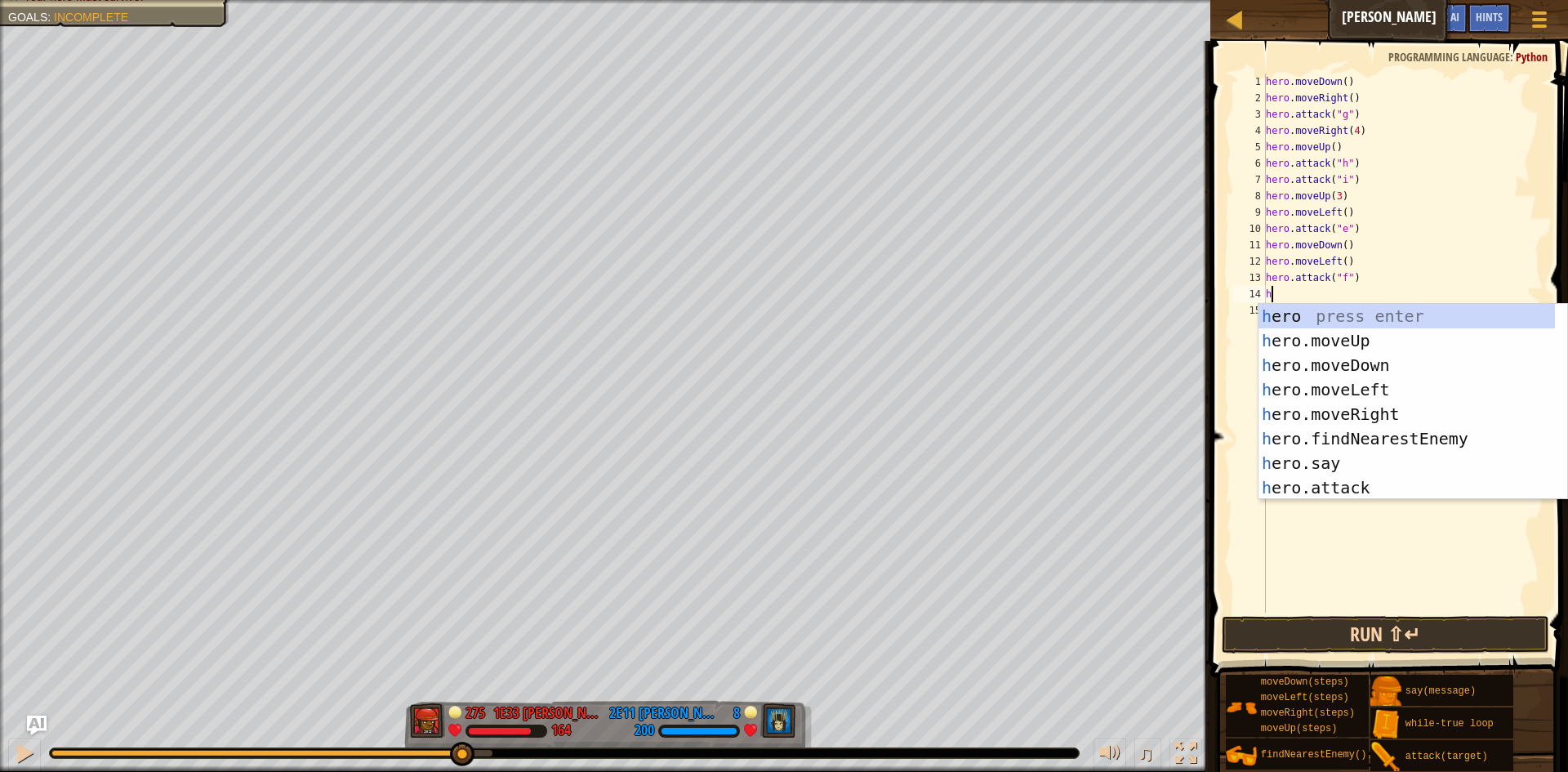
type textarea "h"
click at [1337, 628] on button "Run ⇧↵" at bounding box center [1386, 635] width 328 height 38
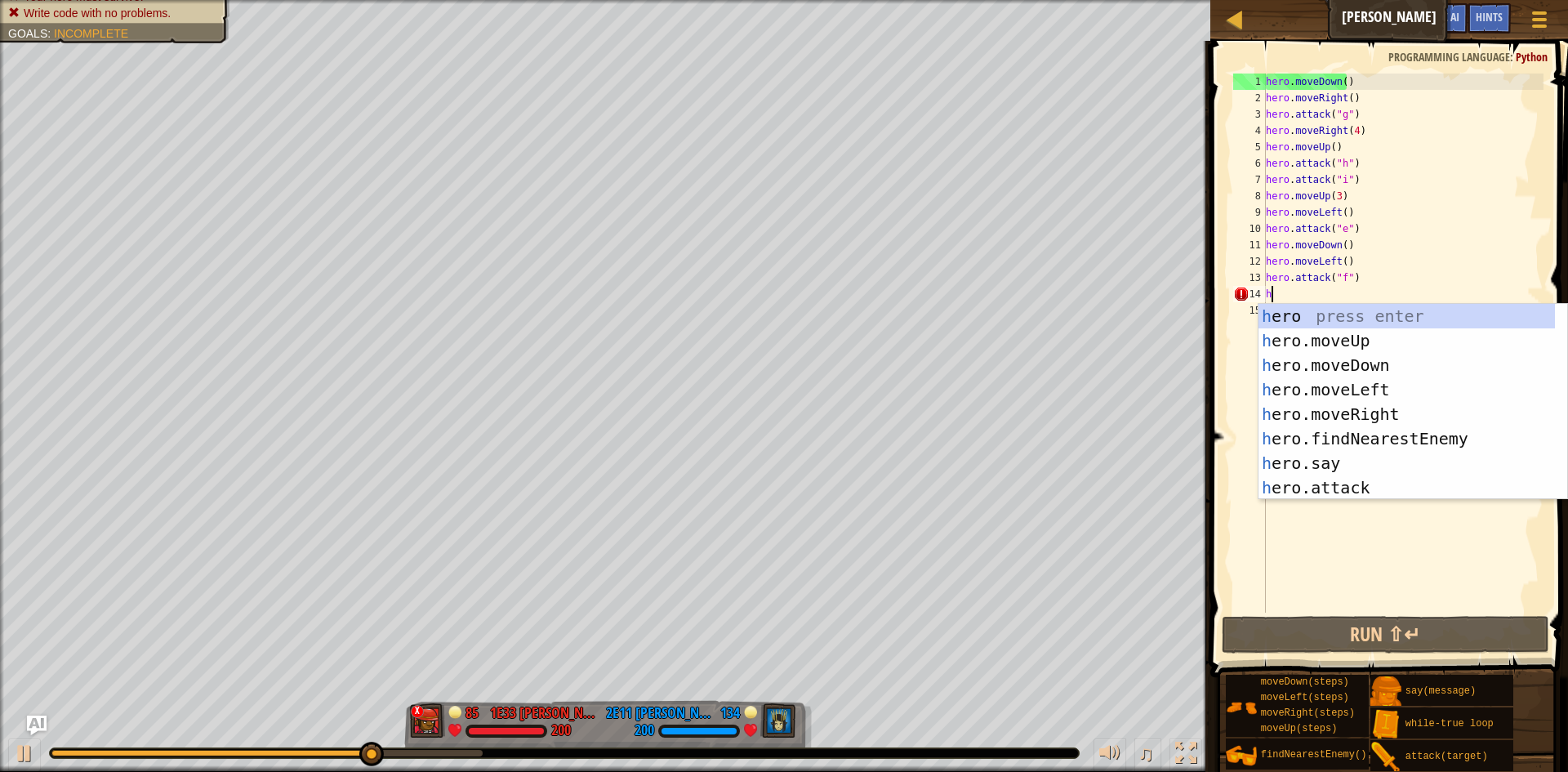
type textarea "hd"
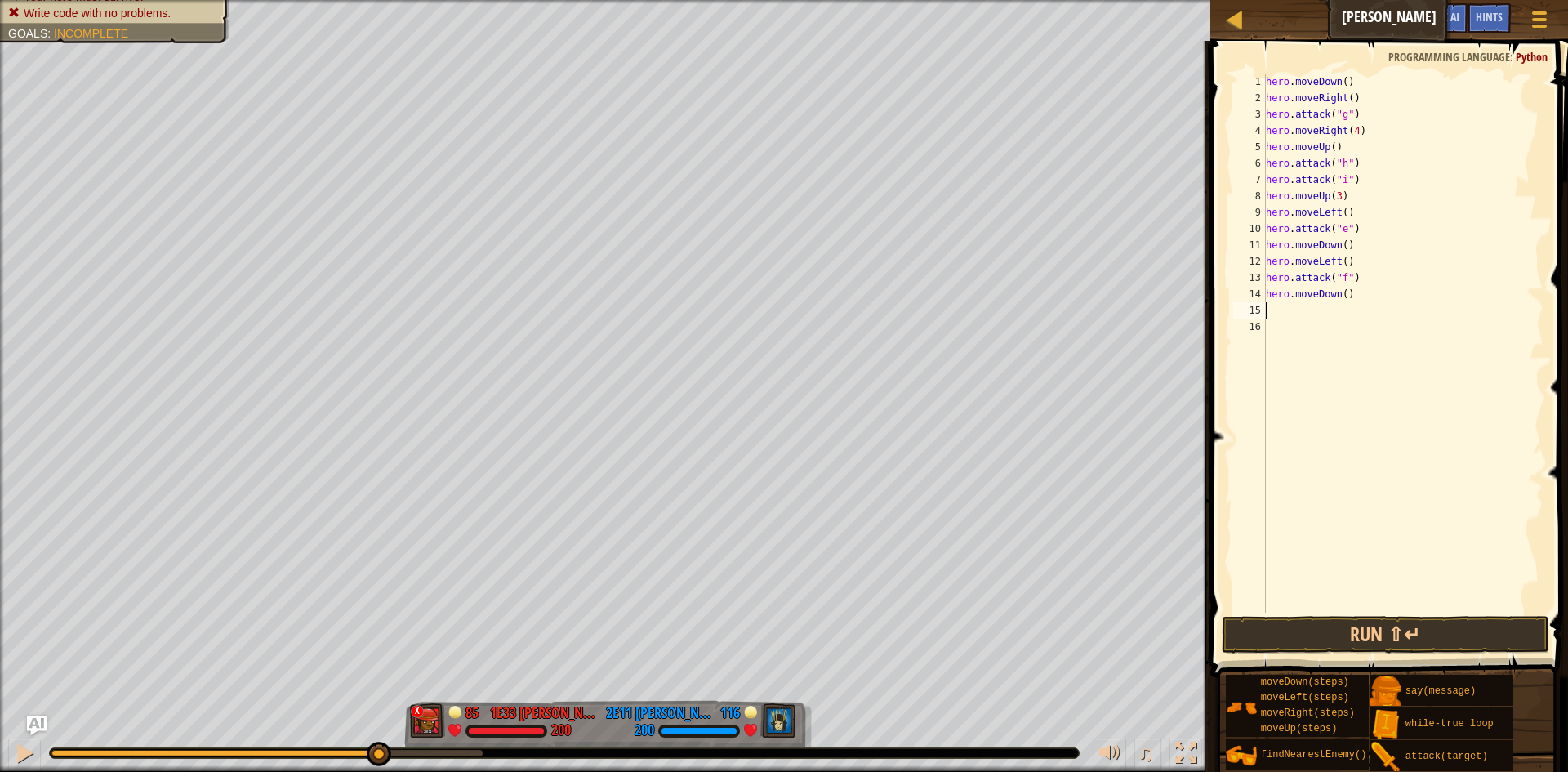
type textarea "h"
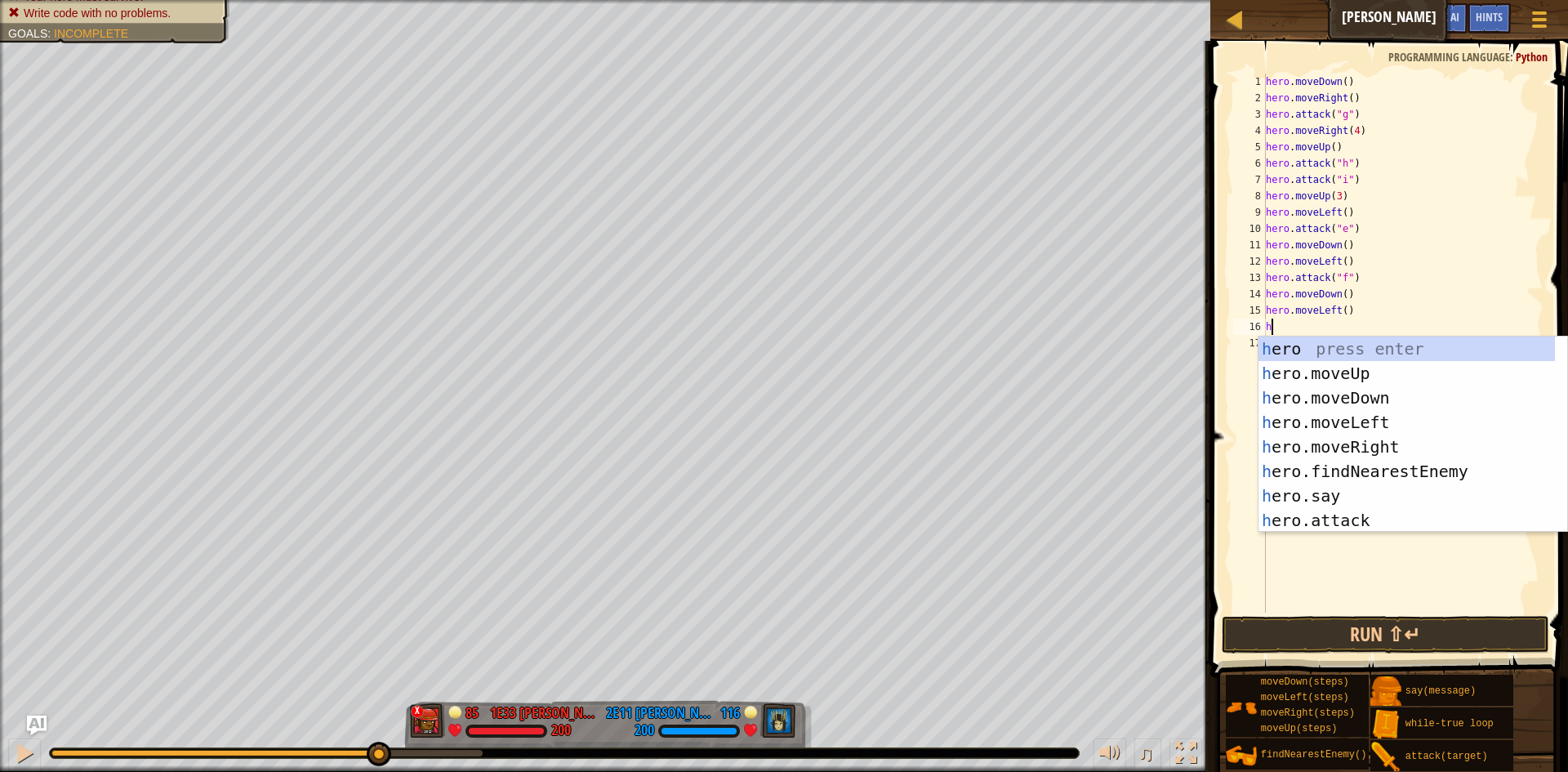
type textarea "hd"
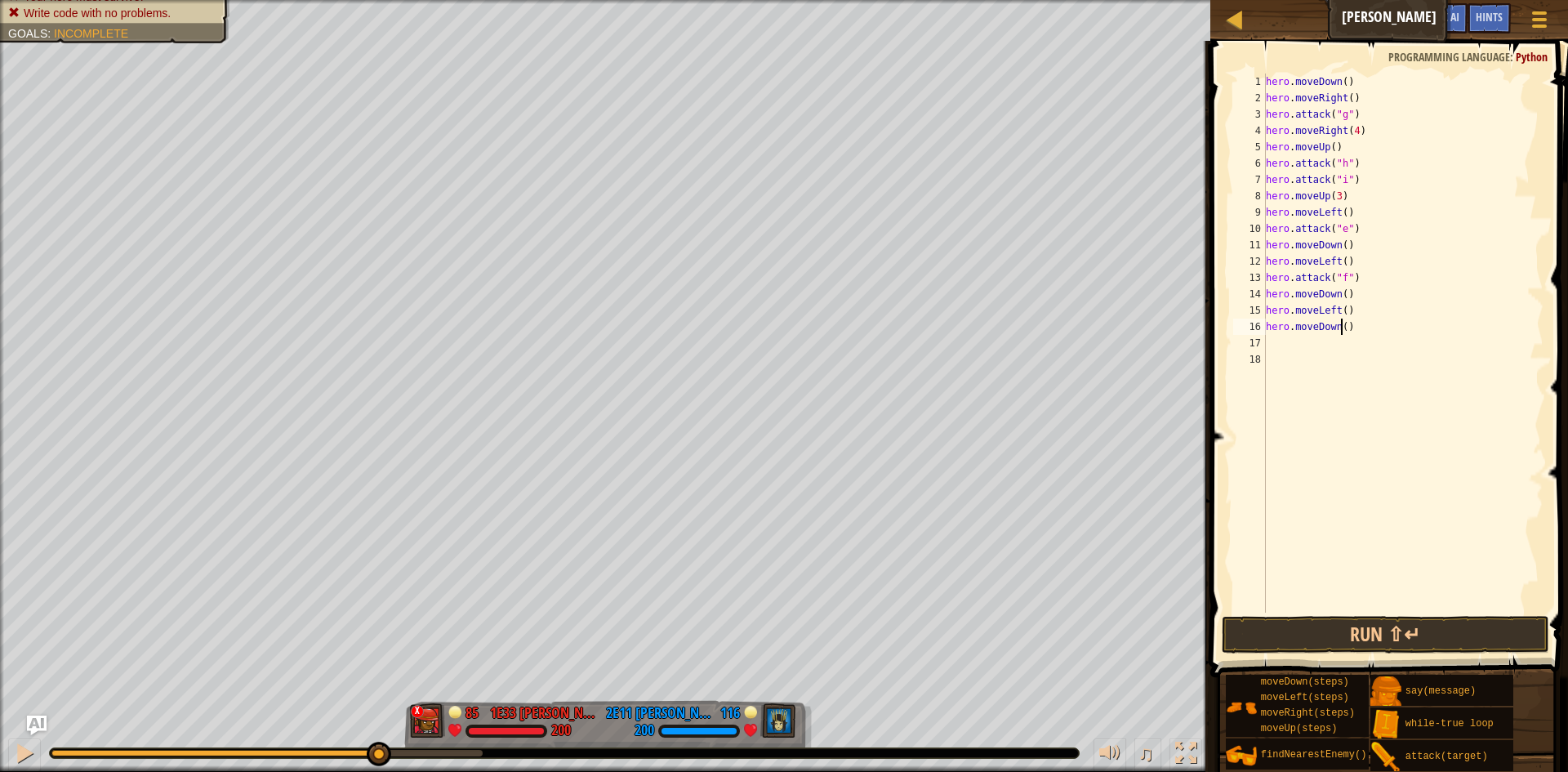
click at [1340, 324] on div "hero . moveDown ( ) hero . moveRight ( ) hero . attack ( "g" ) hero . moveRight…" at bounding box center [1404, 359] width 281 height 572
type textarea "hero.moveDown(2)"
click at [1283, 345] on div "hero . moveDown ( ) hero . moveRight ( ) hero . attack ( "g" ) hero . moveRight…" at bounding box center [1404, 359] width 281 height 572
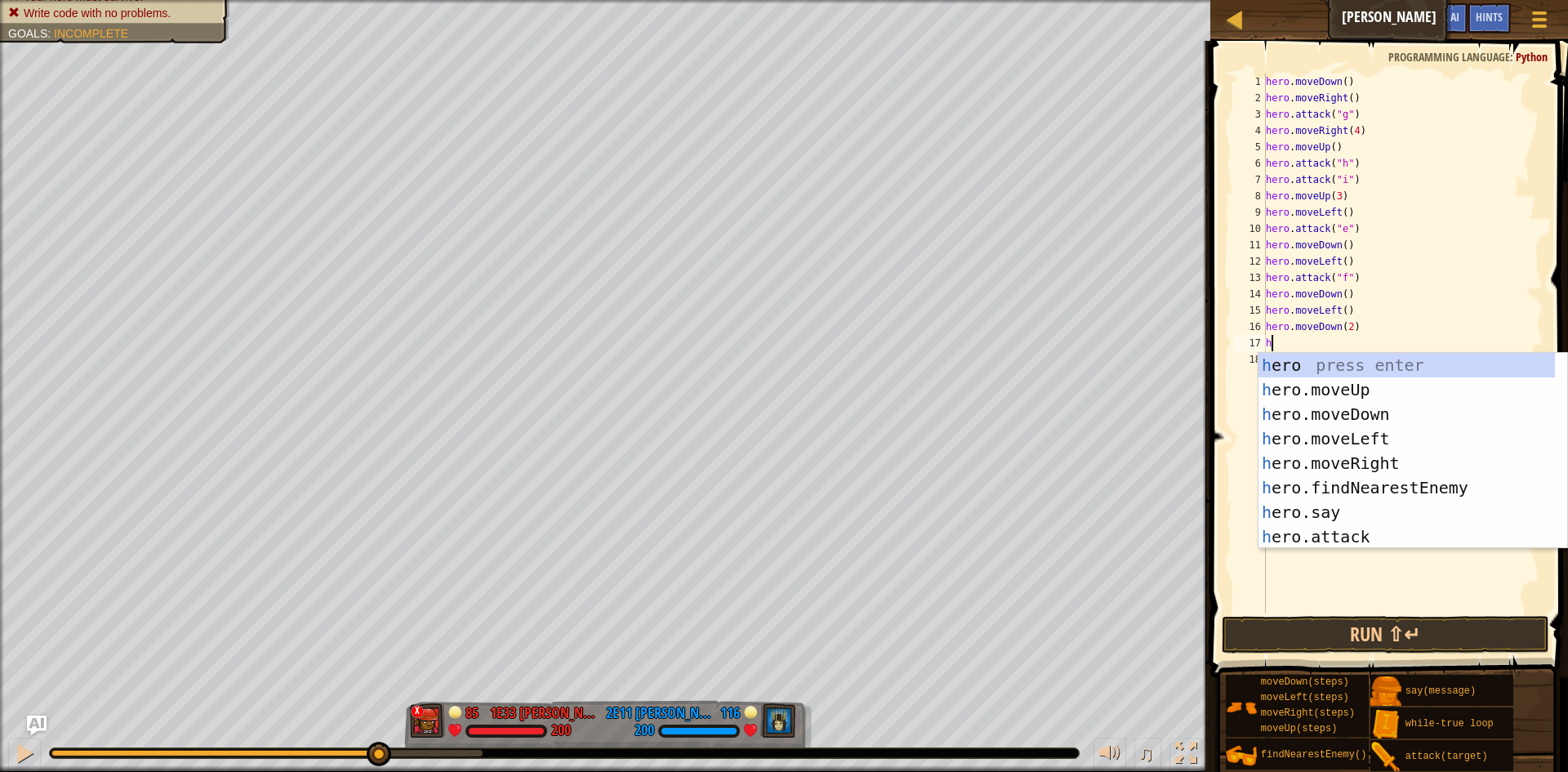
type textarea "hl"
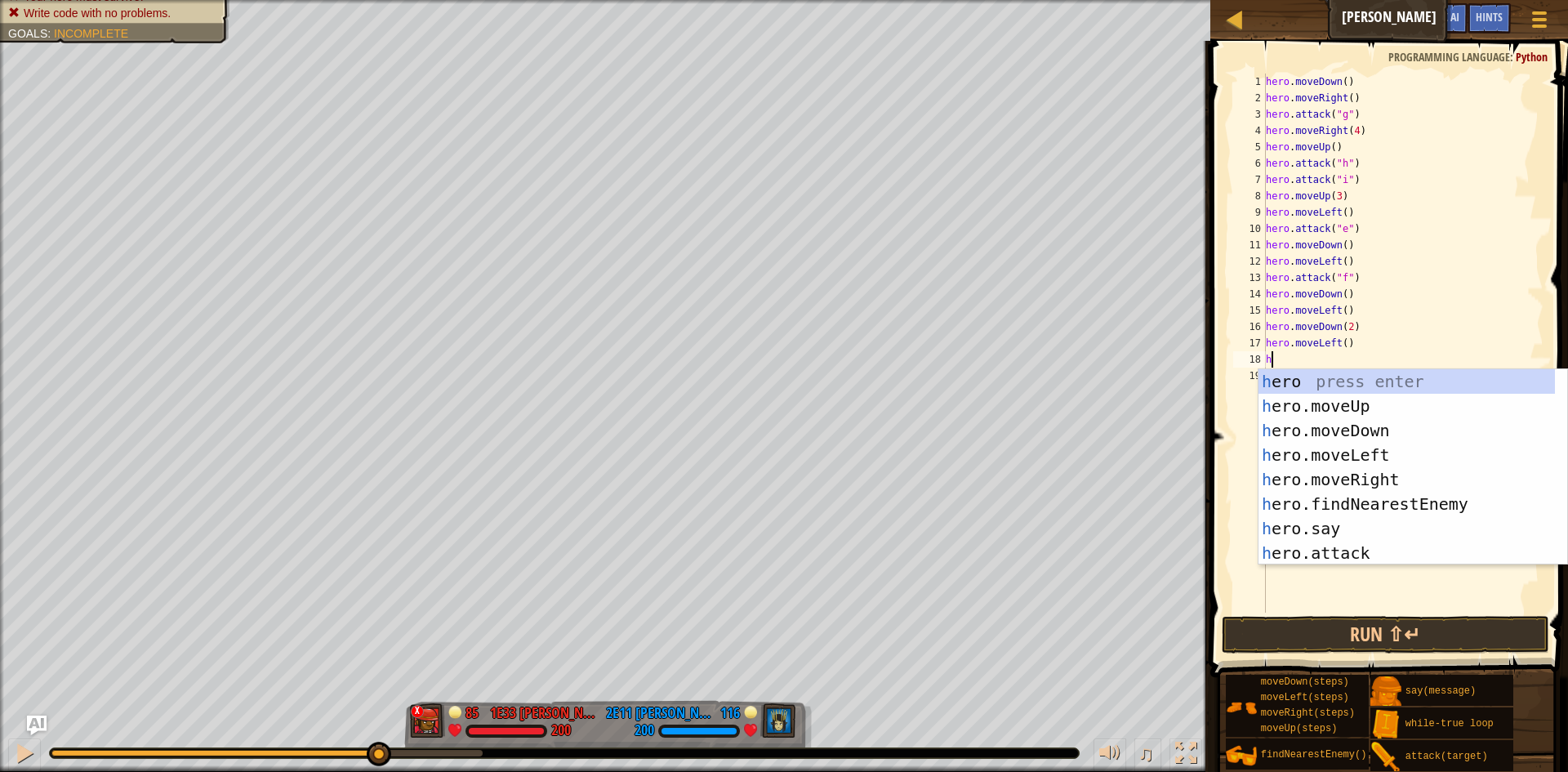
type textarea "hu"
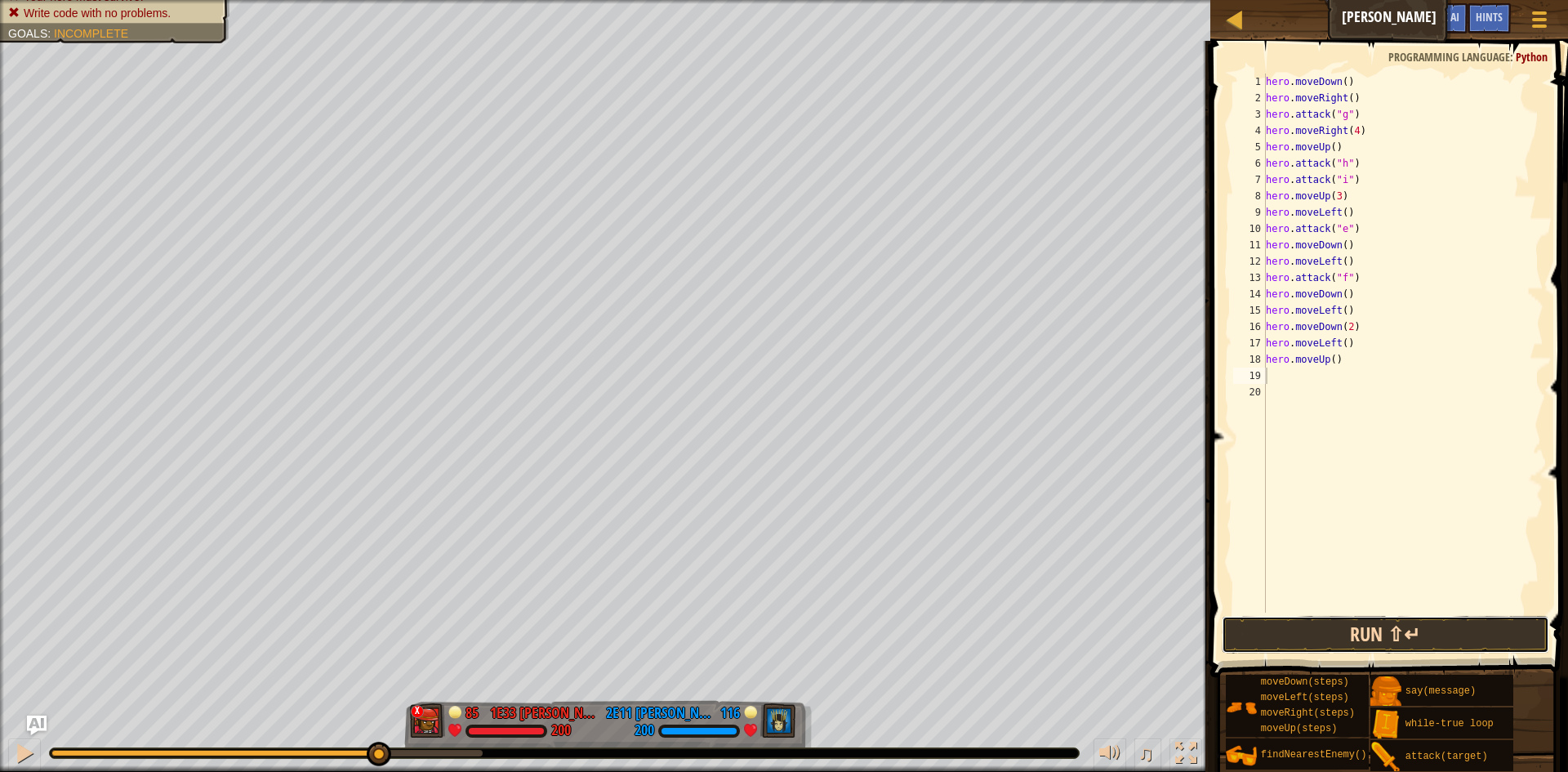
click at [1467, 639] on button "Run ⇧↵" at bounding box center [1386, 635] width 328 height 38
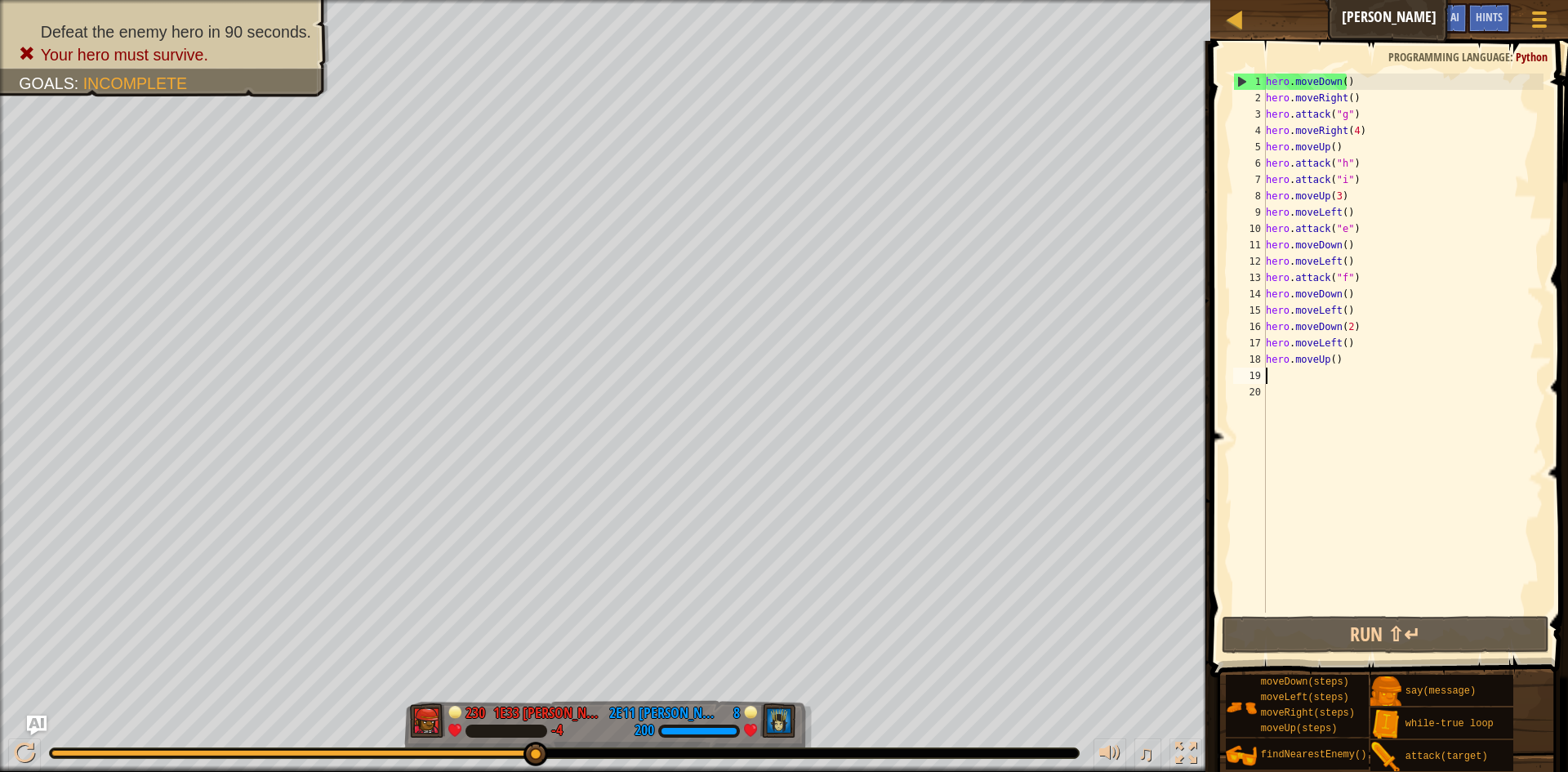
type textarea "h"
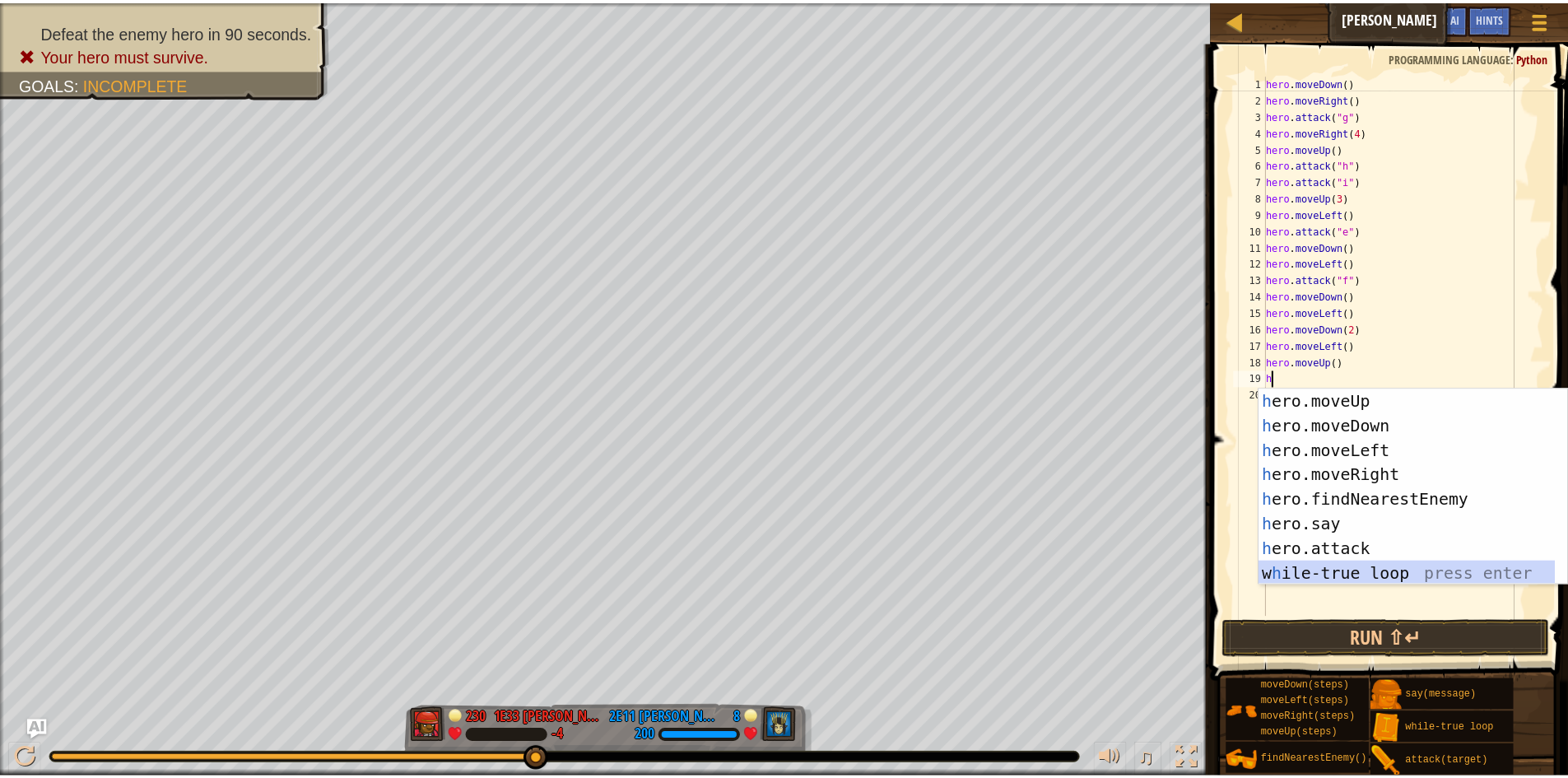
scroll to position [0, 0]
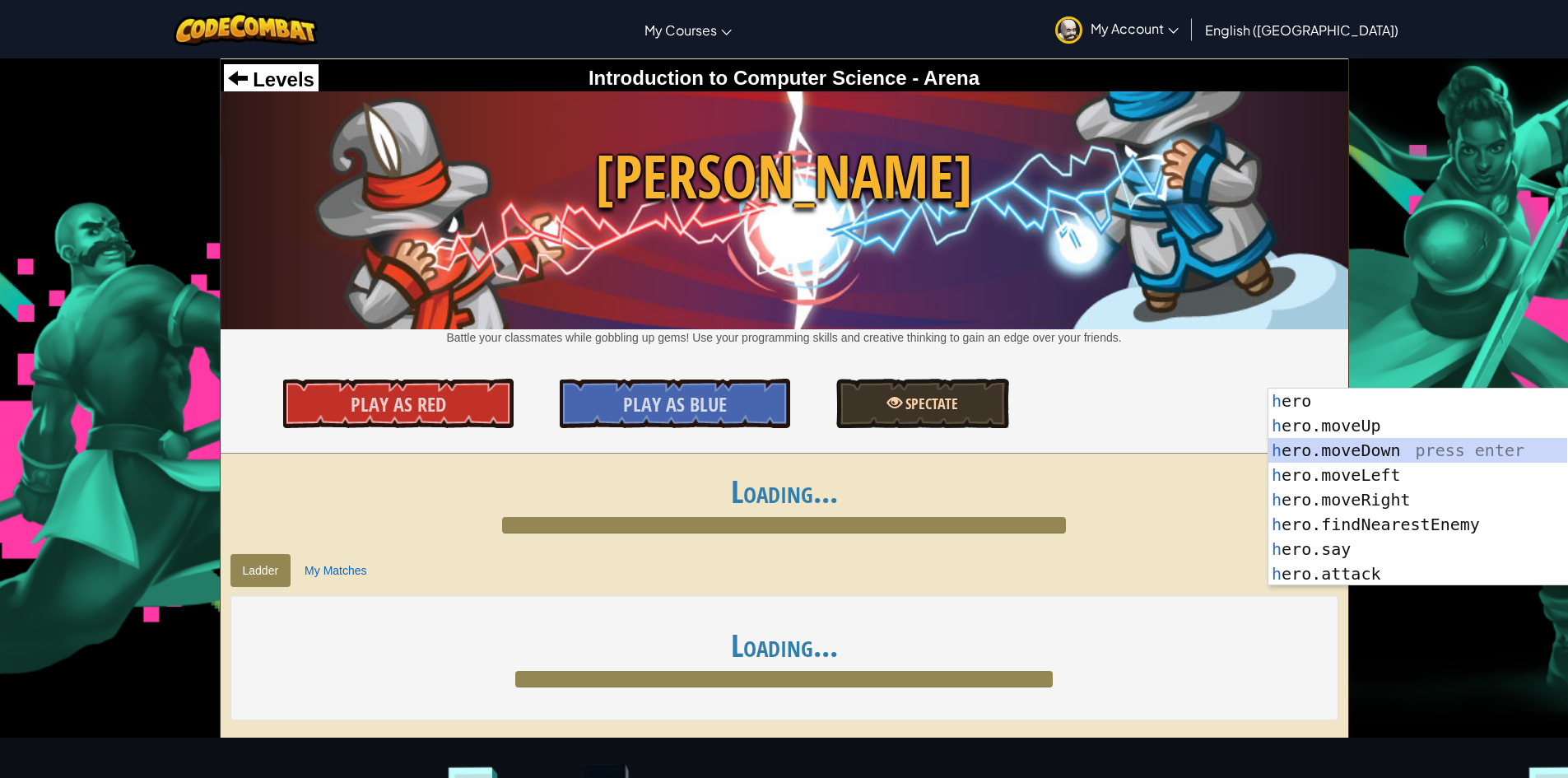
click at [890, 378] on div "Levels Introduction to Computer Science - Arena Wakka Maul Battle your classmat…" at bounding box center [784, 256] width 1128 height 394
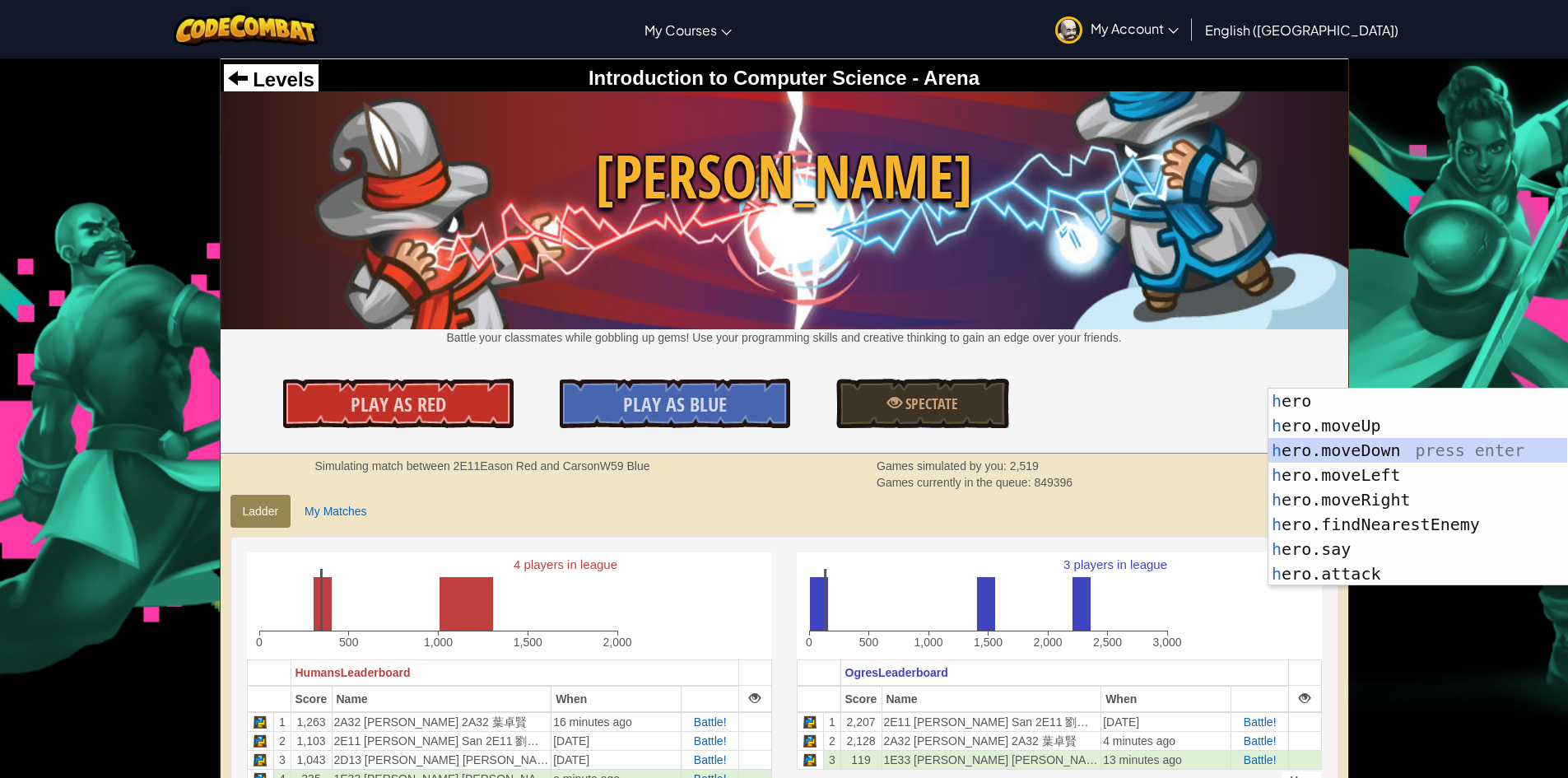
click at [1068, 381] on div "Play As Red Play As Blue Spectate" at bounding box center [784, 402] width 1152 height 49
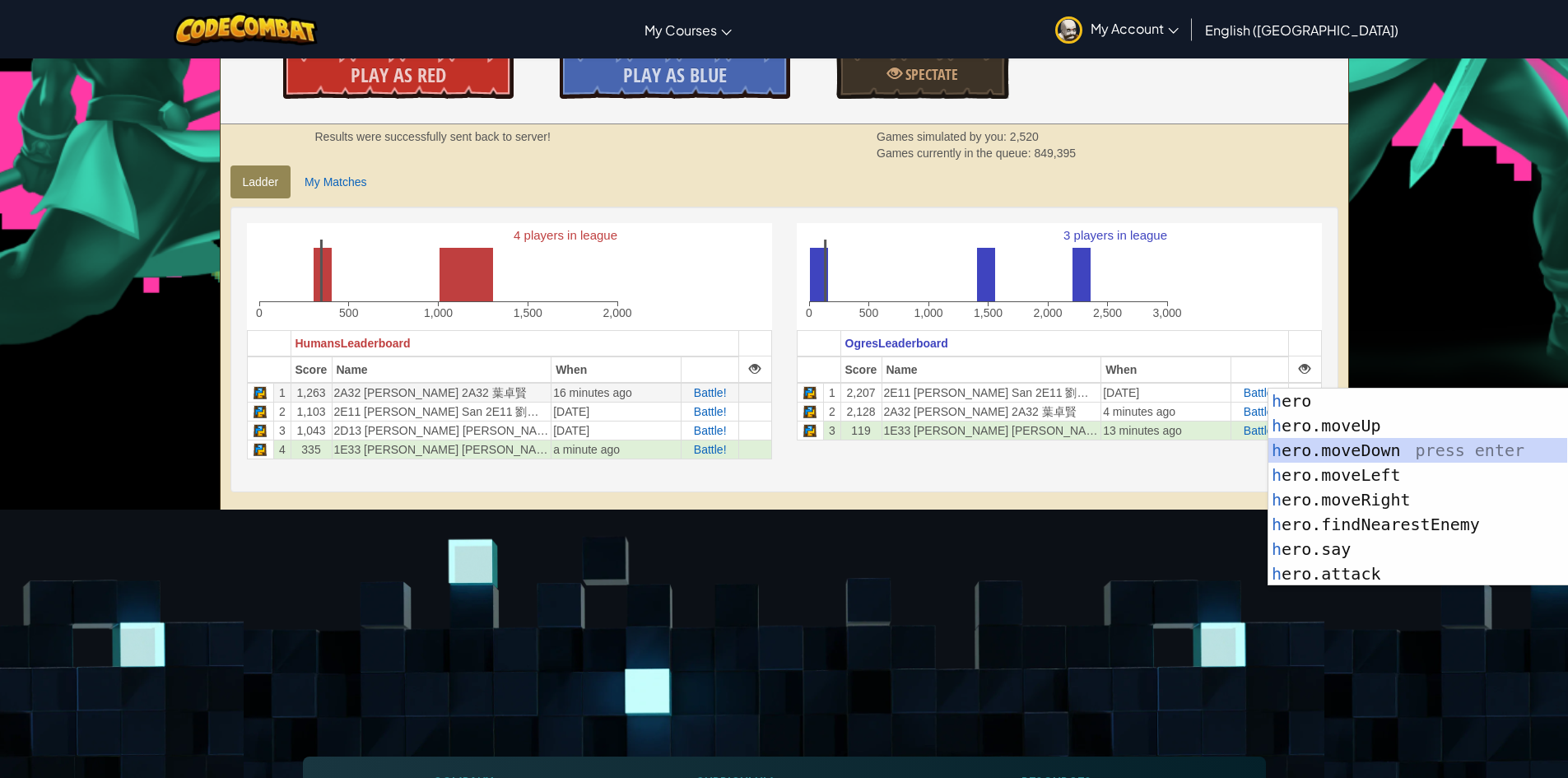
scroll to position [165, 0]
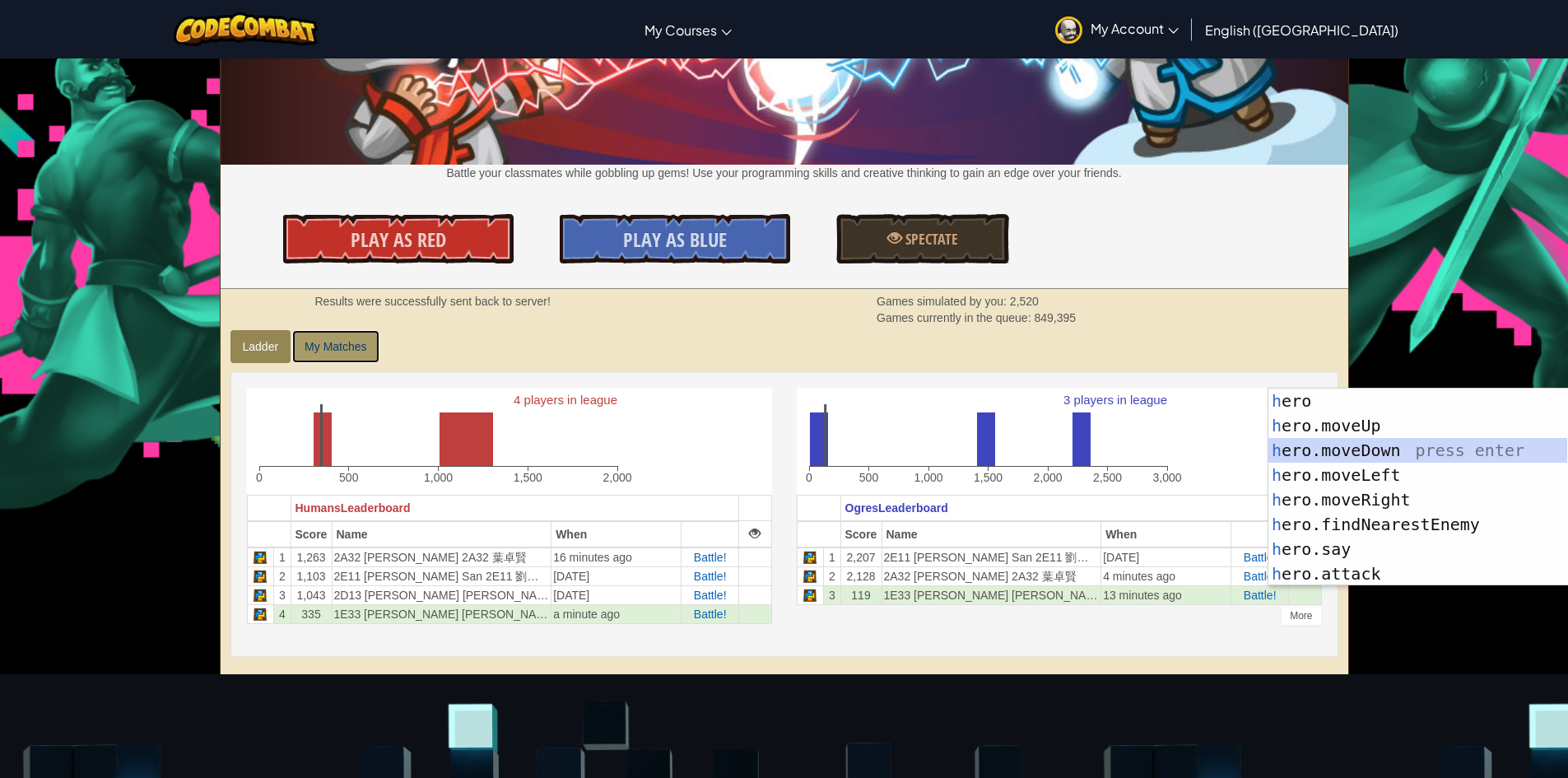
click at [347, 349] on link "My Matches" at bounding box center [335, 347] width 87 height 33
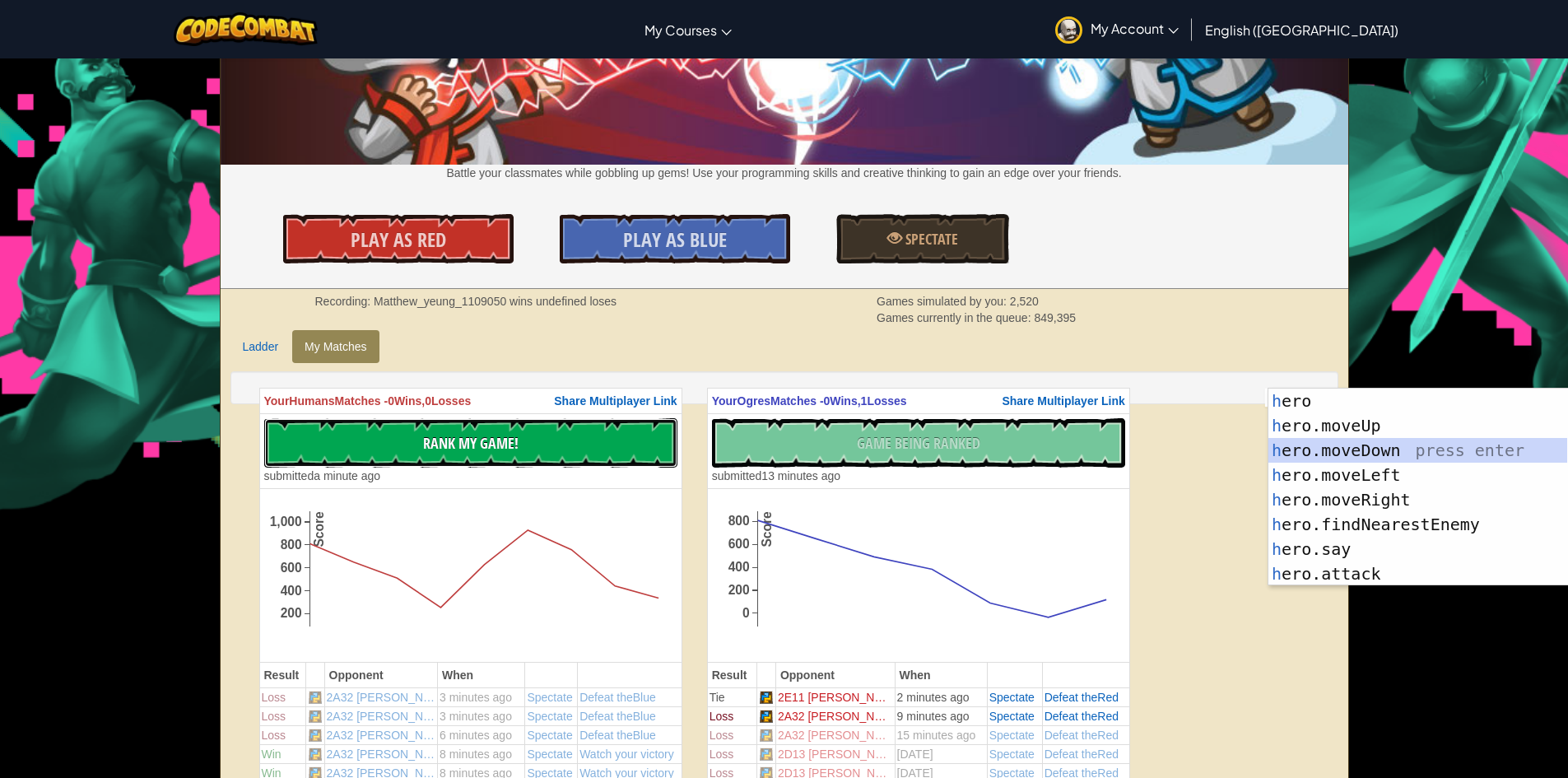
click at [598, 438] on button "No New Code to Rank Rank My Game! Submitting... Submitted for Ranking Failed to…" at bounding box center [471, 442] width 413 height 49
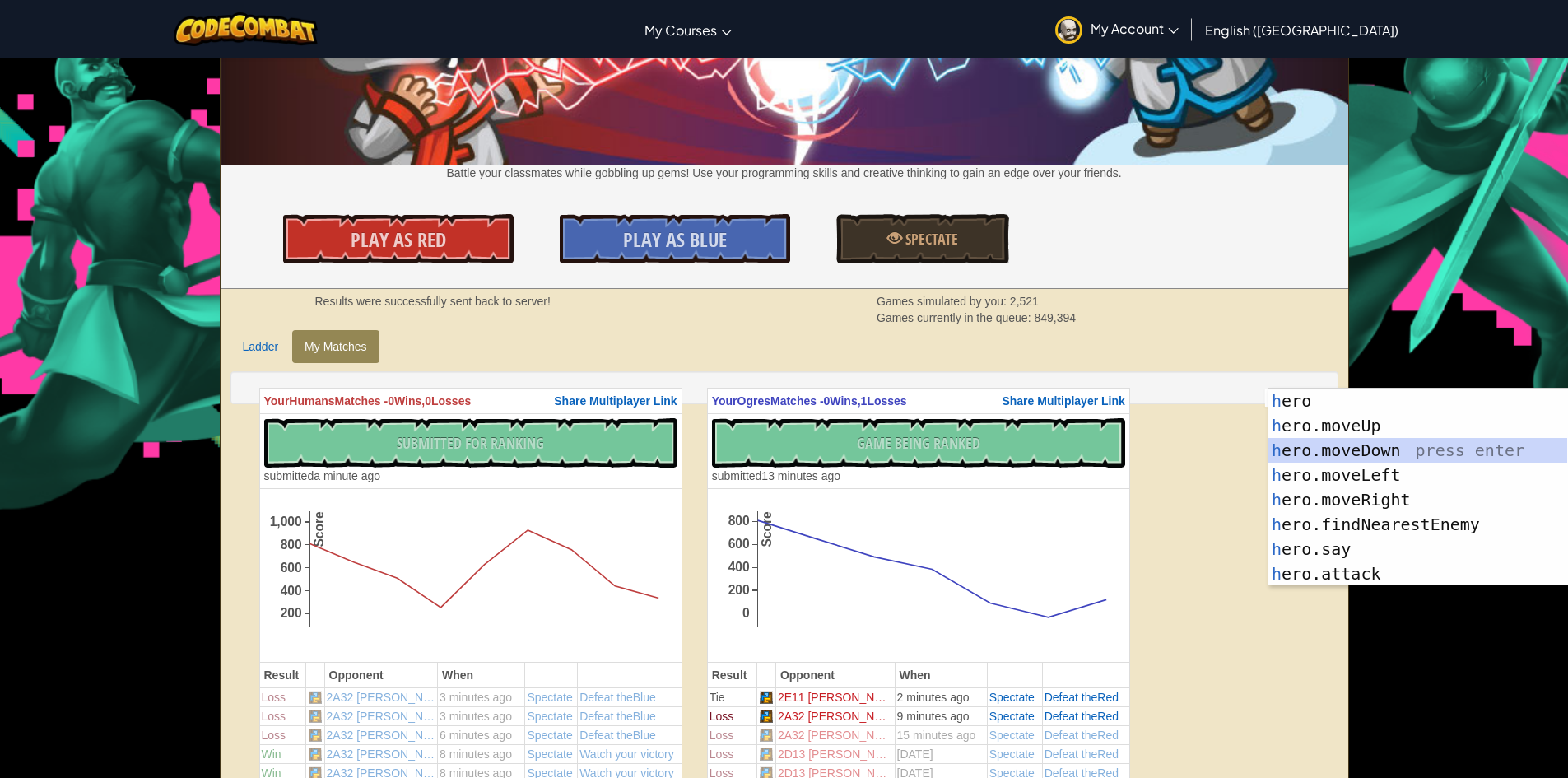
click at [783, 429] on div "No New Code to Rank Rank My Game! Submitting... Submitted for Ranking Failed to…" at bounding box center [918, 451] width 413 height 66
click at [785, 435] on div "No New Code to Rank Rank My Game! Submitting... Submitted for Ranking Failed to…" at bounding box center [918, 451] width 413 height 66
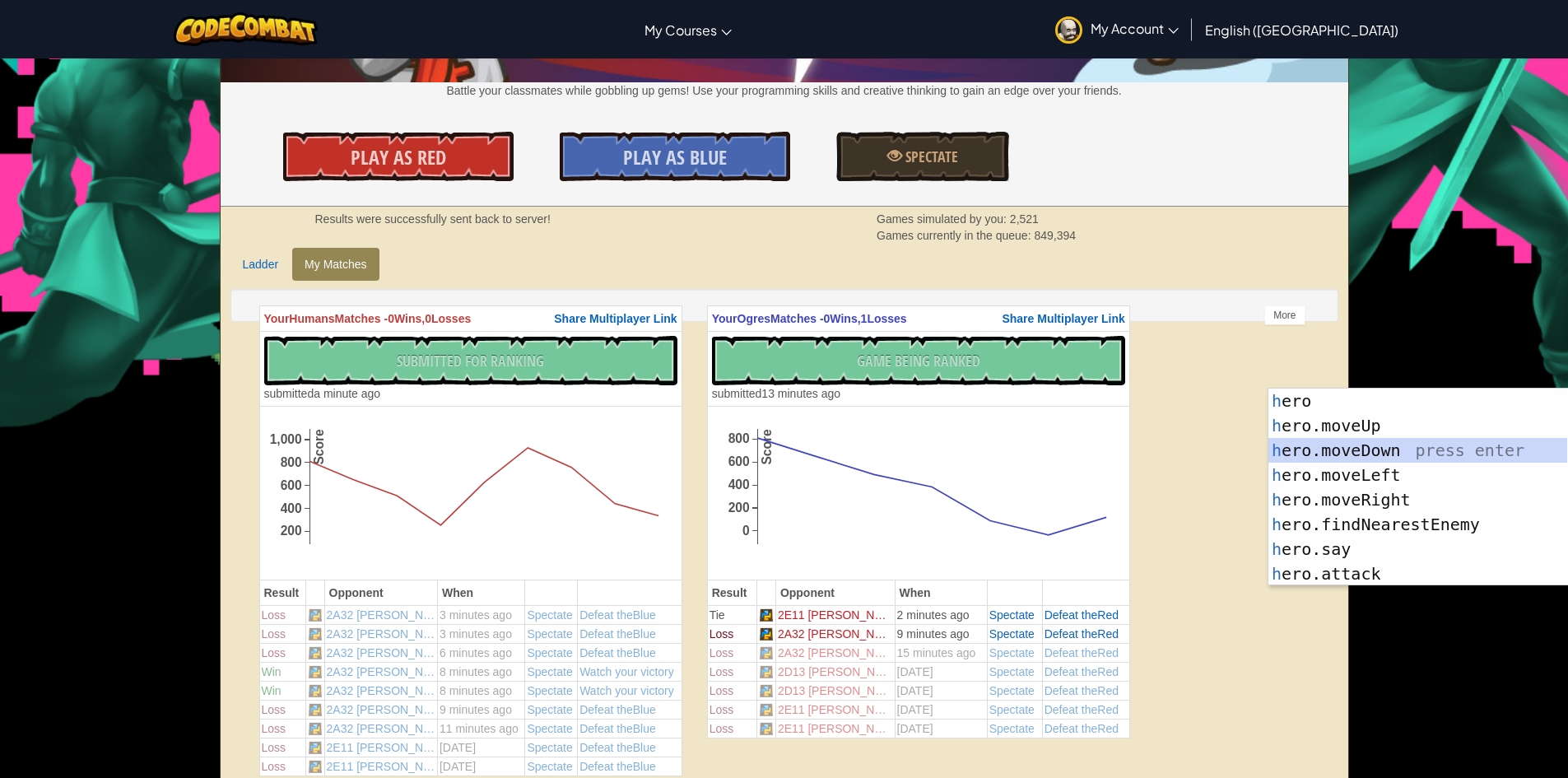
scroll to position [330, 0]
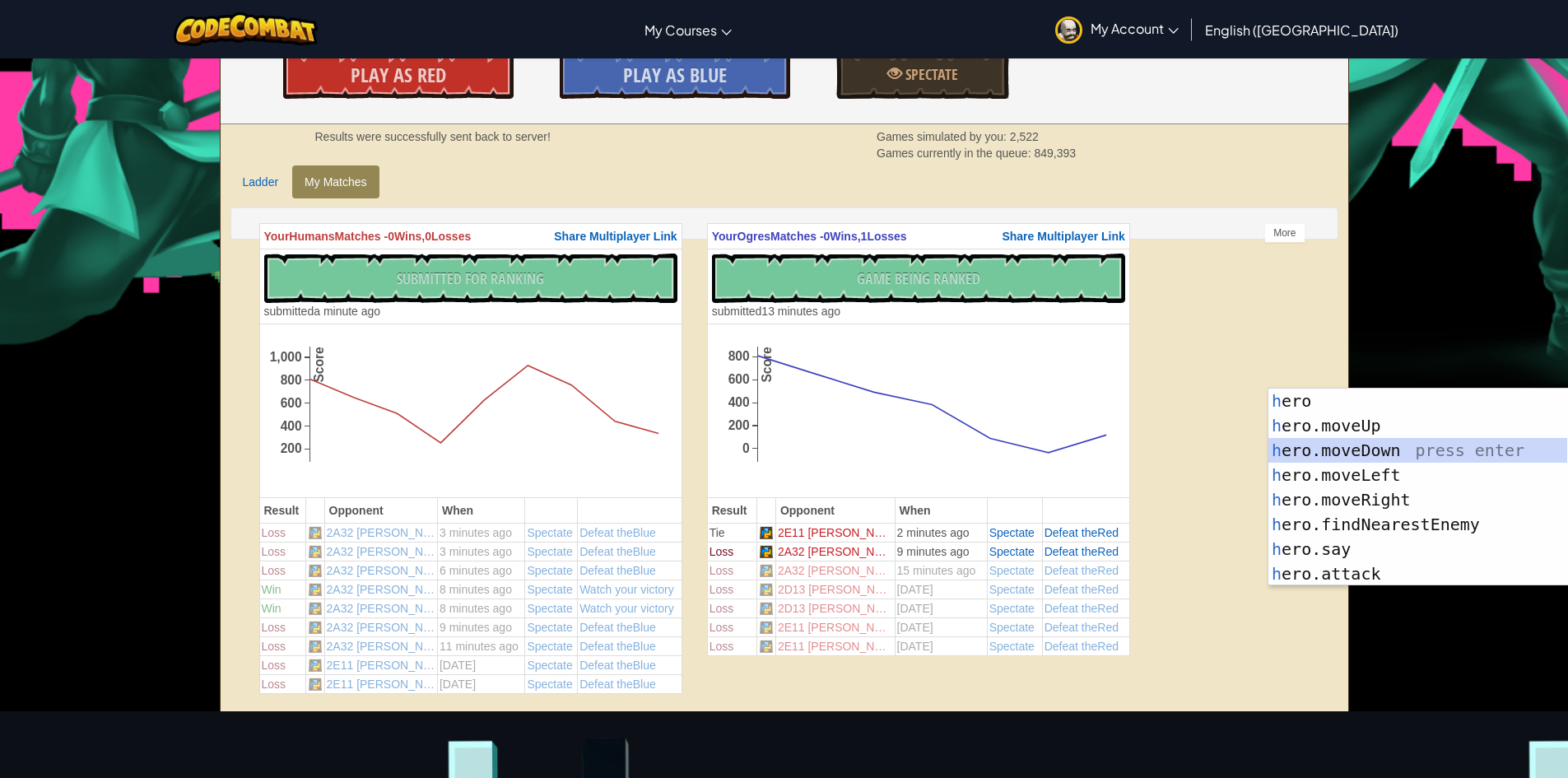
click at [1002, 267] on div "No New Code to Rank Rank My Game! Submitting... Submitted for Ranking Failed to…" at bounding box center [918, 287] width 413 height 66
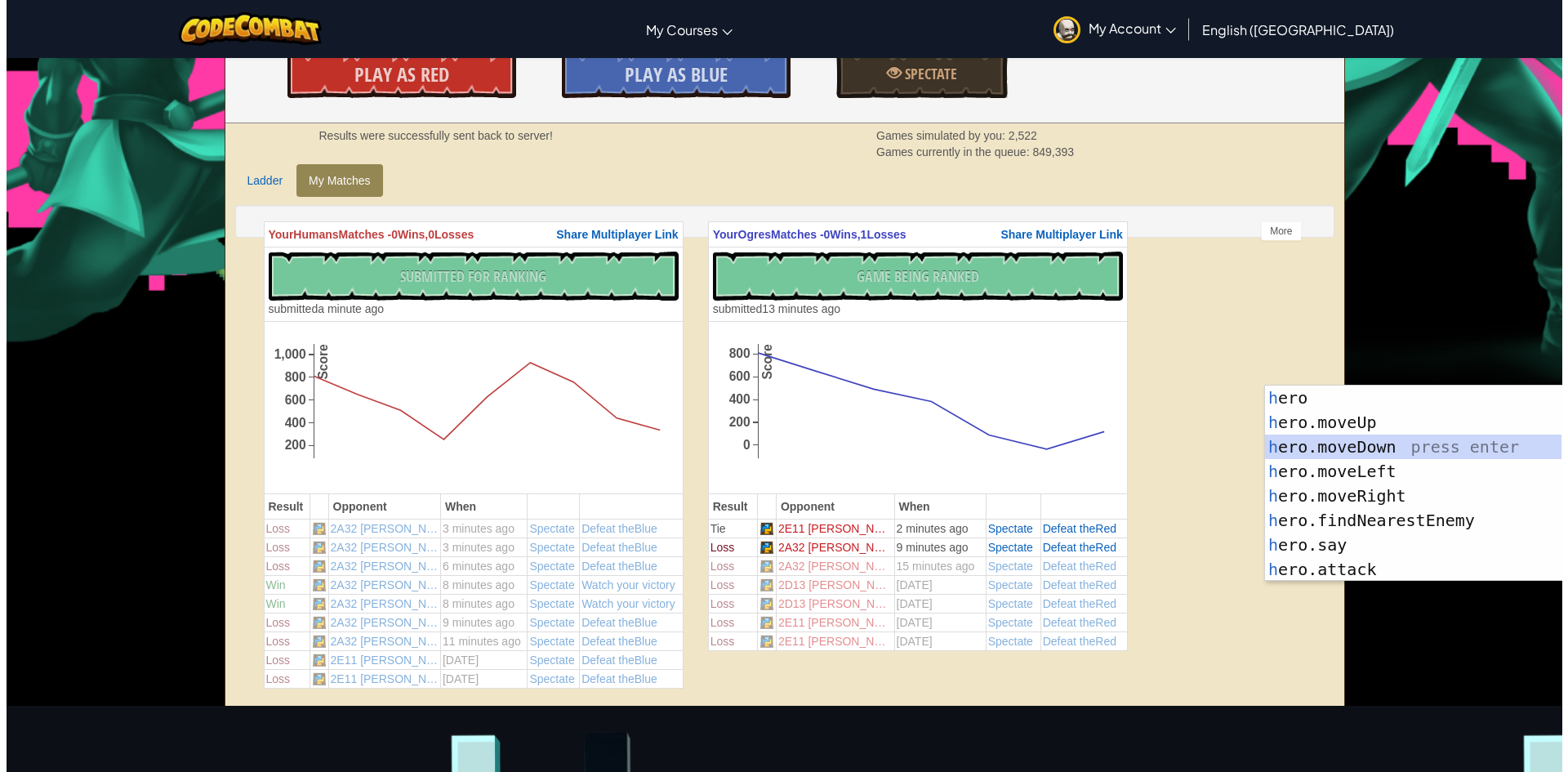
scroll to position [164, 0]
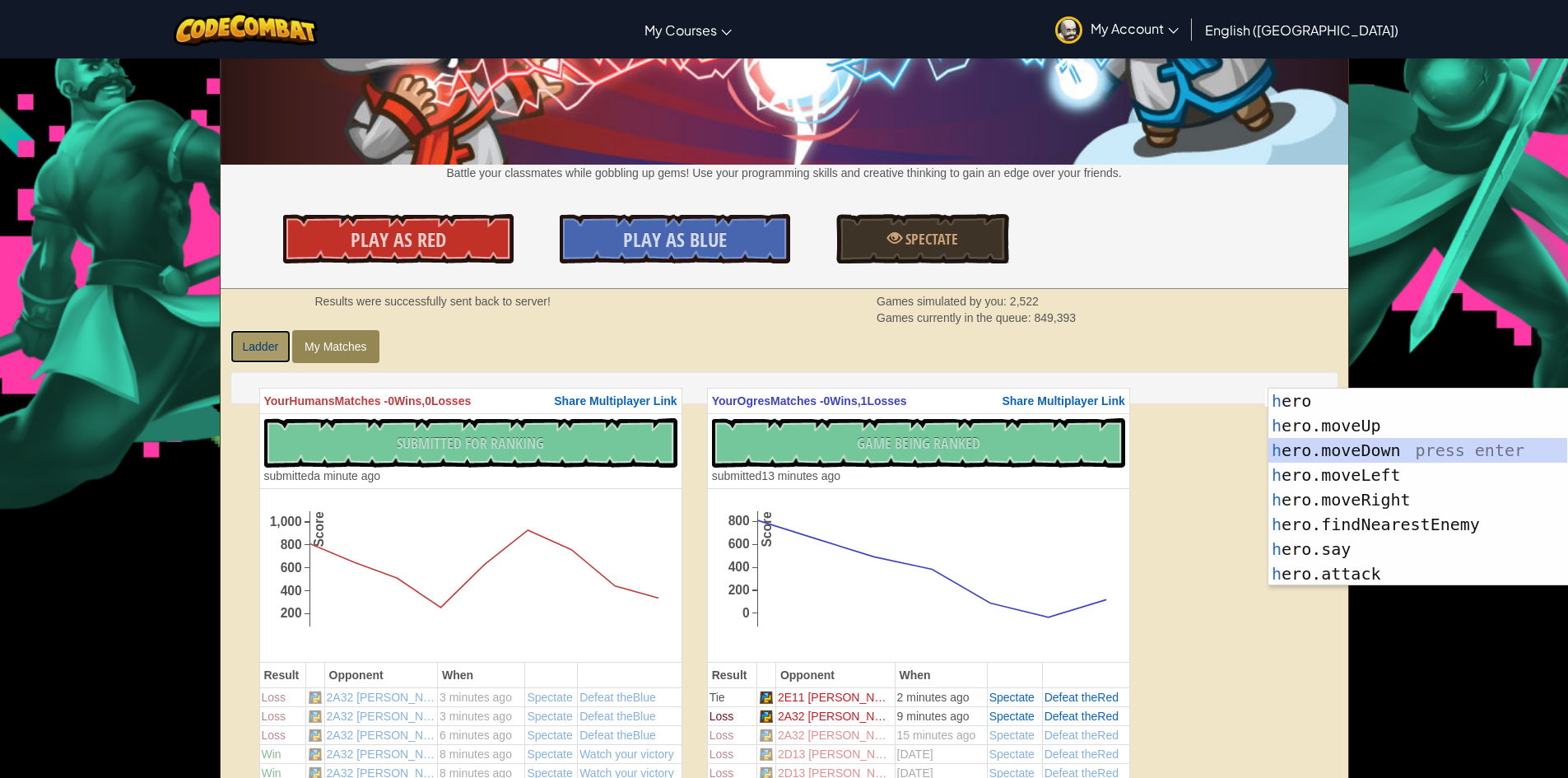
click at [269, 341] on link "Ladder" at bounding box center [261, 347] width 61 height 33
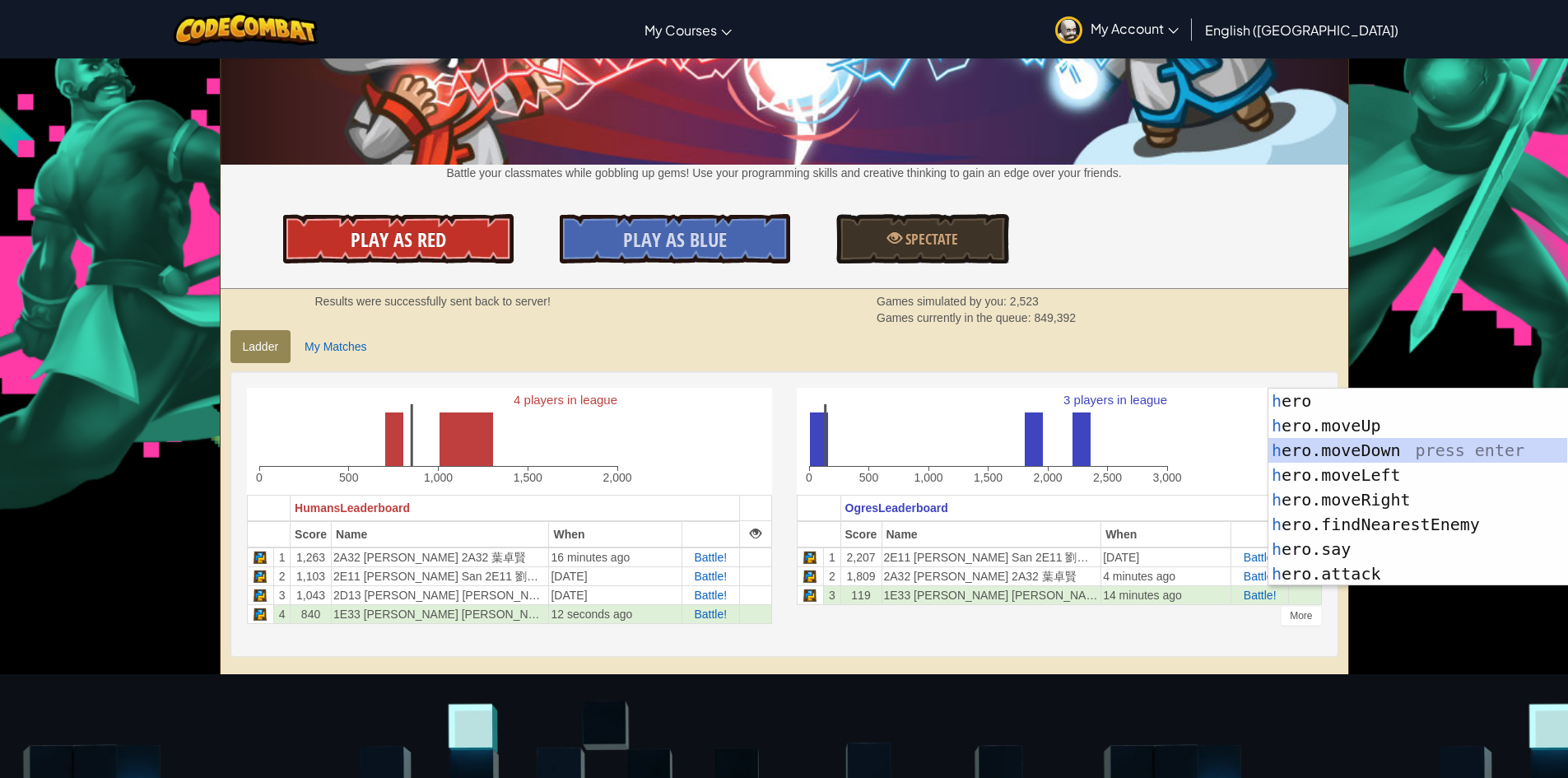
click at [457, 237] on link "Play As Red" at bounding box center [398, 238] width 231 height 49
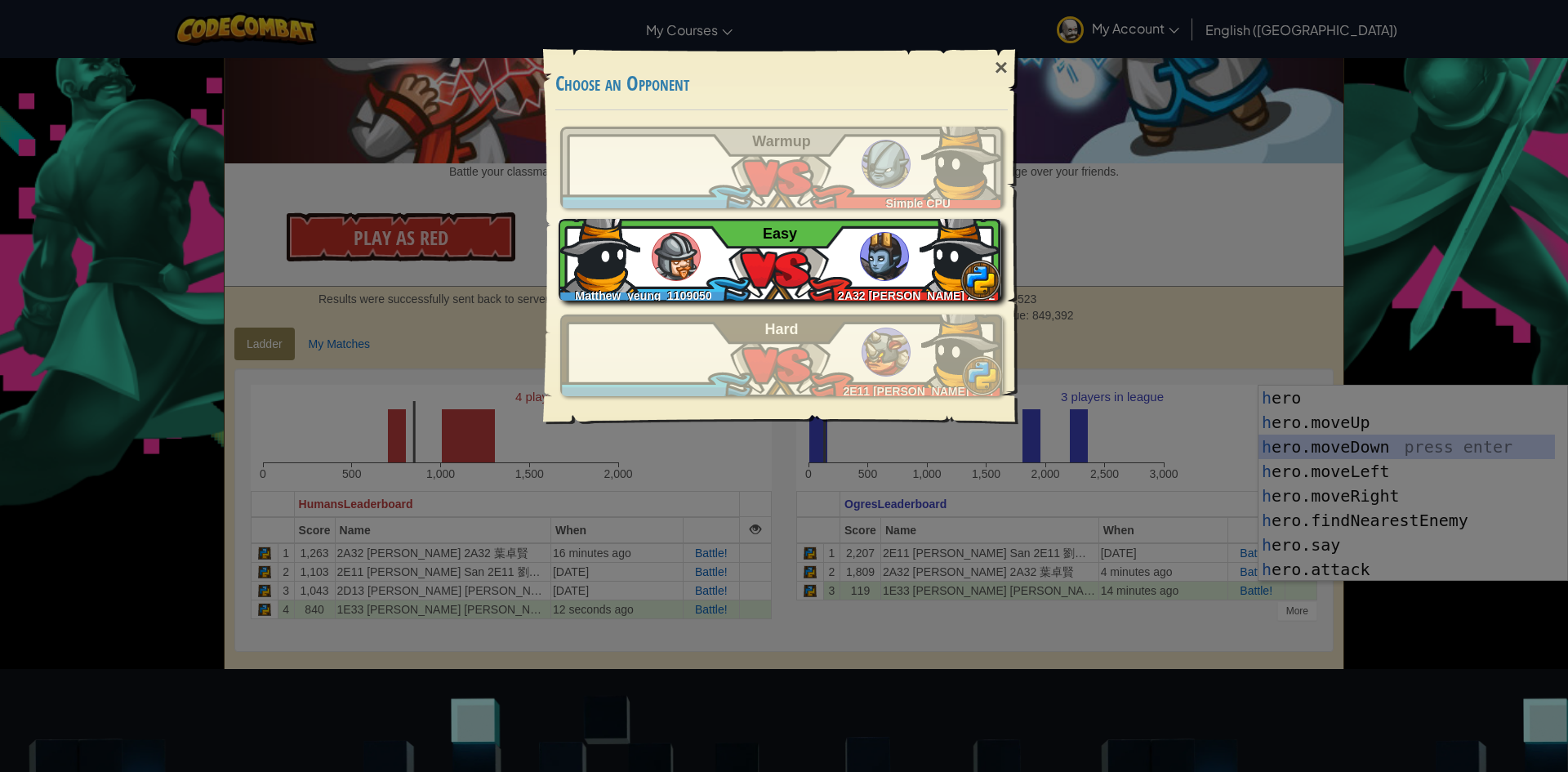
click at [943, 256] on img at bounding box center [960, 252] width 81 height 81
